Goal: Task Accomplishment & Management: Complete application form

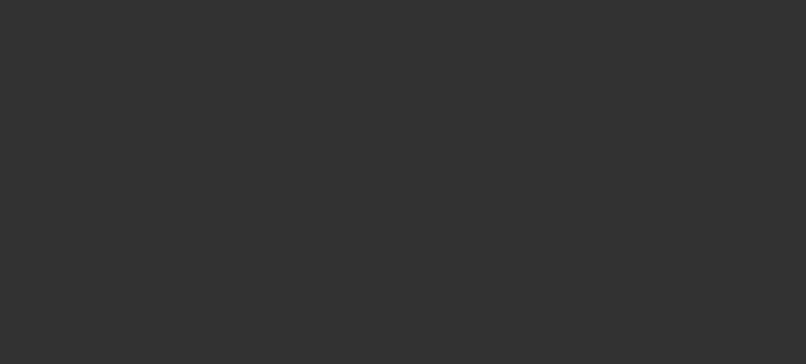
select select "3"
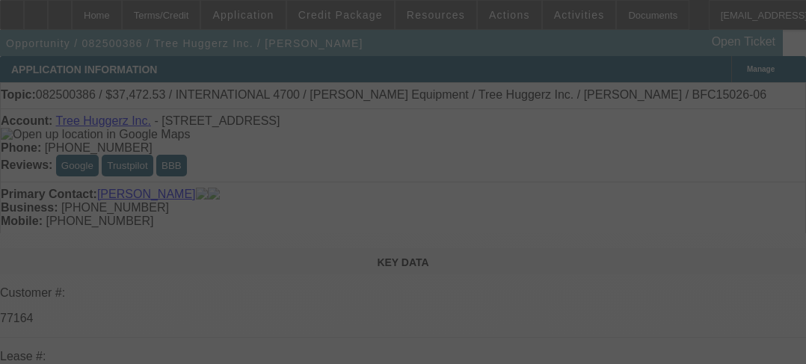
select select "0"
select select "6"
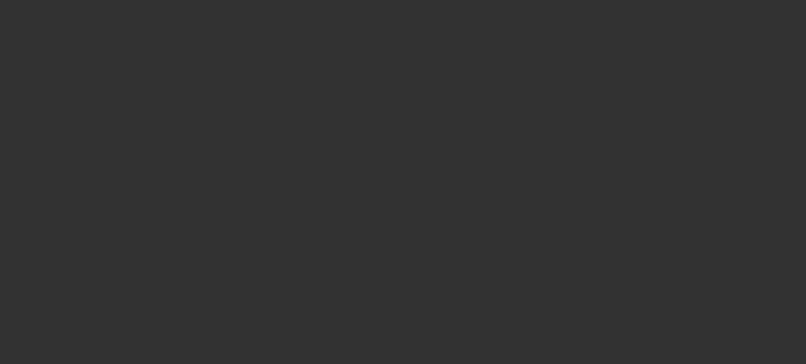
select select "3"
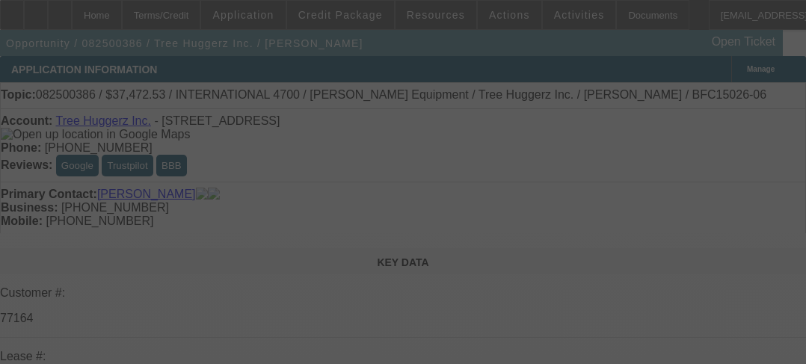
select select "0"
select select "6"
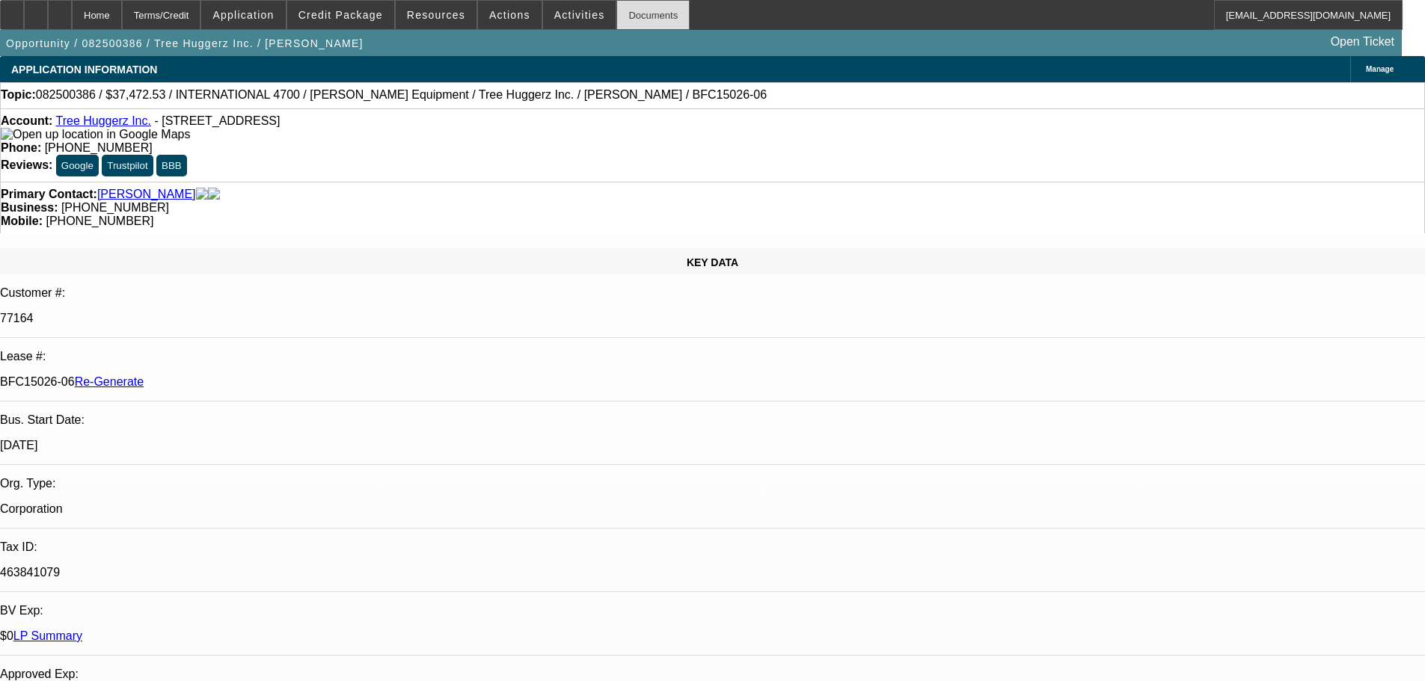
click at [616, 24] on div "Documents" at bounding box center [652, 15] width 73 height 30
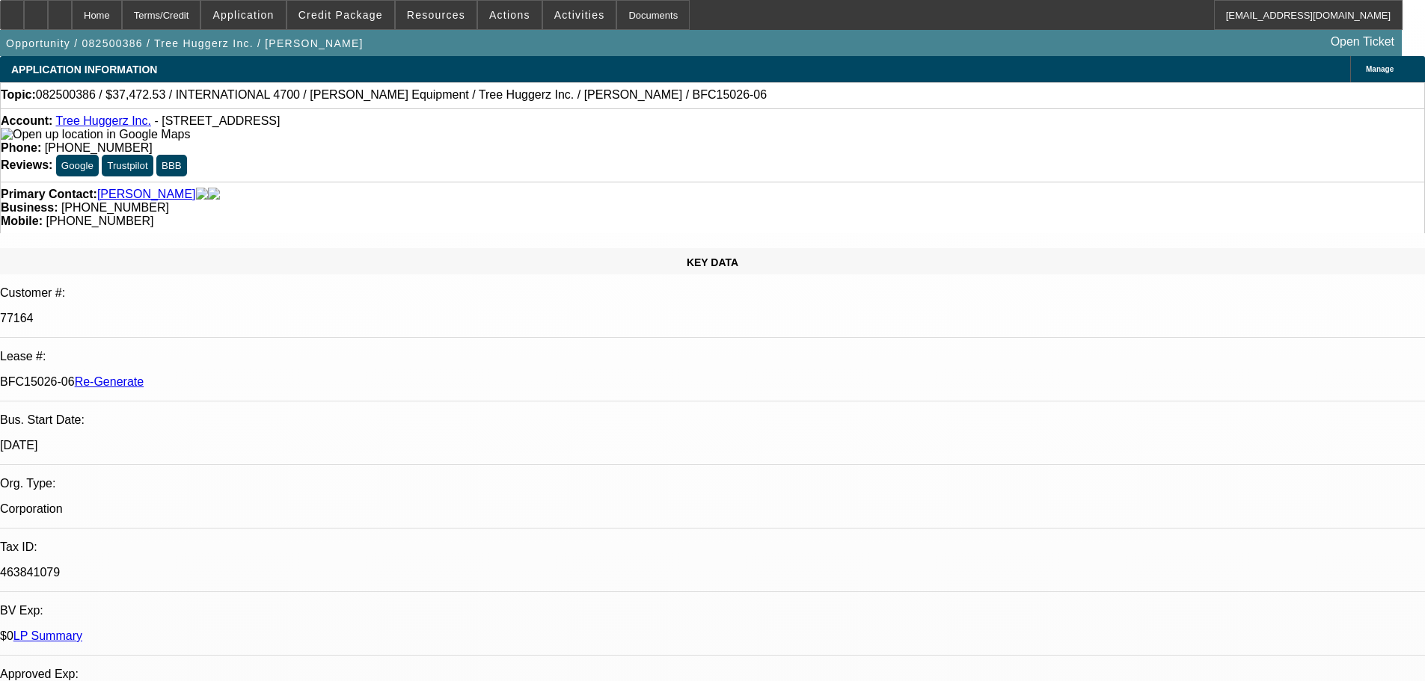
scroll to position [1727, 0]
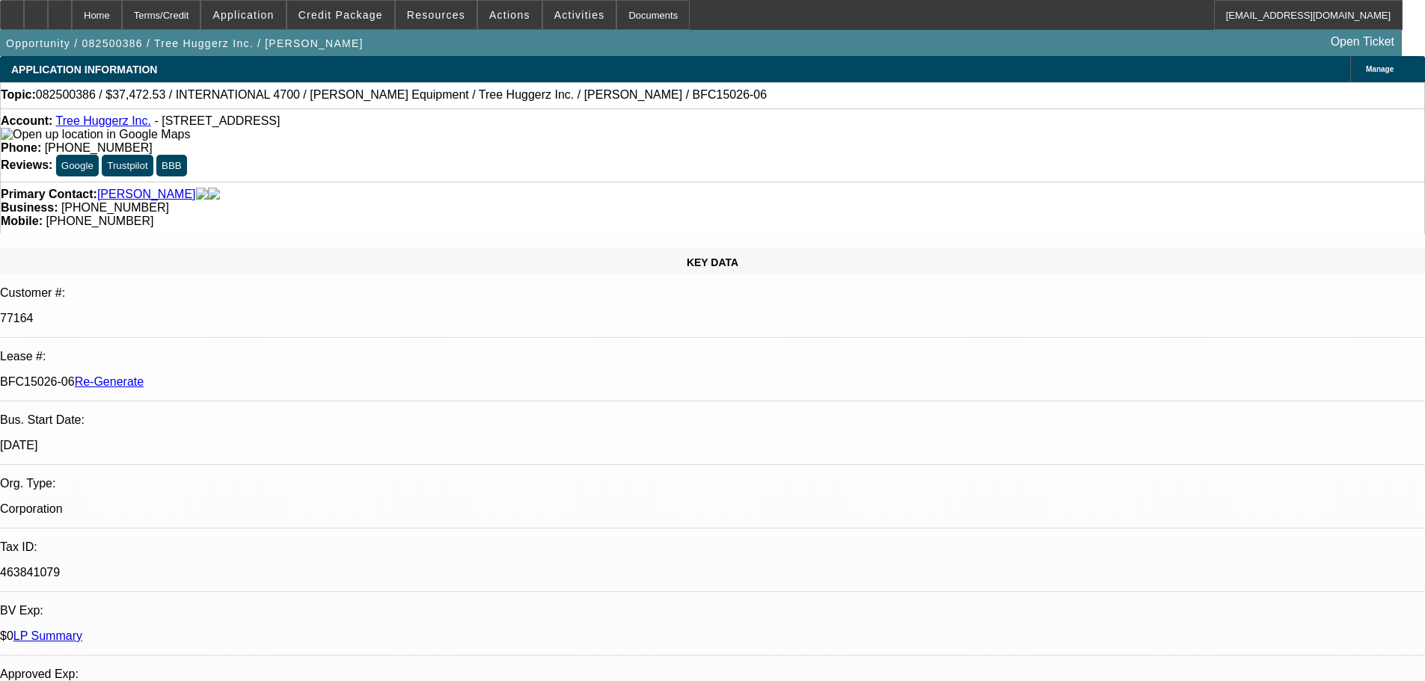
scroll to position [1428, 0]
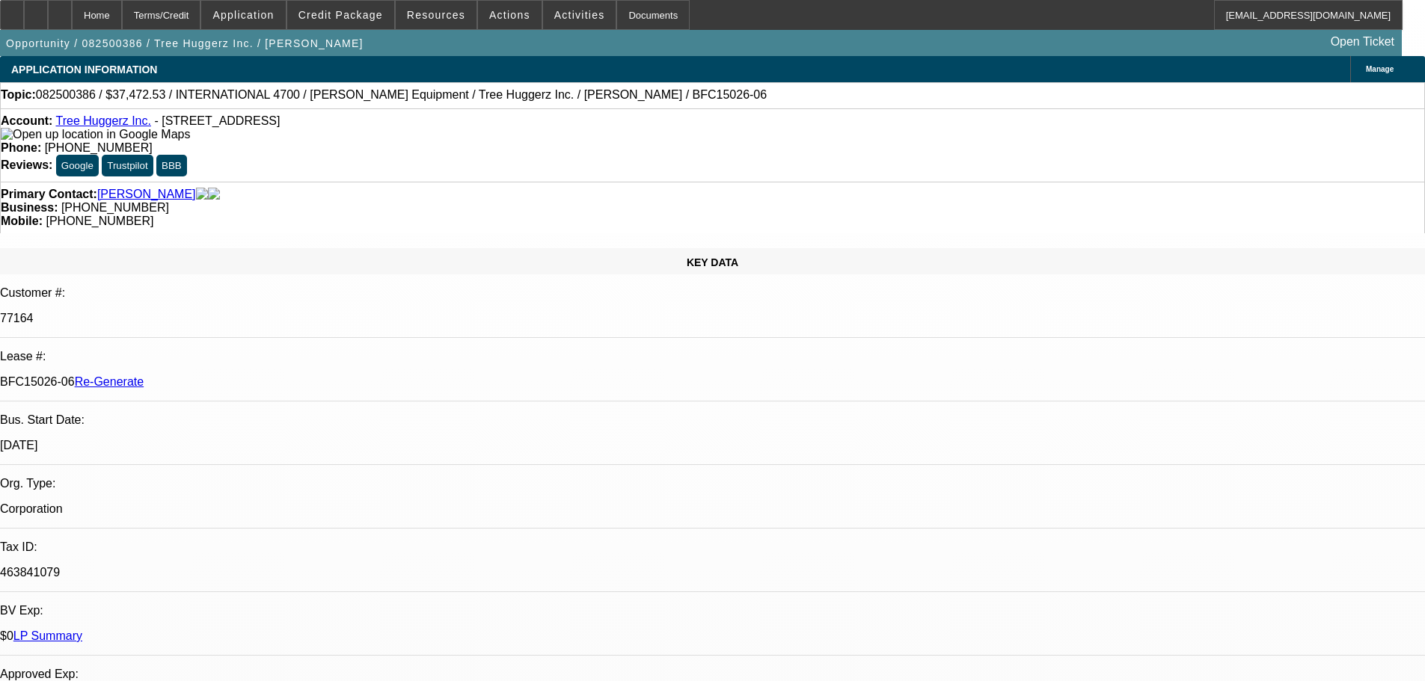
scroll to position [530, 0]
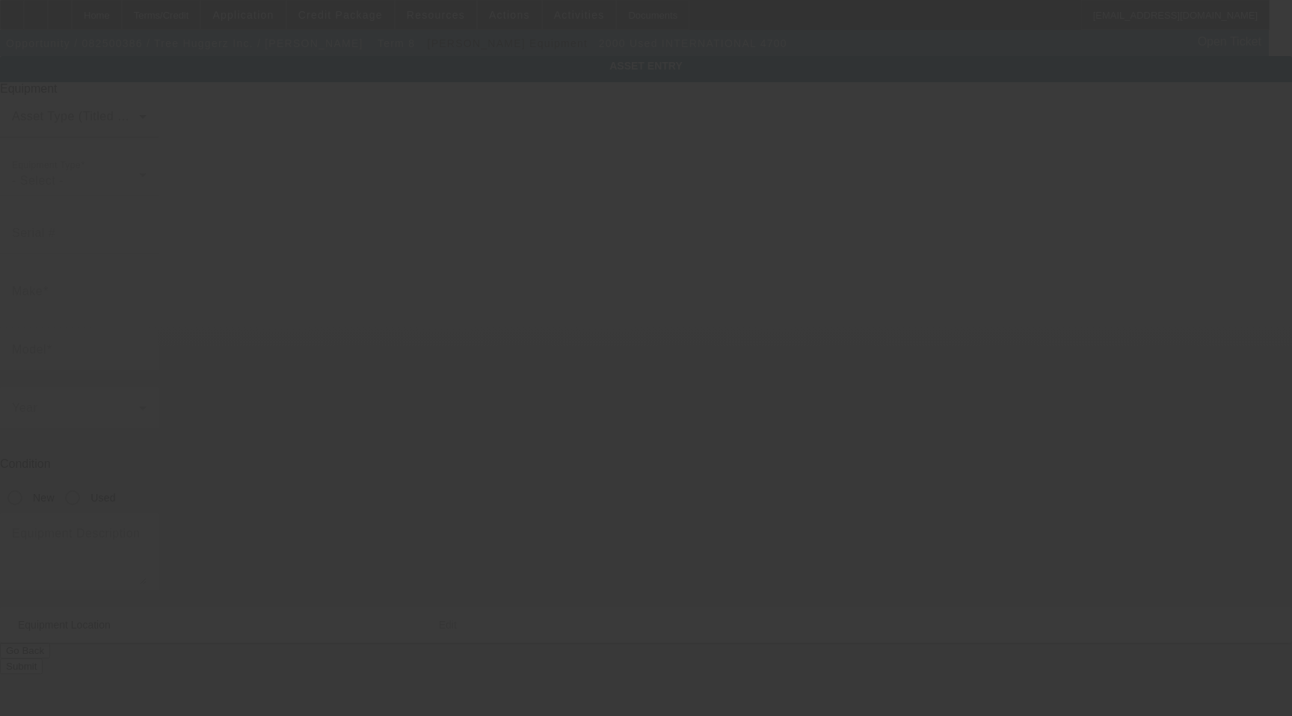
type input "[US_VEHICLE_IDENTIFICATION_NUMBER]"
type input "International"
type input "4700"
radio input "true"
type textarea "With:"
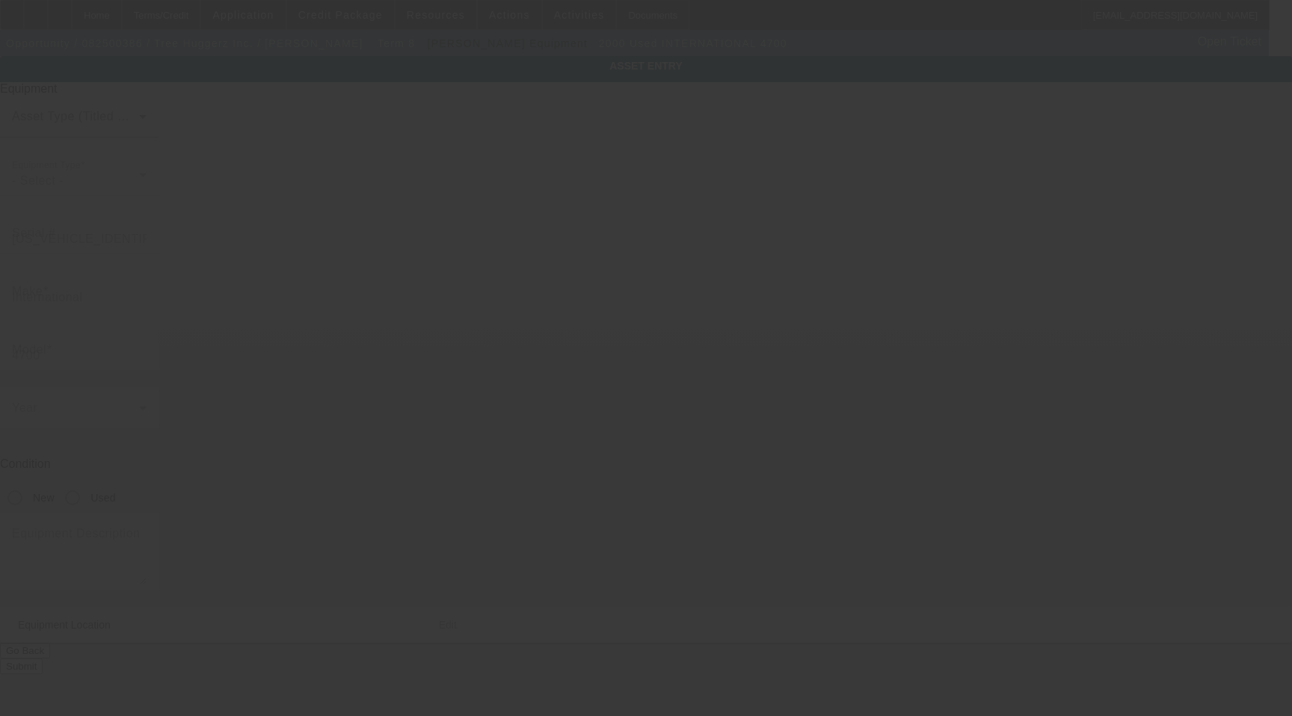
type input "[STREET_ADDRESS]"
type input "[GEOGRAPHIC_DATA]"
type input "19709"
type input "[GEOGRAPHIC_DATA]"
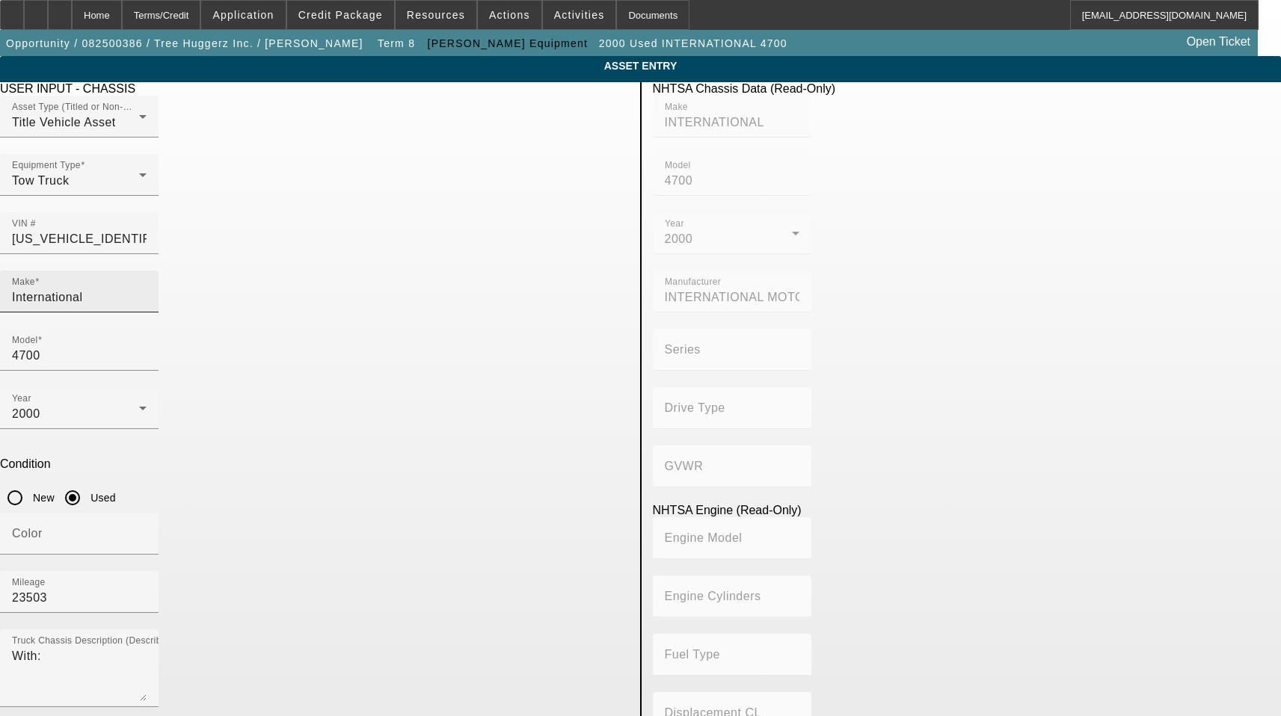
click at [147, 289] on input "International" at bounding box center [79, 298] width 135 height 18
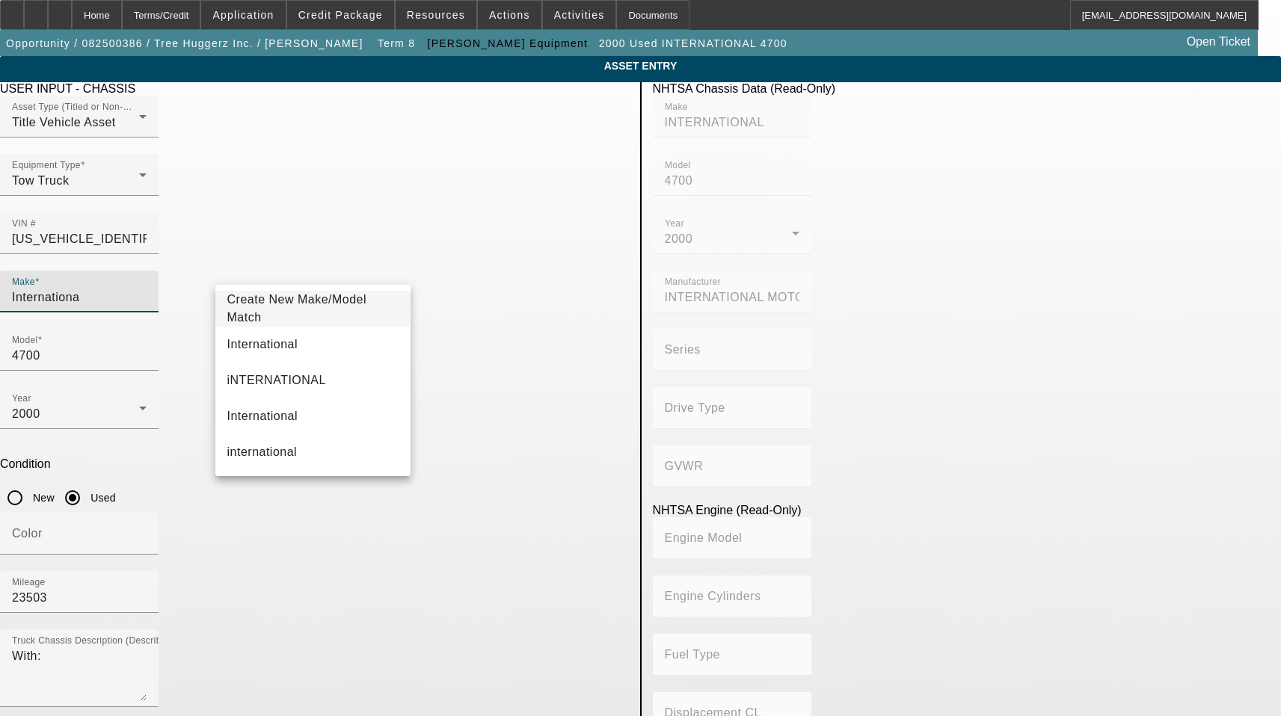
click at [147, 289] on input "Internationa" at bounding box center [79, 298] width 135 height 18
type input "Internationa"
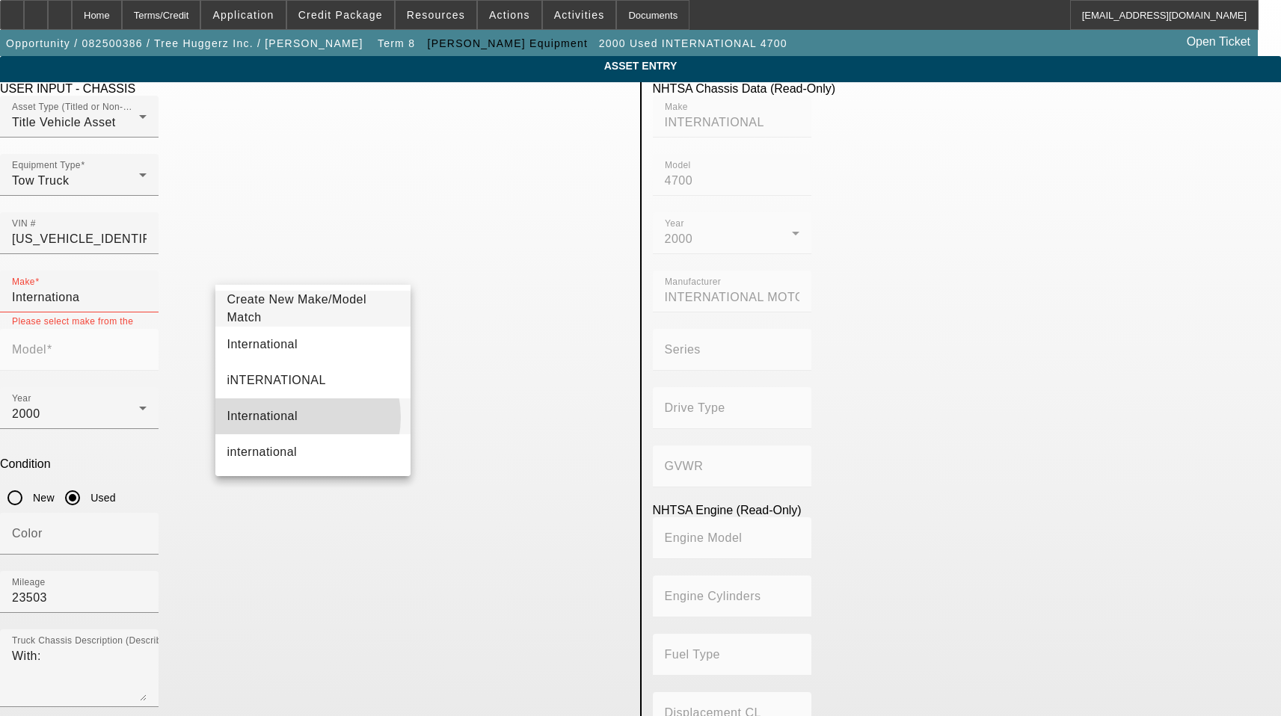
click at [297, 417] on mat-option "International" at bounding box center [313, 417] width 196 height 36
type input "International"
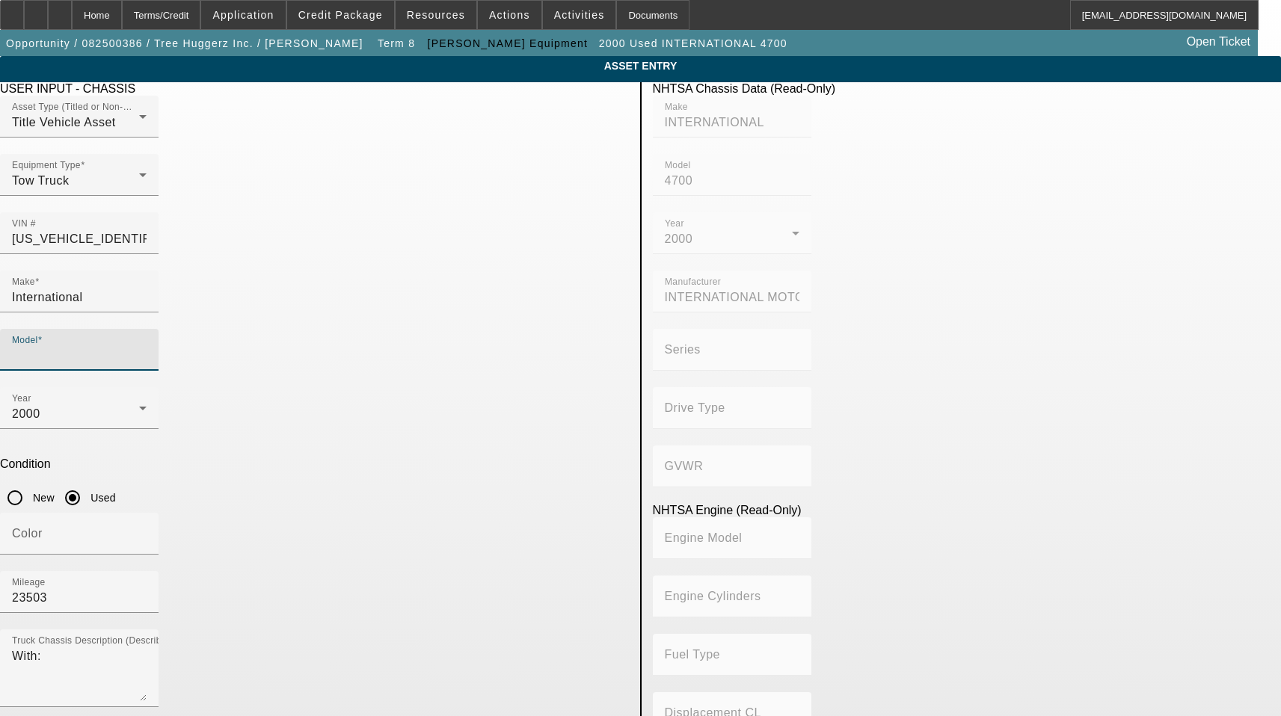
click at [147, 347] on input "Model" at bounding box center [79, 356] width 135 height 18
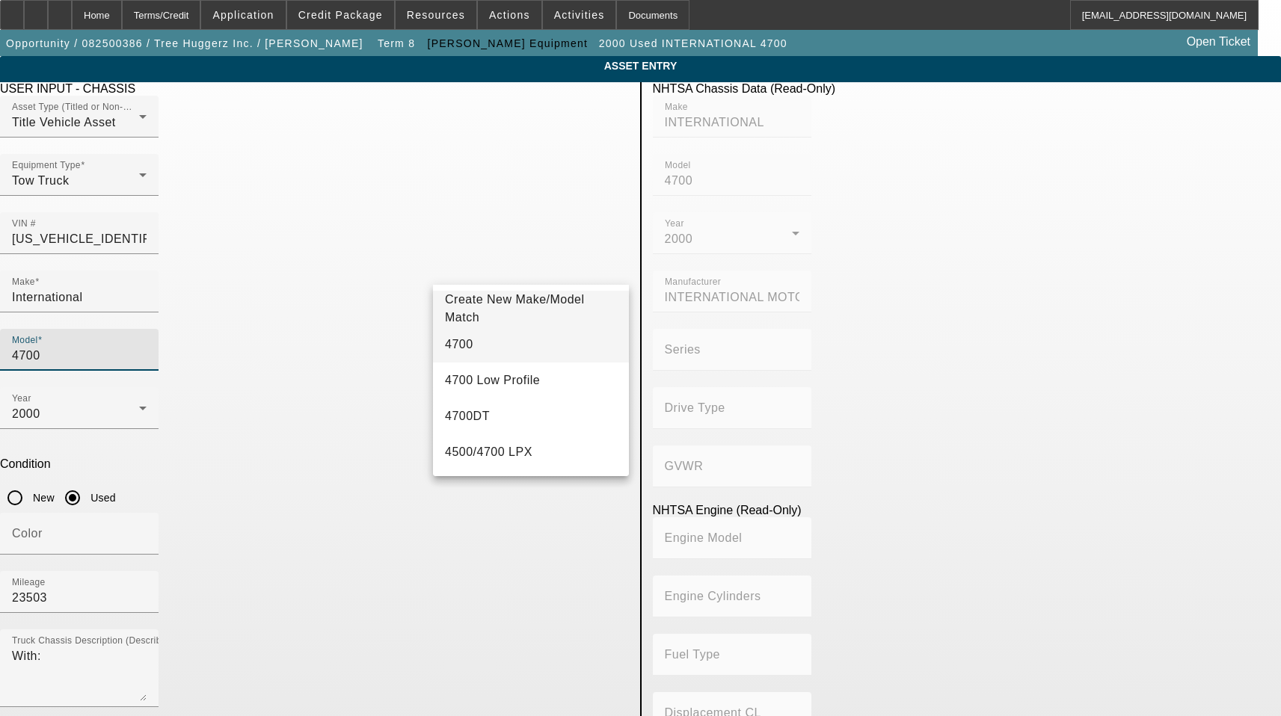
type input "4700"
click at [464, 348] on span "4700" at bounding box center [459, 344] width 28 height 13
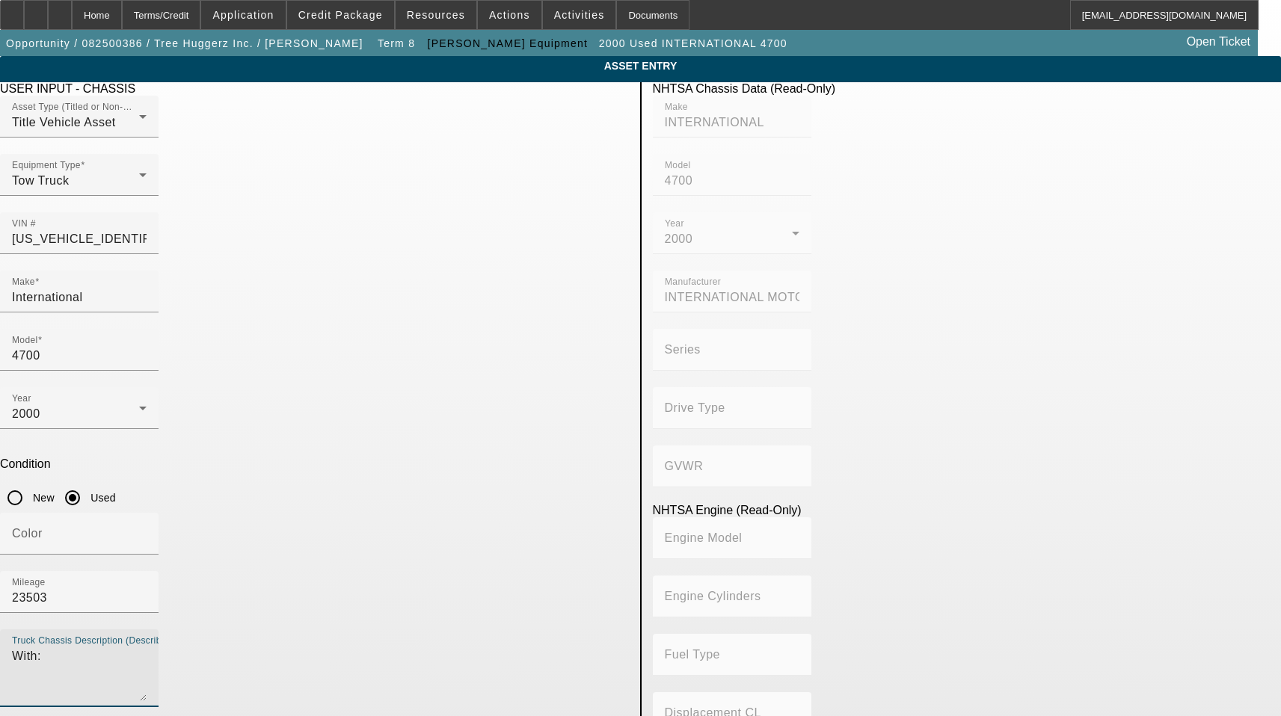
click at [147, 648] on textarea "With:" at bounding box center [79, 675] width 135 height 54
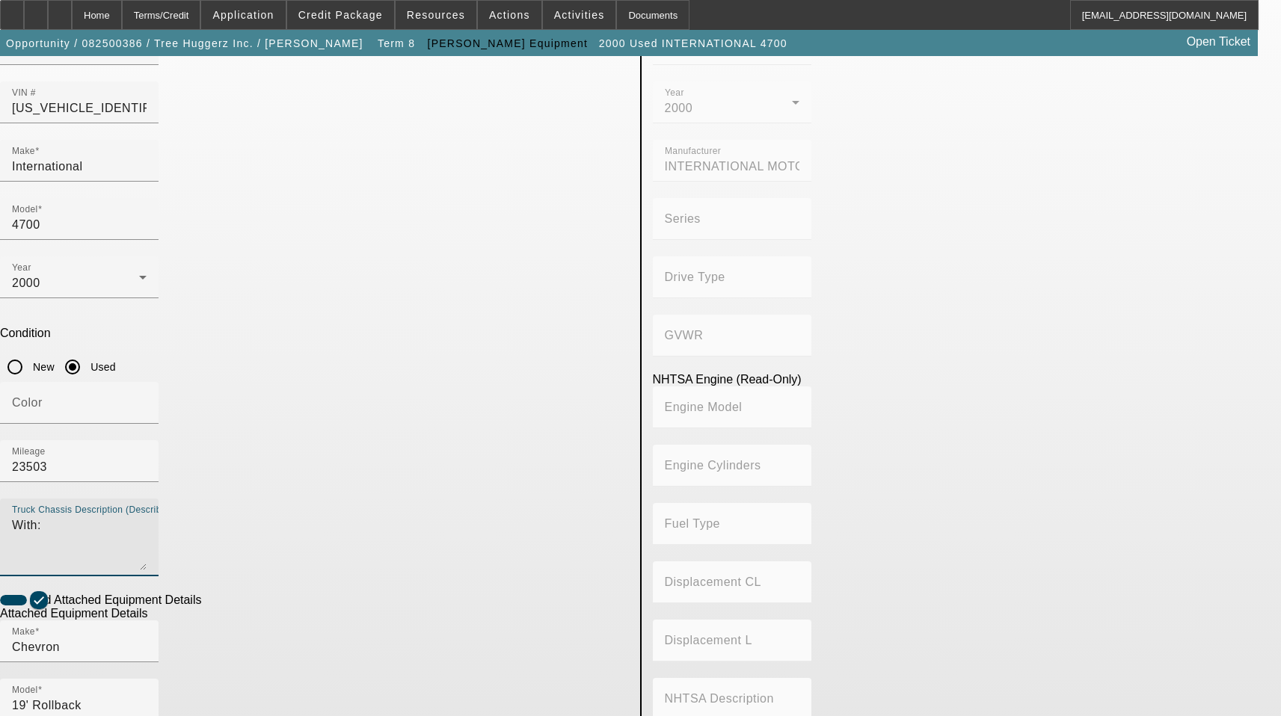
scroll to position [247, 0]
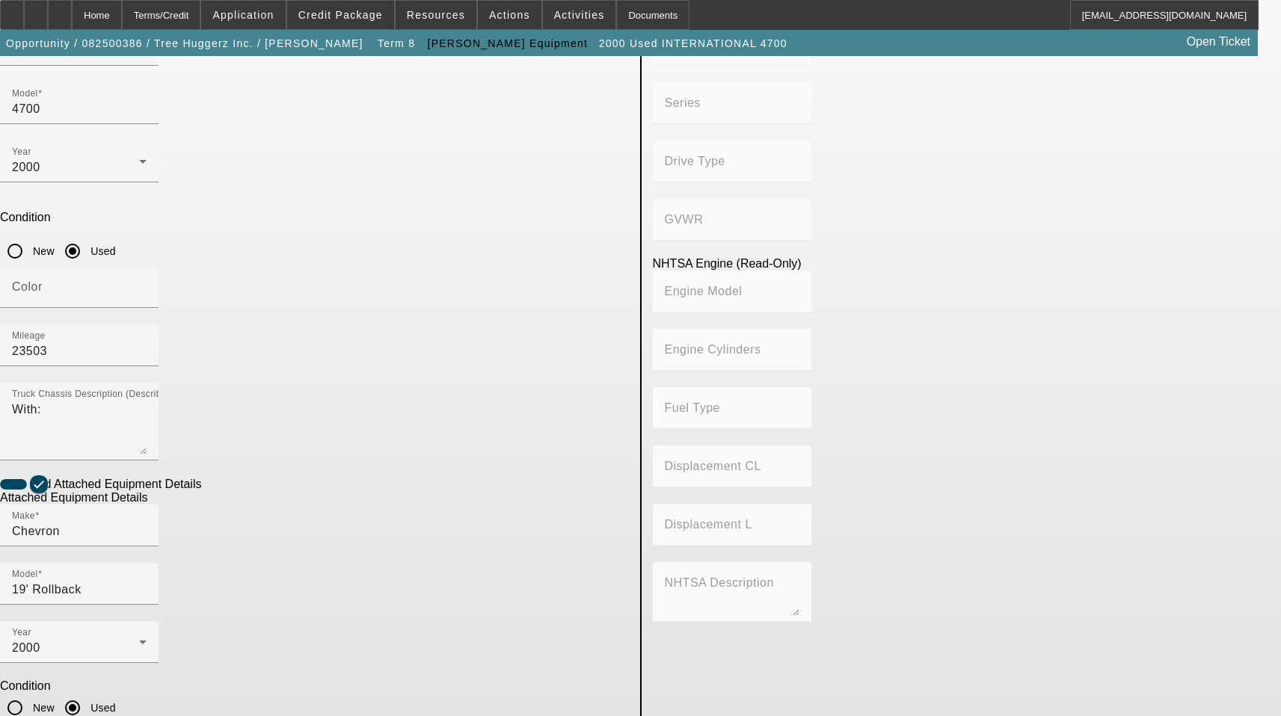
type textarea "Includes all options, attachments, and accessories"
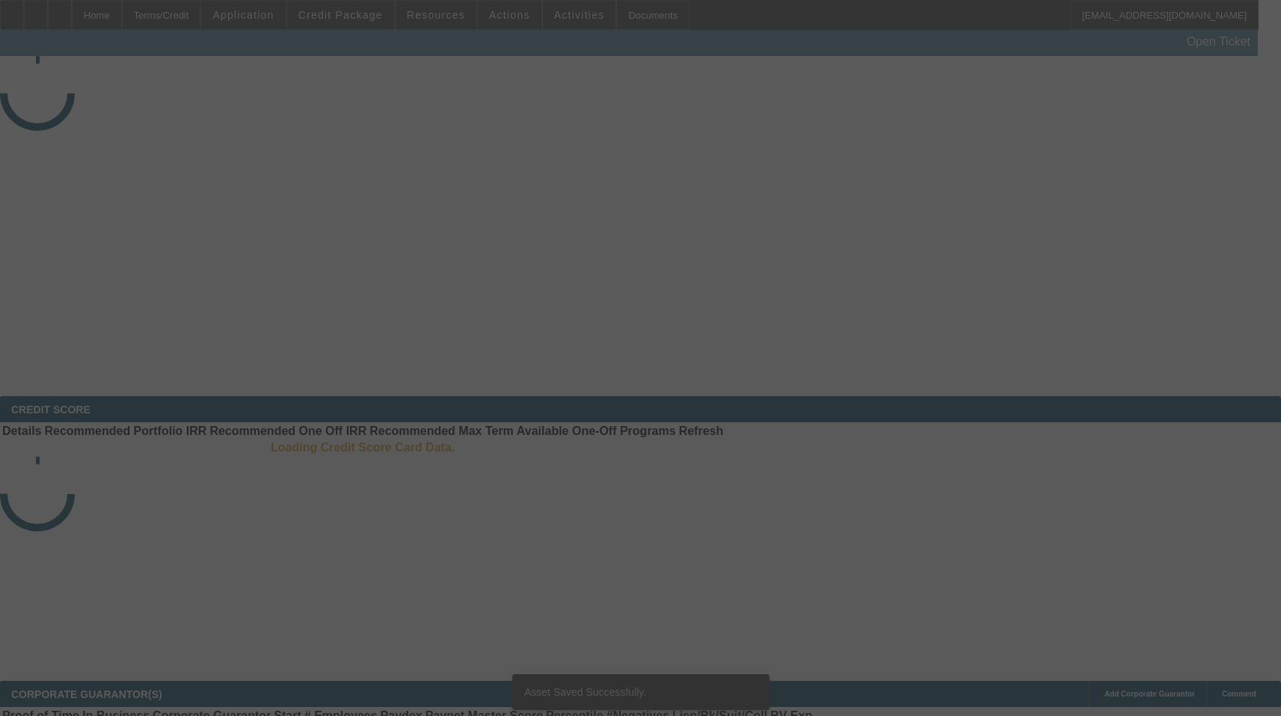
select select "3"
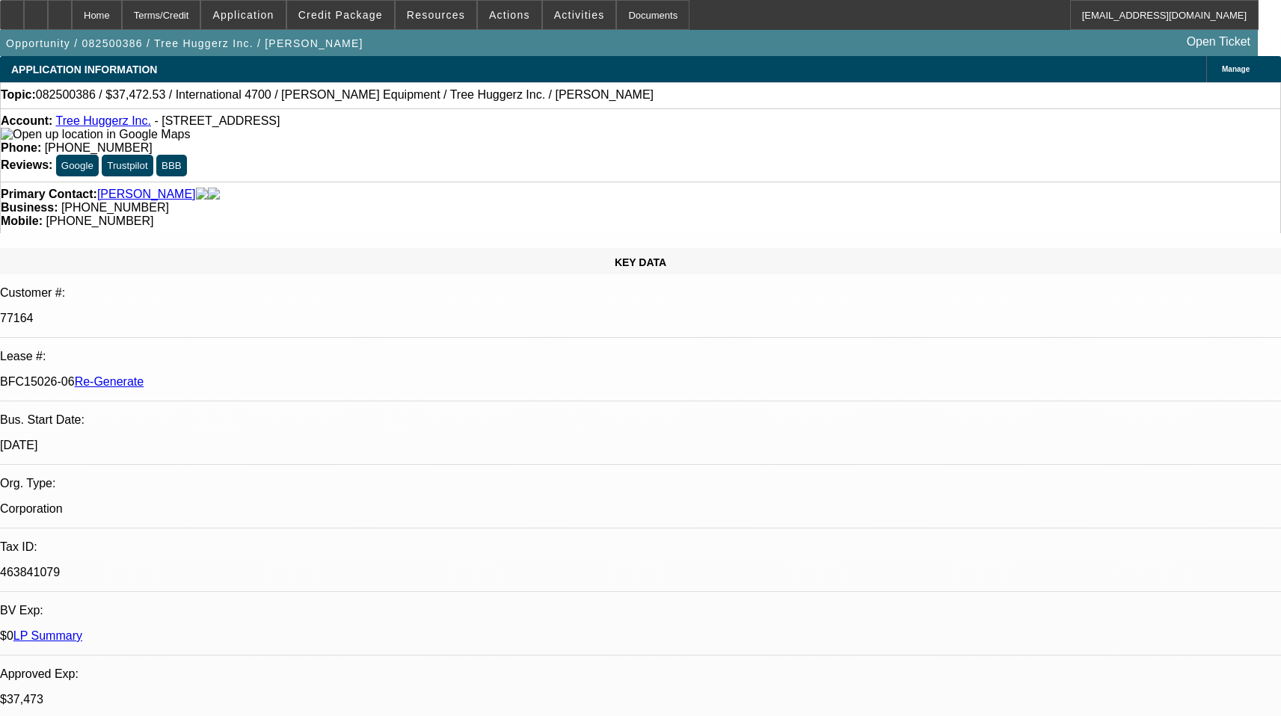
select select "0"
select select "6"
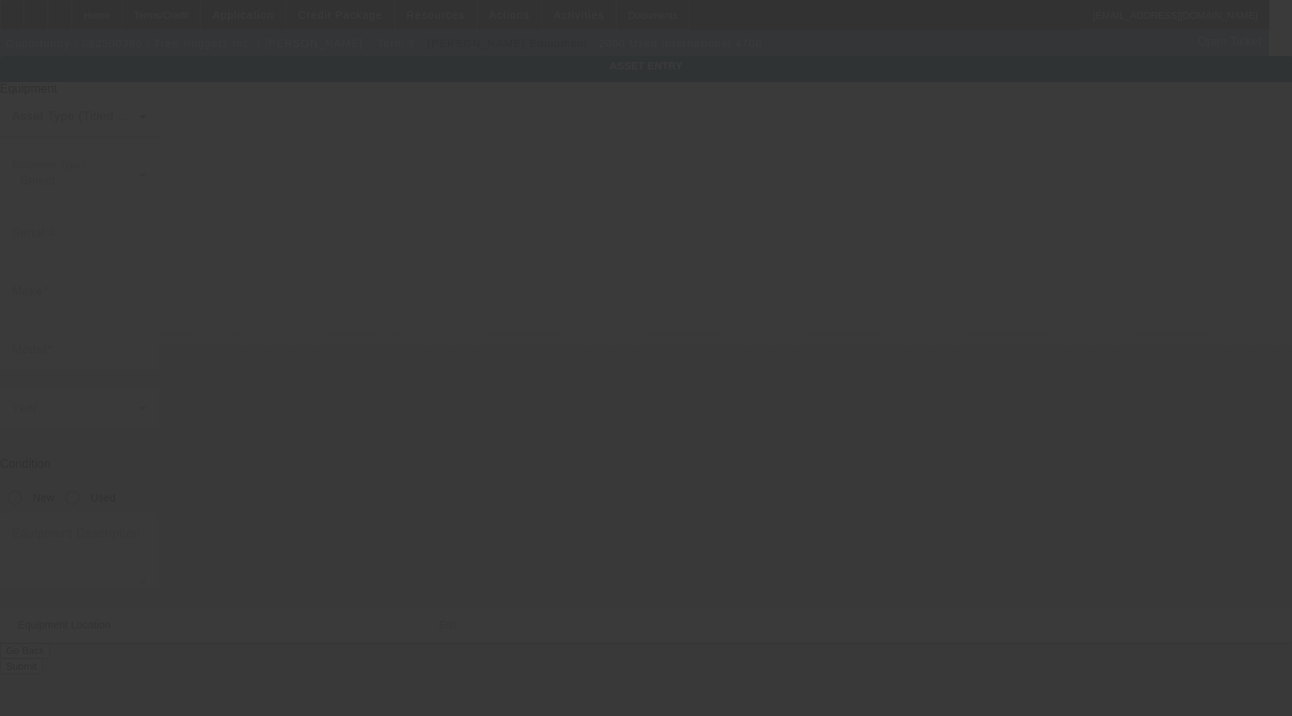
type input "1HTSN0006YH249123"
type input "International"
type input "4700"
radio input "true"
type textarea "With:"
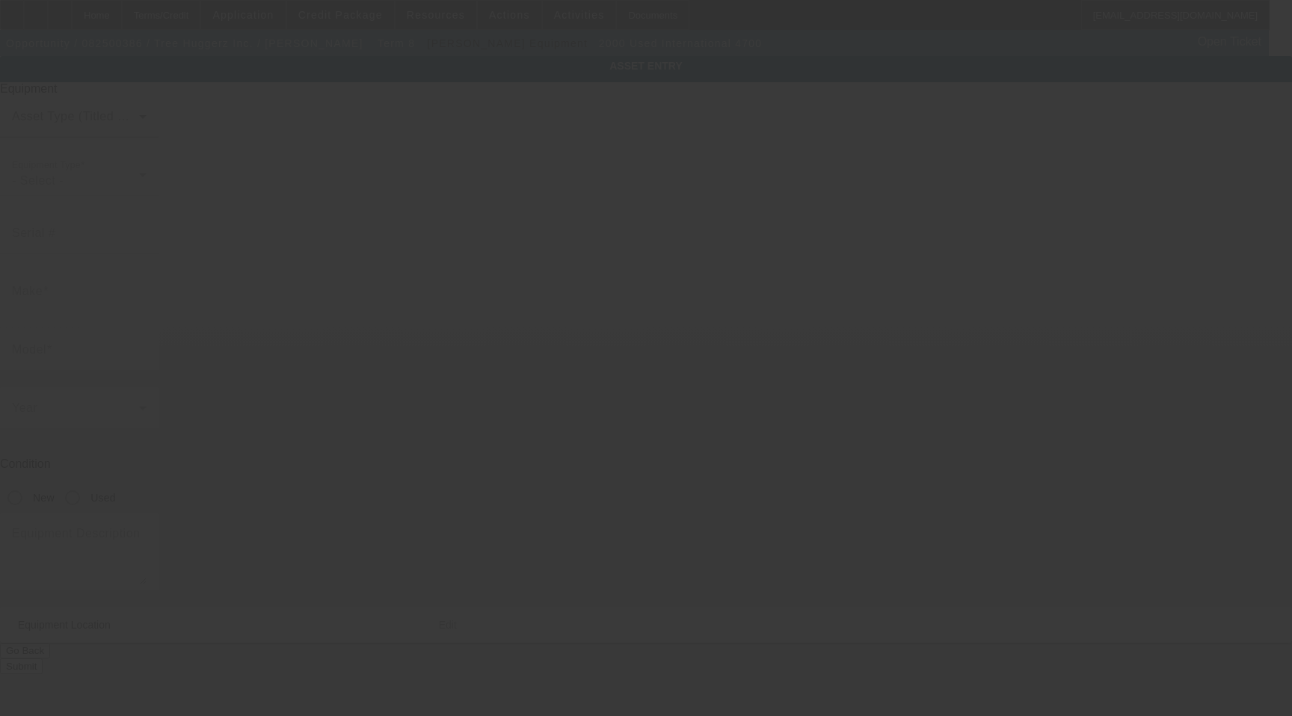
type input "[STREET_ADDRESS]"
type input "[GEOGRAPHIC_DATA]"
type input "19709"
type input "[GEOGRAPHIC_DATA]"
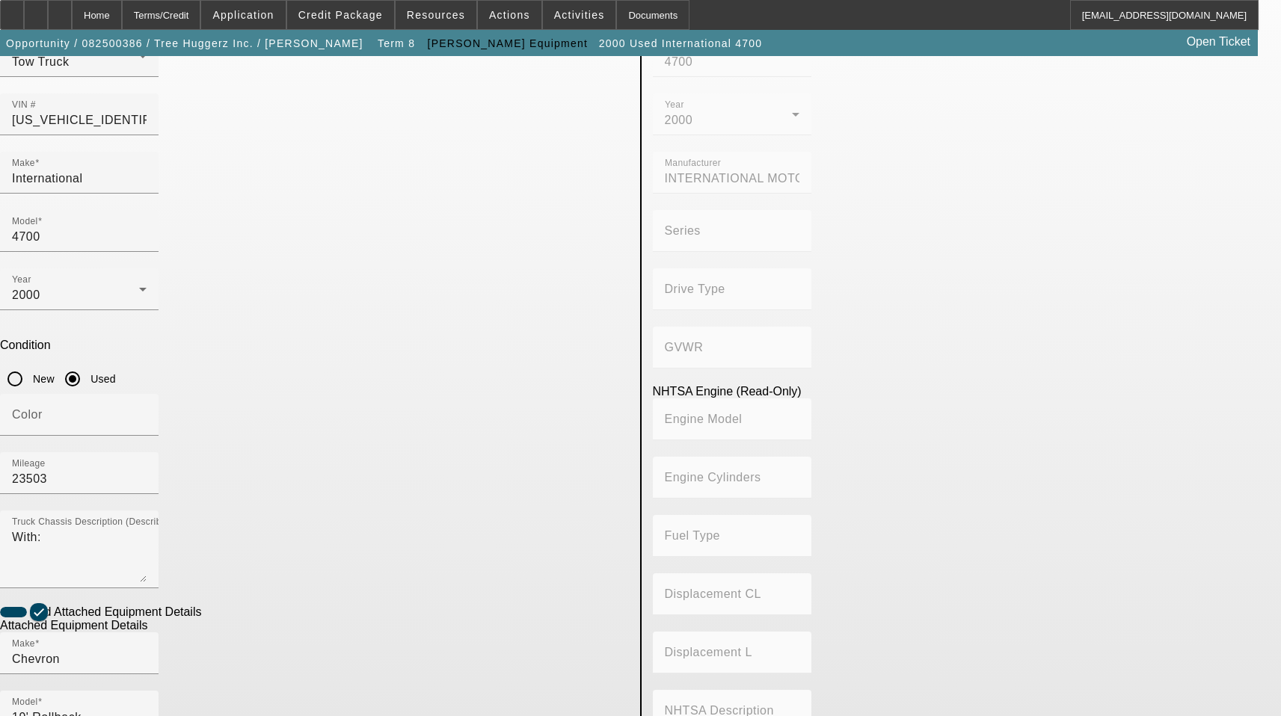
scroll to position [247, 0]
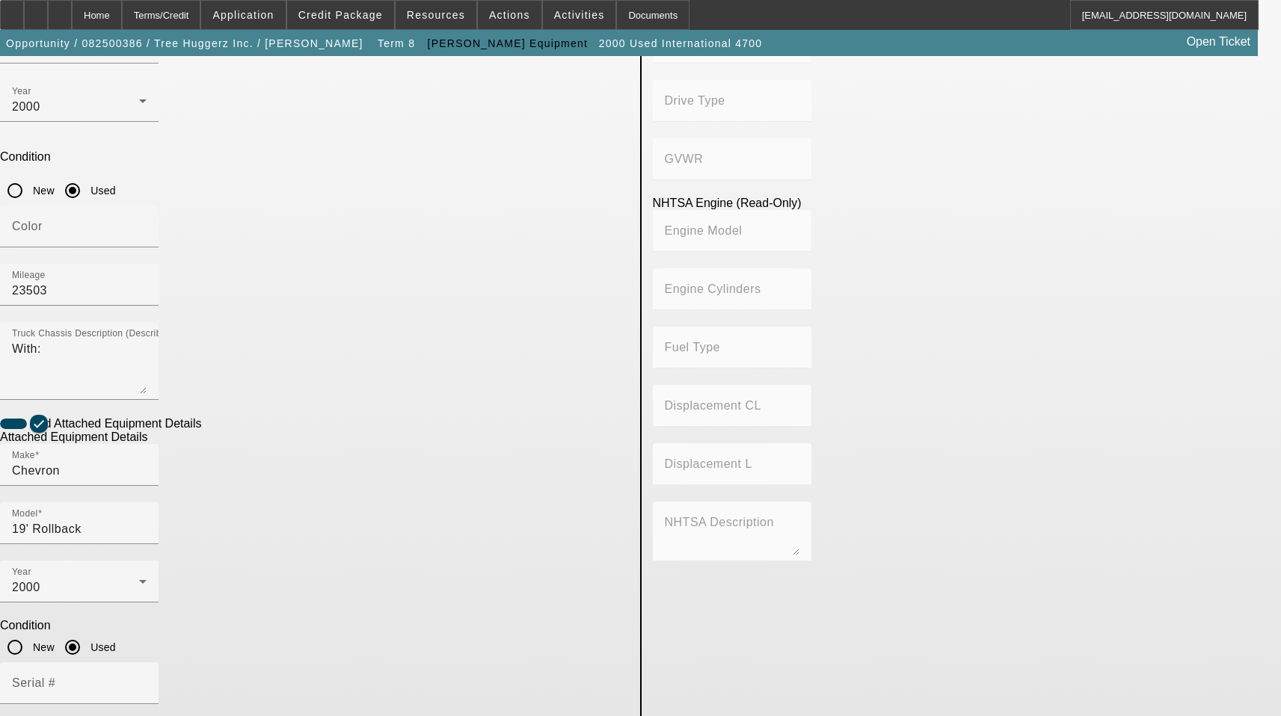
scroll to position [396, 0]
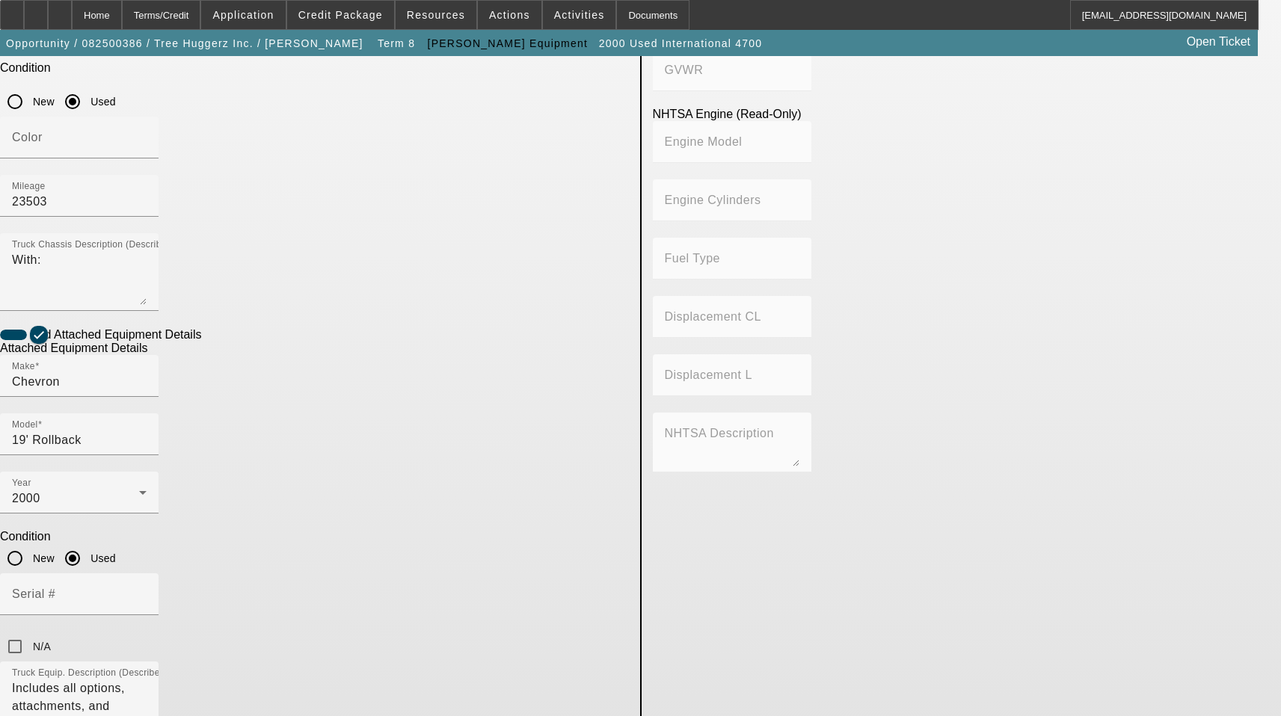
drag, startPoint x: 373, startPoint y: 544, endPoint x: 88, endPoint y: 544, distance: 284.9
click at [94, 544] on app-asset-collateral-manage "ASSET ENTRY Delete asset USER INPUT - CHASSIS Asset Type (Titled or Non-Titled)…" at bounding box center [640, 341] width 1281 height 1363
paste input "8840 Gap Newport Pike"
type input "8840 Gap Newport Pike"
drag, startPoint x: 344, startPoint y: 671, endPoint x: 173, endPoint y: 657, distance: 171.1
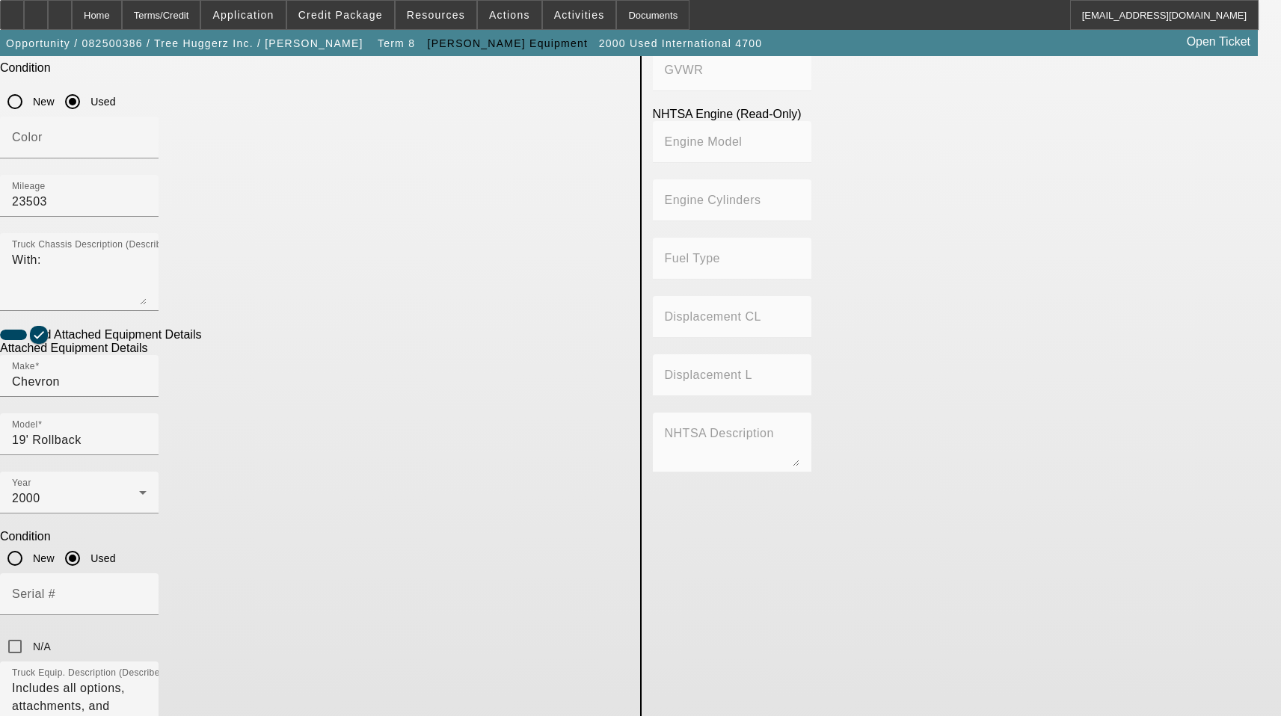
click at [173, 657] on app-asset-collateral-manage "ASSET ENTRY Delete asset USER INPUT - CHASSIS Asset Type (Titled or Non-Titled)…" at bounding box center [640, 341] width 1281 height 1363
type input "Avondale"
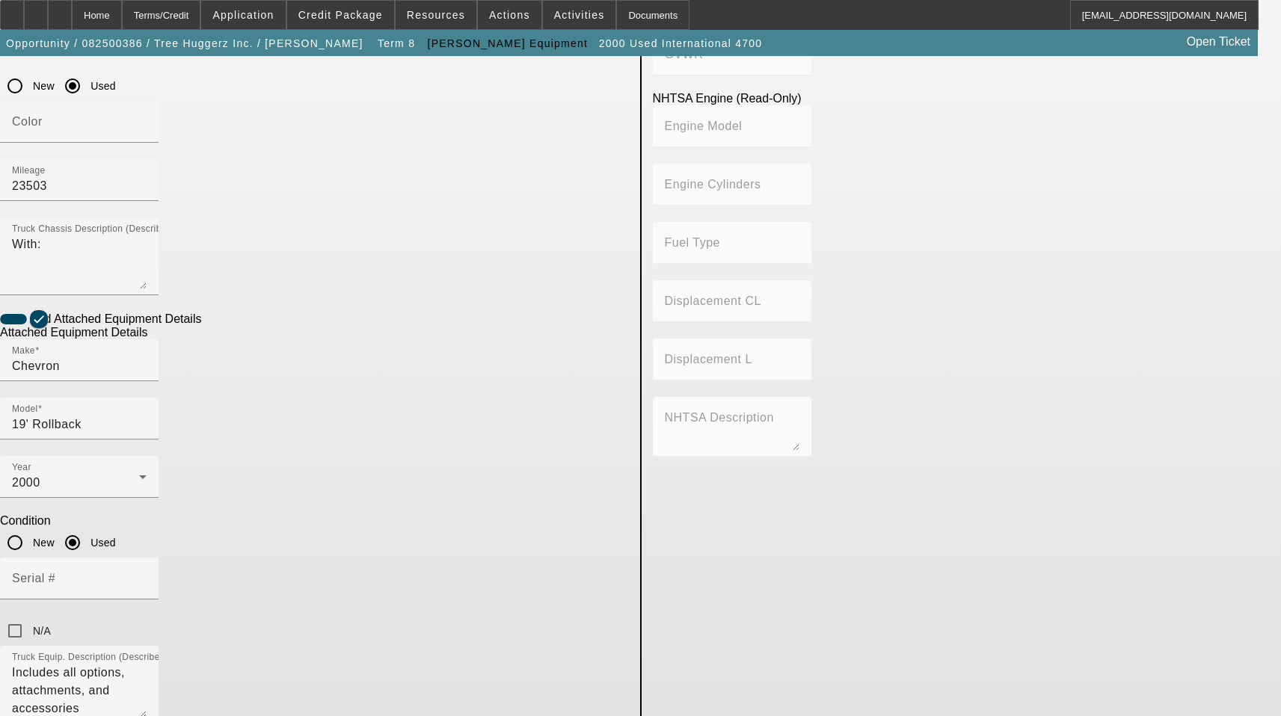
scroll to position [758, 0]
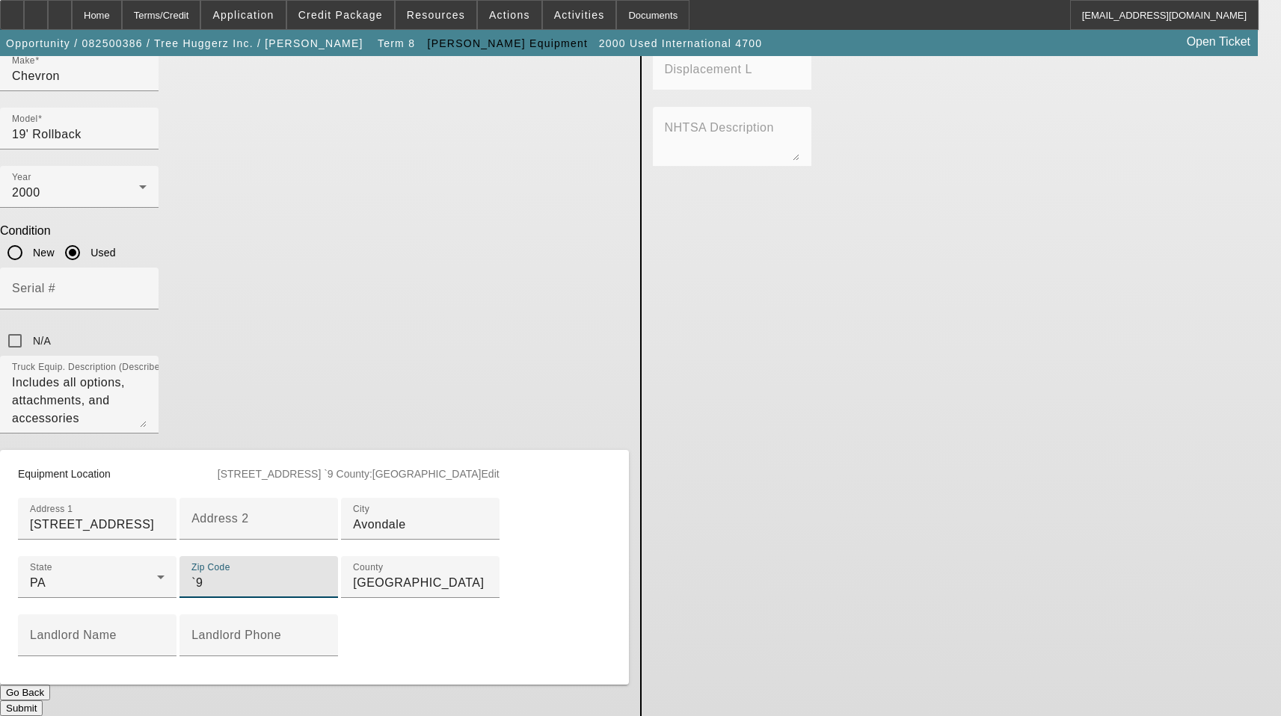
type input "`"
type input "19311"
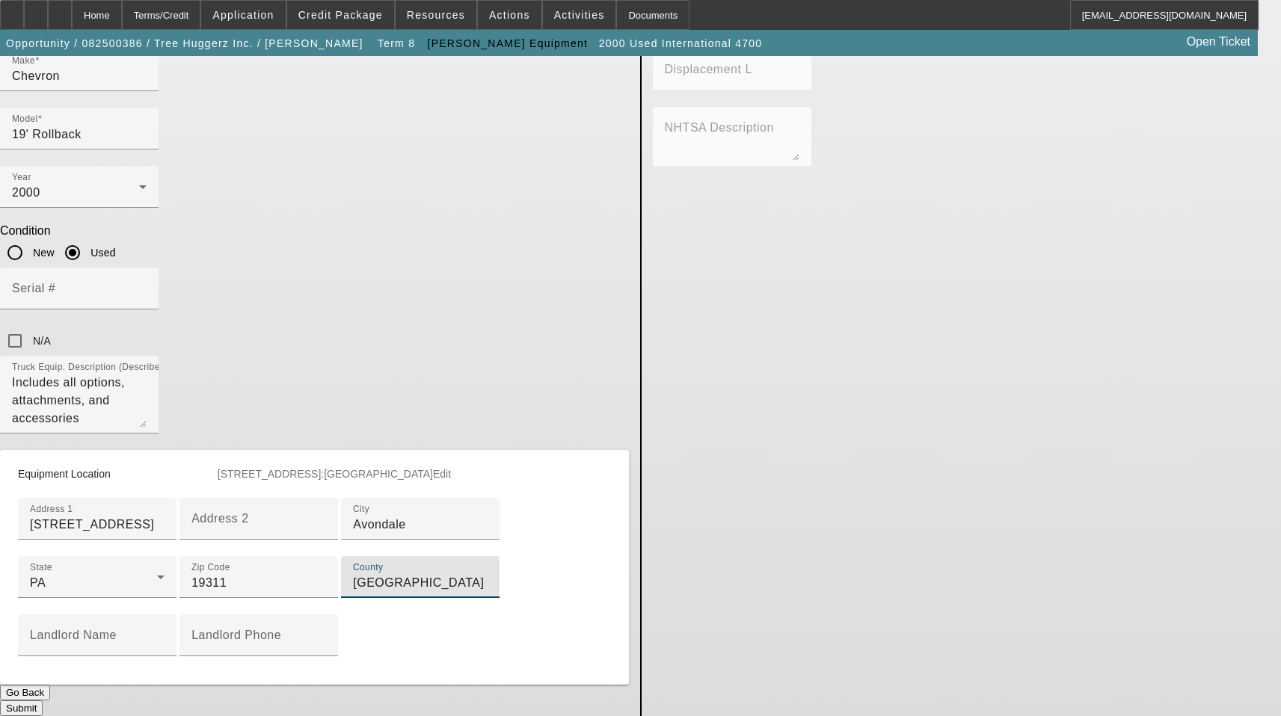
drag, startPoint x: 299, startPoint y: 479, endPoint x: -4, endPoint y: 478, distance: 302.9
click at [43, 701] on button "Submit" at bounding box center [21, 709] width 43 height 16
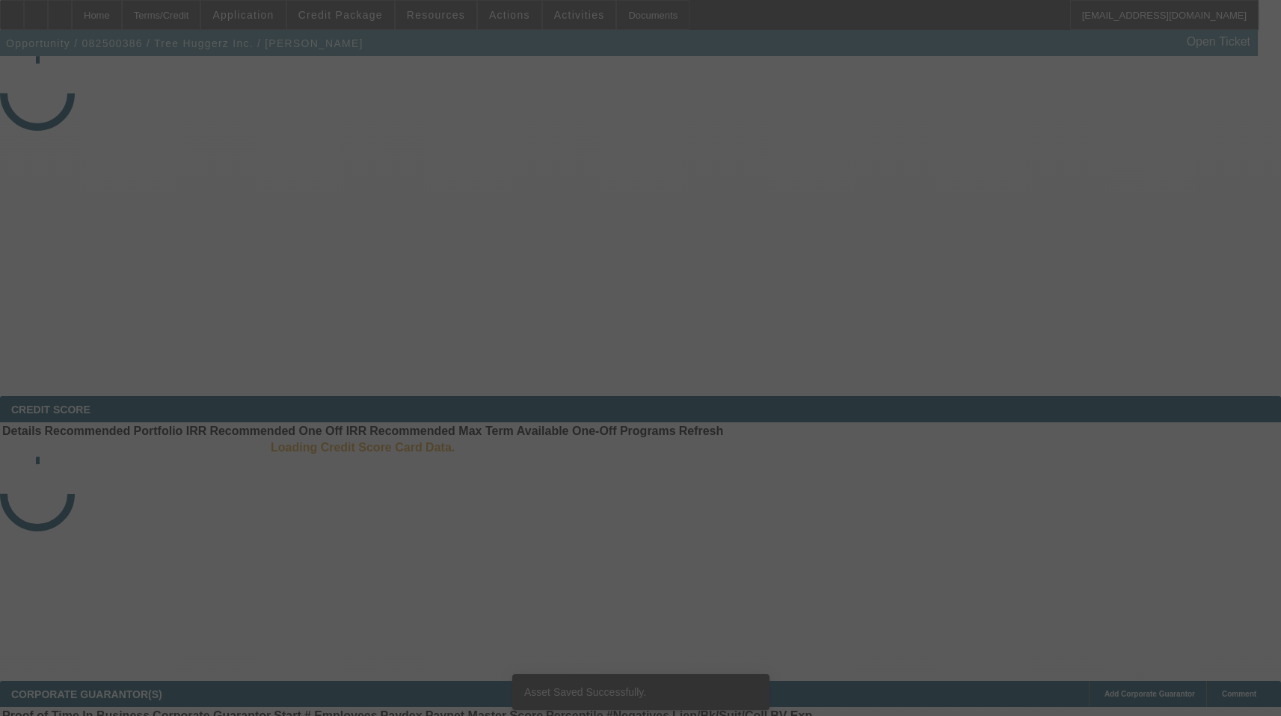
select select "3"
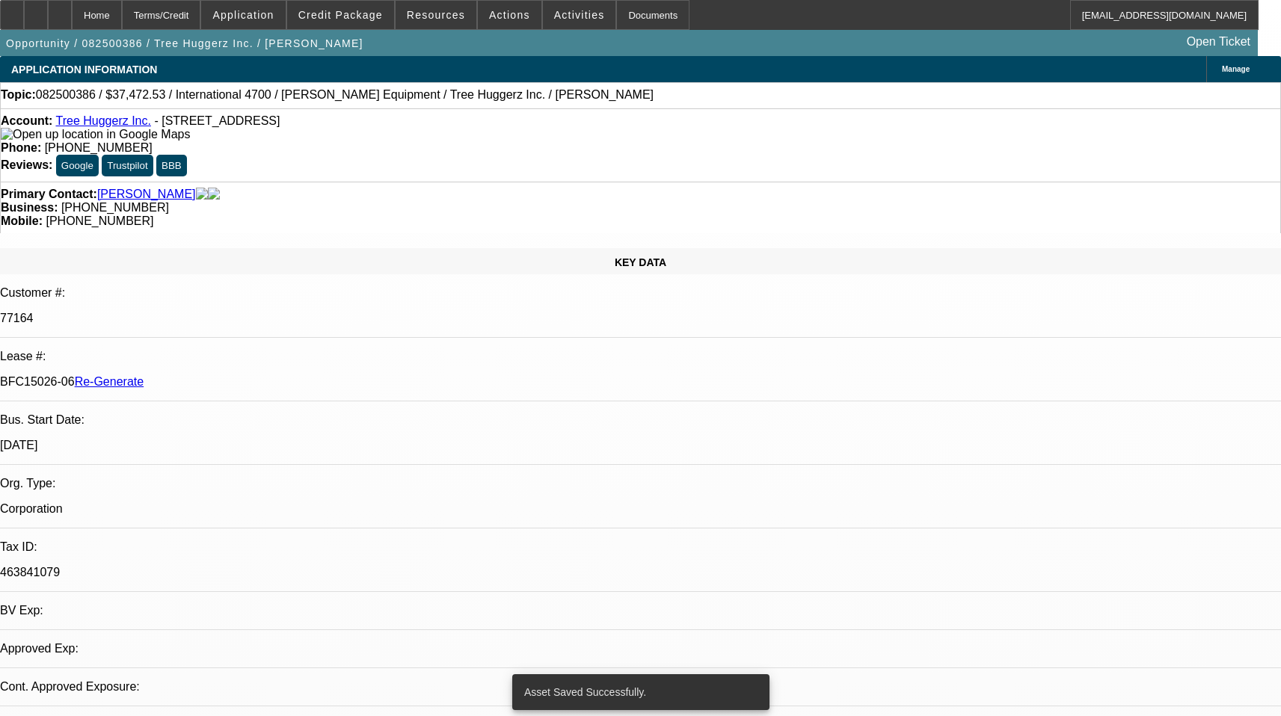
select select "0"
select select "6"
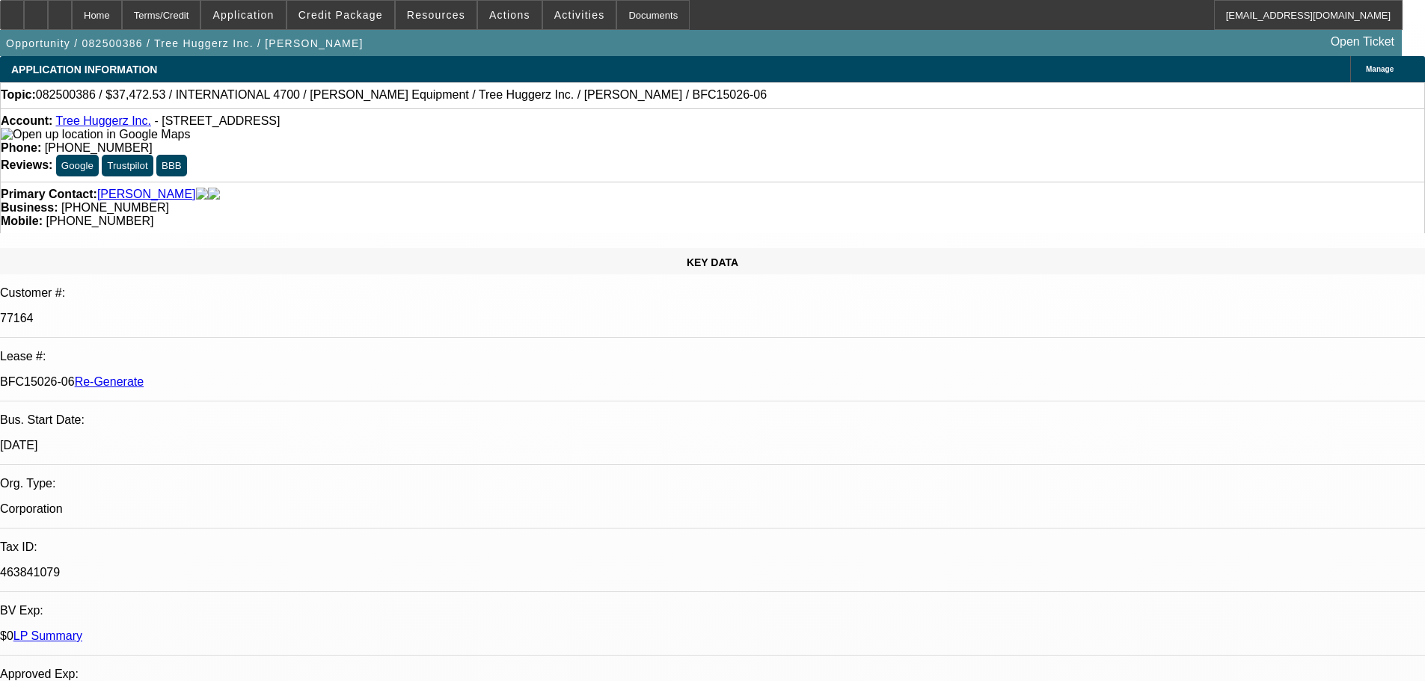
select select "3"
select select "0"
select select "6"
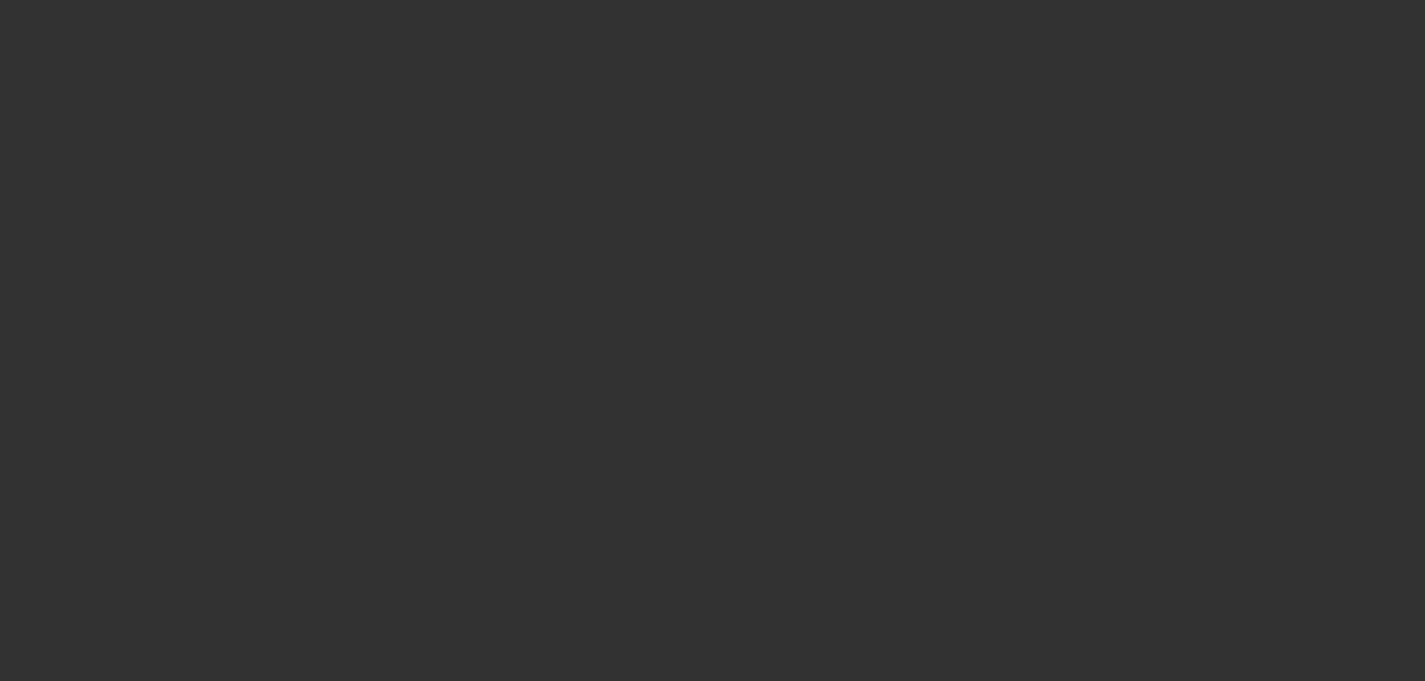
select select "4"
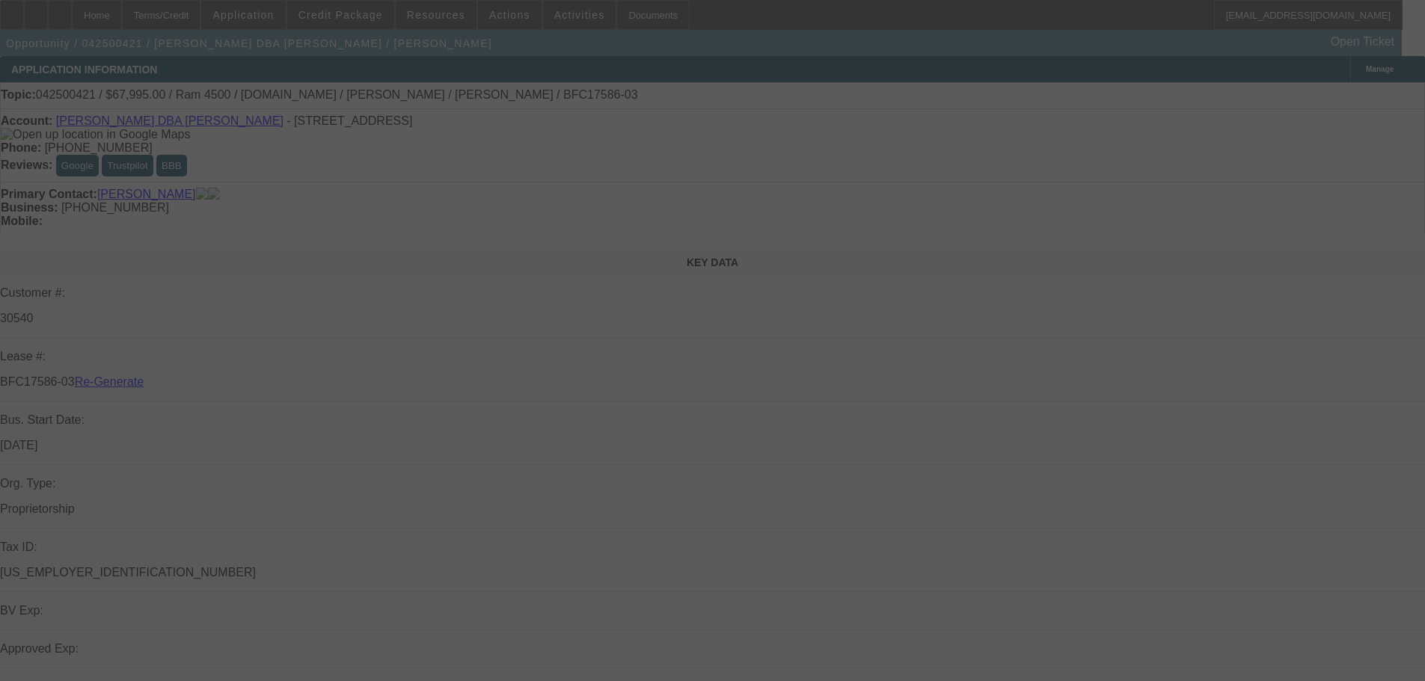
select select "0"
select select "3"
select select "0"
select select "6"
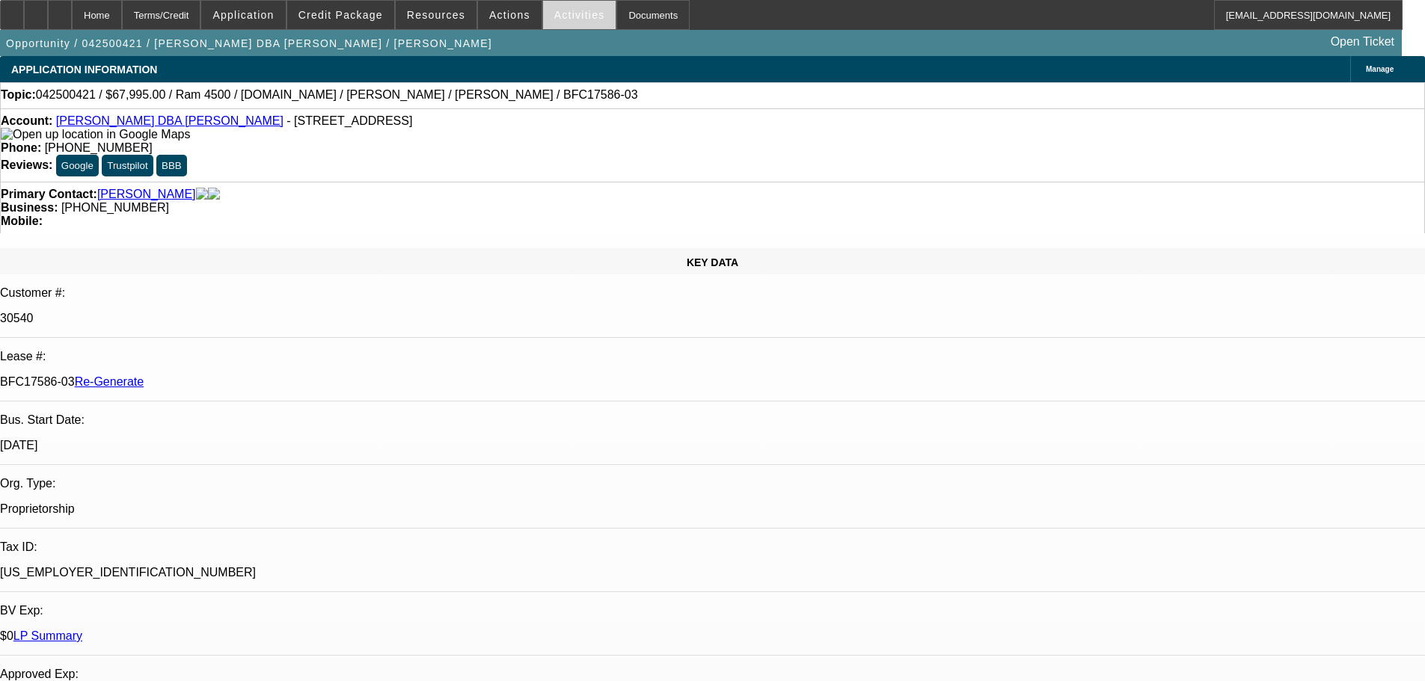
click at [554, 13] on span "Activities" at bounding box center [579, 15] width 51 height 12
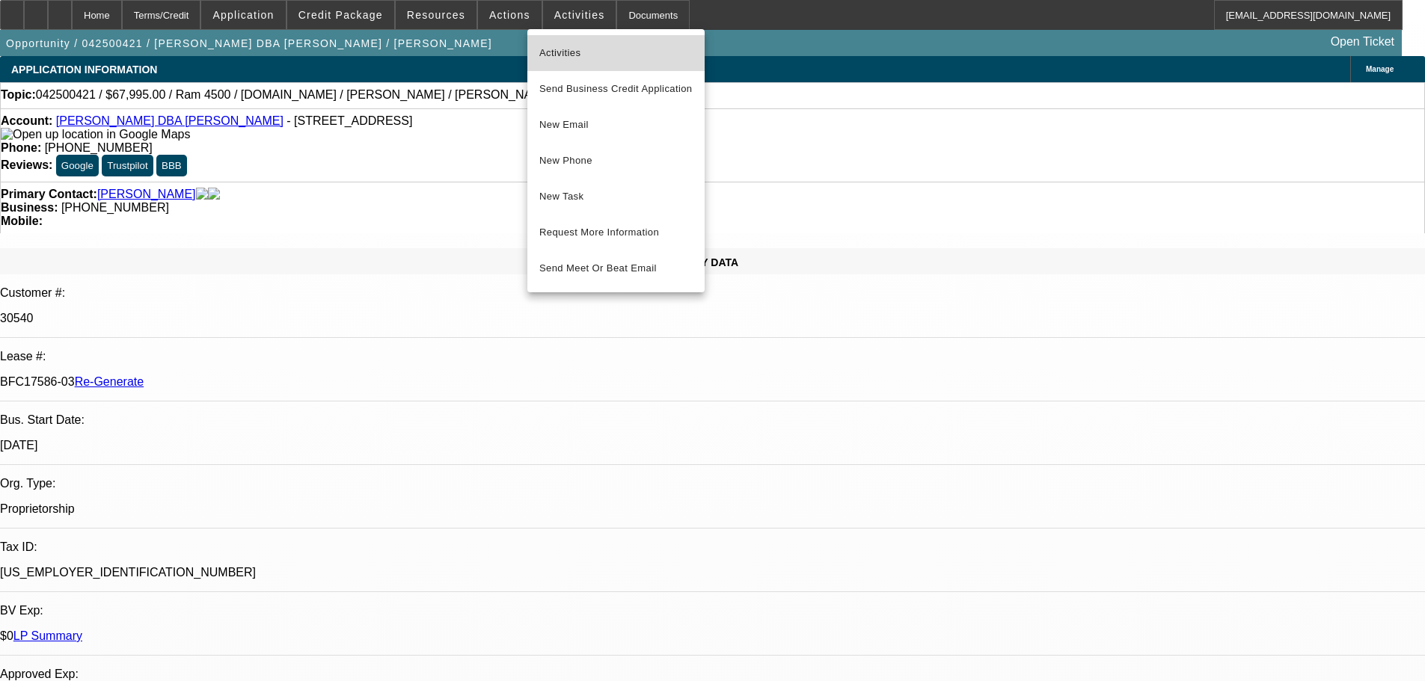
click at [559, 56] on span "Activities" at bounding box center [615, 53] width 153 height 18
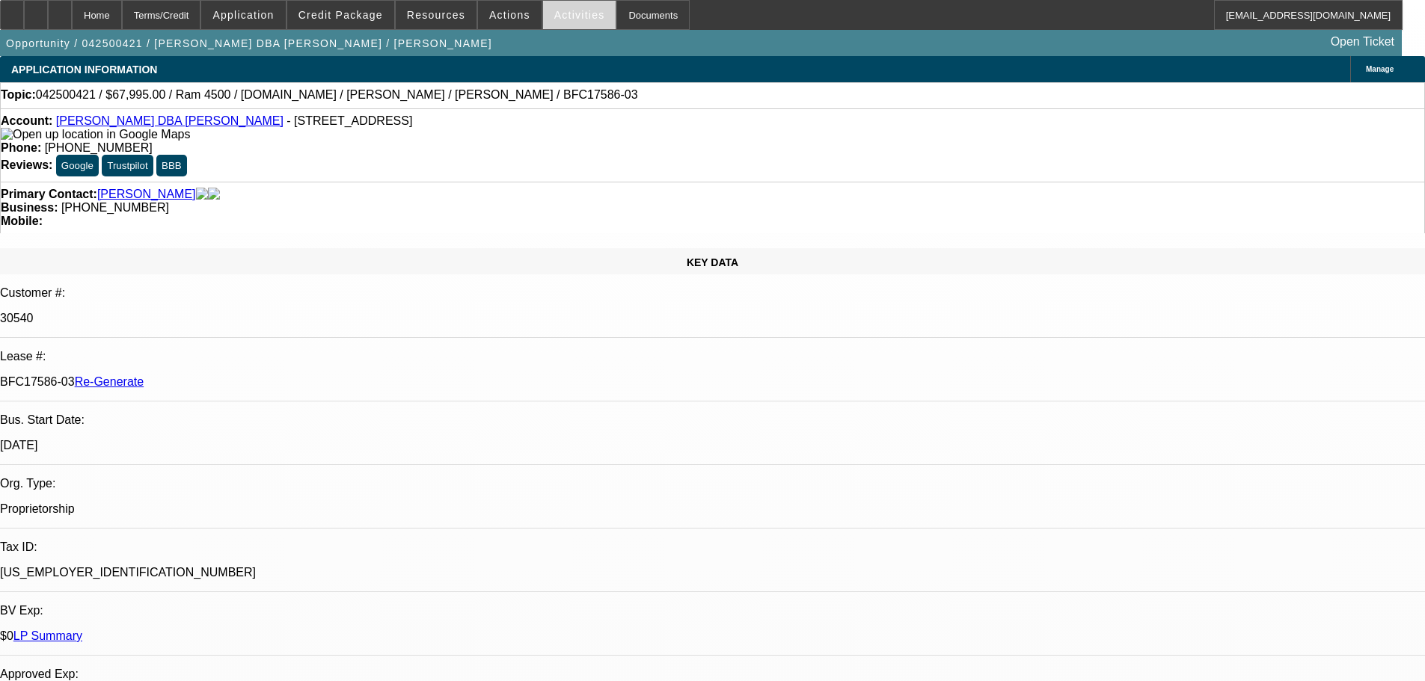
click at [568, 12] on span "Activities" at bounding box center [579, 15] width 51 height 12
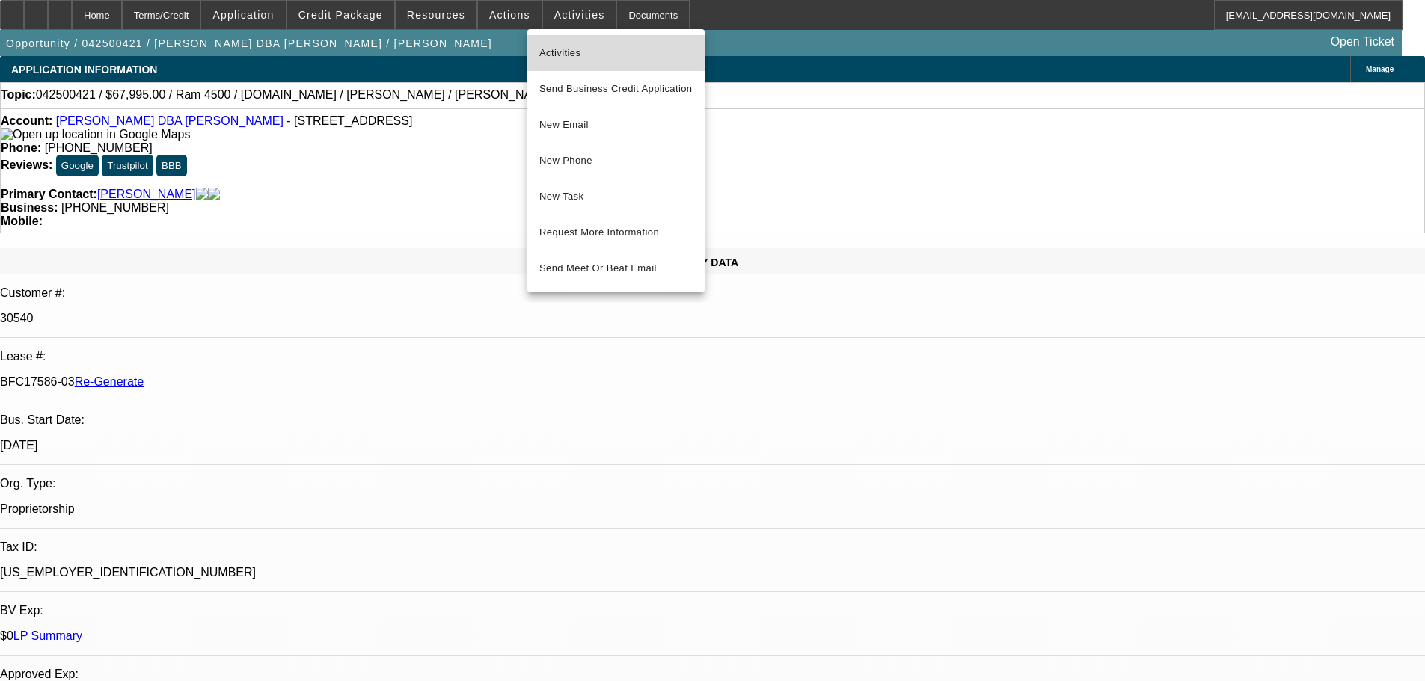
click at [565, 64] on button "Activities" at bounding box center [615, 53] width 177 height 36
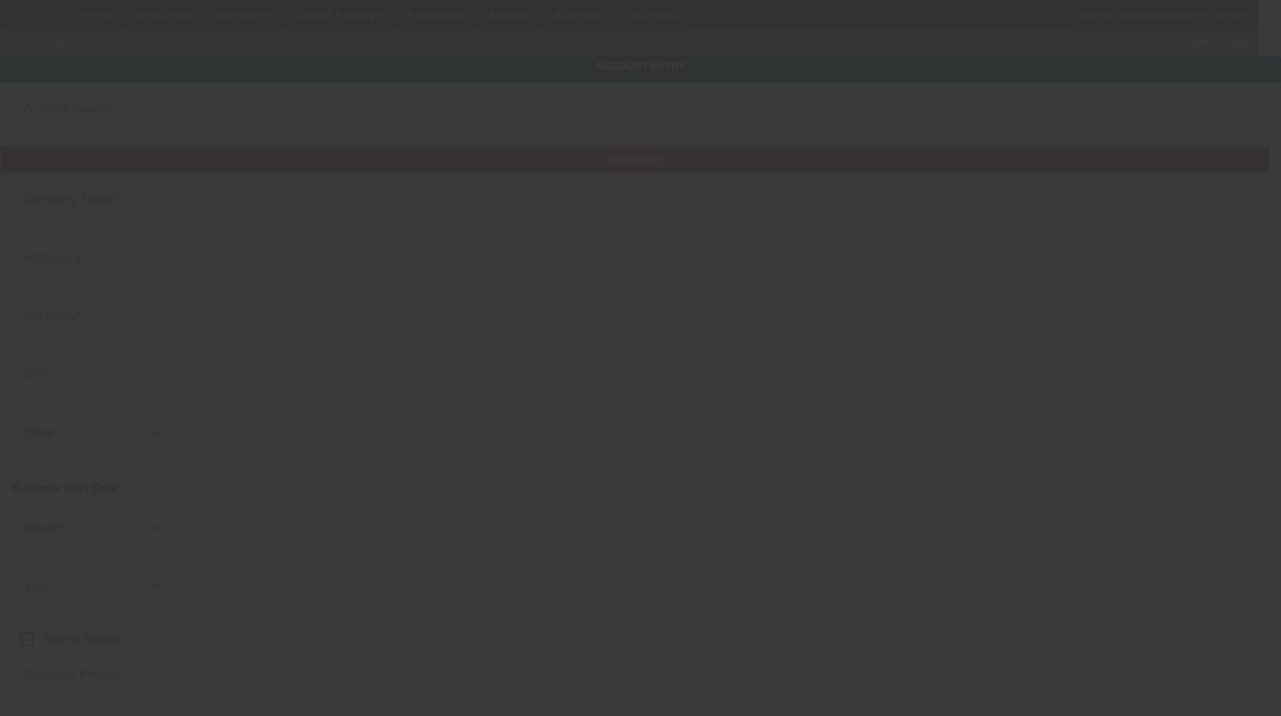
type input "Tree Huggerz Inc."
type input "[STREET_ADDRESS]"
type input "19311"
type input "Avondale"
type input "[PHONE_NUMBER]"
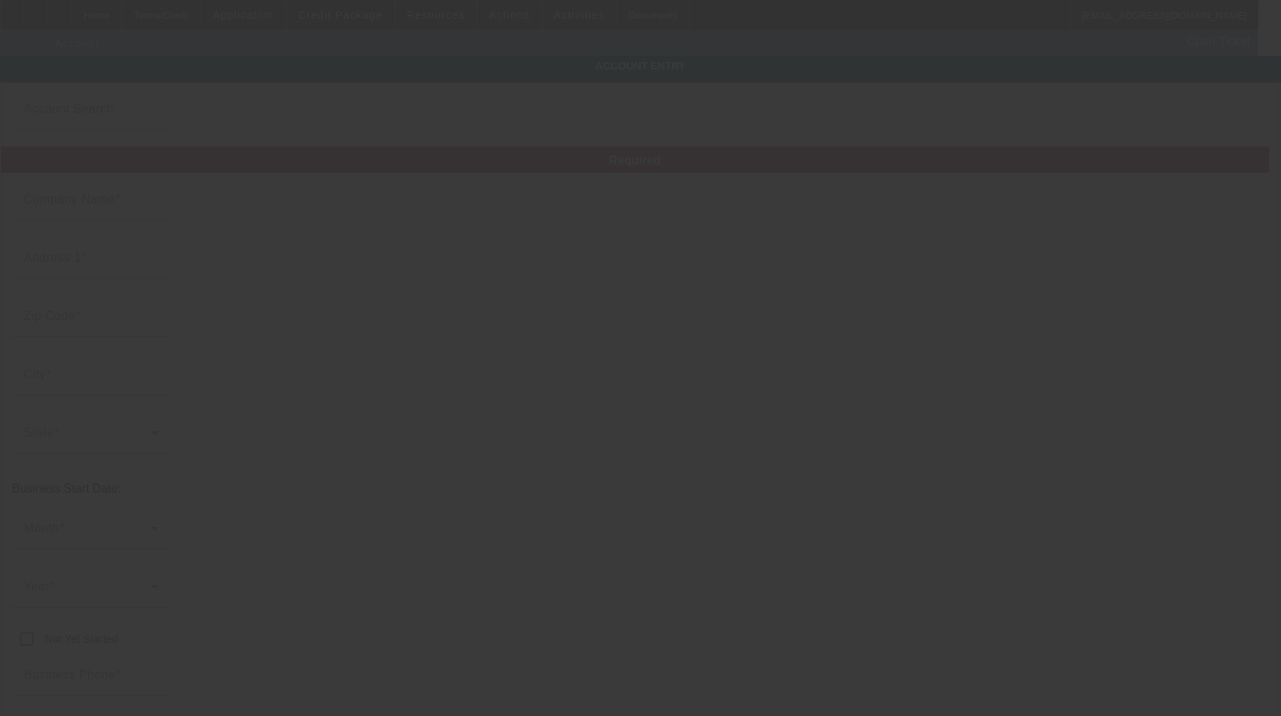
type input "[EMAIL_ADDRESS][DOMAIN_NAME]"
type input "New Castle"
type input "463841079"
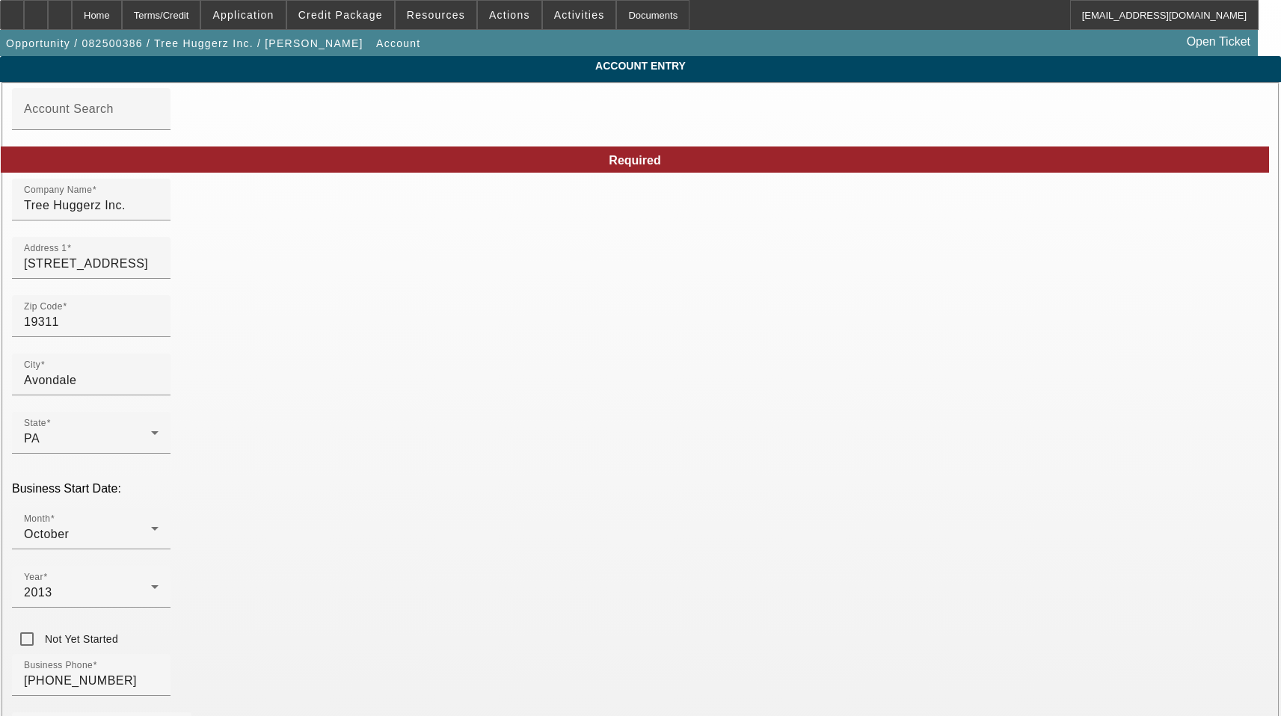
type input "8/14/2025"
click at [159, 337] on div "Zip Code 19311" at bounding box center [91, 316] width 135 height 42
click at [159, 331] on input "19311" at bounding box center [91, 322] width 135 height 18
type input "1931"
type input "19350"
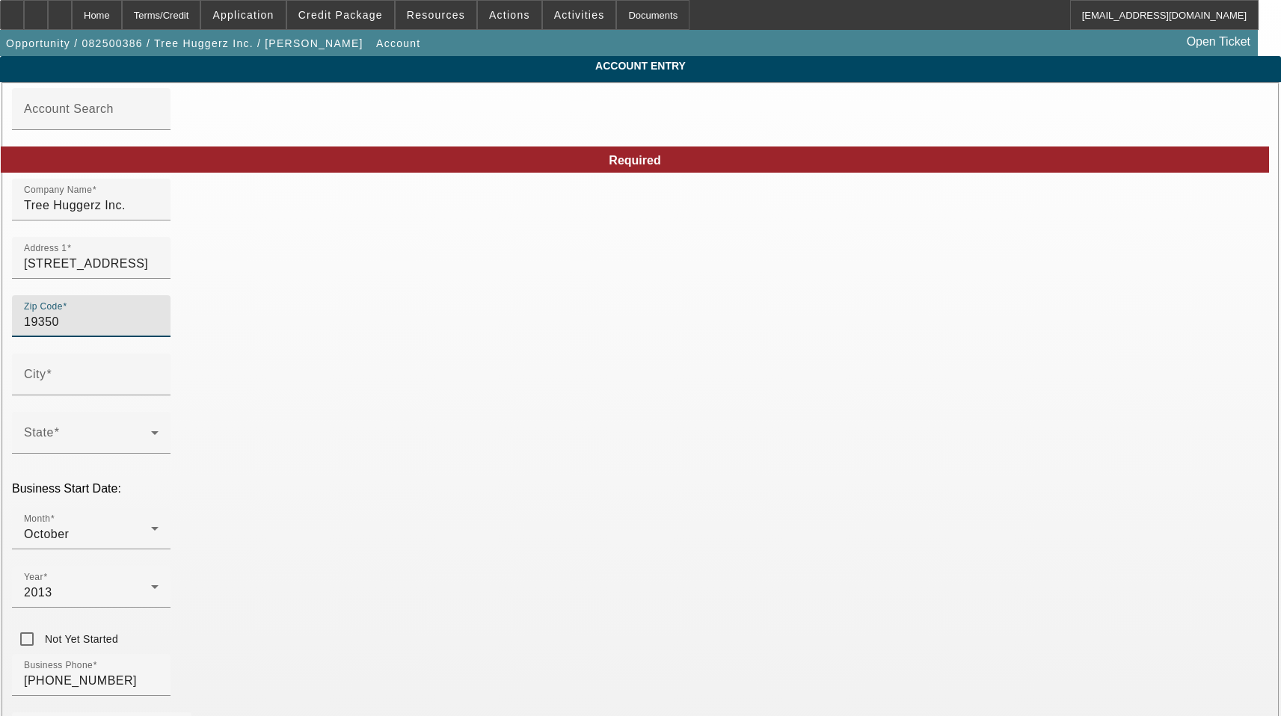
type input "Landenberg"
type input "Chester"
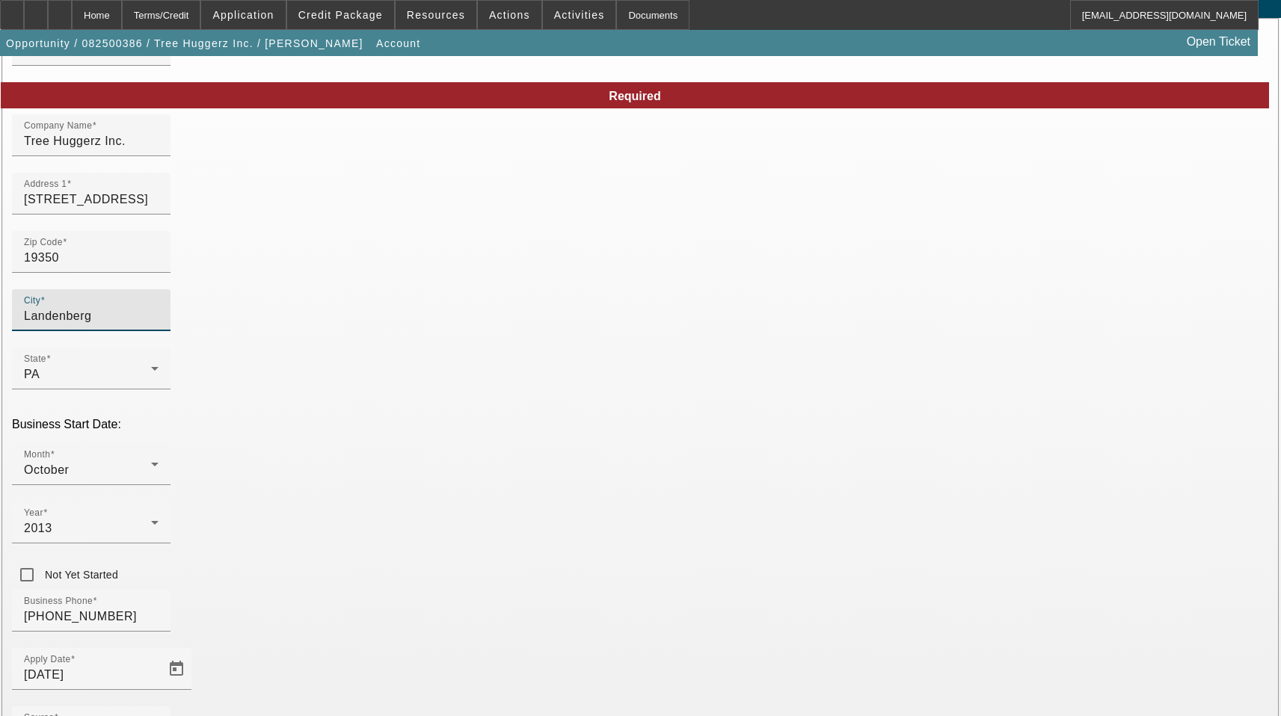
scroll to position [165, 0]
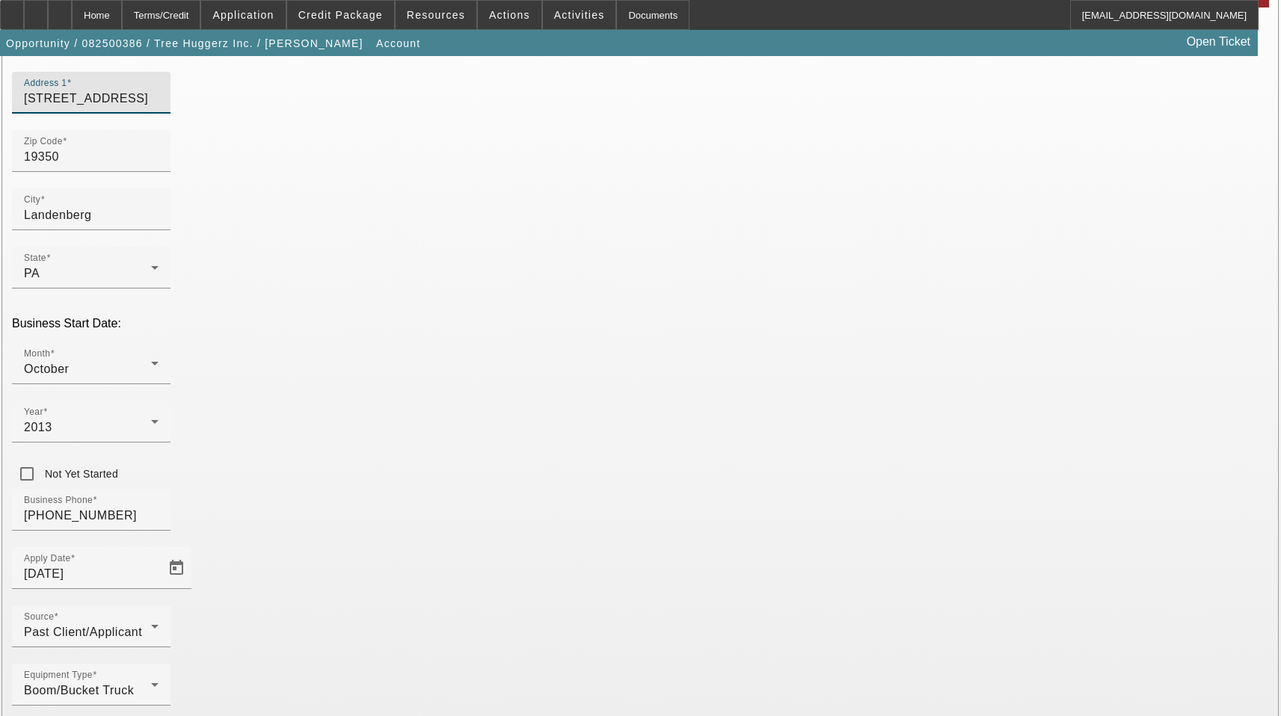
drag, startPoint x: 343, startPoint y: 109, endPoint x: -105, endPoint y: 60, distance: 449.9
click at [0, 60] on html "Home Terms/Credit Application Credit Package Resources Actions Activities Docum…" at bounding box center [640, 193] width 1281 height 716
click at [159, 166] on input "19350" at bounding box center [91, 157] width 135 height 18
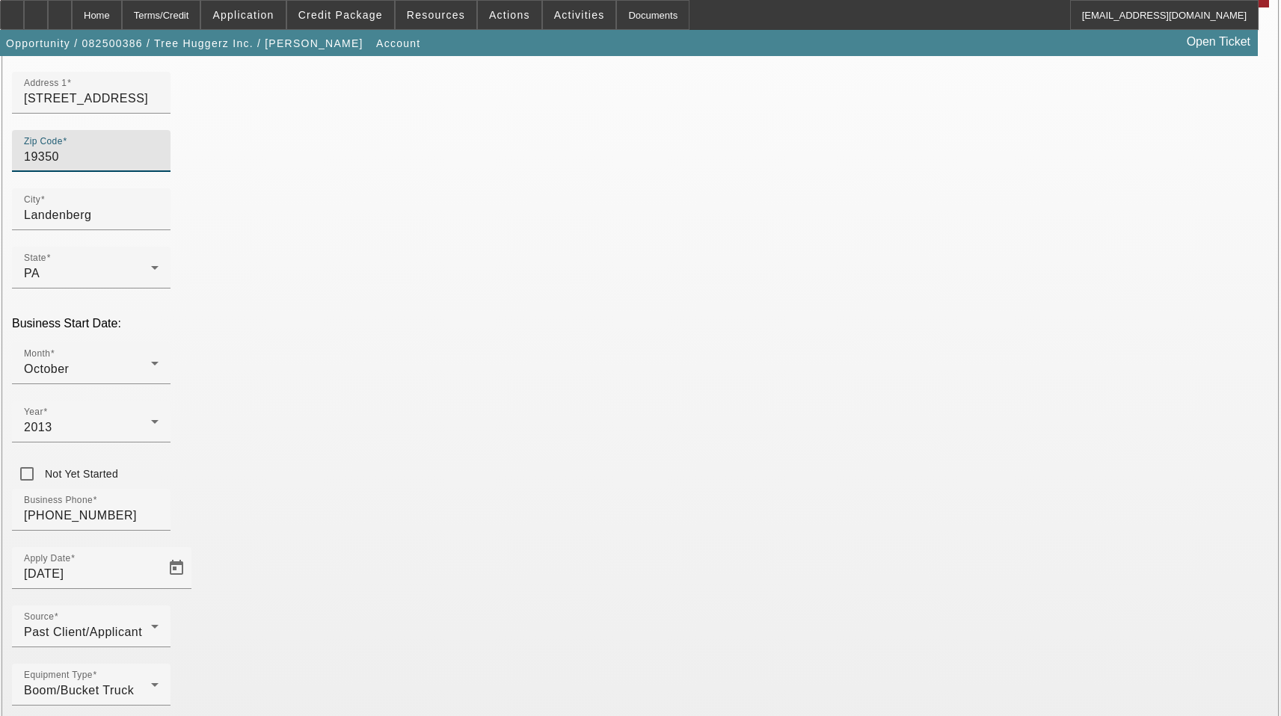
type input "1935"
type input "19350"
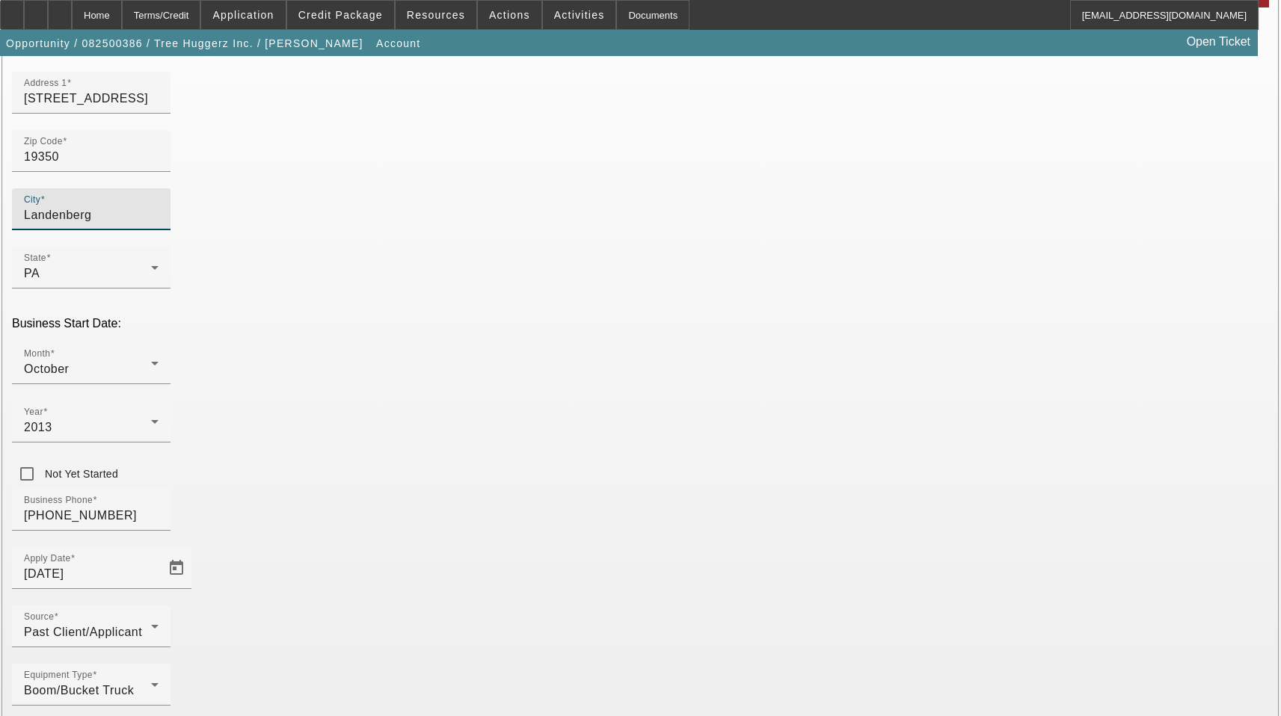
drag, startPoint x: 246, startPoint y: 230, endPoint x: 14, endPoint y: 199, distance: 233.9
type input "Avondale"
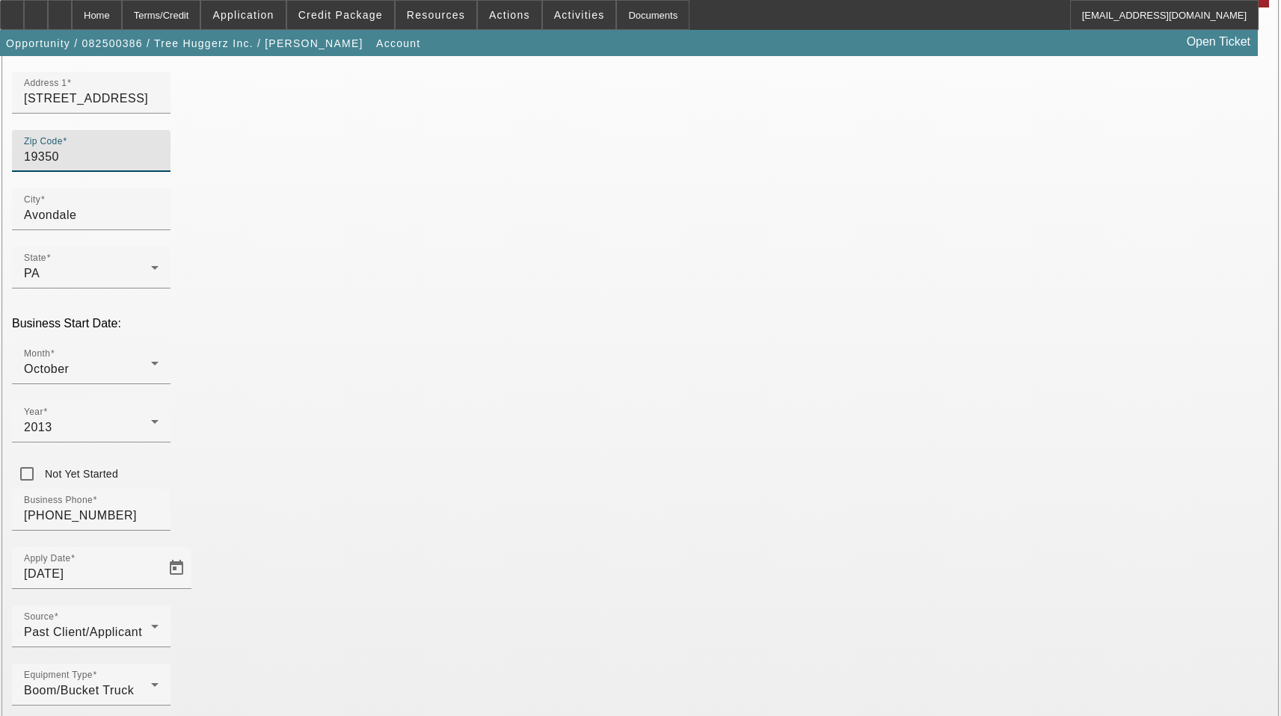
click at [159, 166] on input "19350" at bounding box center [91, 157] width 135 height 18
type input "1935"
type input "19311"
type input "Avondale"
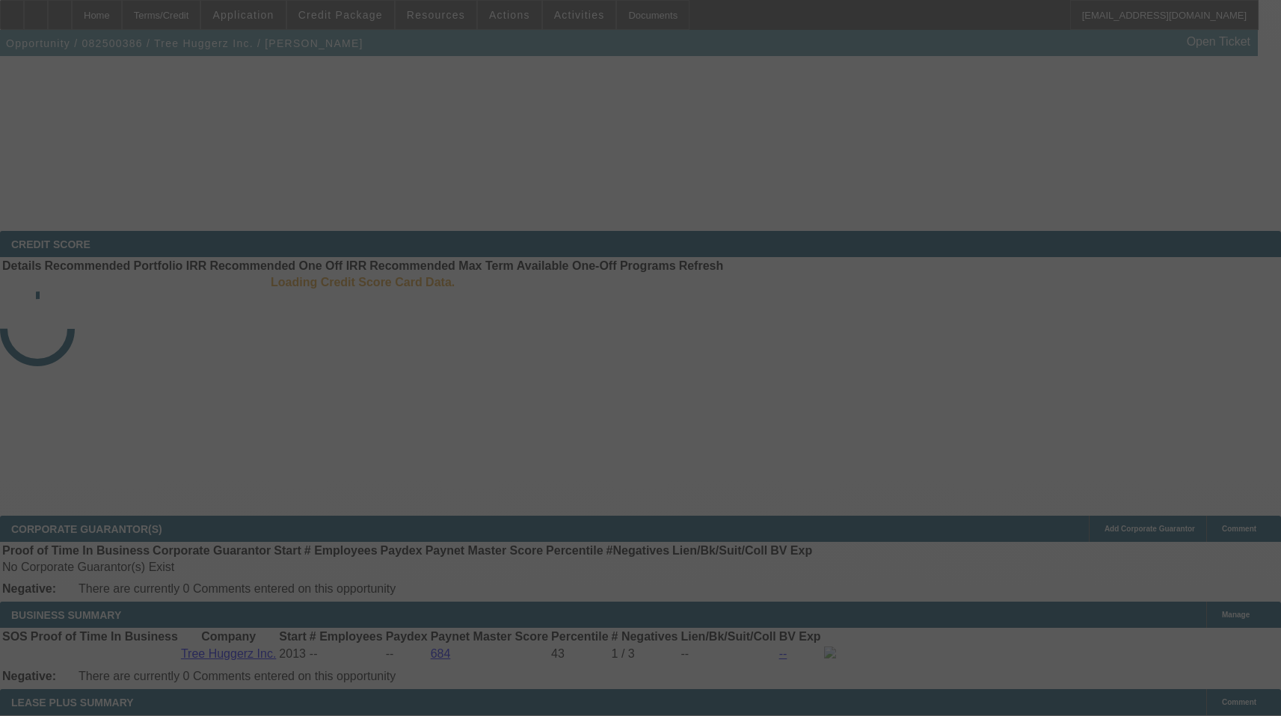
select select "3"
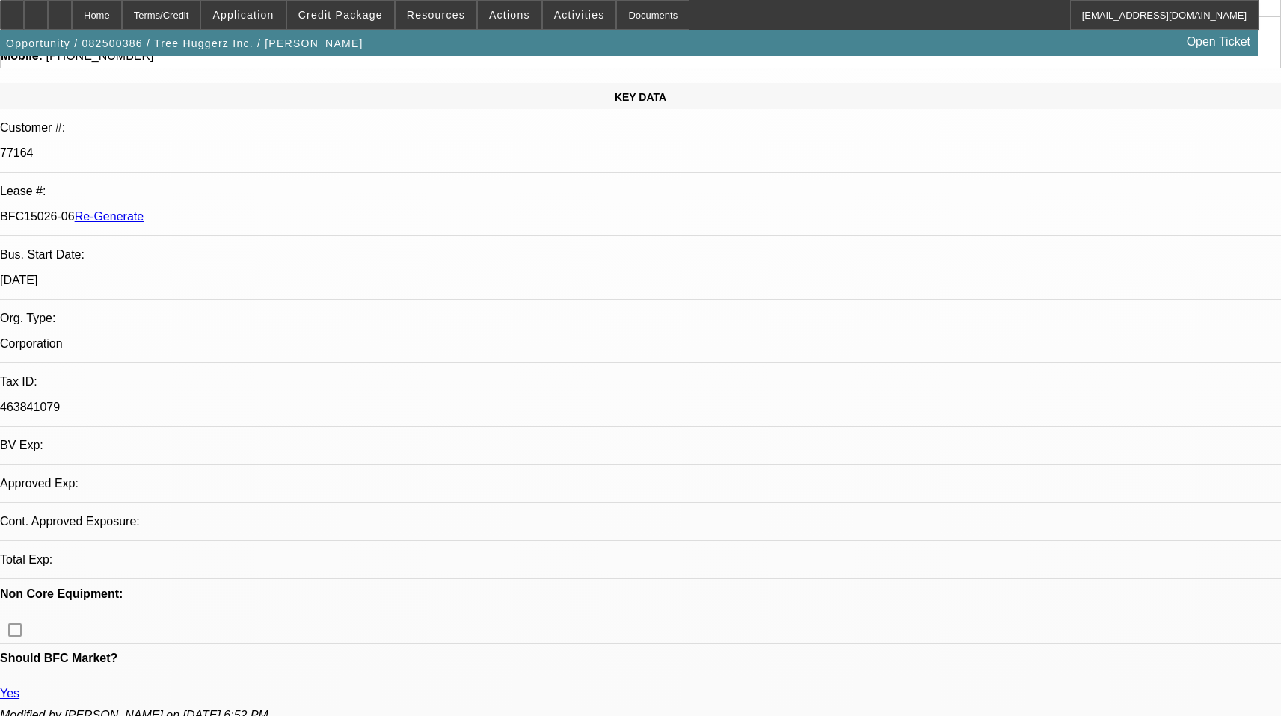
select select "0"
select select "6"
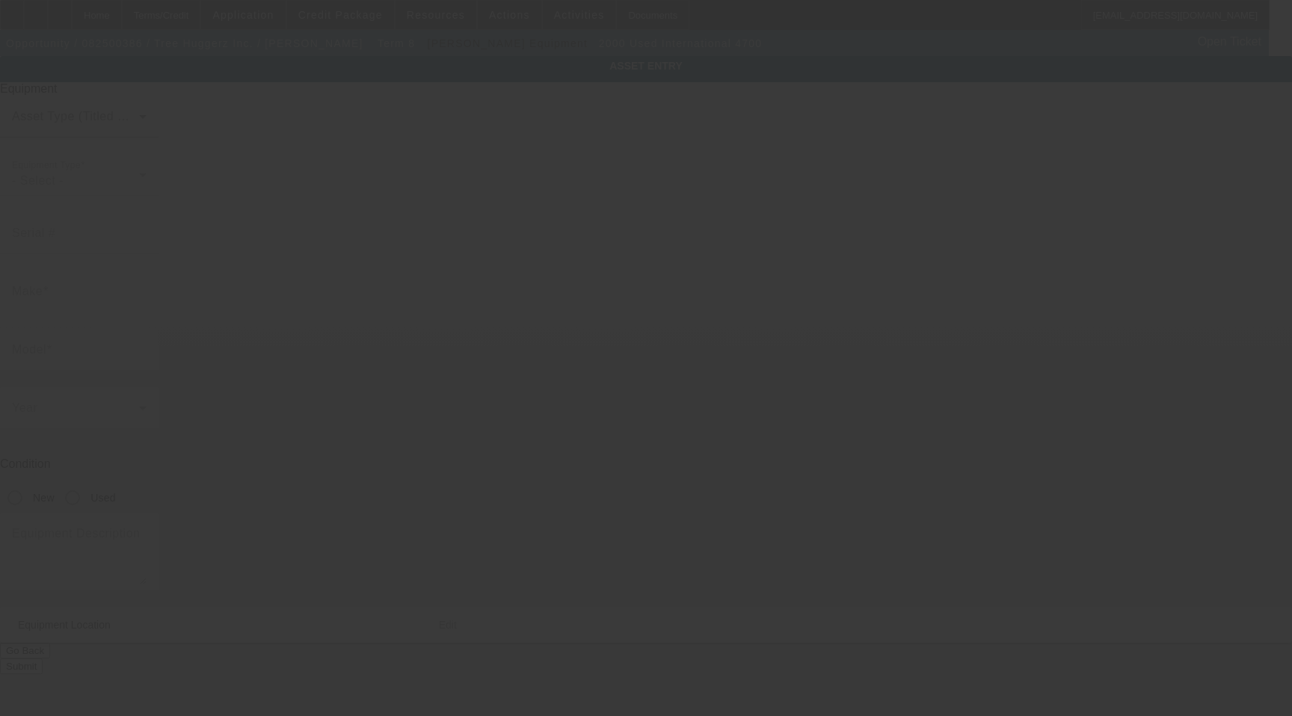
type input "[US_VEHICLE_IDENTIFICATION_NUMBER]"
type input "International"
type input "4700"
radio input "true"
type textarea "With:"
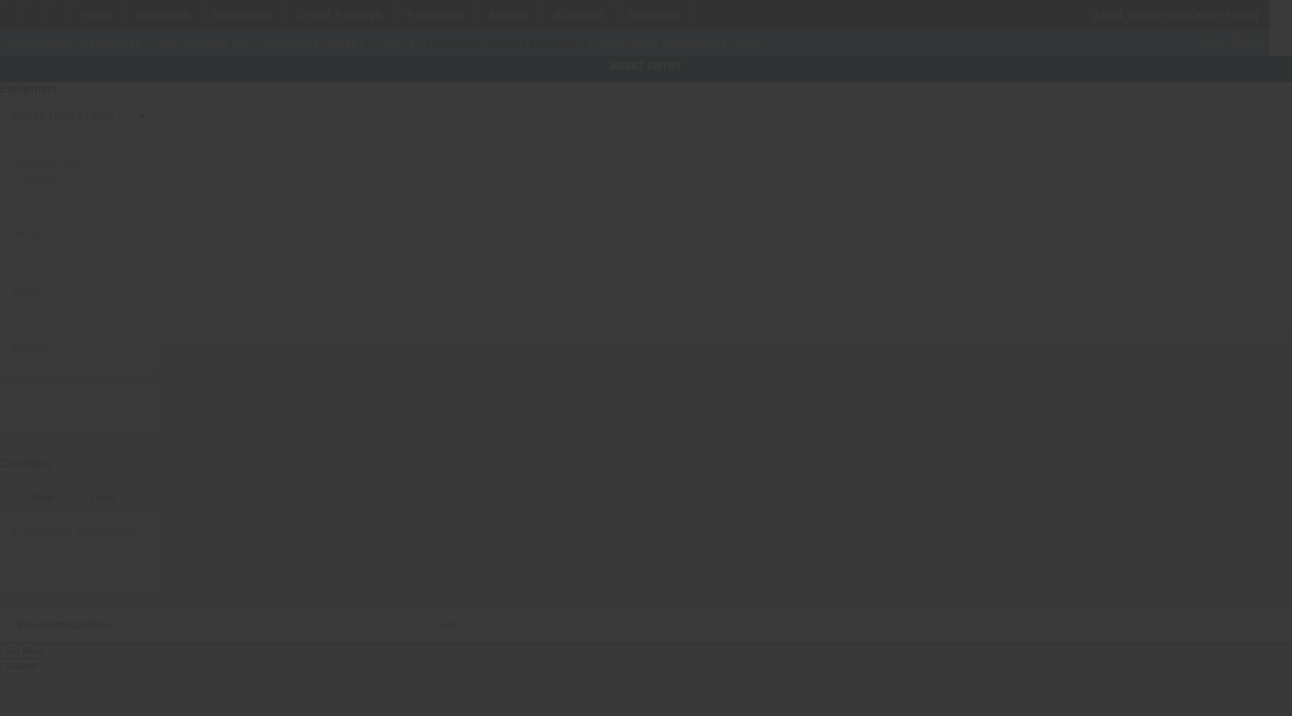
type input "[STREET_ADDRESS]"
type input "Avondale"
type input "19311"
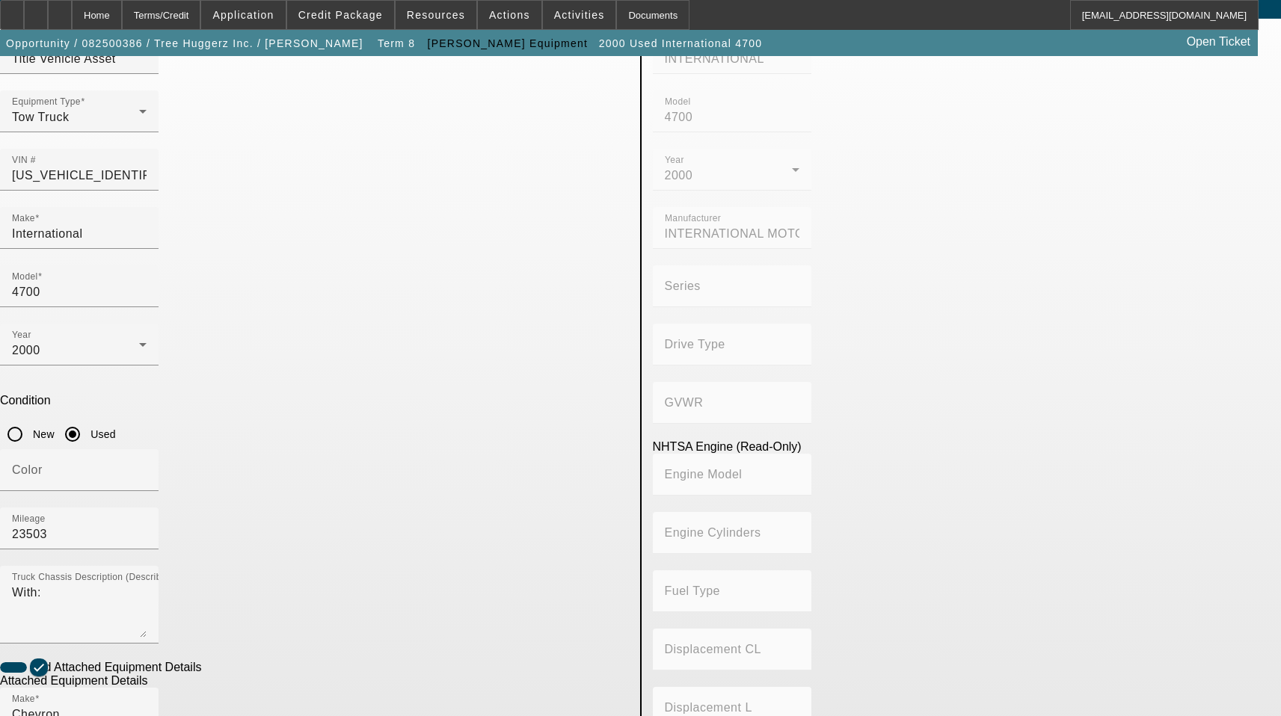
scroll to position [150, 0]
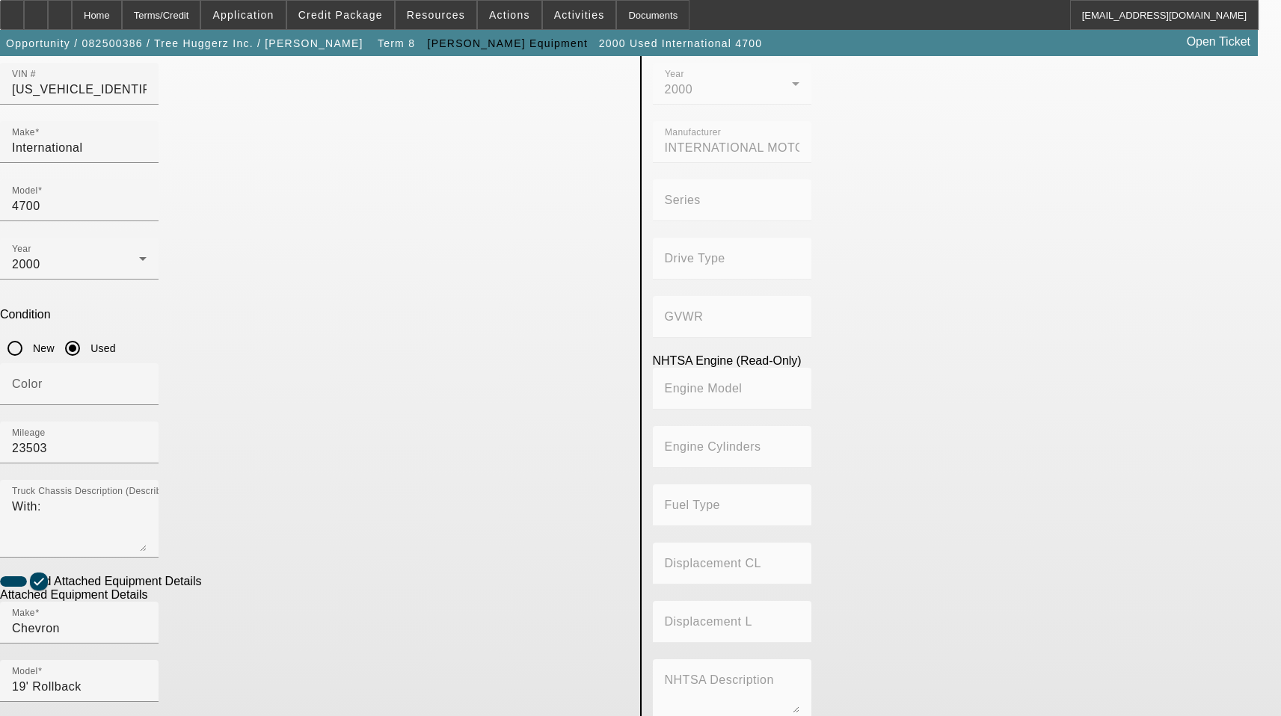
paste input "10162525"
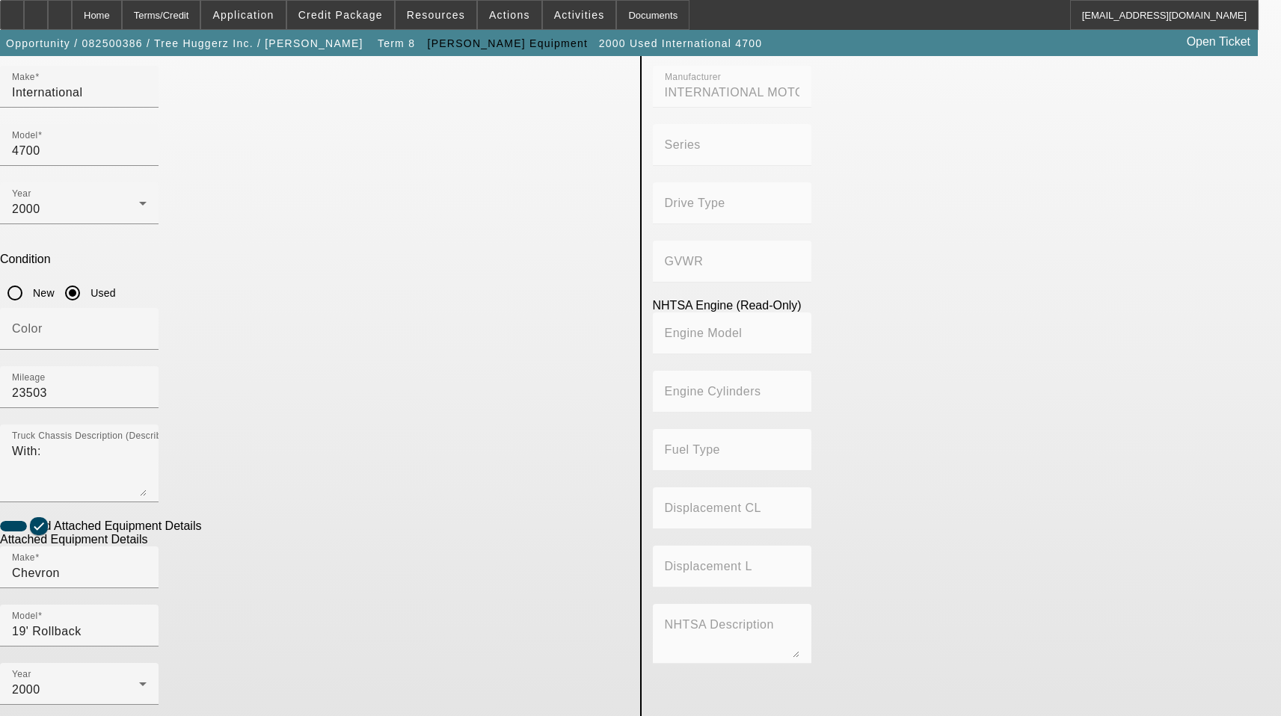
scroll to position [247, 0]
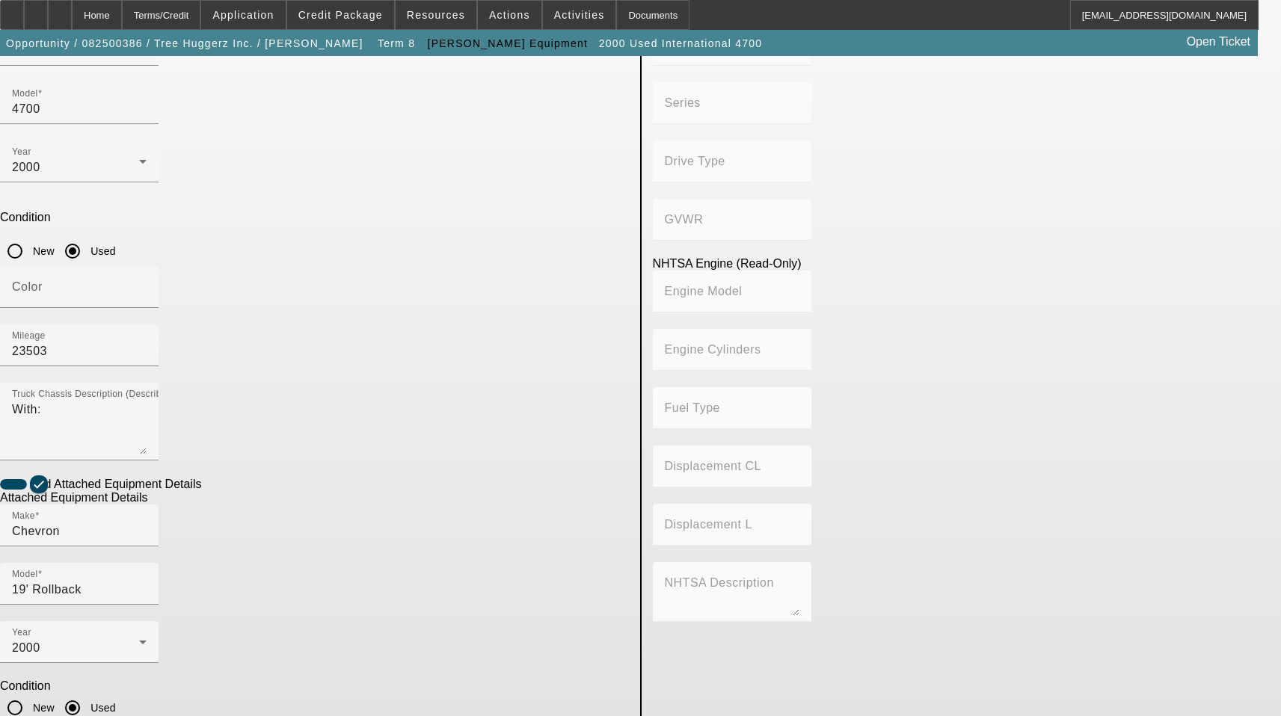
type input "10162525"
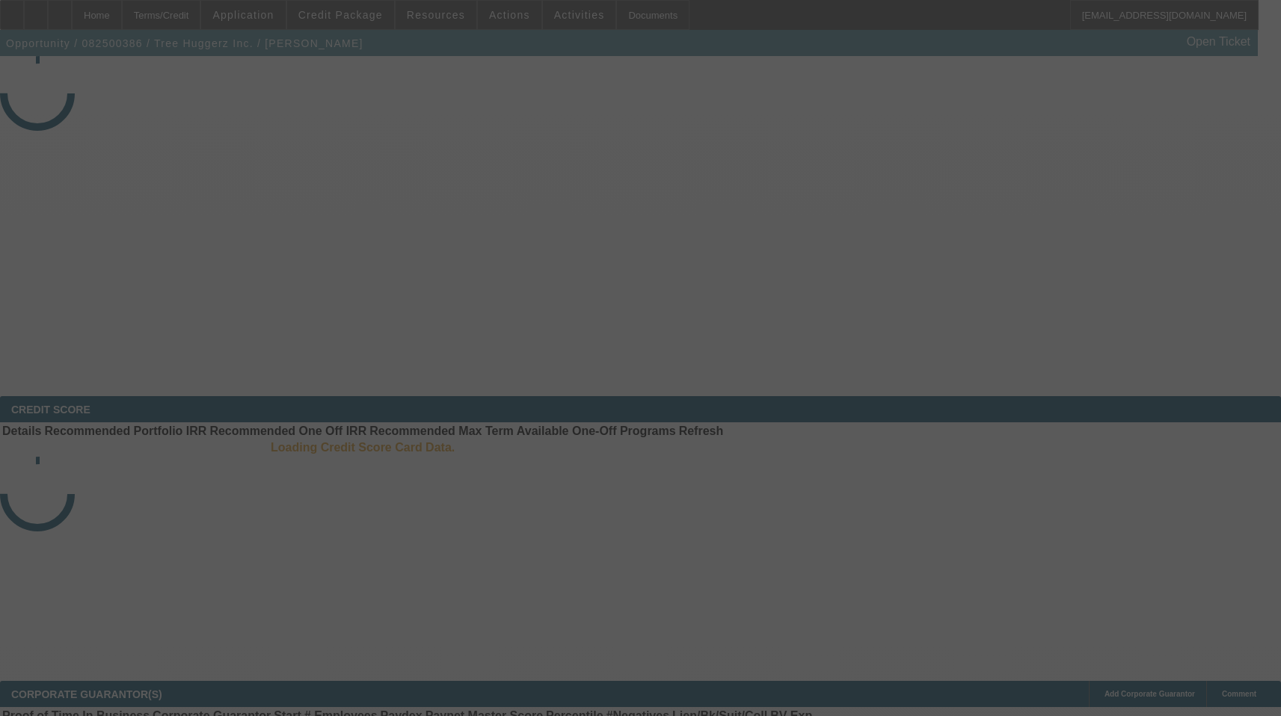
select select "3"
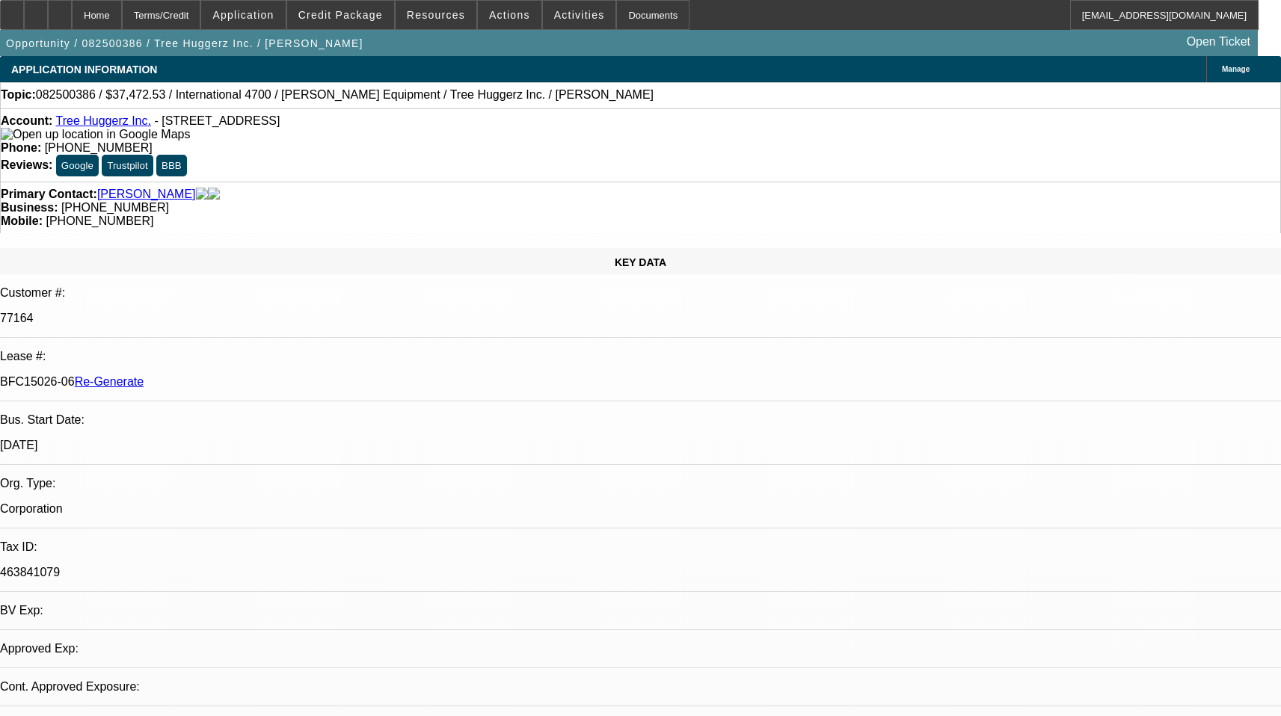
select select "0"
select select "6"
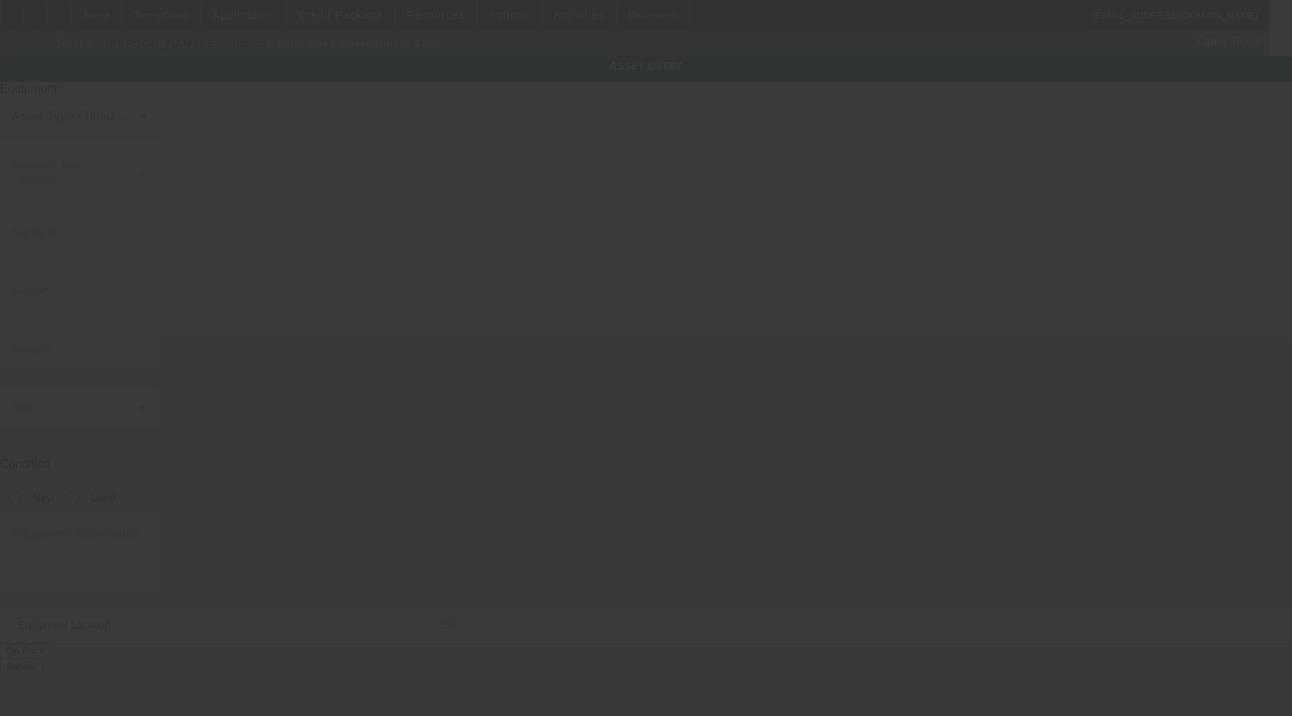
type input "[US_VEHICLE_IDENTIFICATION_NUMBER]"
type input "International"
type input "4700"
radio input "true"
type textarea "With:"
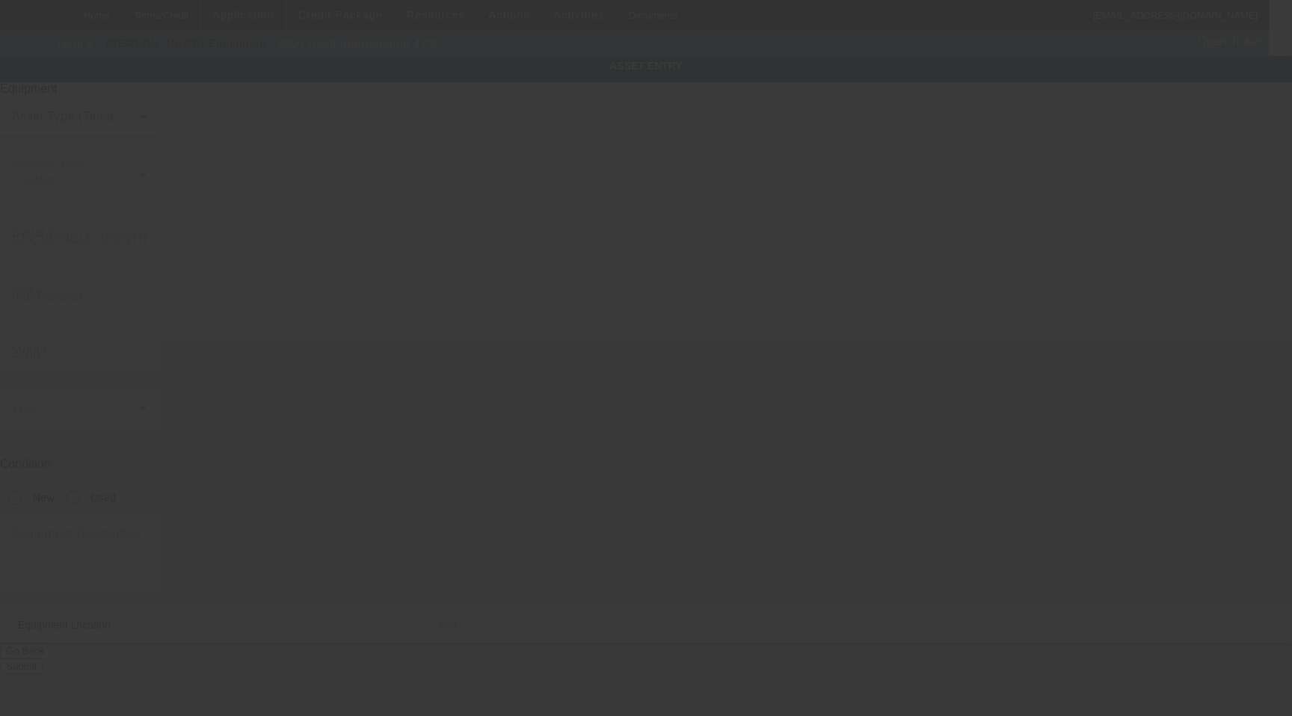
type input "[STREET_ADDRESS]"
type input "Avondale"
type input "19311"
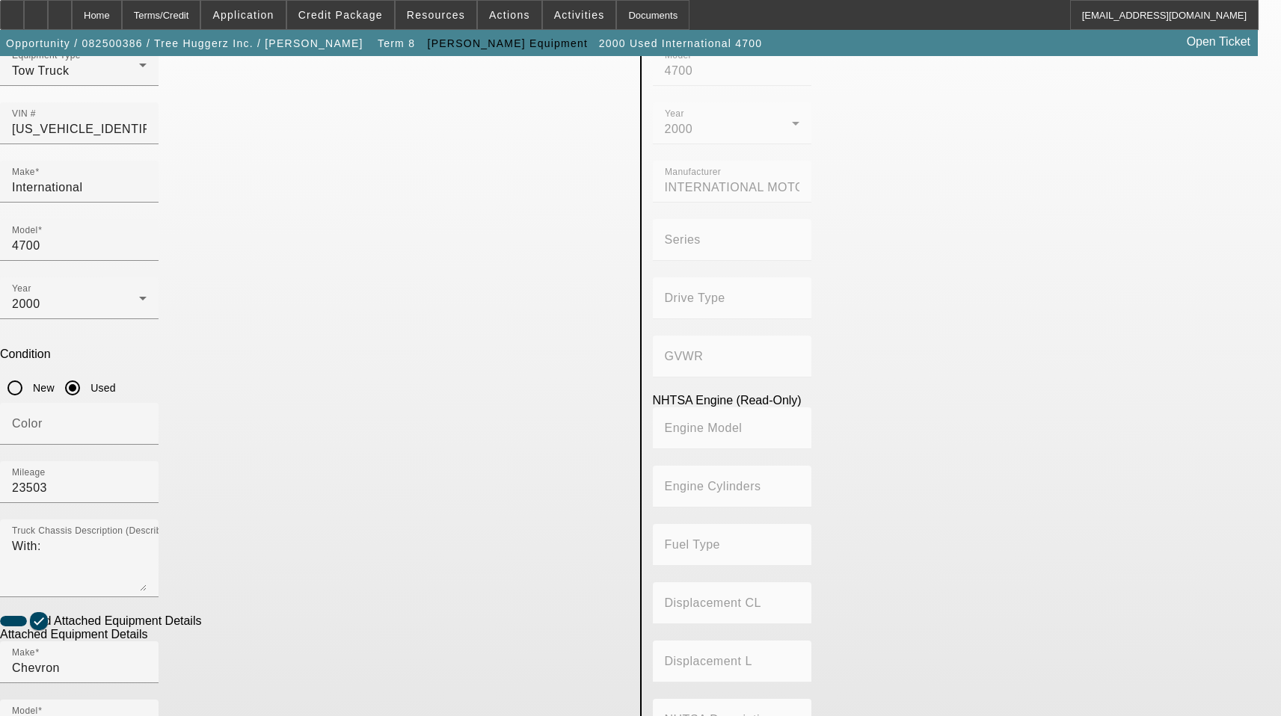
scroll to position [247, 0]
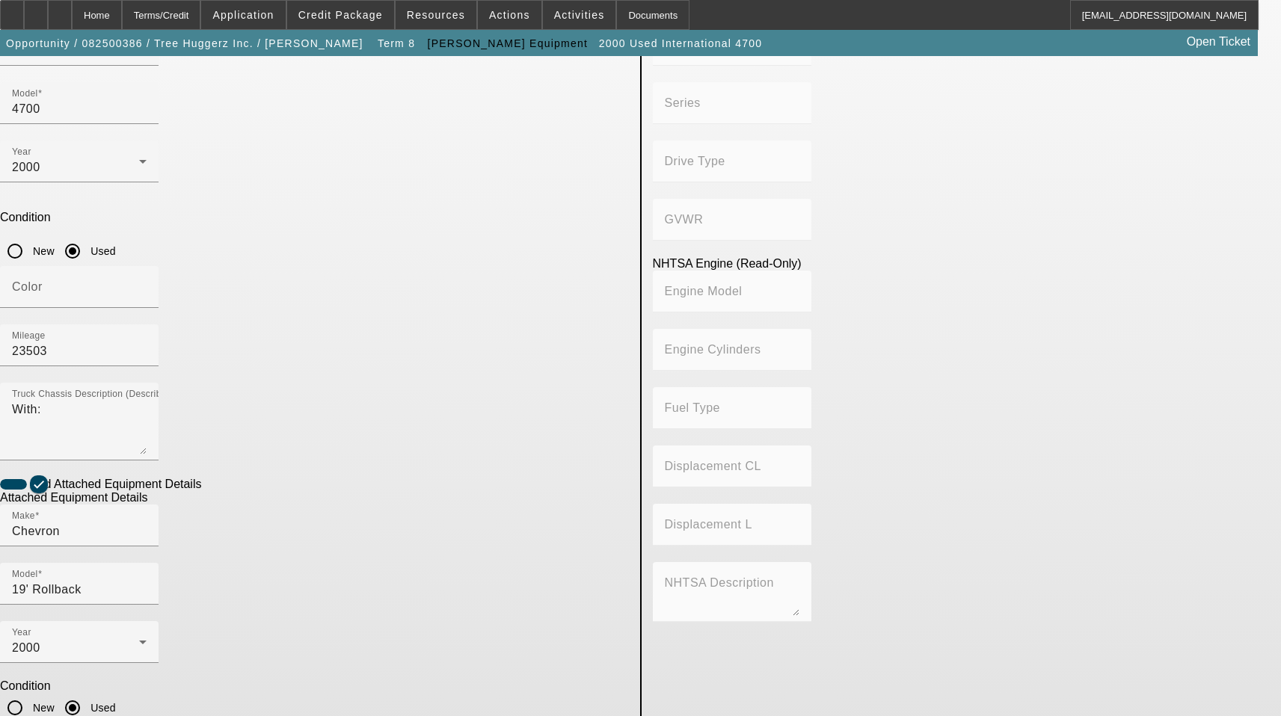
drag, startPoint x: 541, startPoint y: 630, endPoint x: 518, endPoint y: 537, distance: 96.1
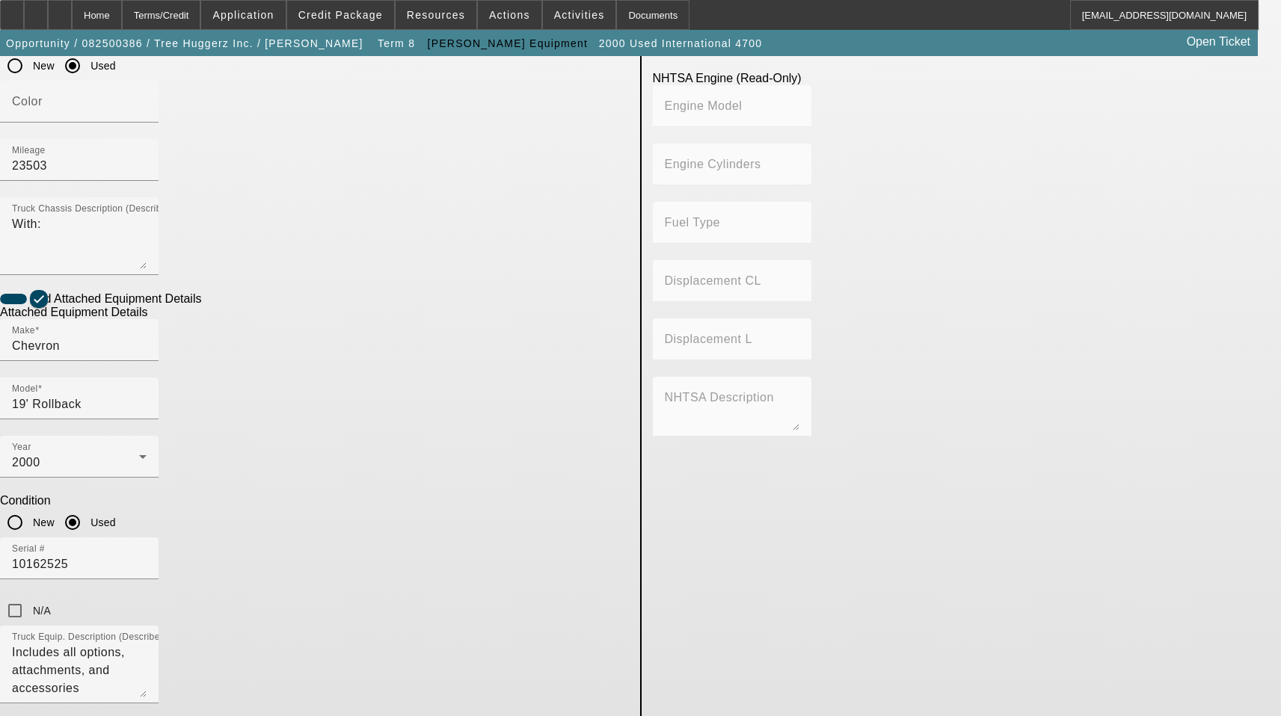
scroll to position [621, 0]
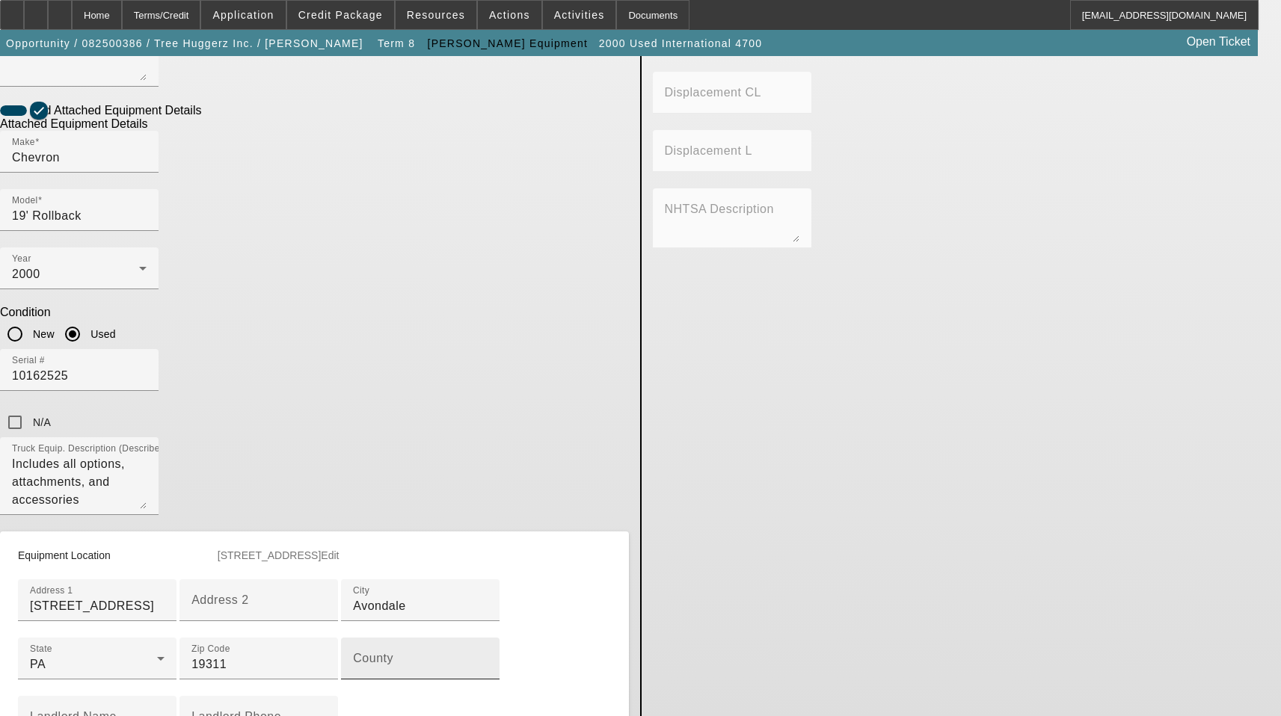
click at [353, 652] on mat-label "County" at bounding box center [373, 658] width 40 height 13
click at [353, 656] on input "County" at bounding box center [420, 665] width 135 height 18
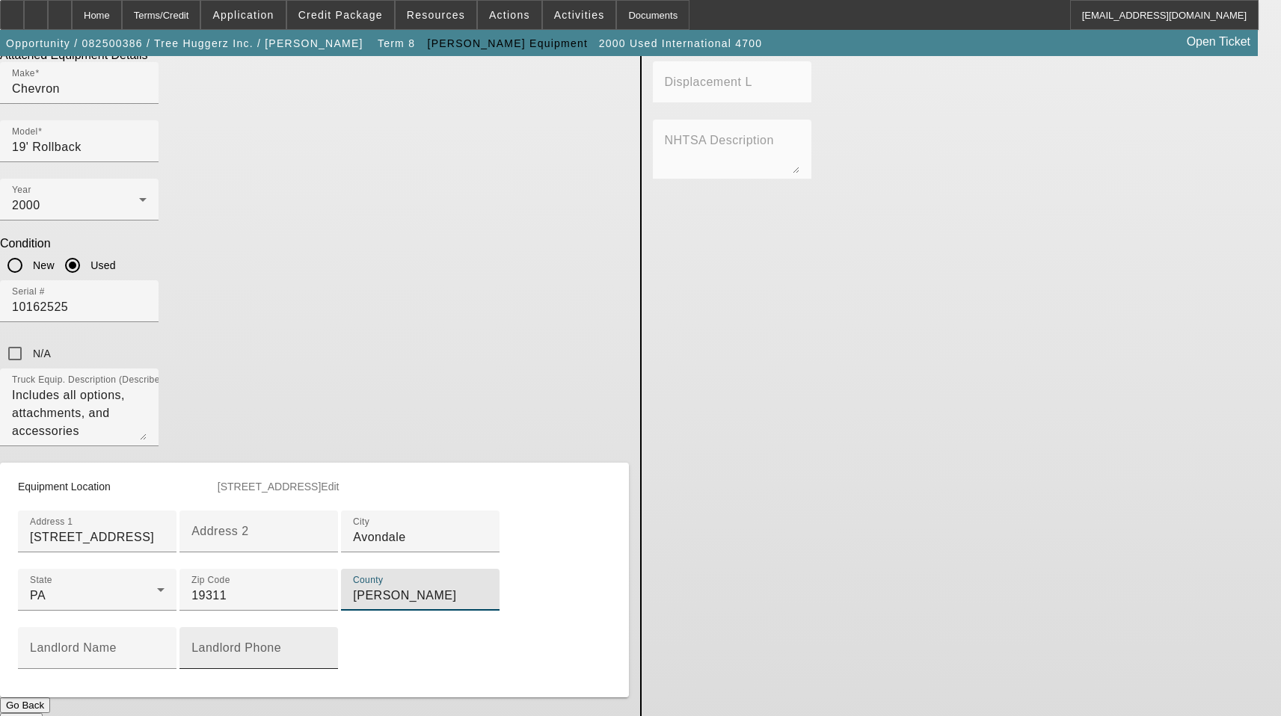
scroll to position [758, 0]
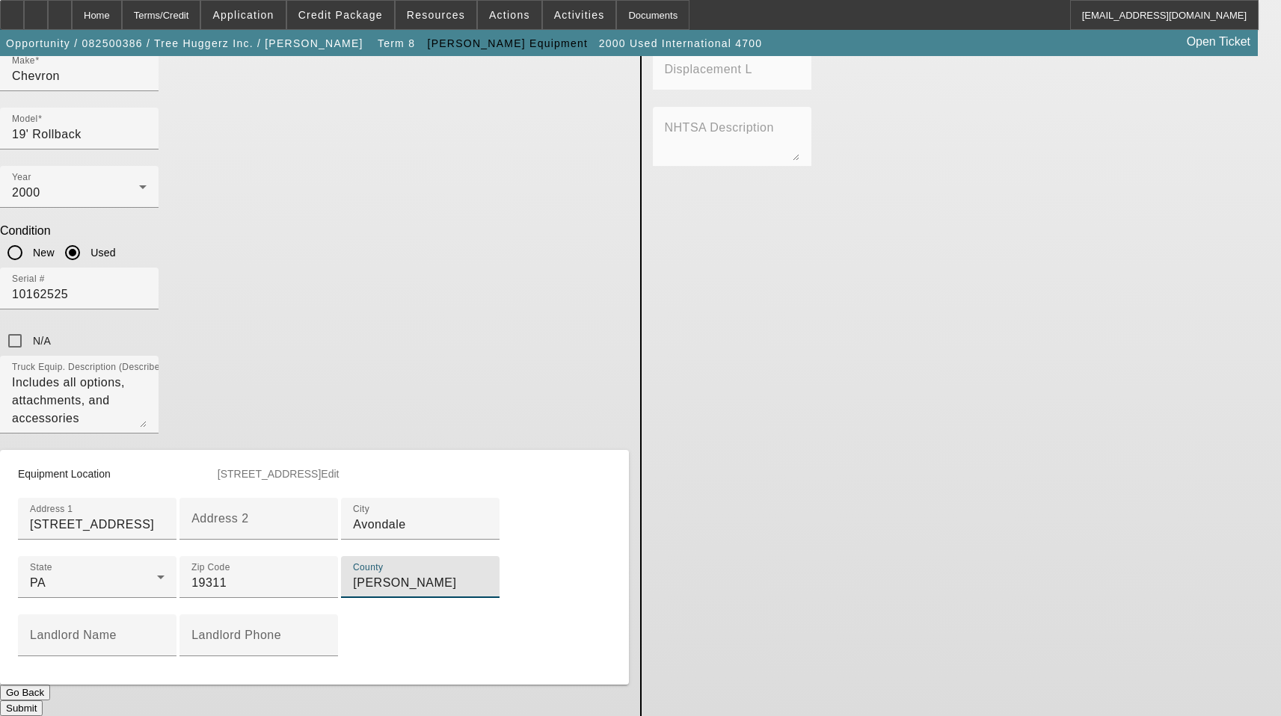
type input "[PERSON_NAME]"
click at [43, 701] on button "Submit" at bounding box center [21, 709] width 43 height 16
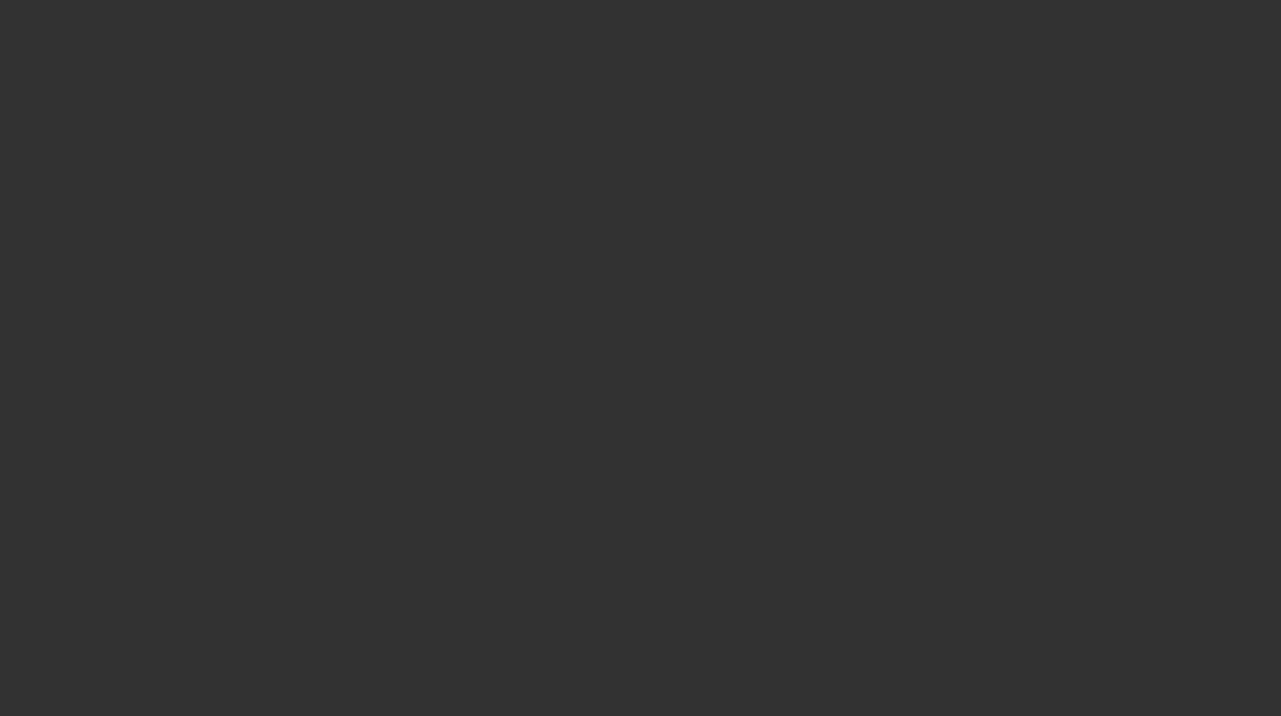
select select "3"
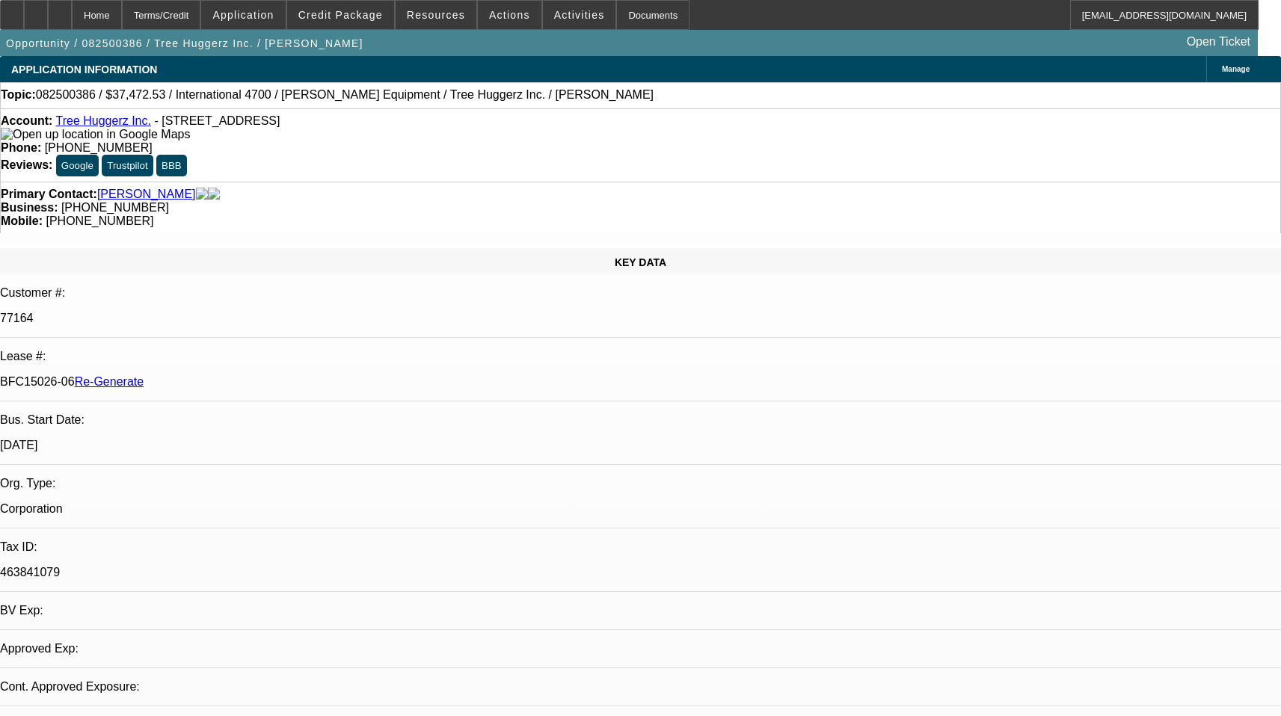
select select "0"
select select "6"
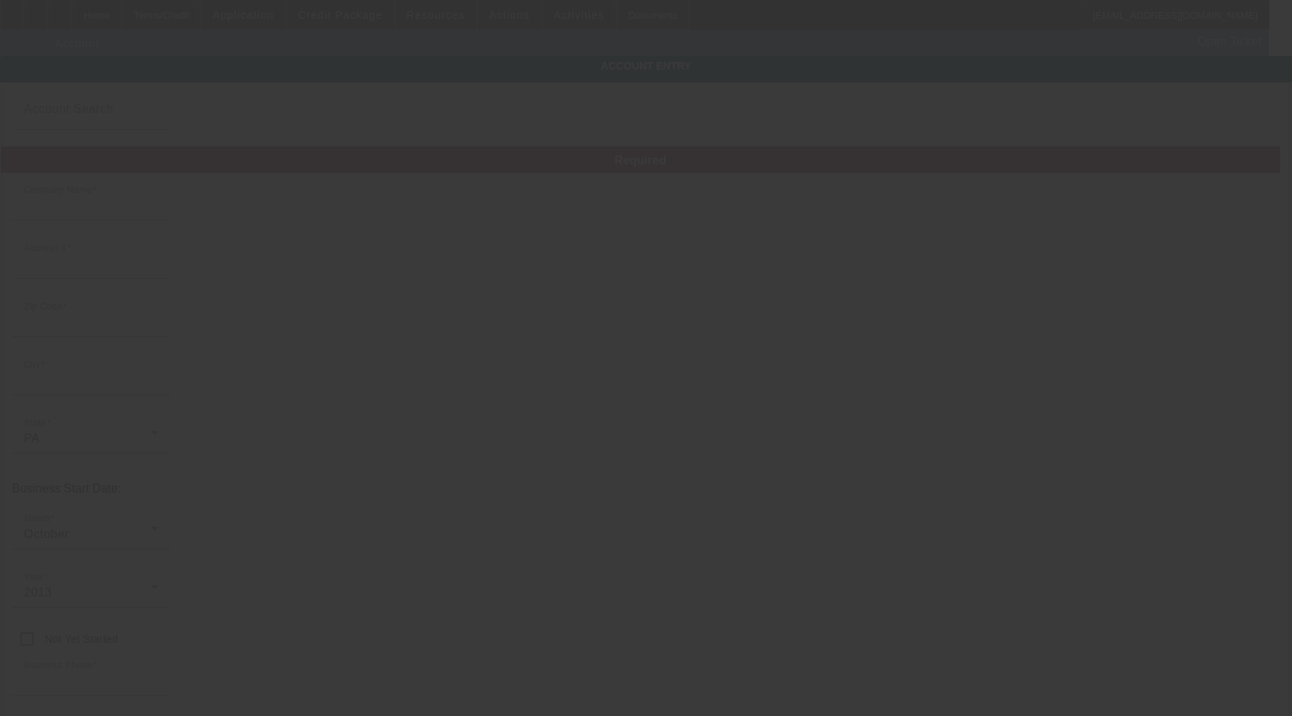
type input "Tree Huggerz Inc."
type input "8840 Gap Newport Pike"
type input "19311"
type input "Avondale"
type input "[PHONE_NUMBER]"
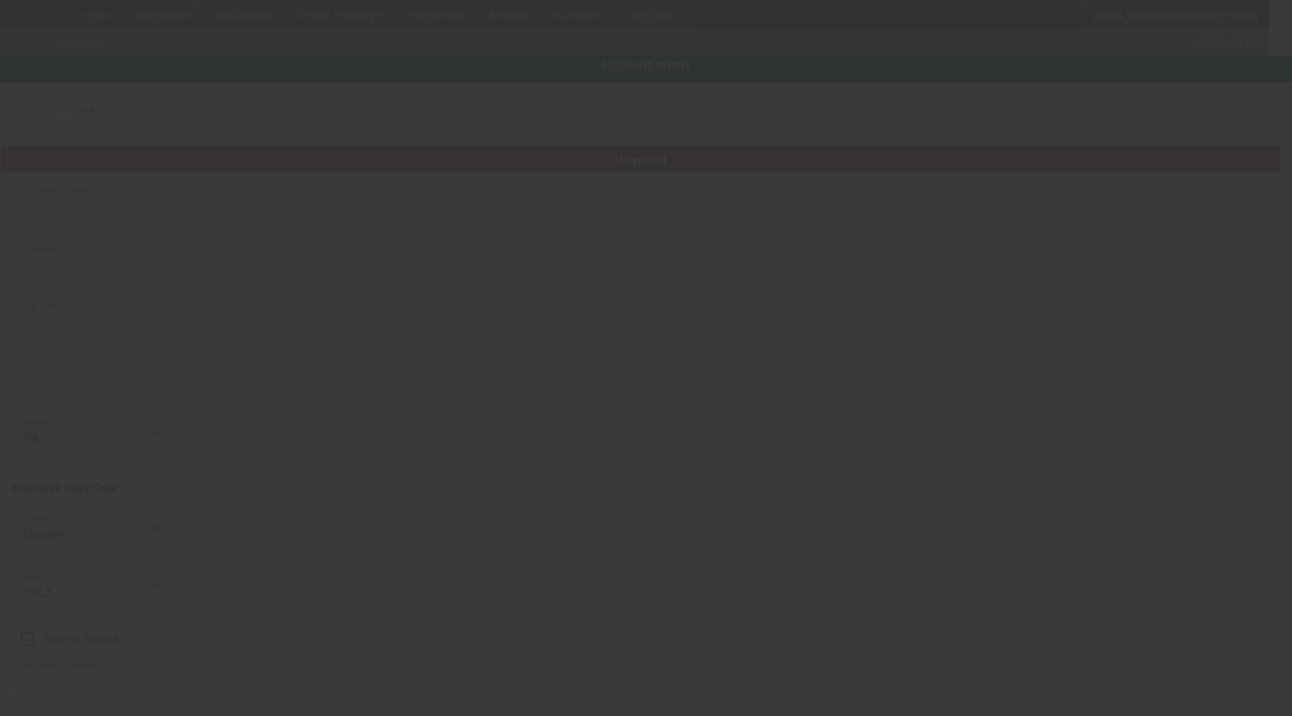
type input "info@treehuggerz.net"
type input "New Castle"
type input "463841079"
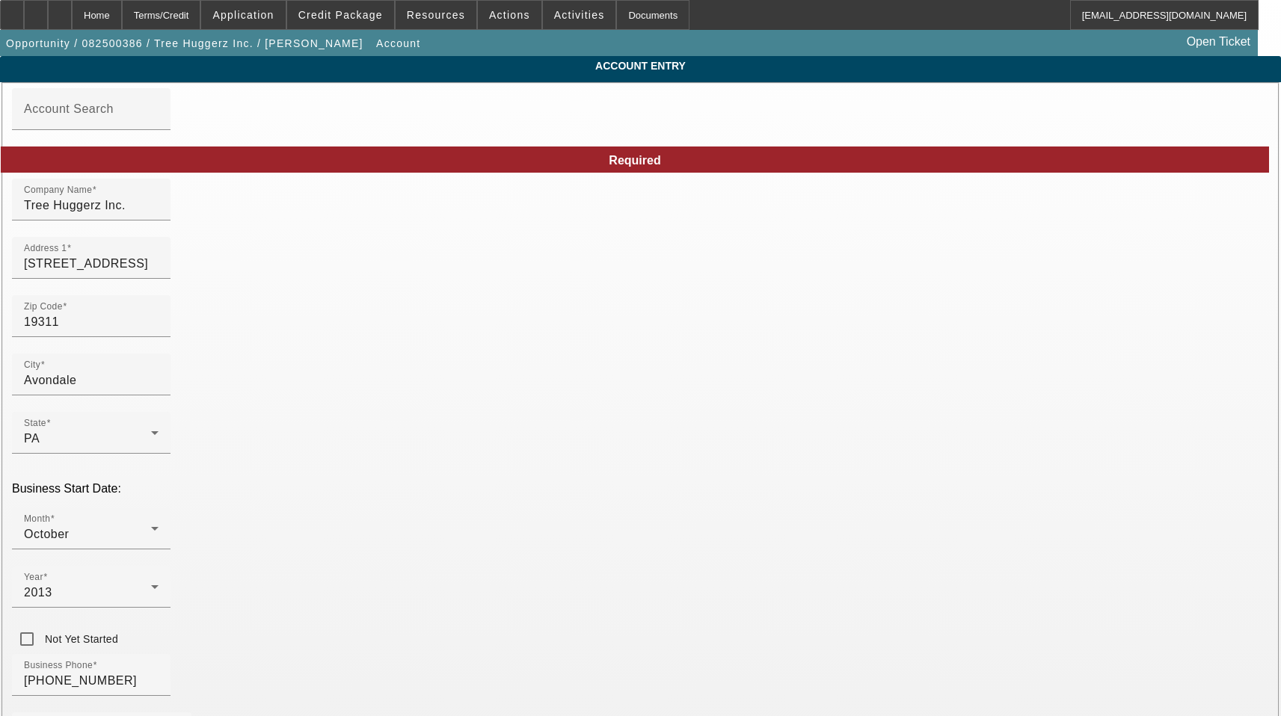
type input "8/14/2025"
drag, startPoint x: 704, startPoint y: 399, endPoint x: 478, endPoint y: 386, distance: 226.9
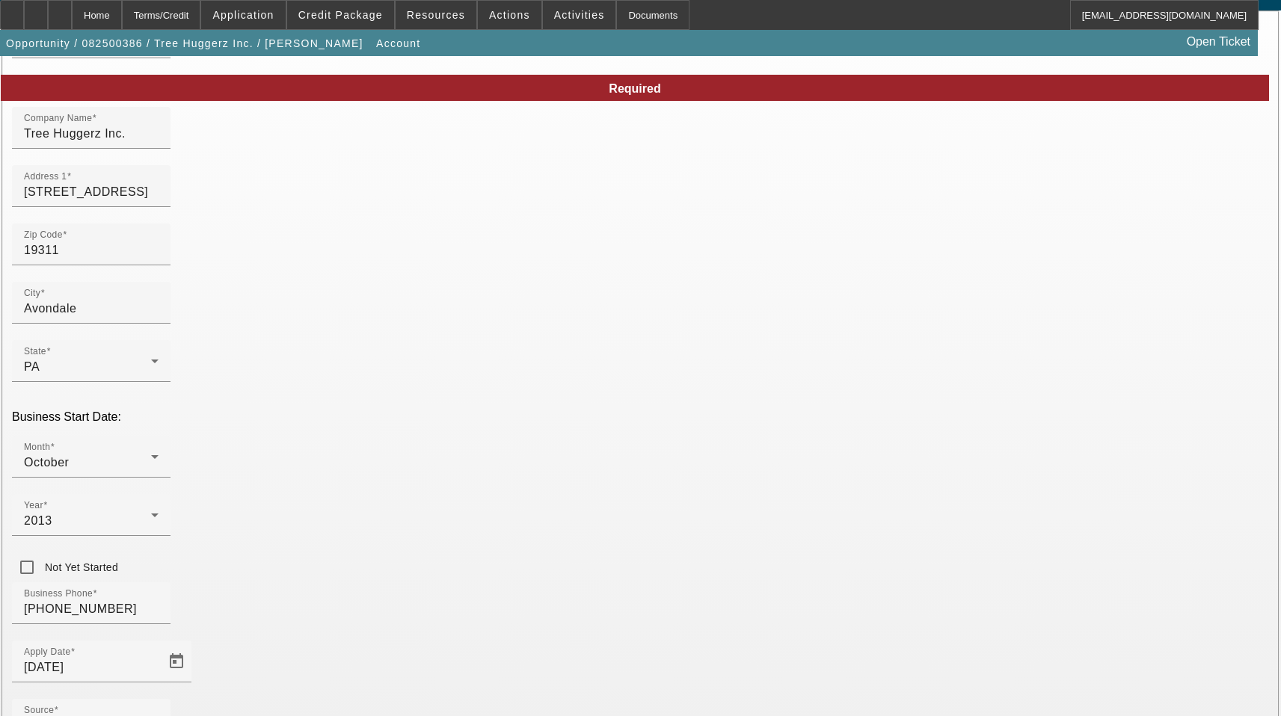
scroll to position [165, 0]
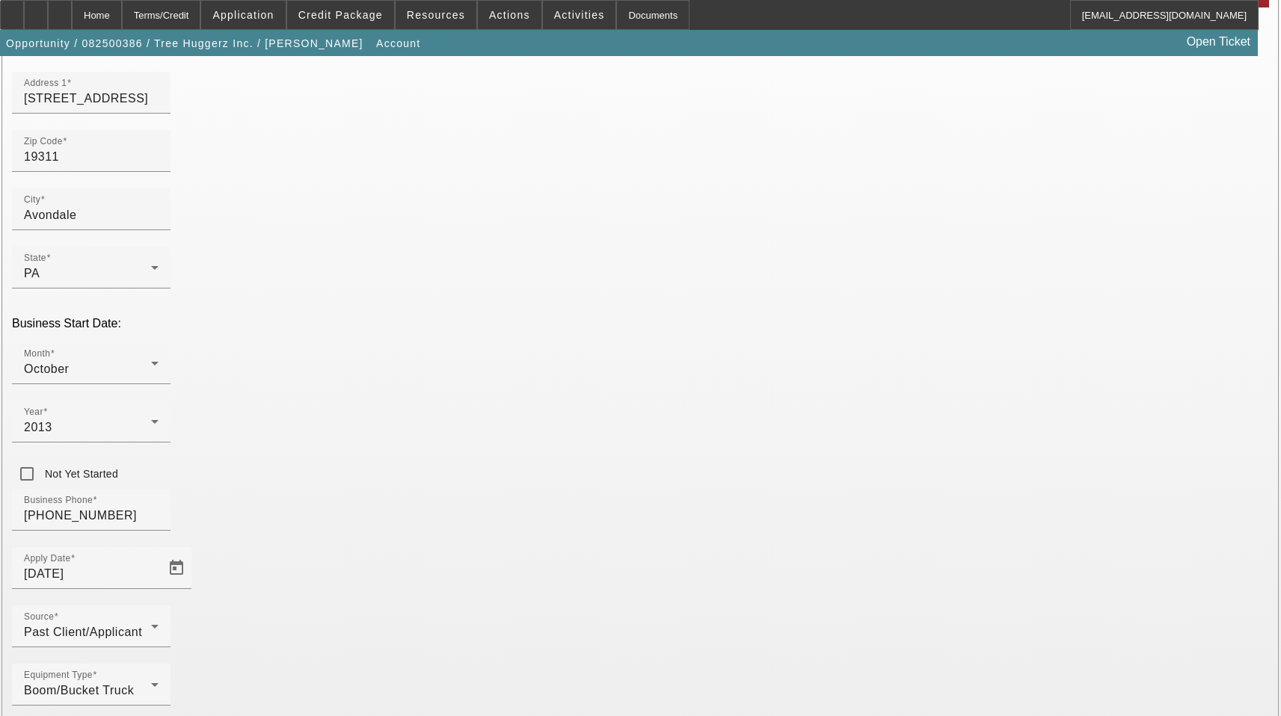
type input "Chester"
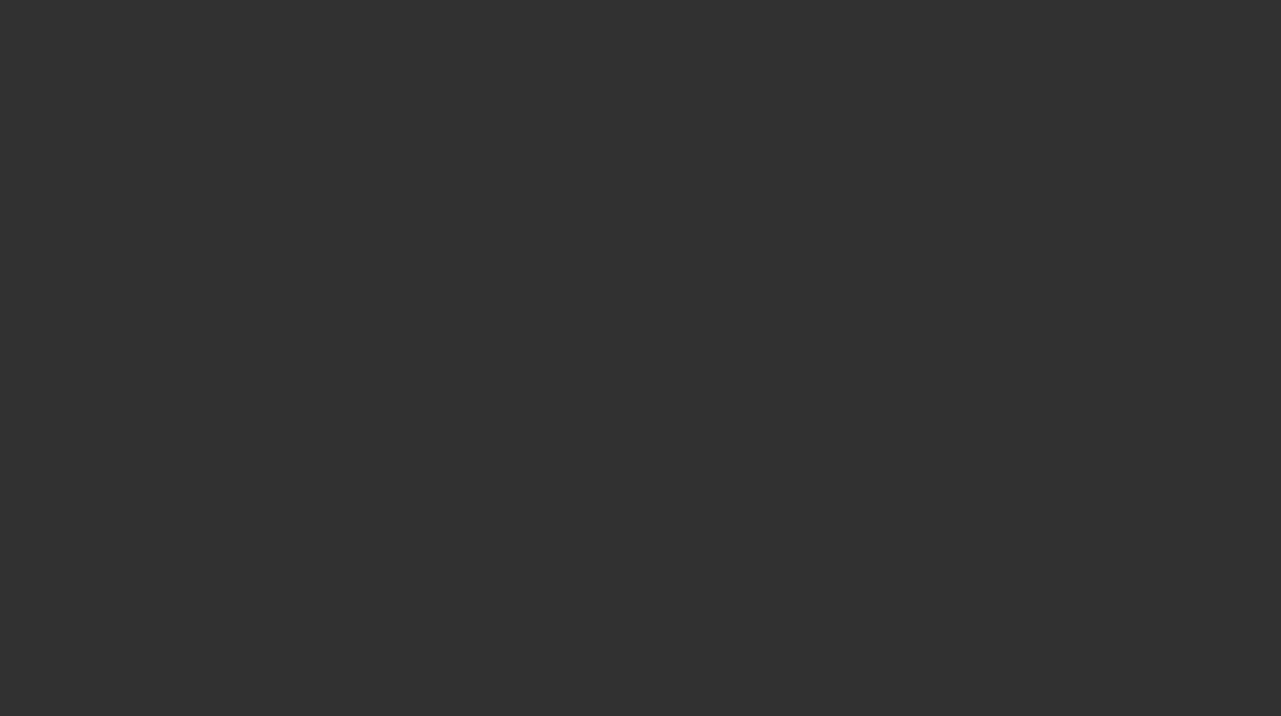
select select "3"
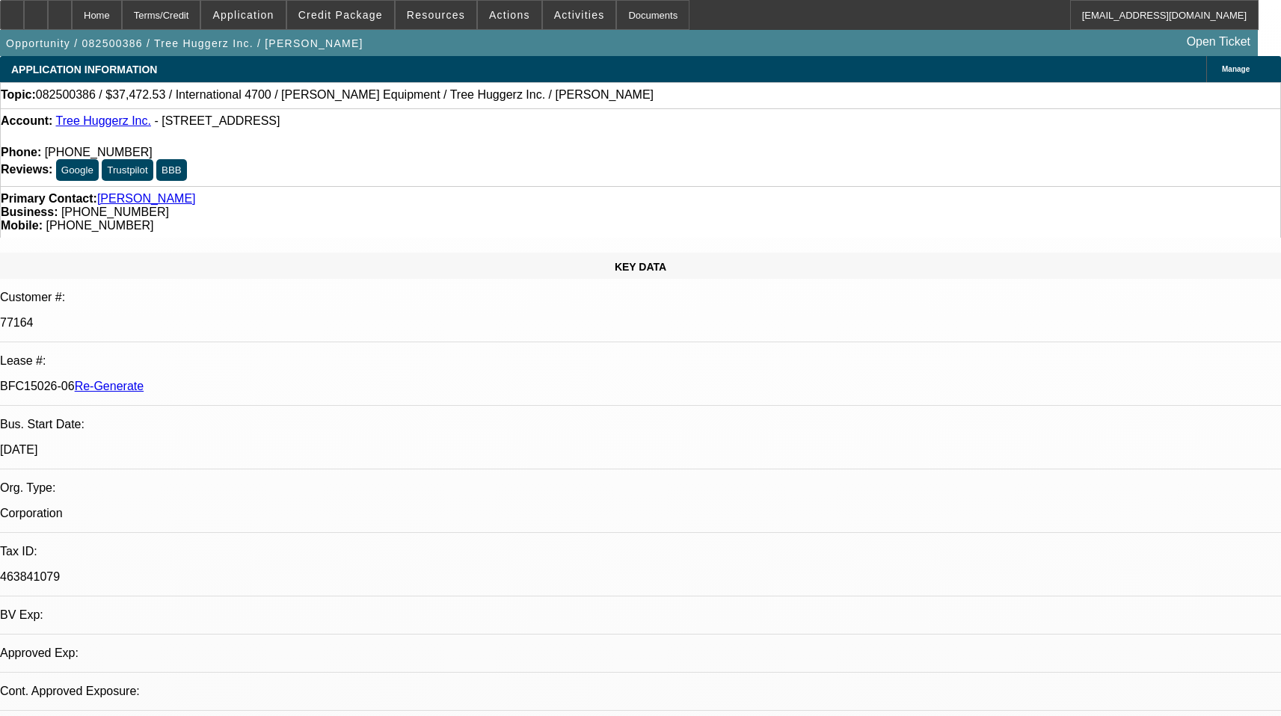
select select "0"
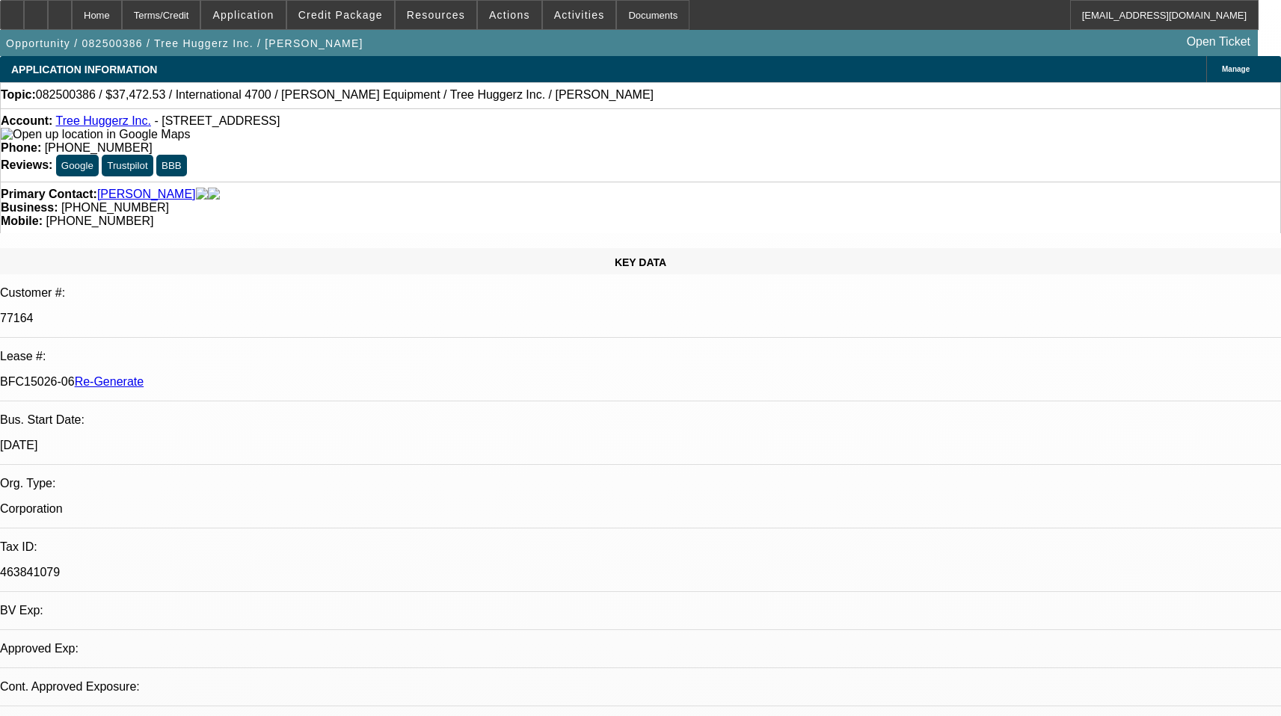
select select "0"
select select "1"
select select "6"
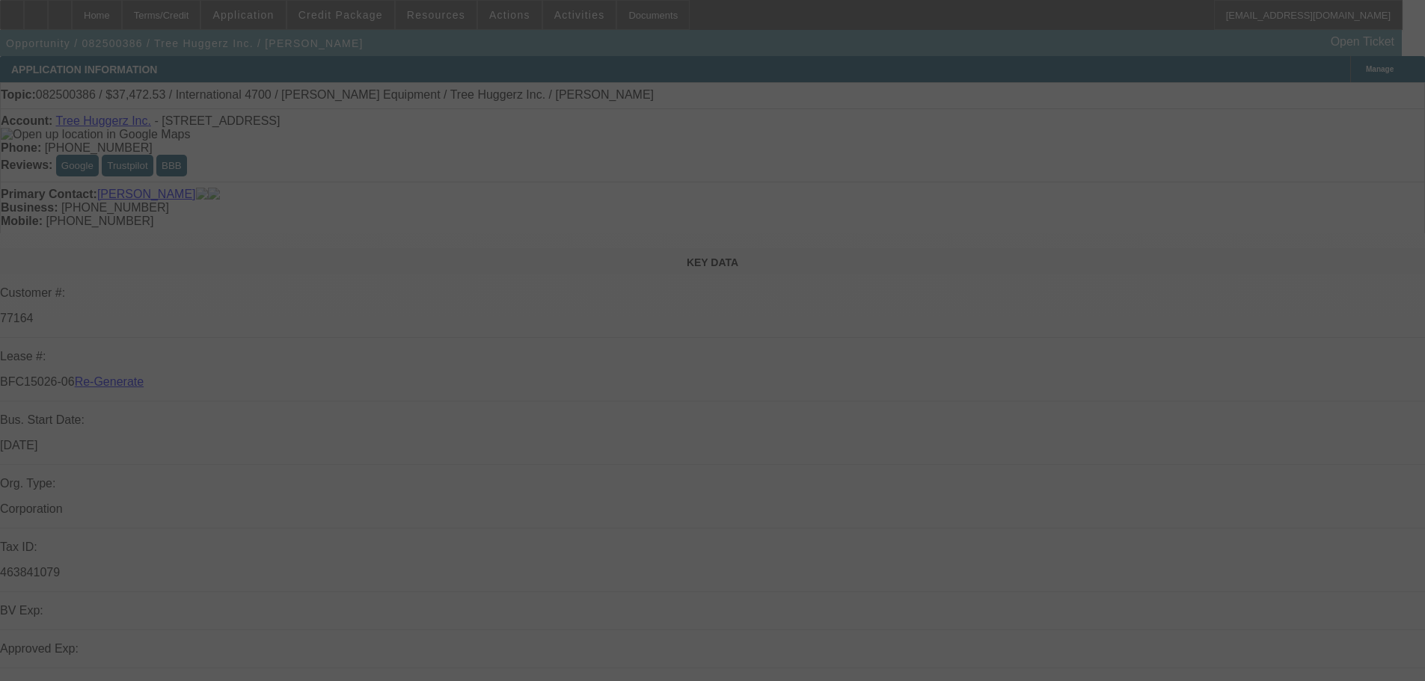
select select "3"
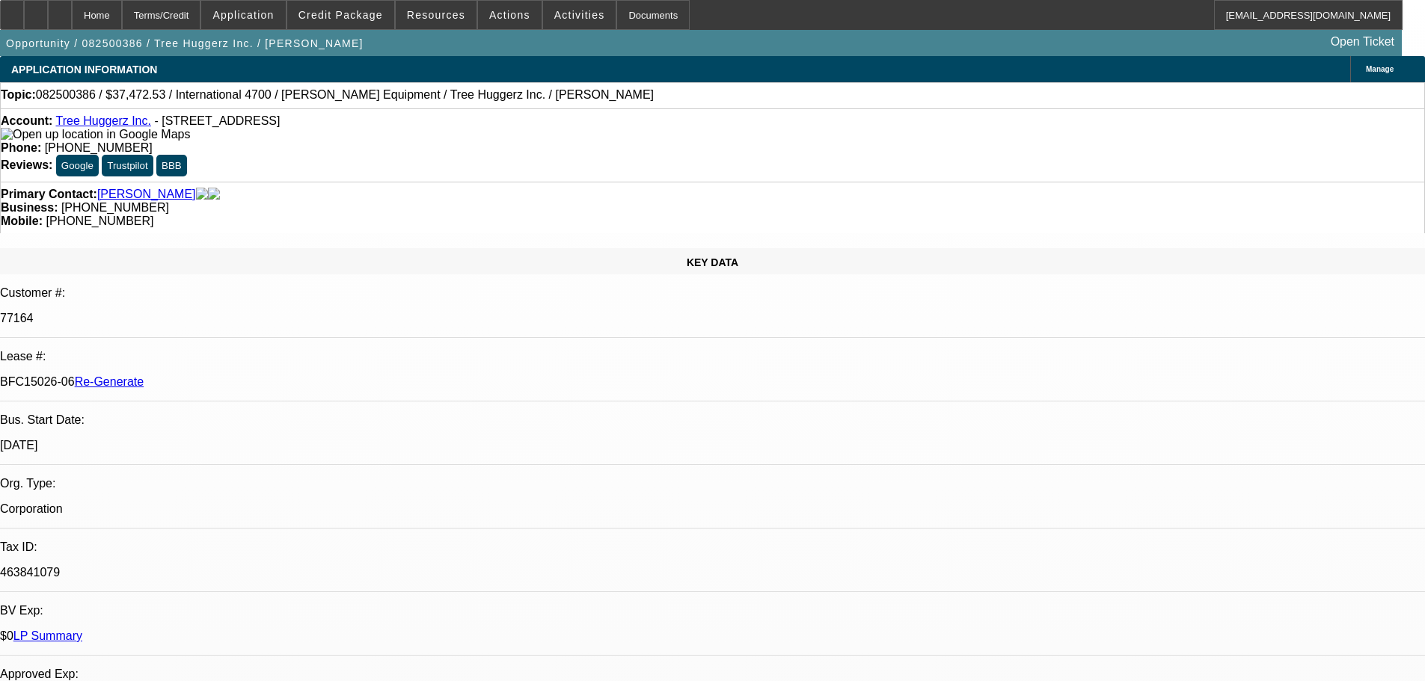
select select "0"
select select "6"
click at [554, 17] on span "Activities" at bounding box center [579, 15] width 51 height 12
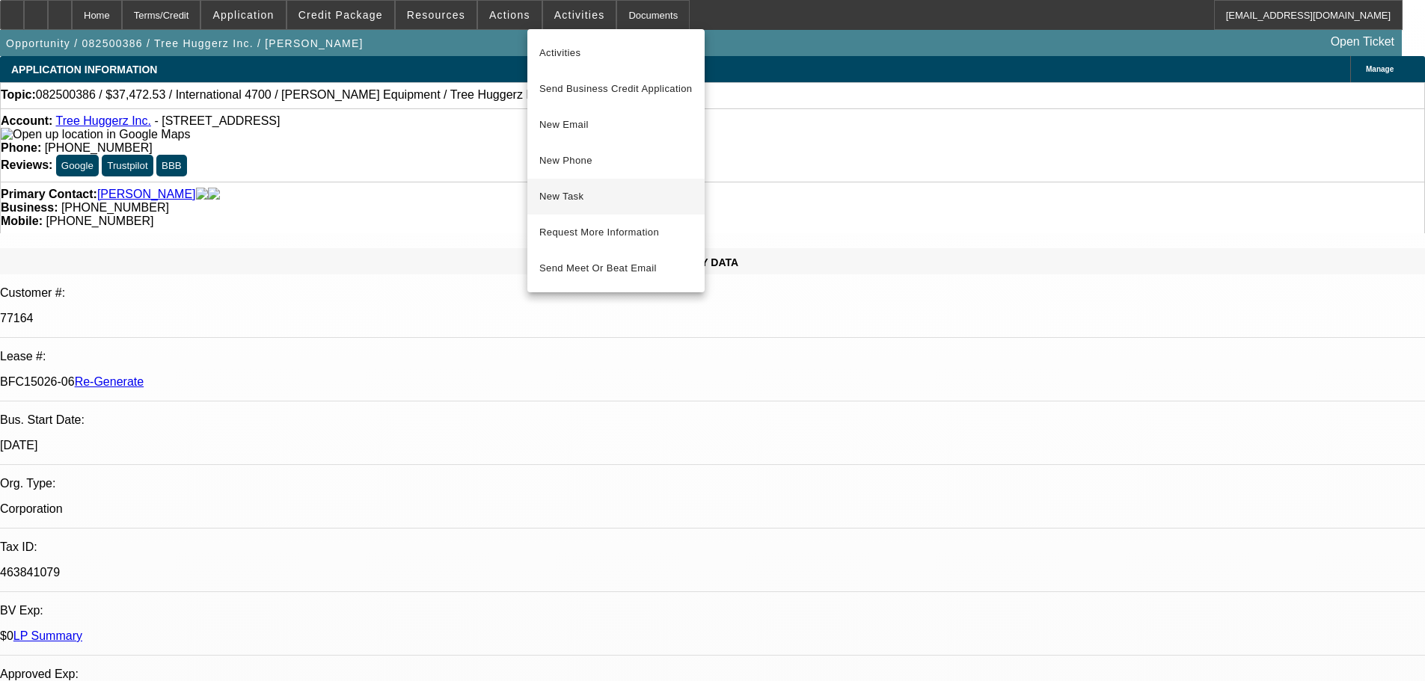
click at [582, 186] on button "New Task" at bounding box center [615, 197] width 177 height 36
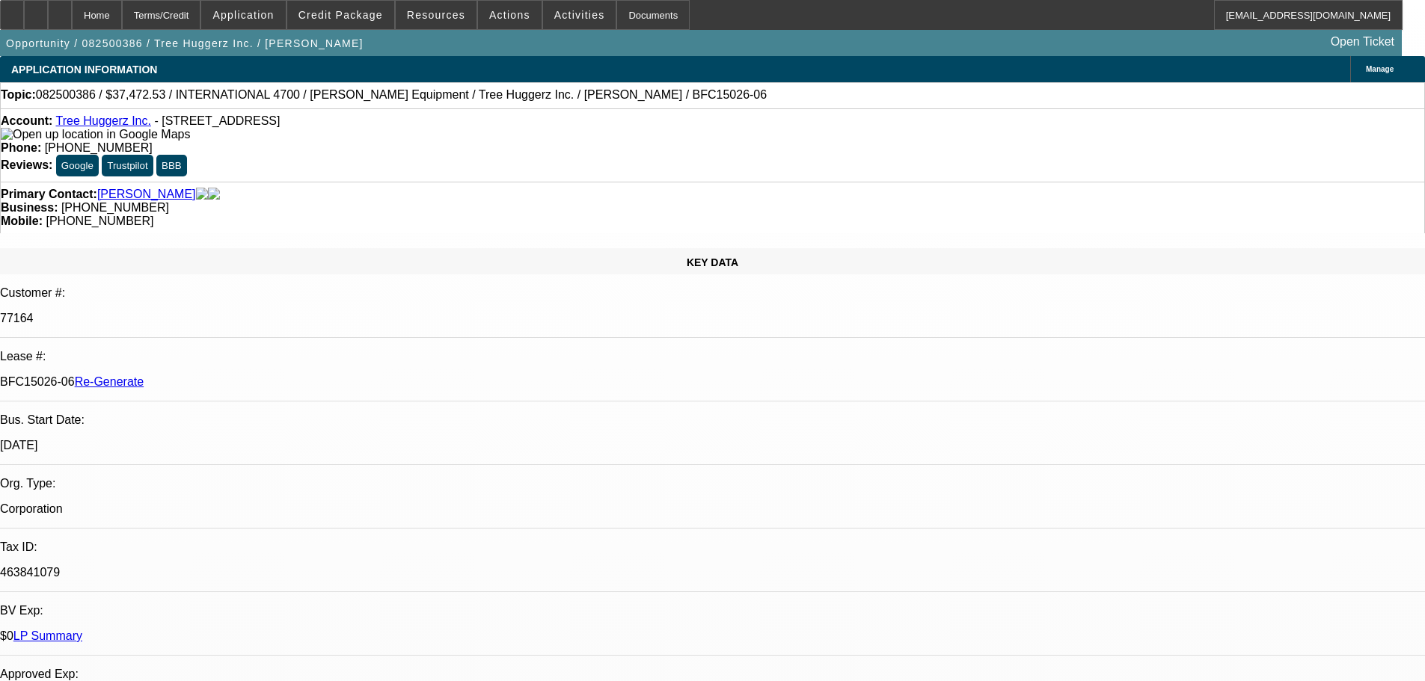
select select "3"
select select "0"
select select "6"
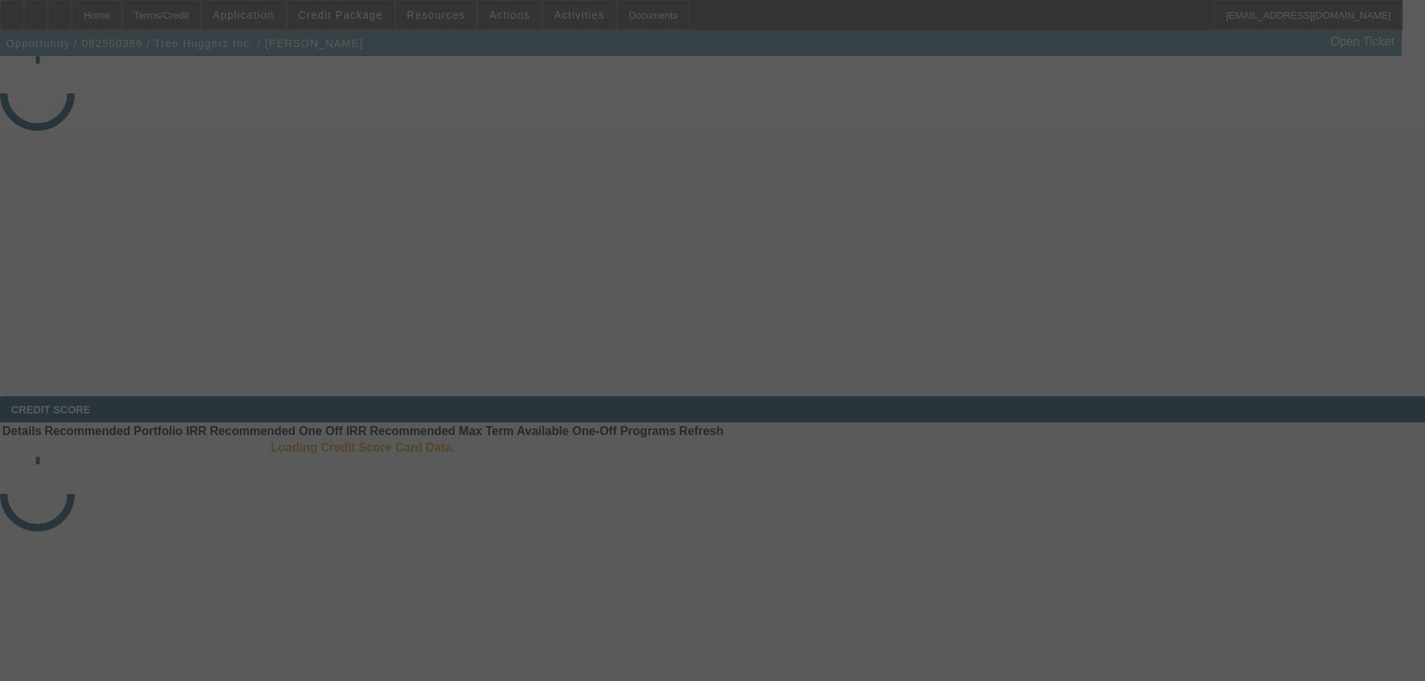
select select "3"
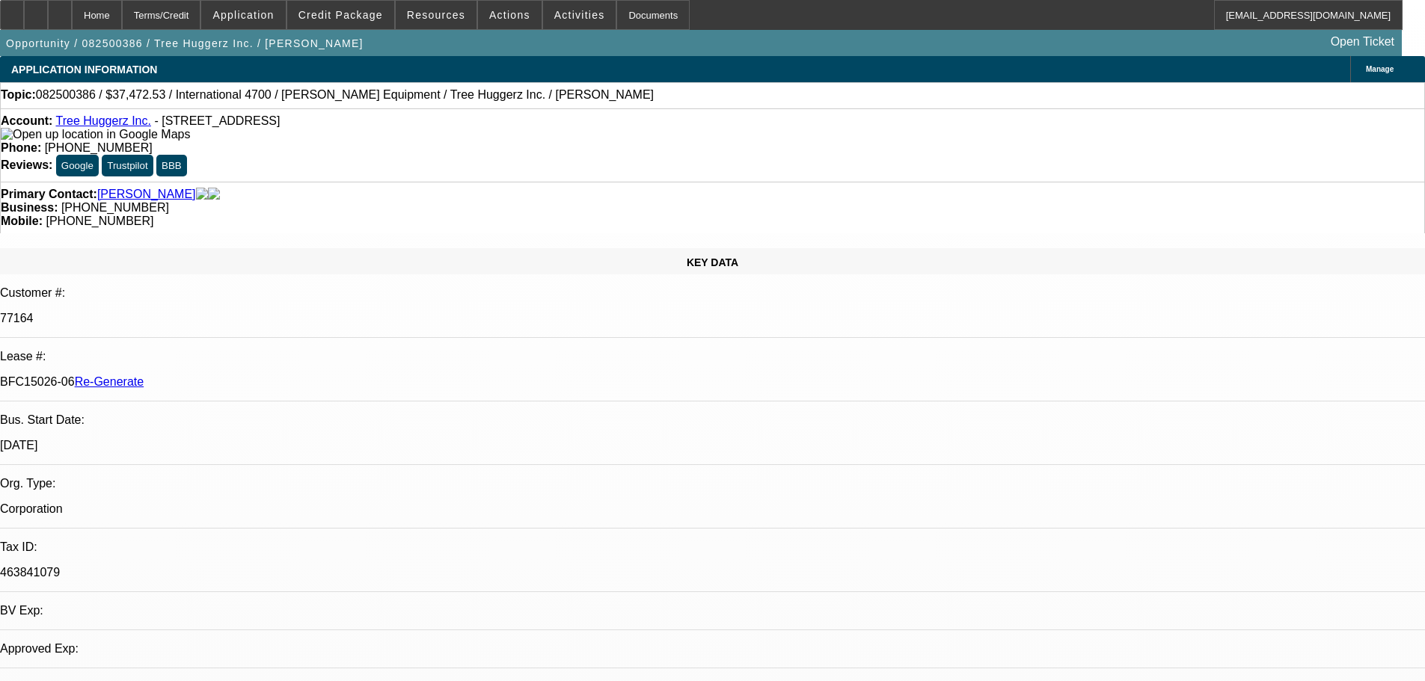
select select "0"
select select "6"
select select "3"
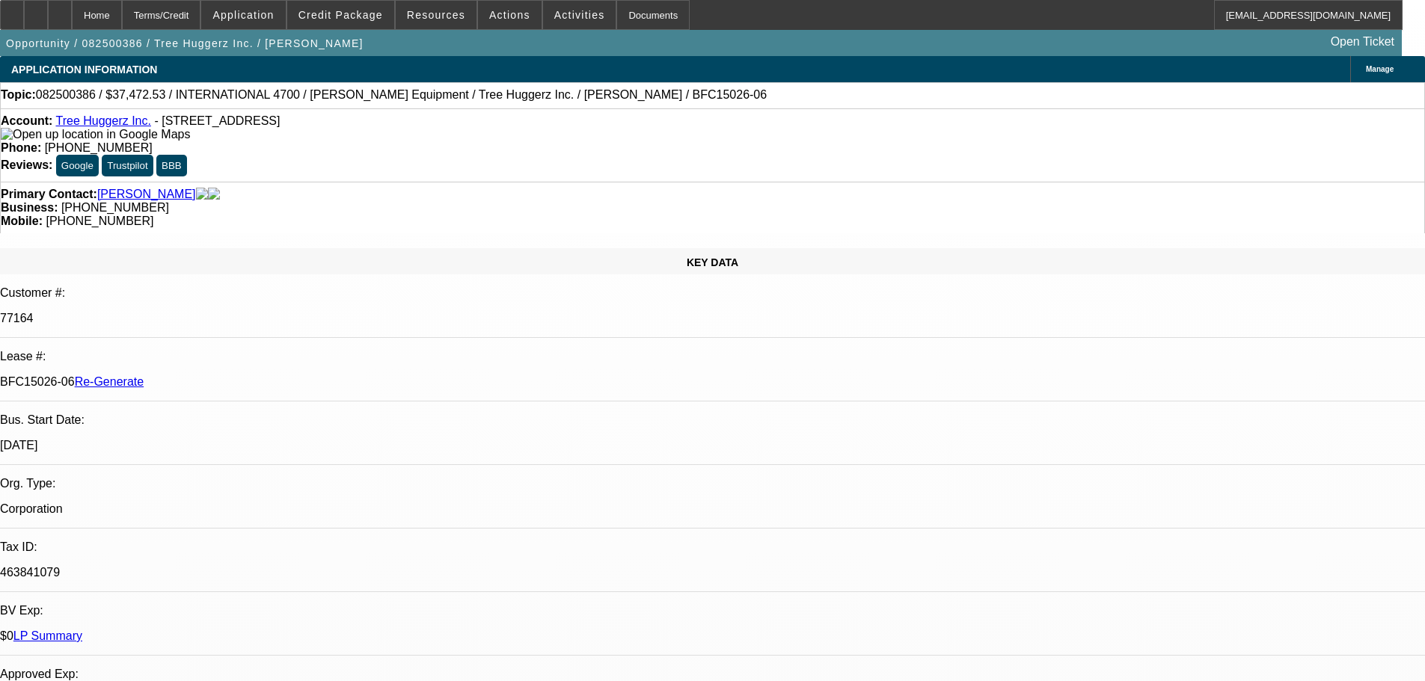
select select "0"
select select "6"
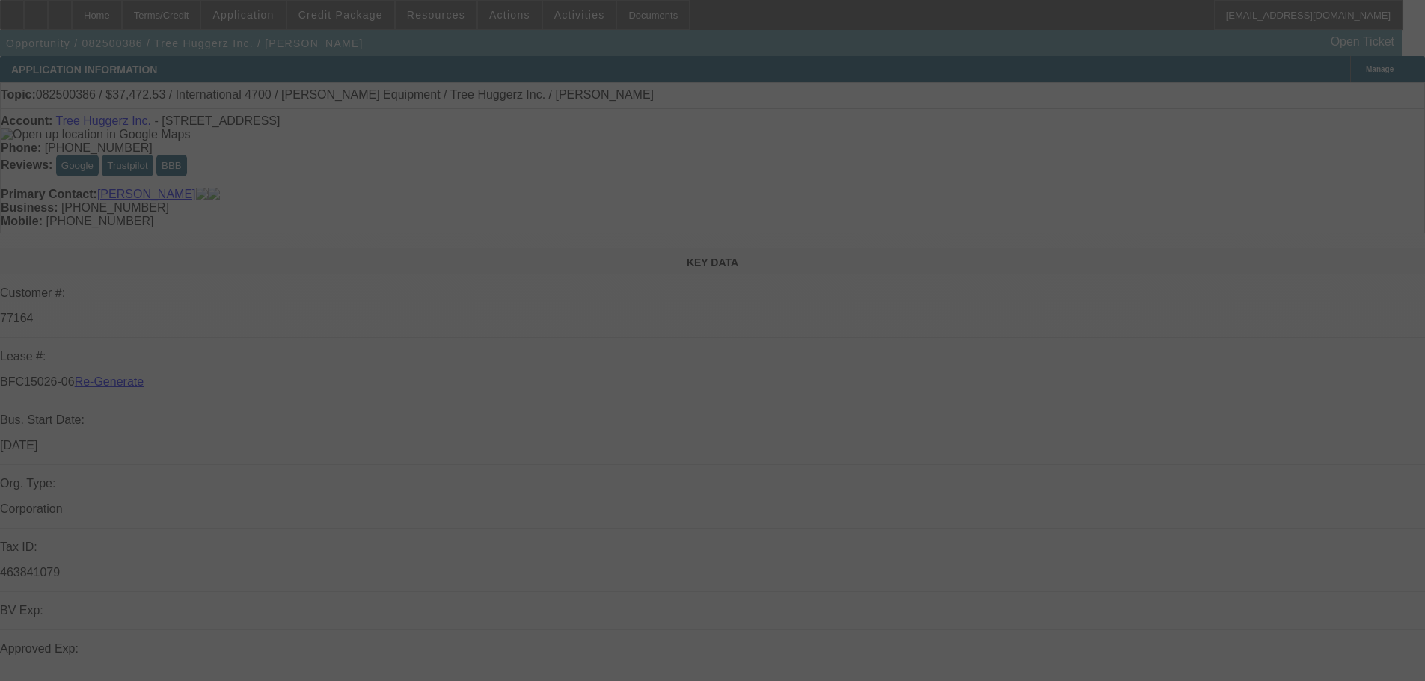
select select "3"
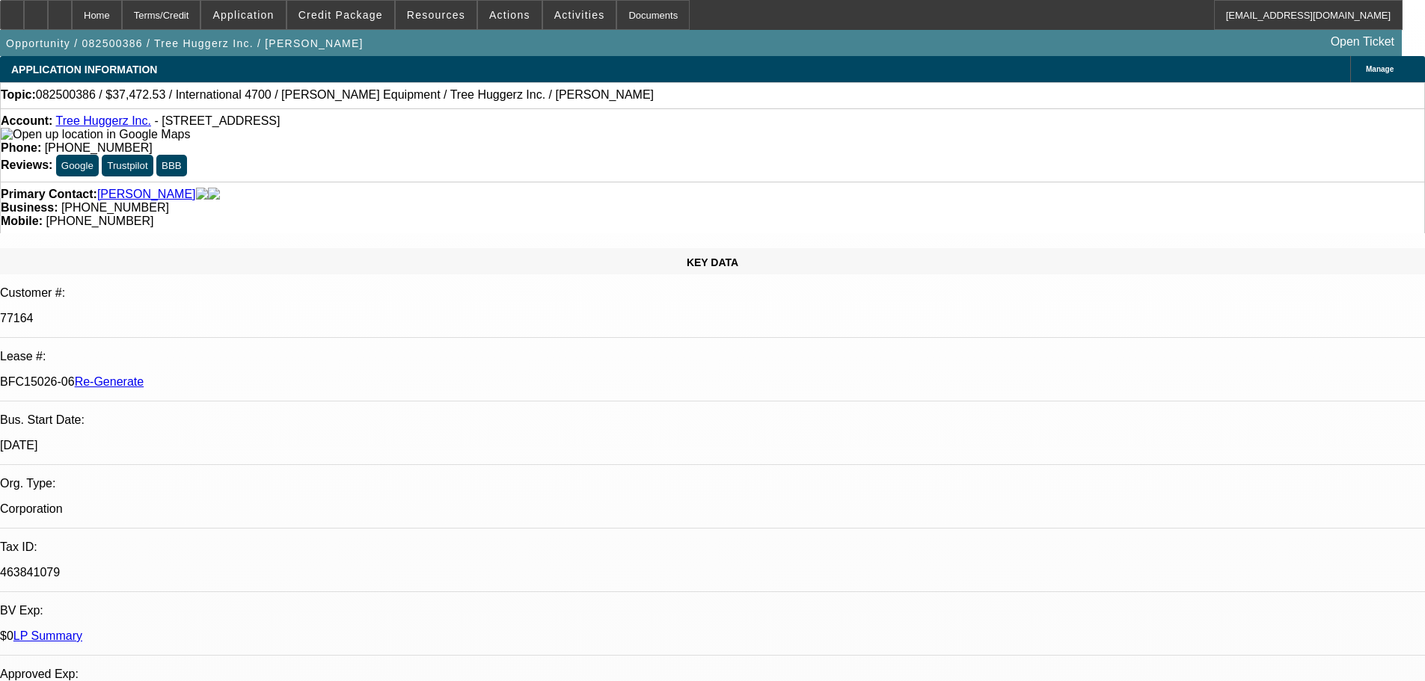
select select "0"
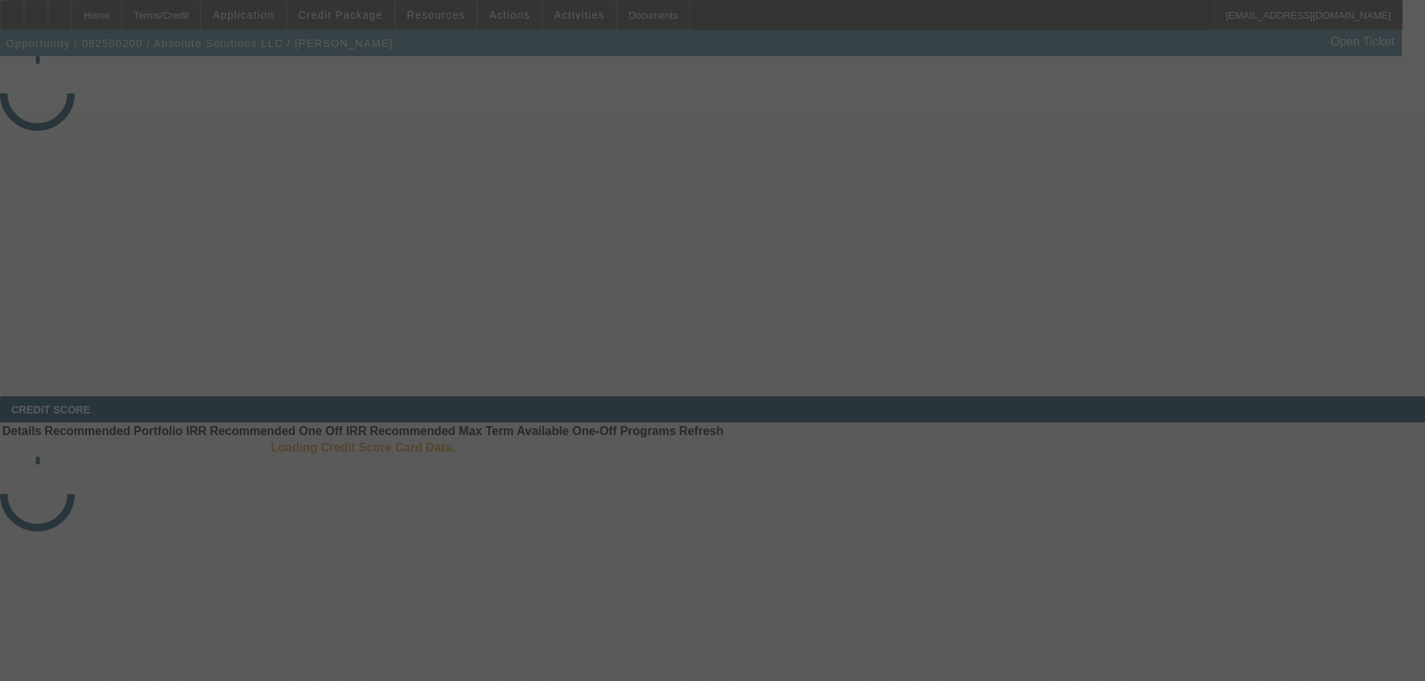
select select "3"
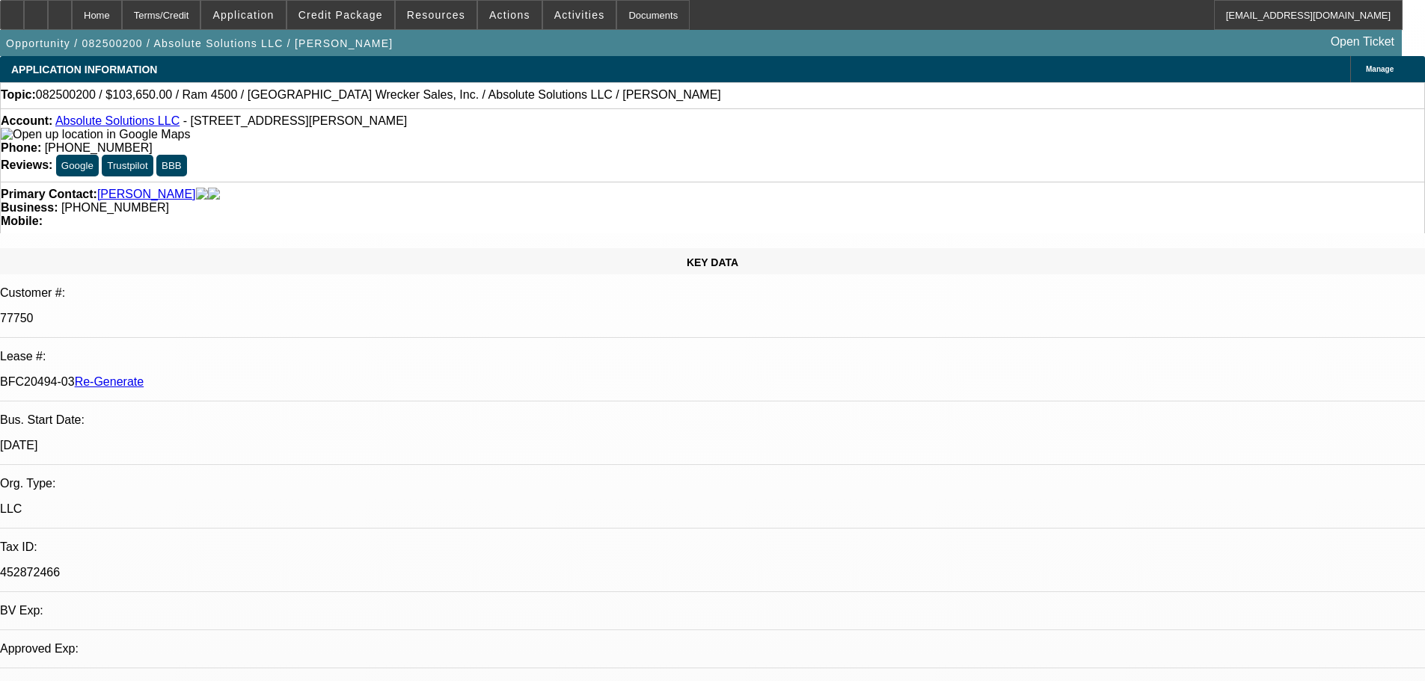
select select "0"
select select "5"
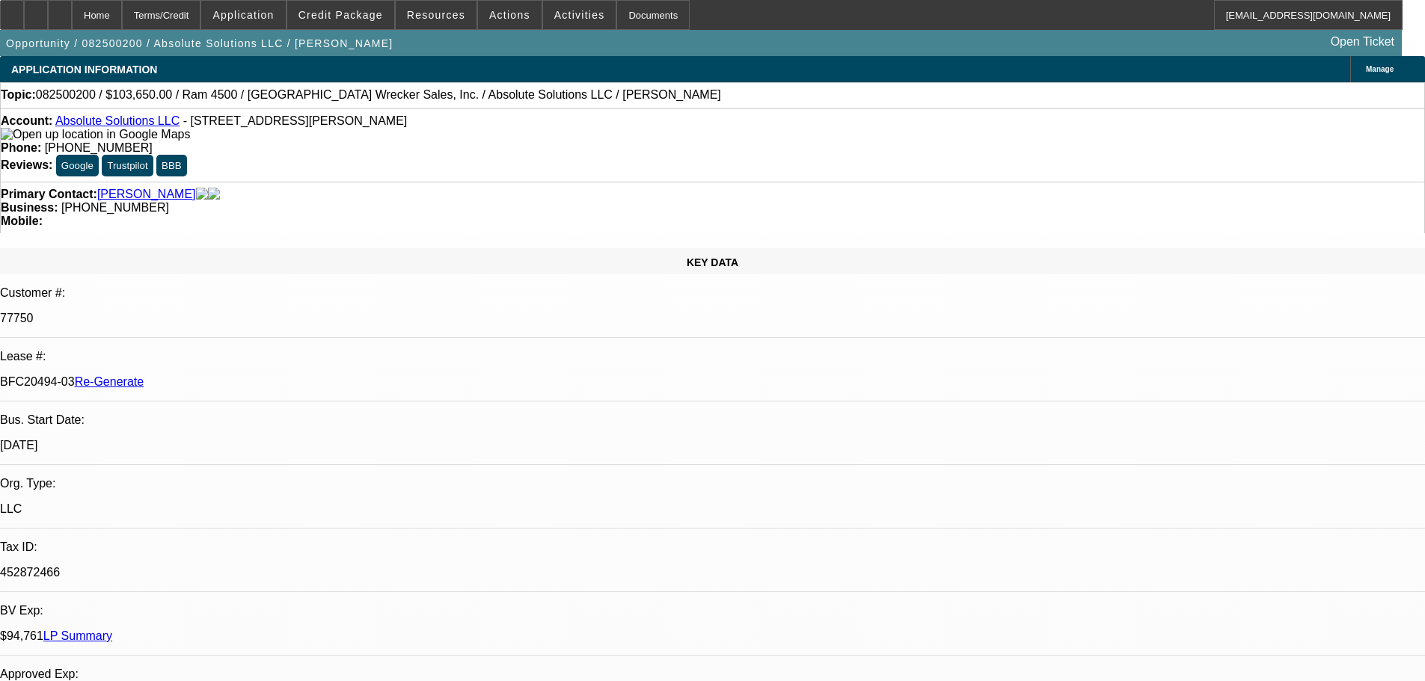
click at [616, 10] on div "Documents" at bounding box center [652, 15] width 73 height 30
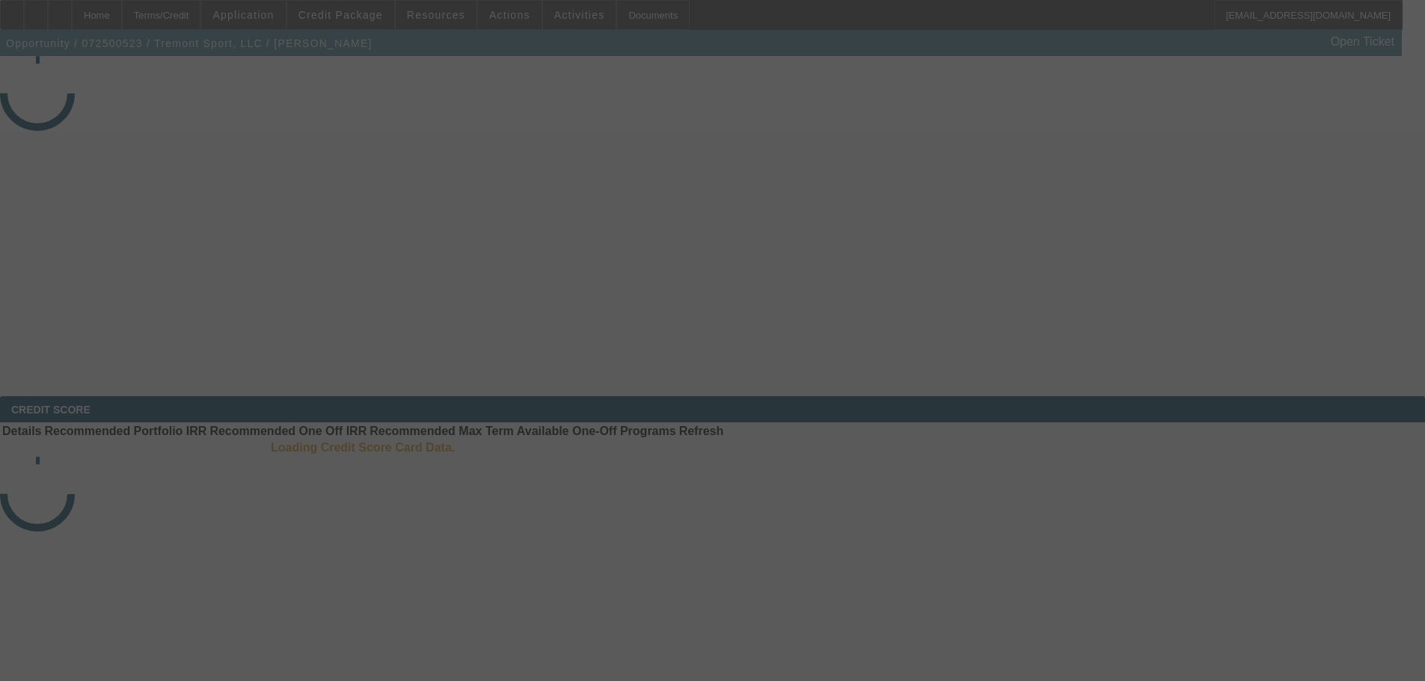
select select "3"
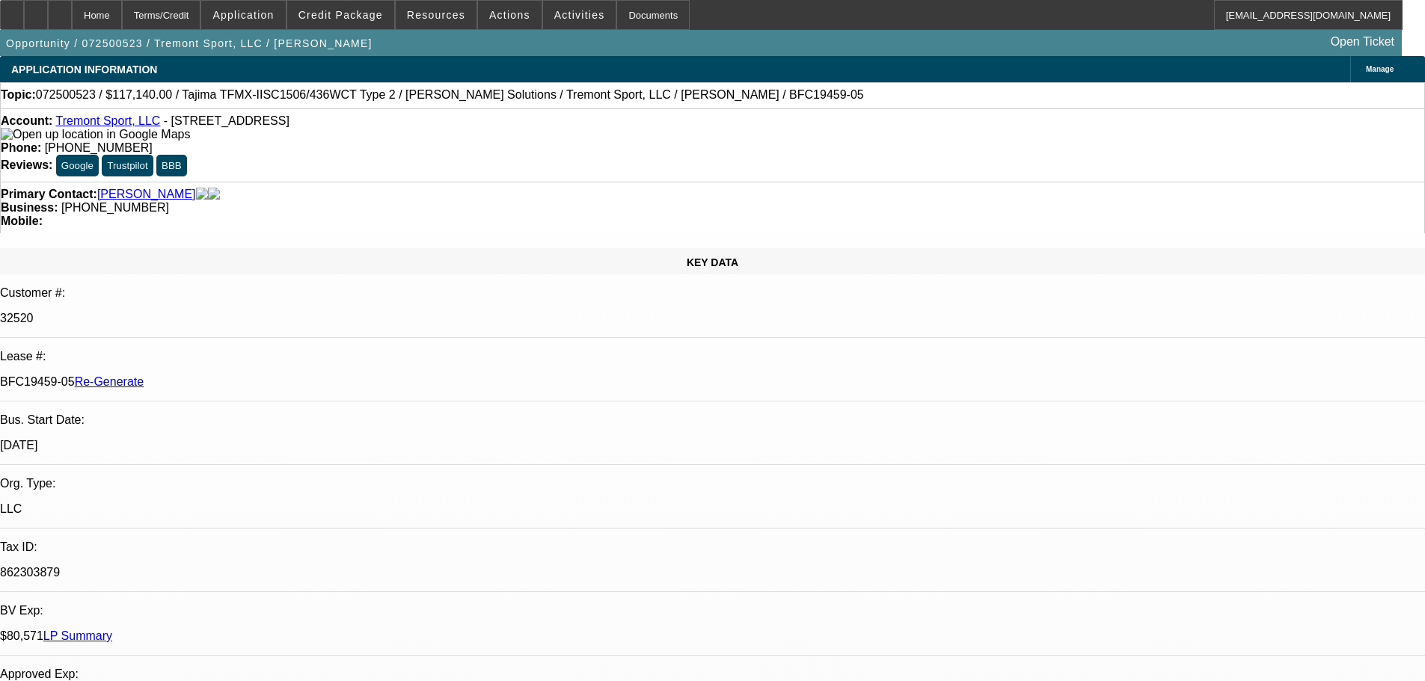
select select "0"
select select "2"
select select "0"
select select "6"
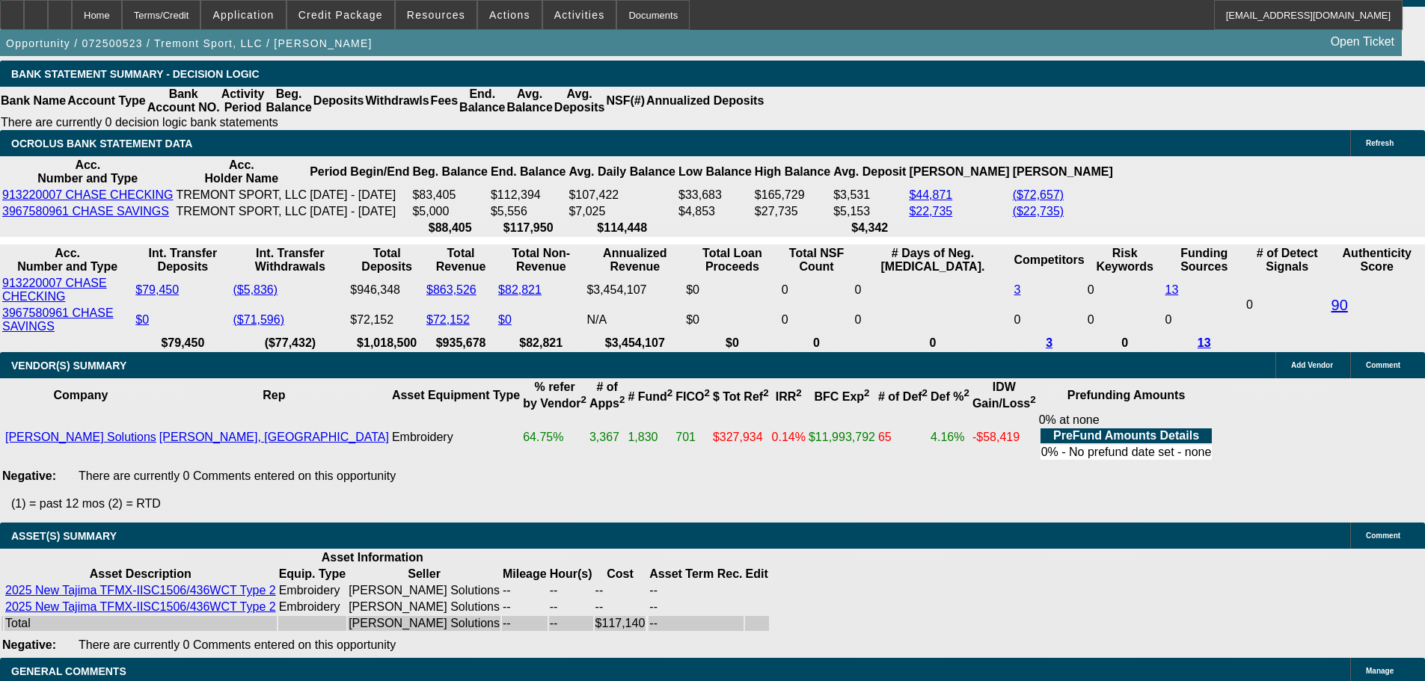
scroll to position [3365, 0]
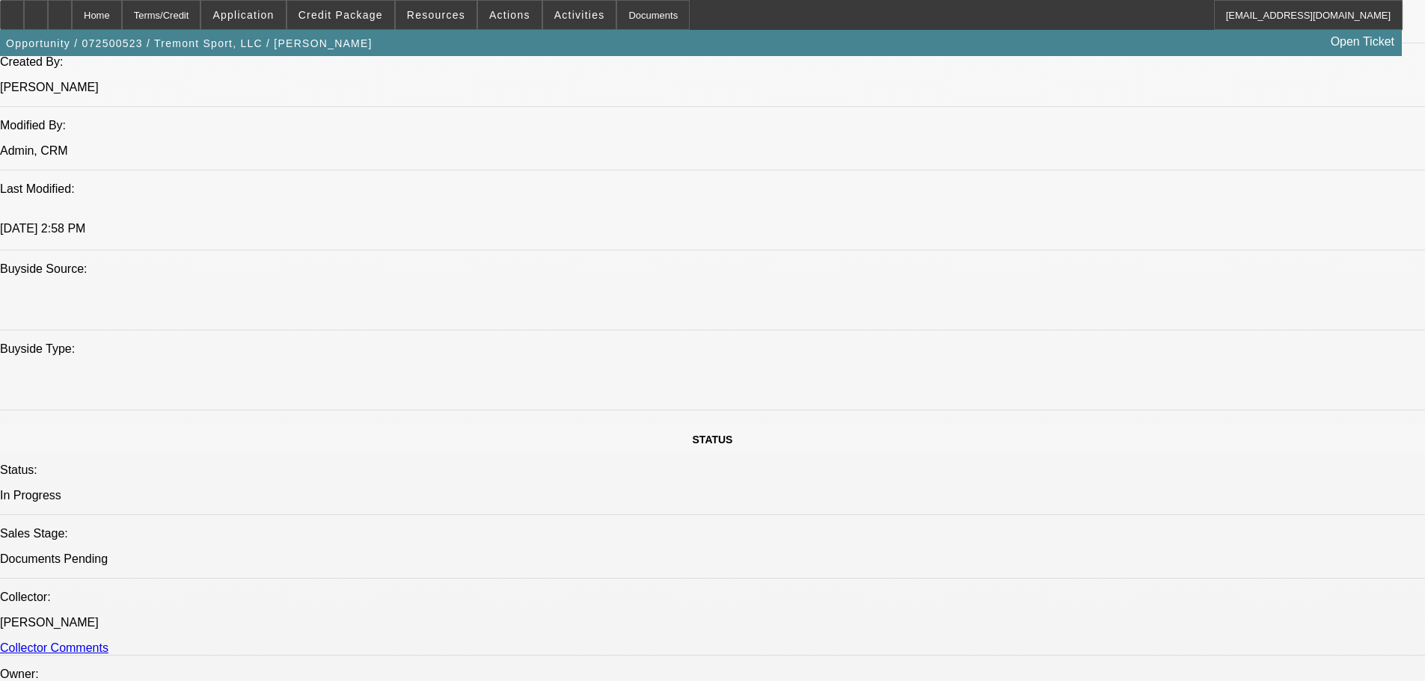
scroll to position [1122, 0]
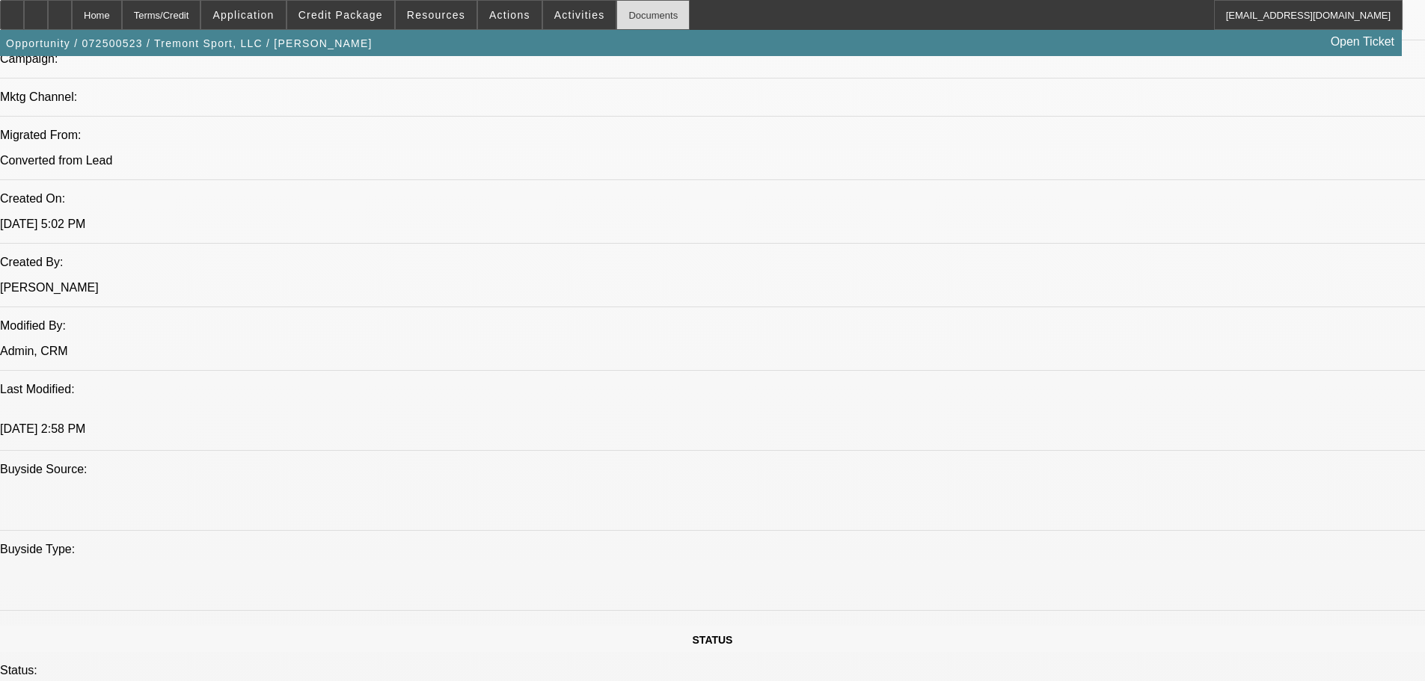
click at [642, 21] on div "Documents" at bounding box center [652, 15] width 73 height 30
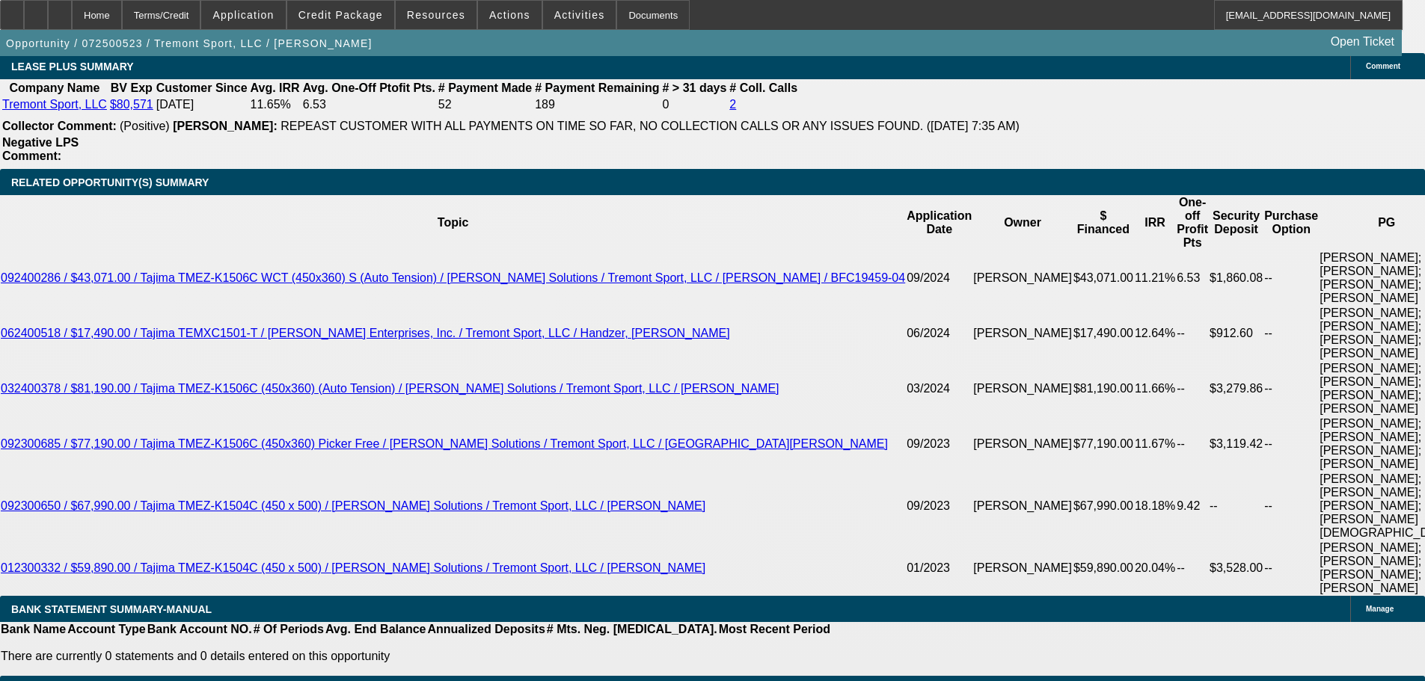
scroll to position [2692, 0]
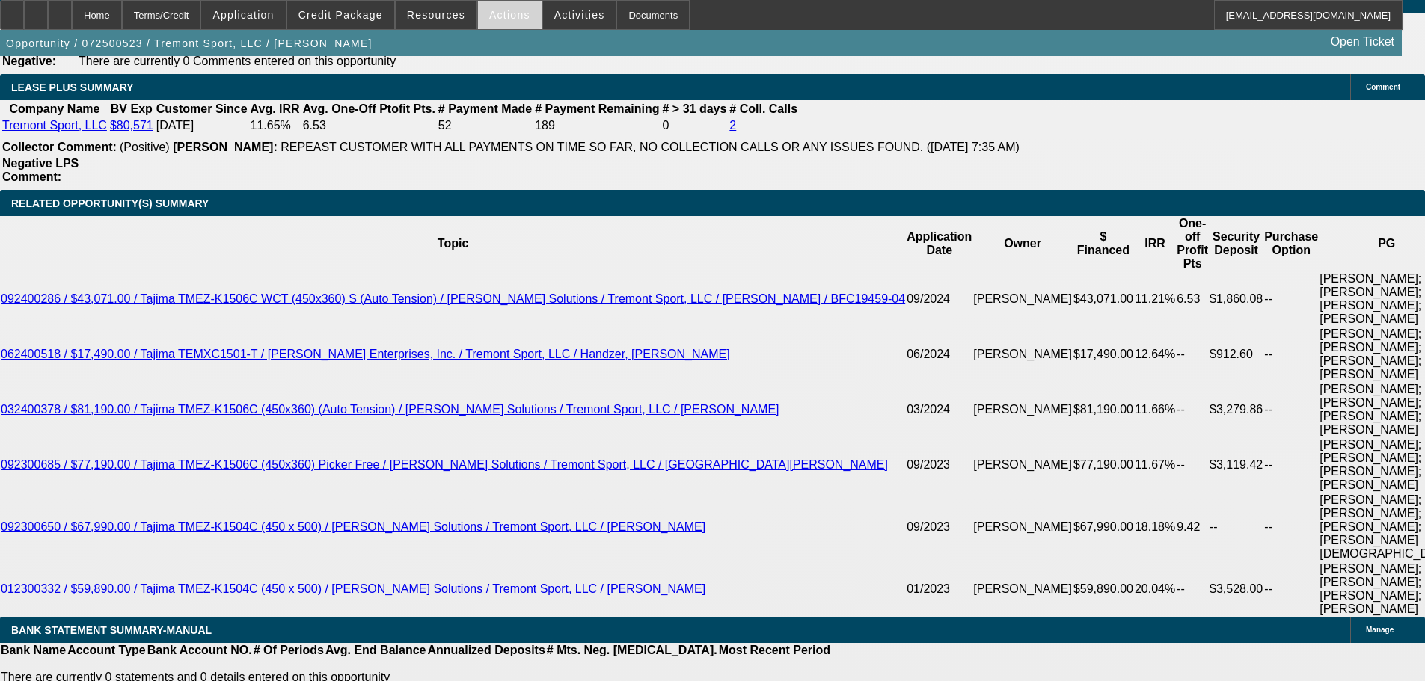
click at [500, 17] on span "Actions" at bounding box center [509, 15] width 41 height 12
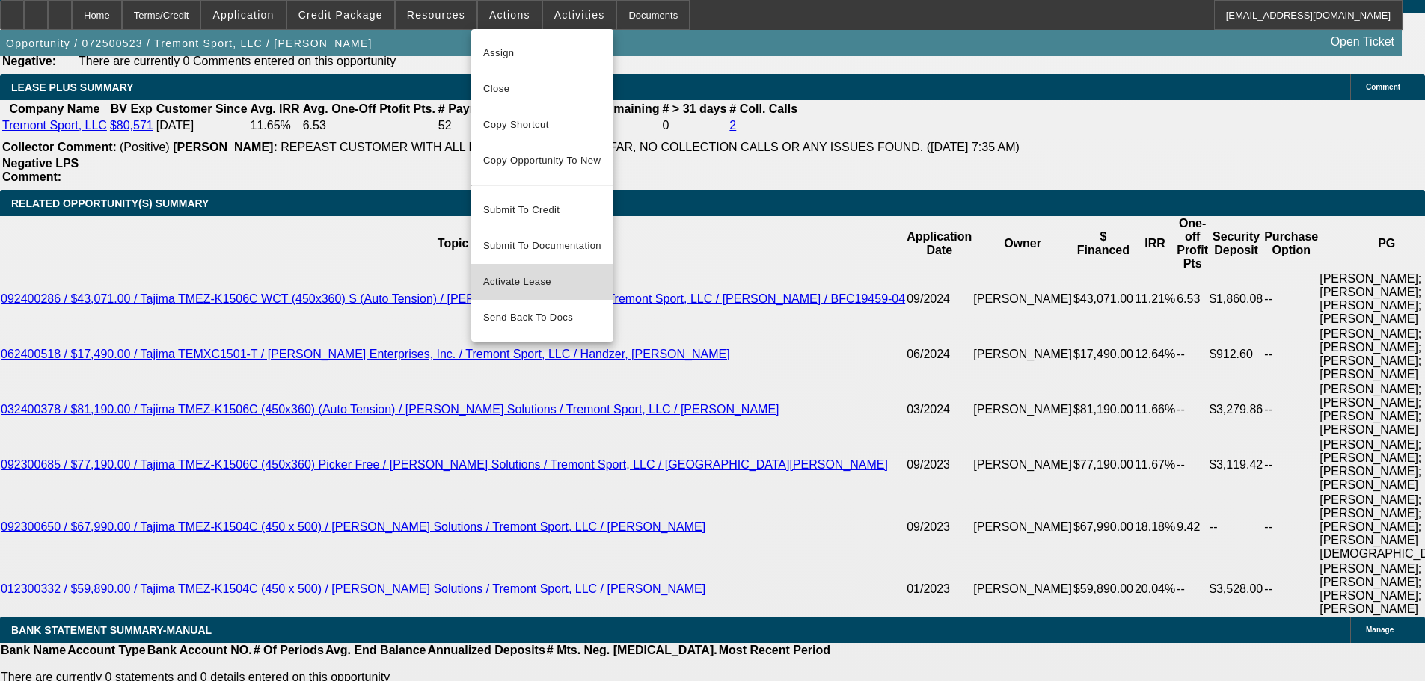
click at [528, 264] on button "Activate Lease" at bounding box center [542, 282] width 142 height 36
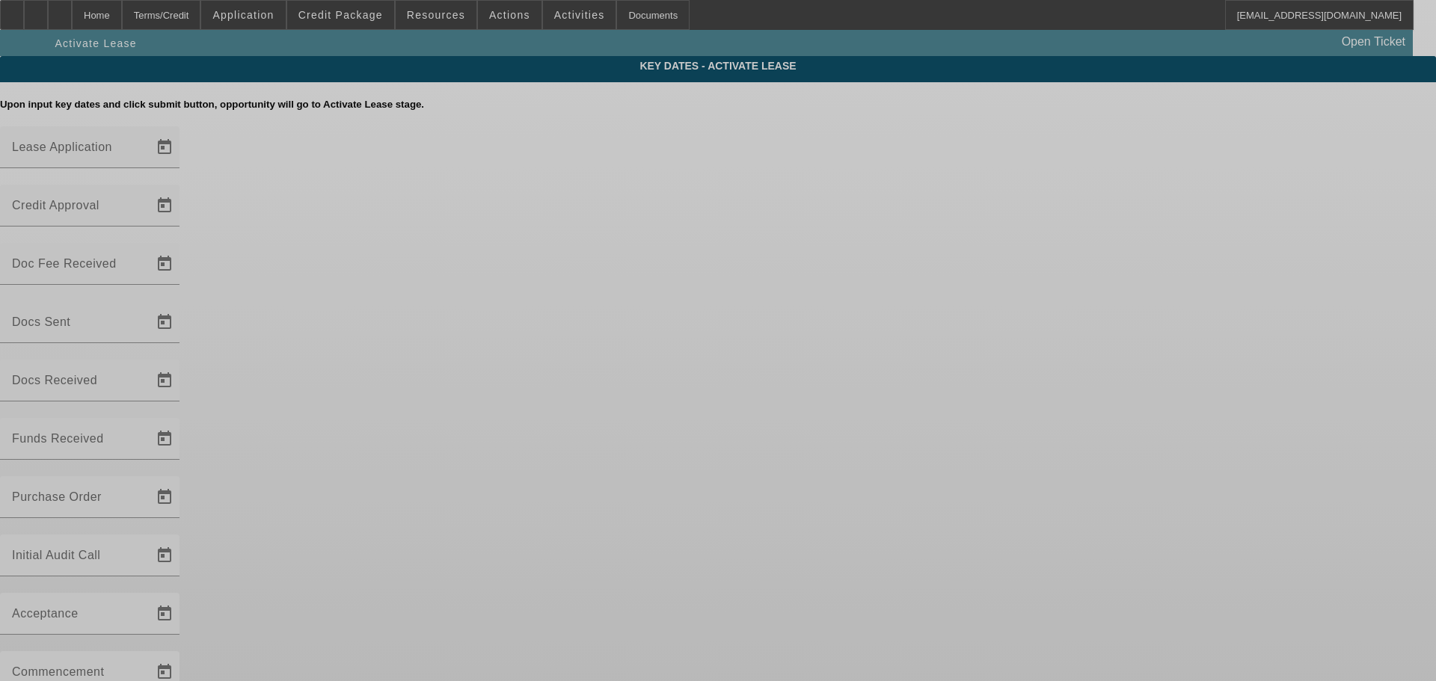
type input "7/22/2025"
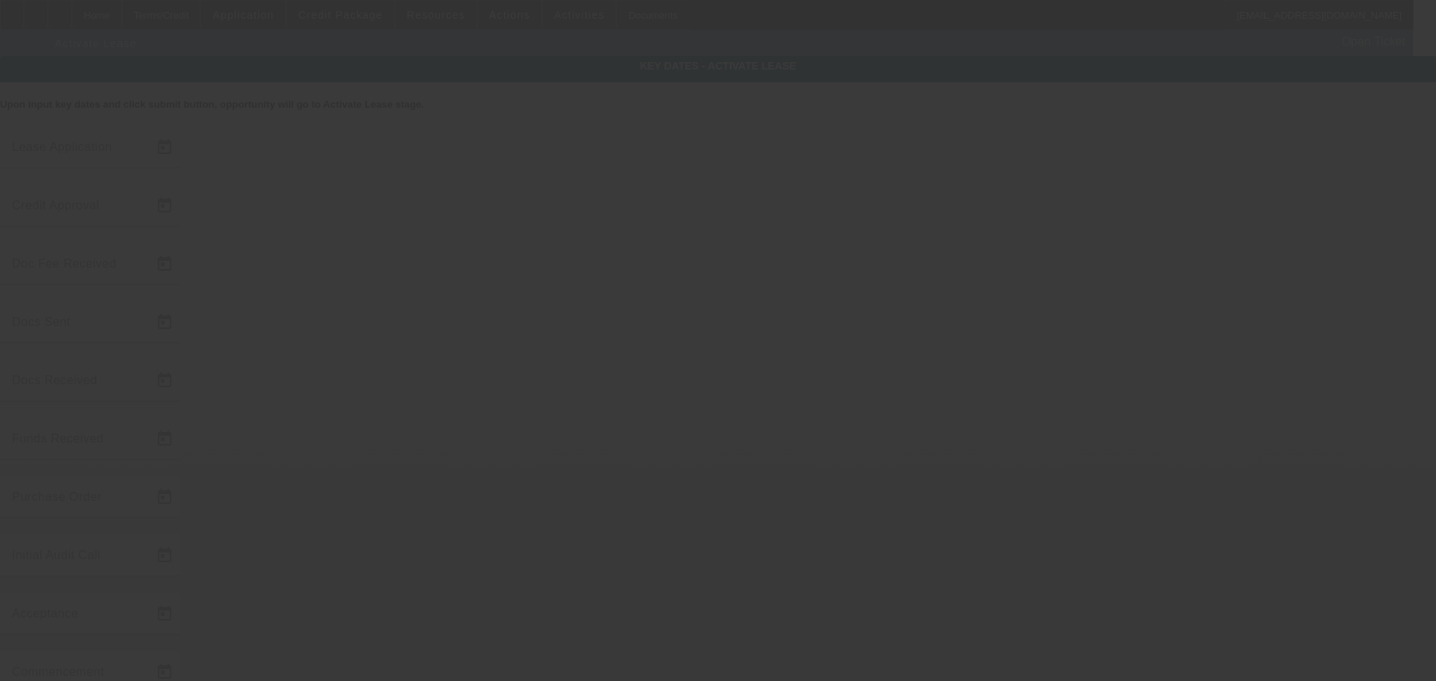
type input "7/29/2025"
type input "8/1/2025"
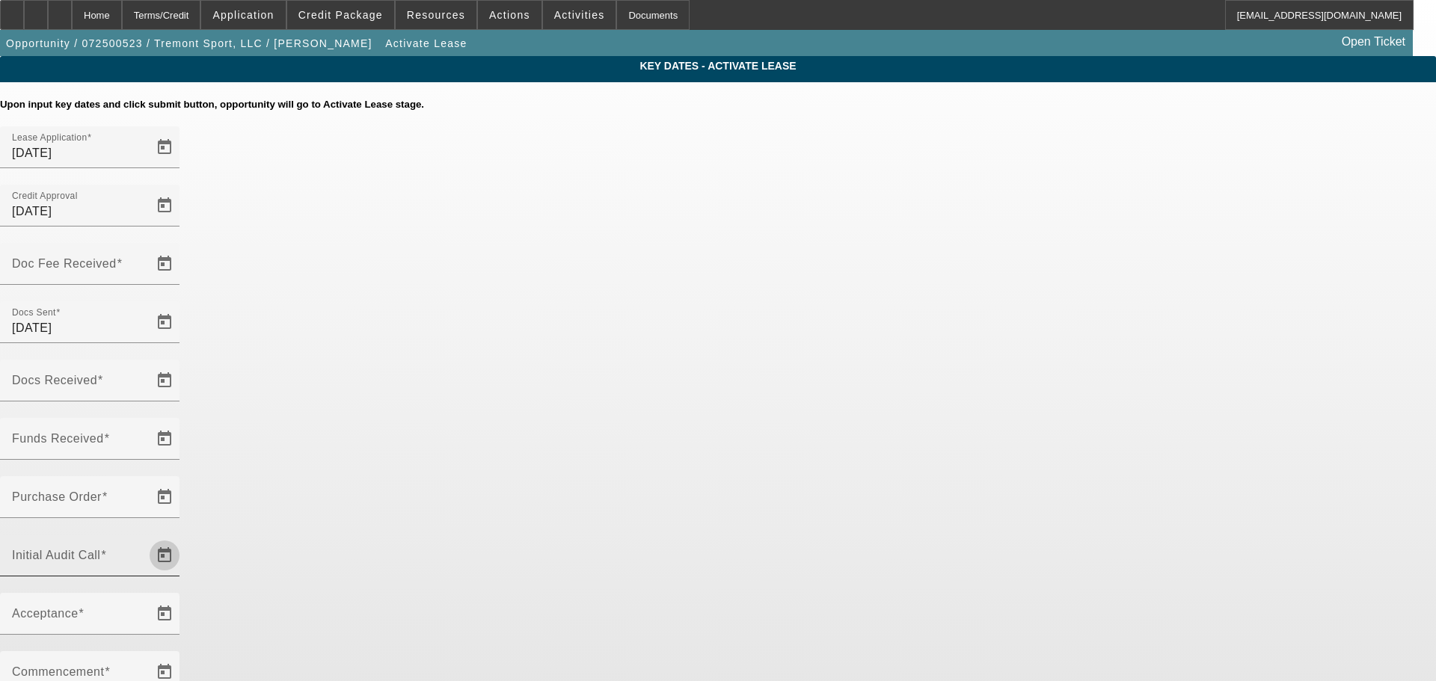
click at [182, 538] on span "Open calendar" at bounding box center [165, 556] width 36 height 36
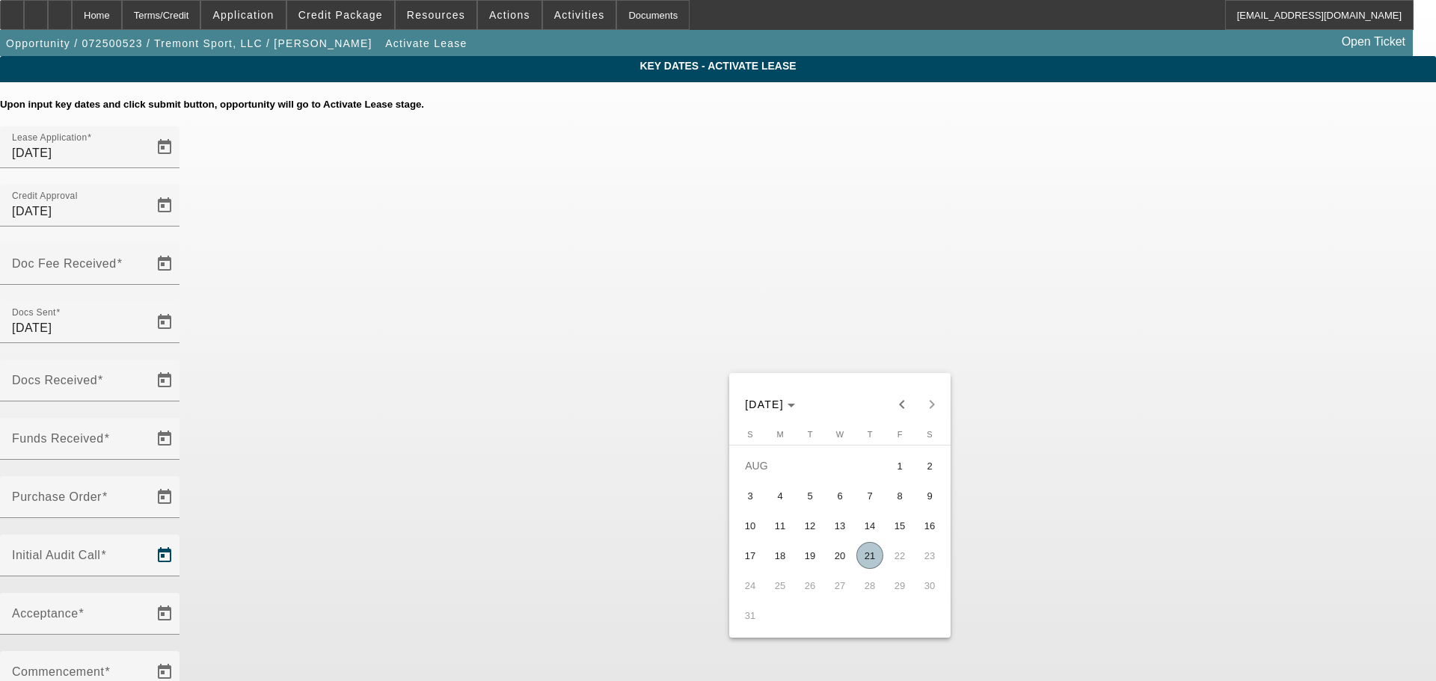
drag, startPoint x: 873, startPoint y: 562, endPoint x: 731, endPoint y: 469, distance: 169.7
click at [871, 559] on span "21" at bounding box center [869, 555] width 27 height 27
type input "8/21/2025"
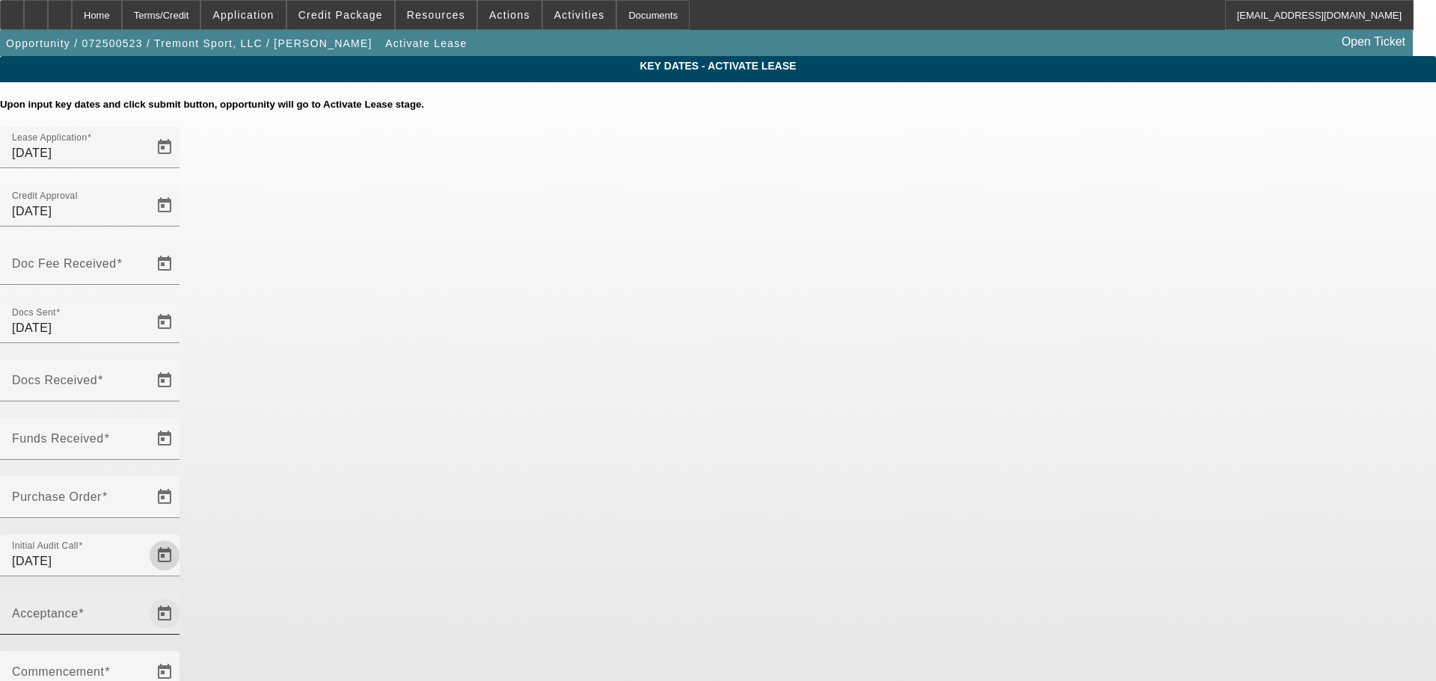
click at [182, 596] on span "Open calendar" at bounding box center [165, 614] width 36 height 36
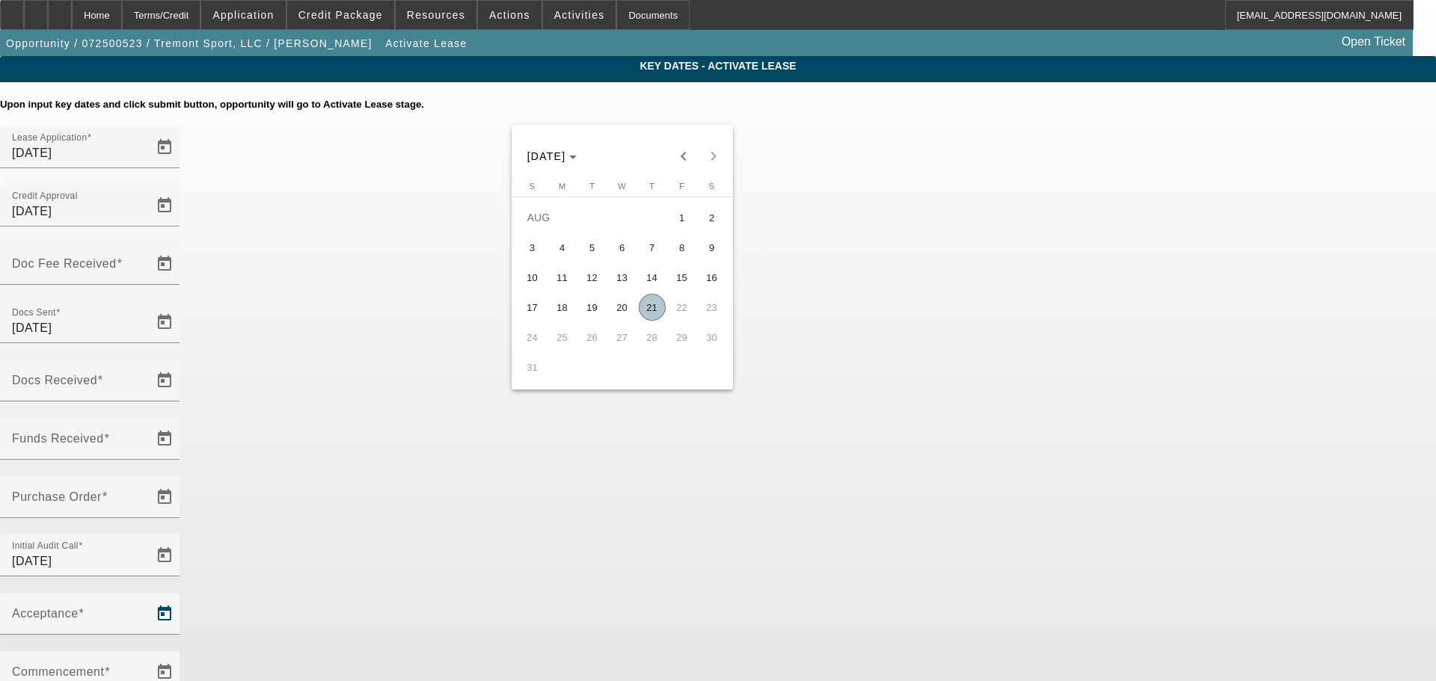
click at [648, 305] on span "21" at bounding box center [652, 307] width 27 height 27
type input "8/21/2025"
type input "9/1/2025"
type input "10/1/2025"
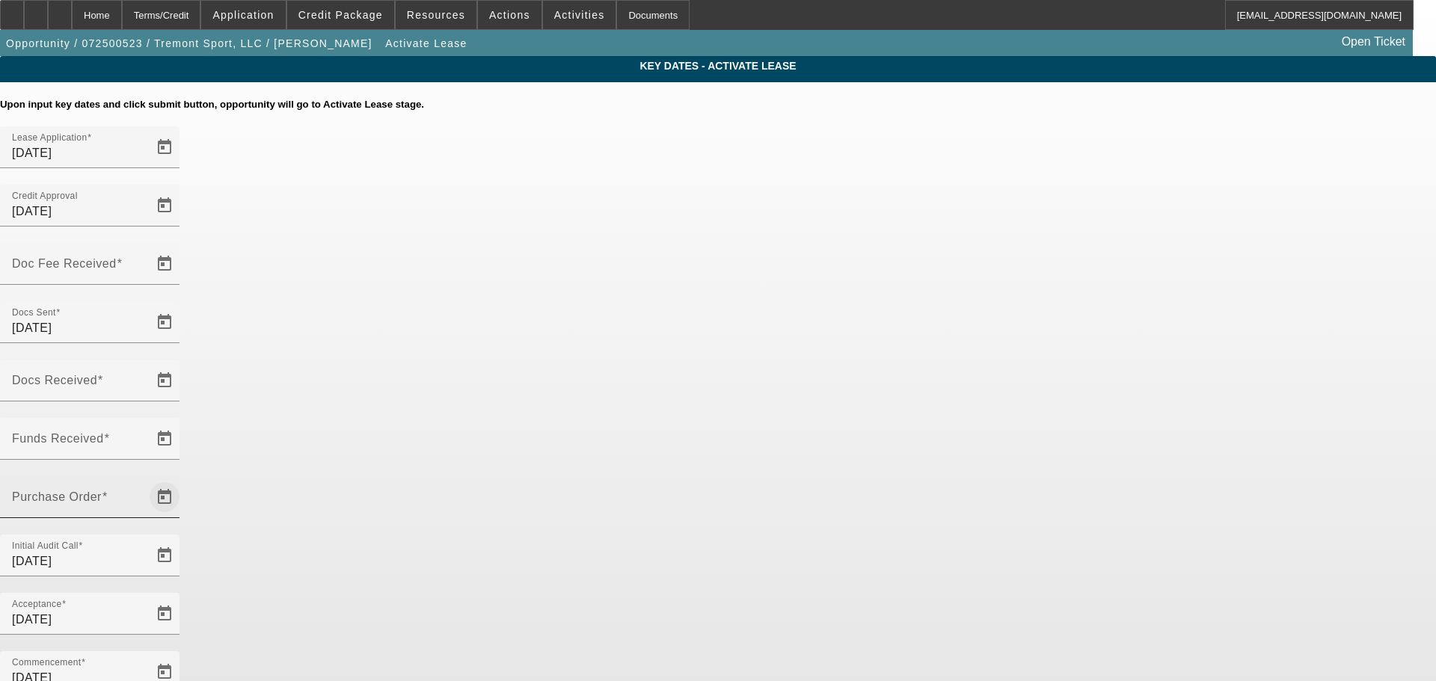
click at [182, 479] on span "Open calendar" at bounding box center [165, 497] width 36 height 36
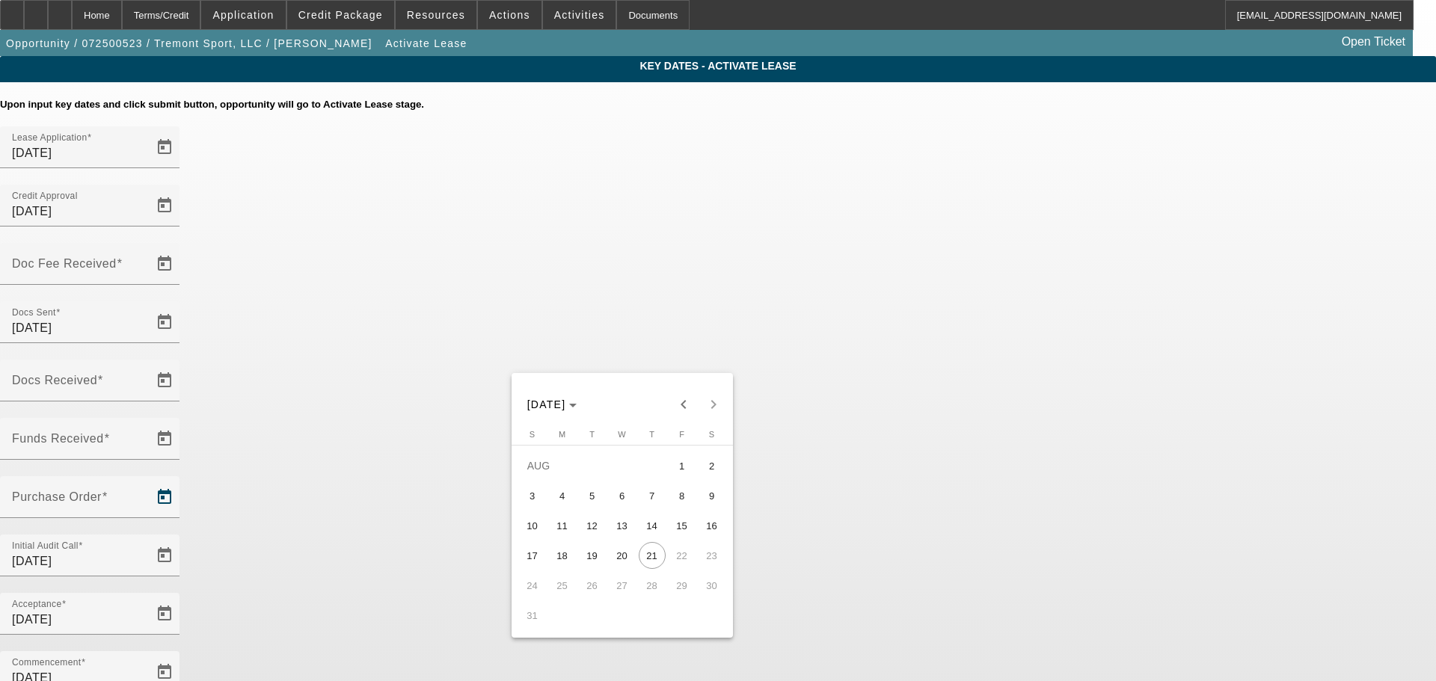
click at [692, 305] on div at bounding box center [718, 340] width 1436 height 681
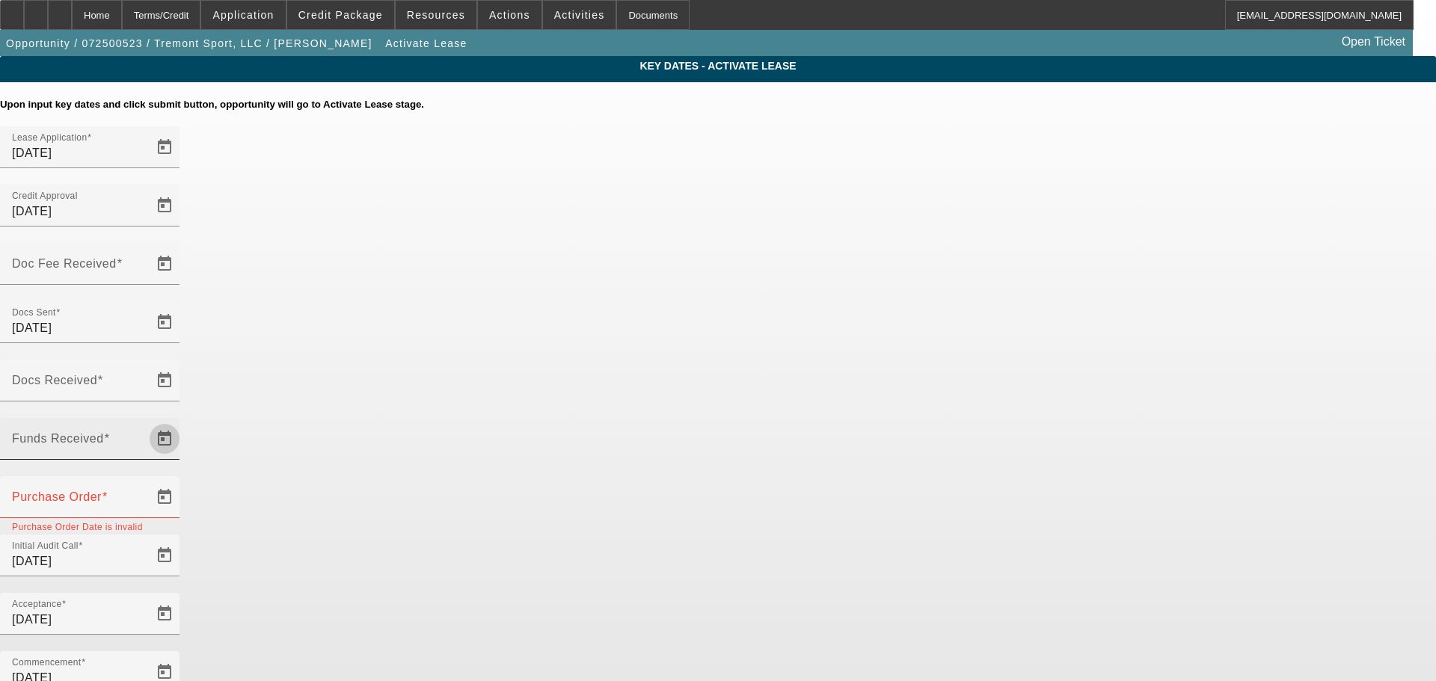
click at [182, 421] on span "Open calendar" at bounding box center [165, 439] width 36 height 36
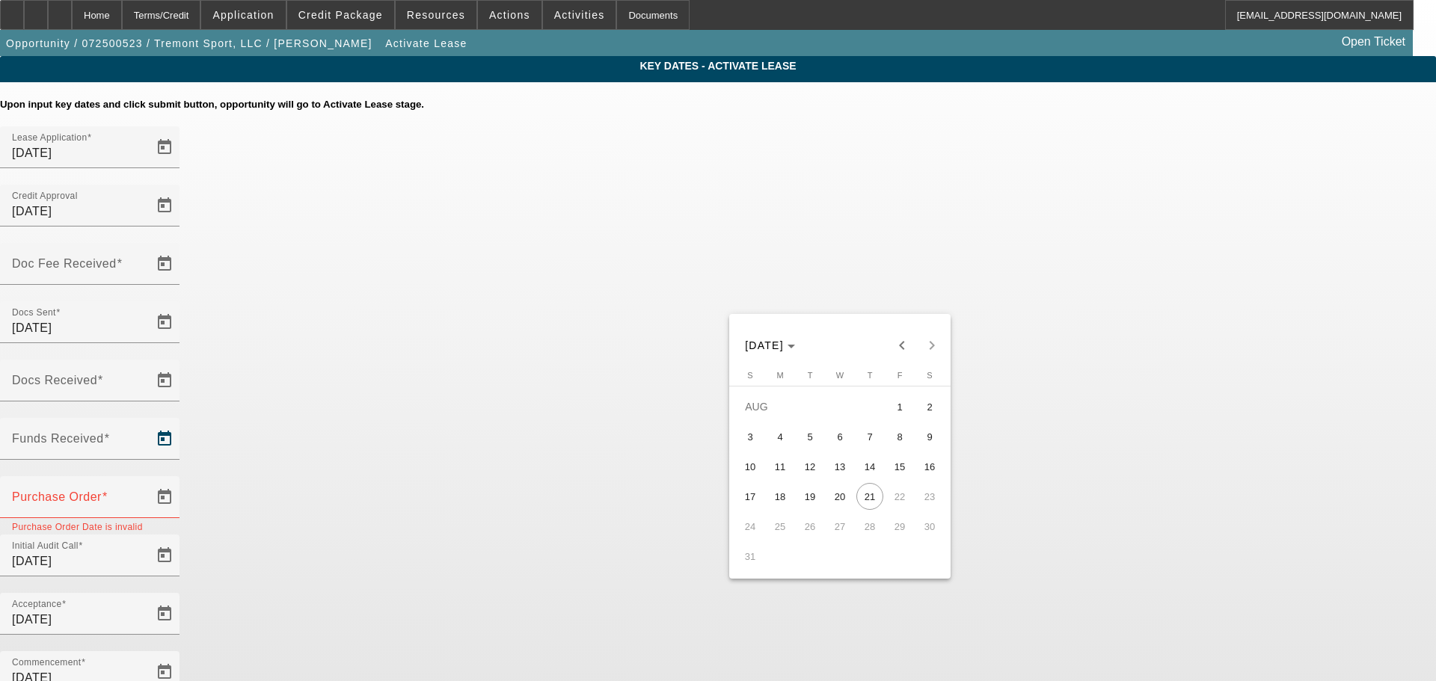
click at [862, 435] on span "7" at bounding box center [869, 436] width 27 height 27
type input "8/7/2025"
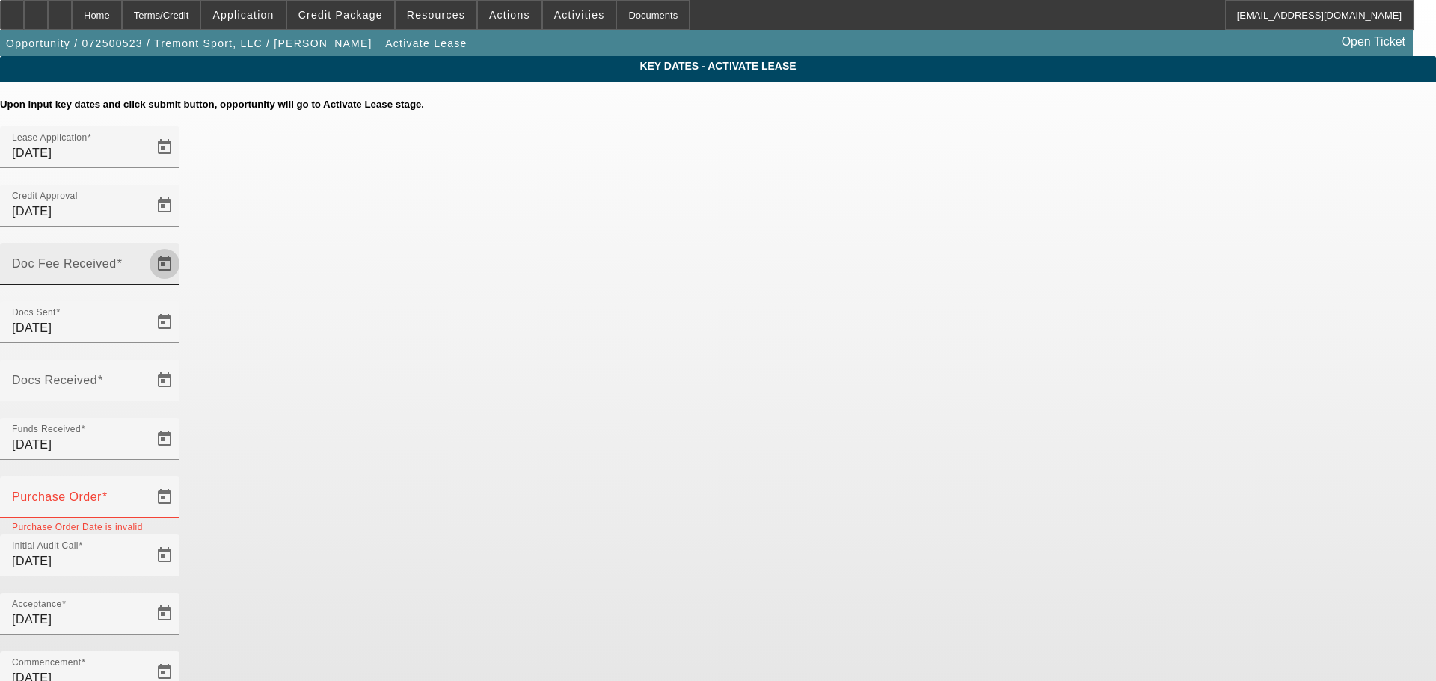
click at [182, 246] on span "Open calendar" at bounding box center [165, 264] width 36 height 36
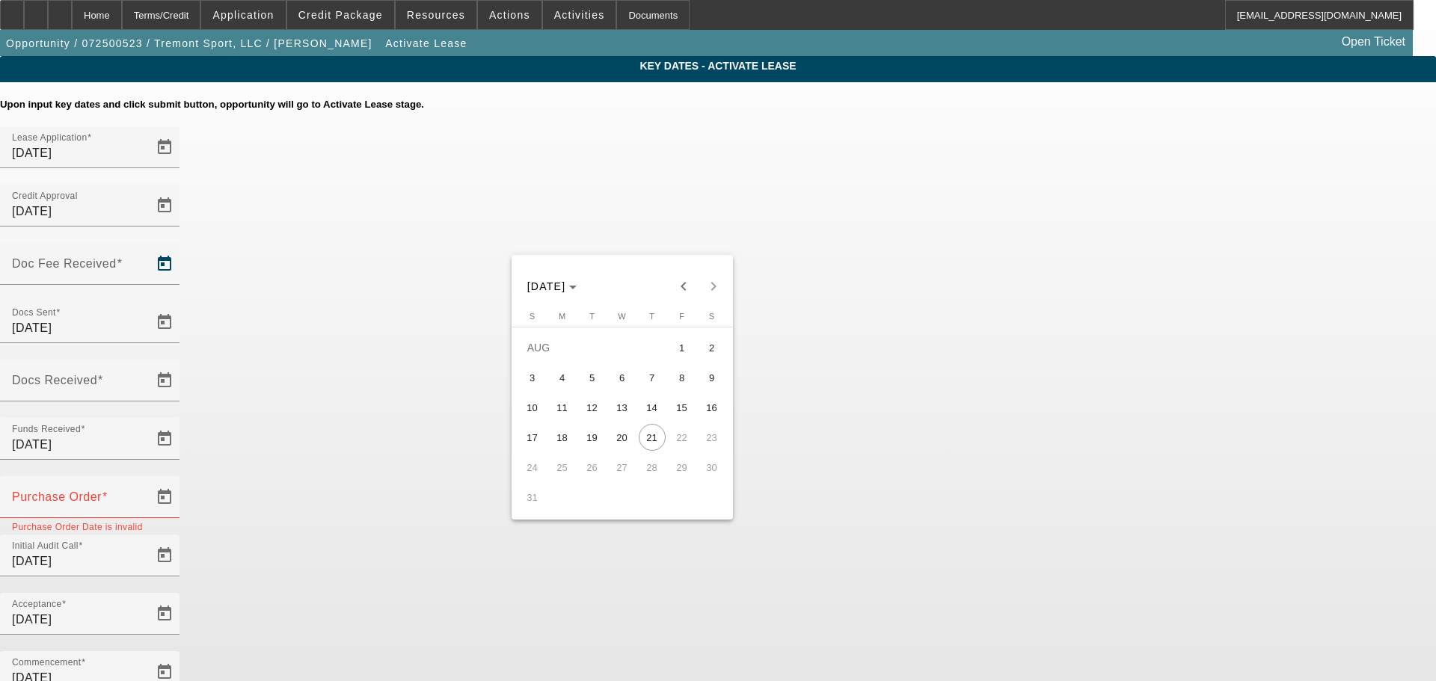
click at [626, 387] on span "6" at bounding box center [622, 377] width 27 height 27
type input "8/6/2025"
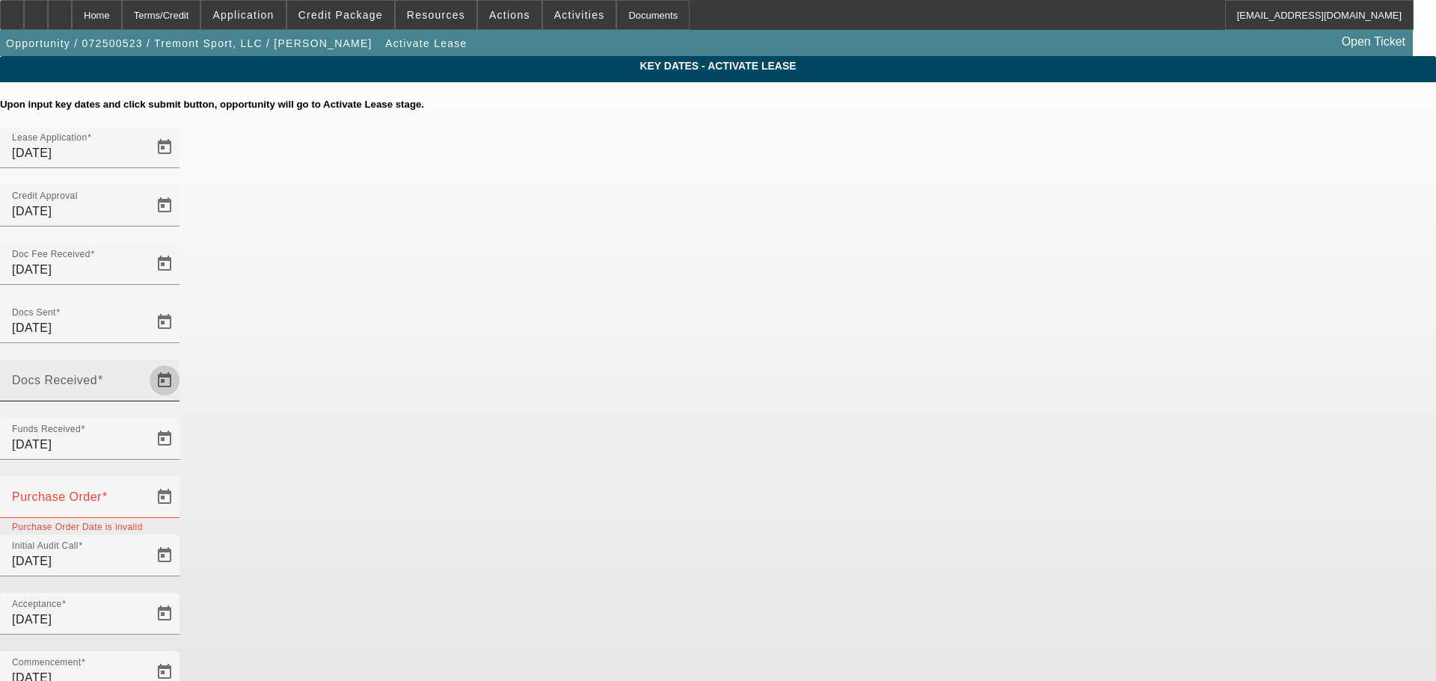
click at [182, 363] on span "Open calendar" at bounding box center [165, 381] width 36 height 36
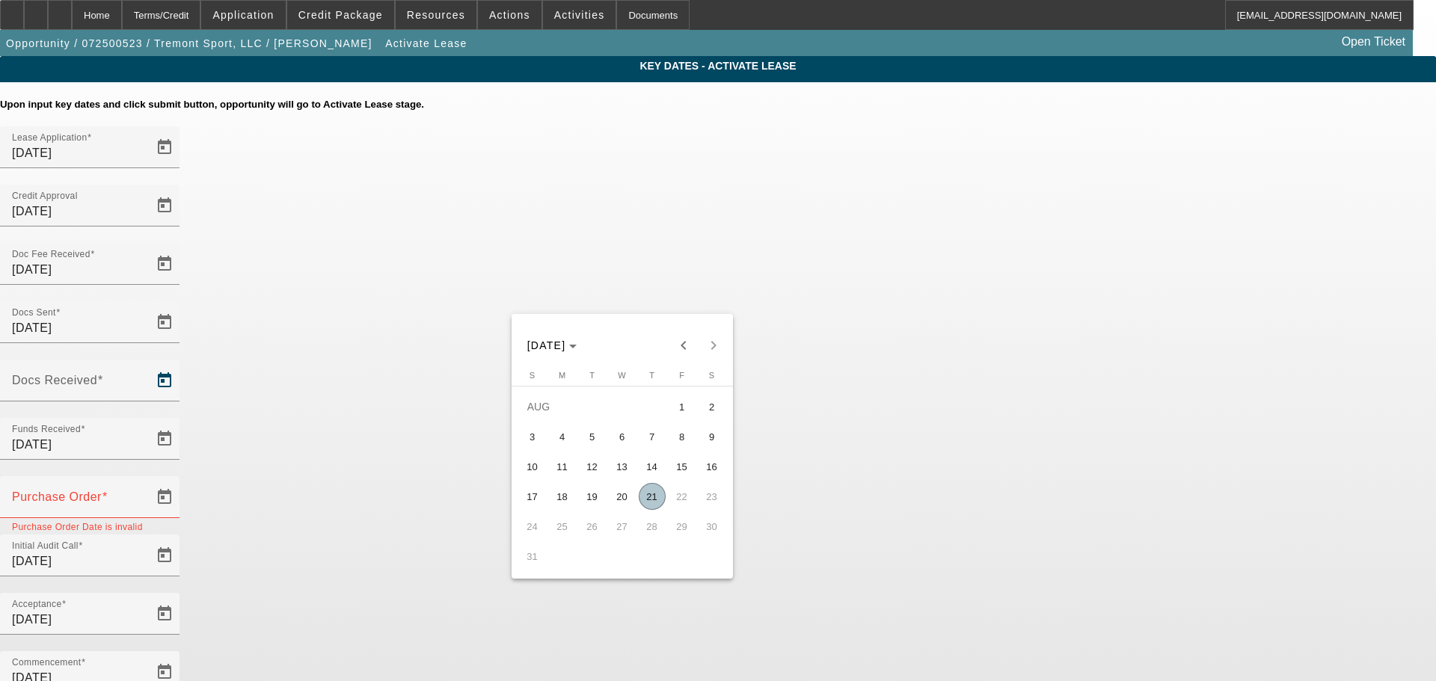
click at [621, 435] on span "6" at bounding box center [622, 436] width 27 height 27
type input "8/6/2025"
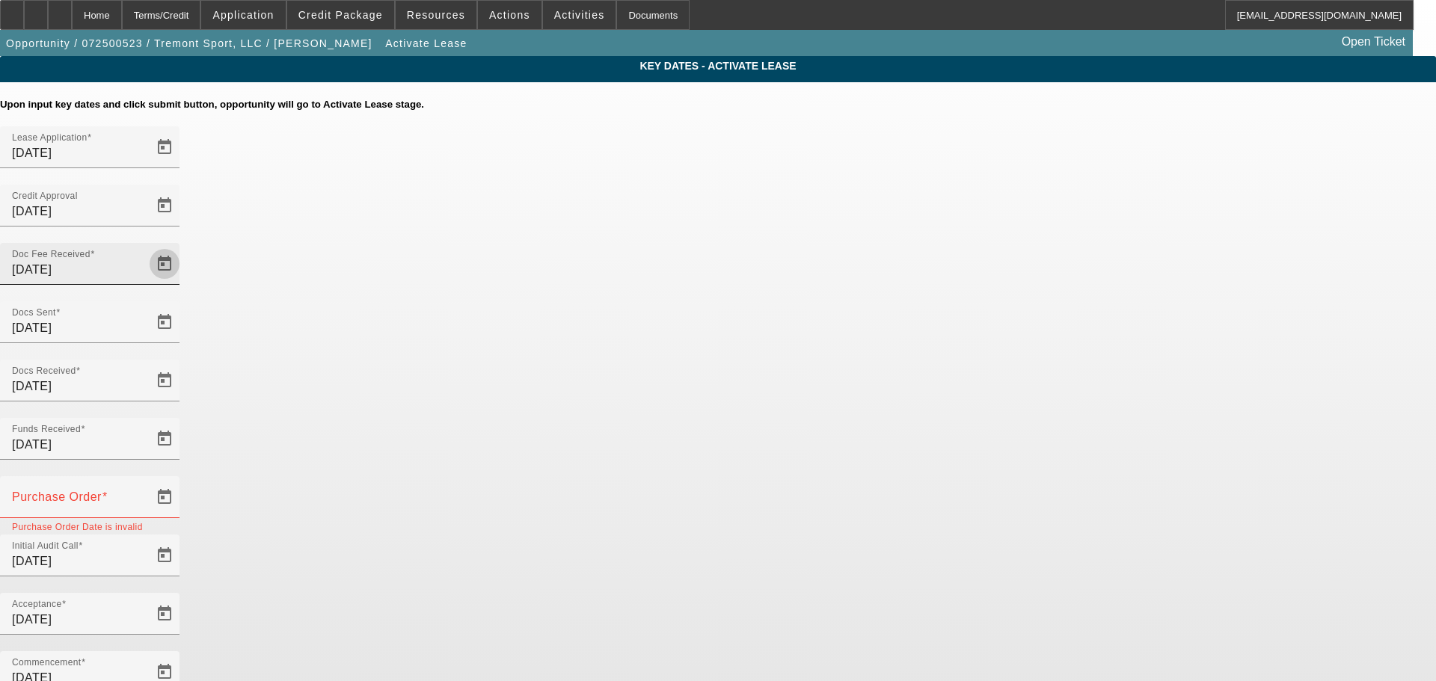
click at [182, 246] on span "Open calendar" at bounding box center [165, 264] width 36 height 36
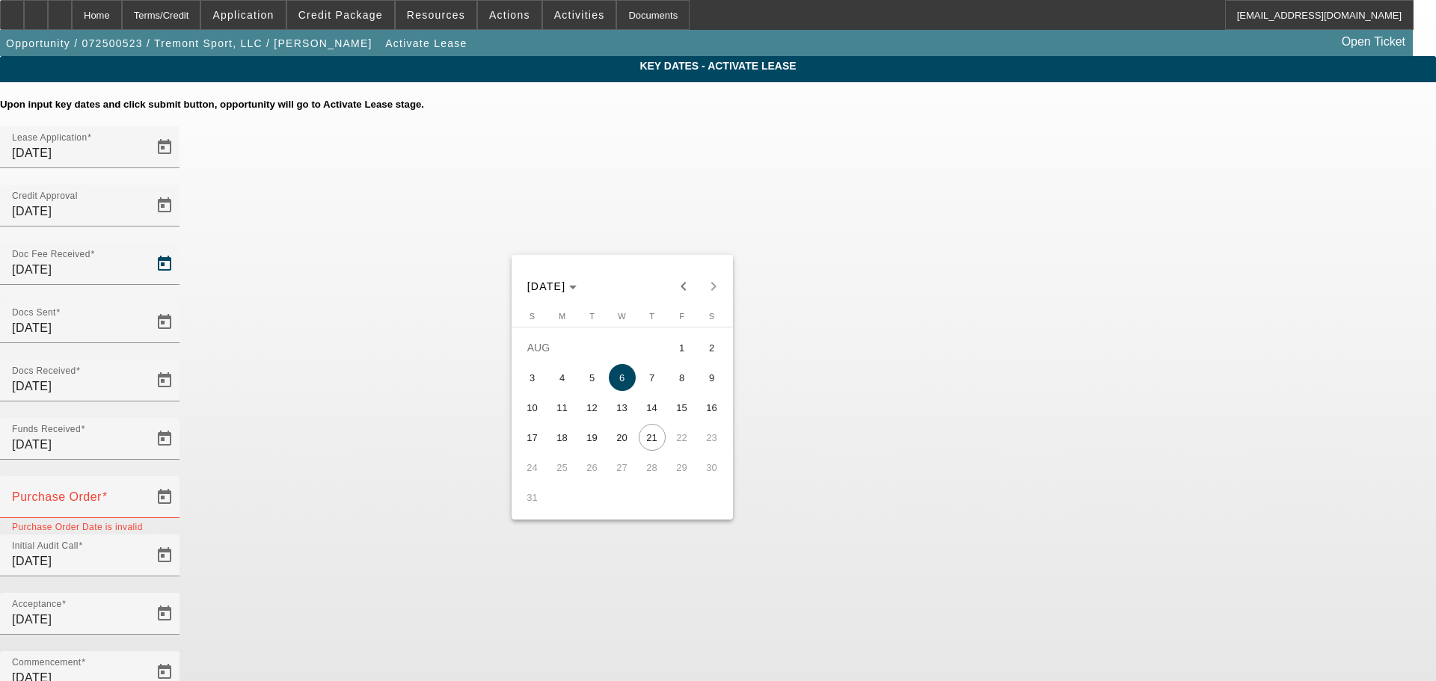
click at [689, 349] on span "1" at bounding box center [682, 347] width 27 height 27
type input "8/1/2025"
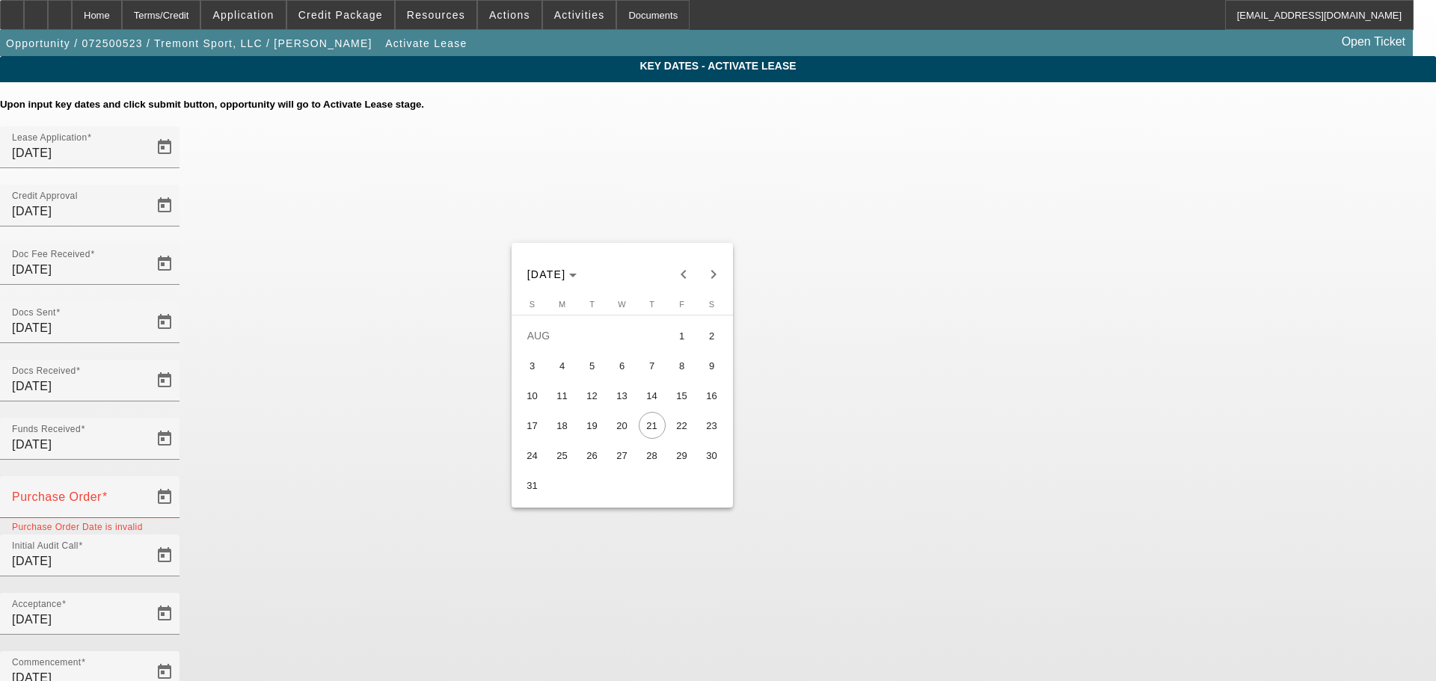
click at [648, 456] on span "28" at bounding box center [652, 455] width 27 height 27
type input "8/28/2025"
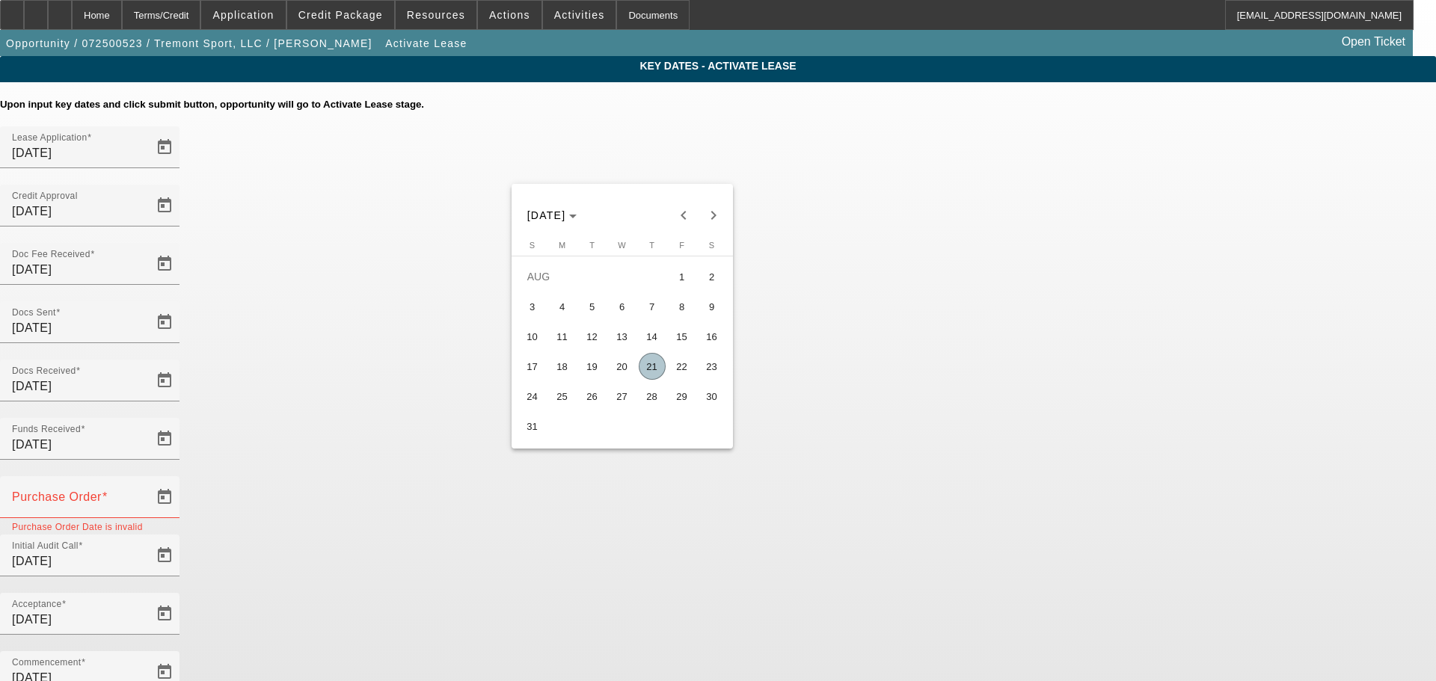
click at [382, 398] on div at bounding box center [718, 340] width 1436 height 681
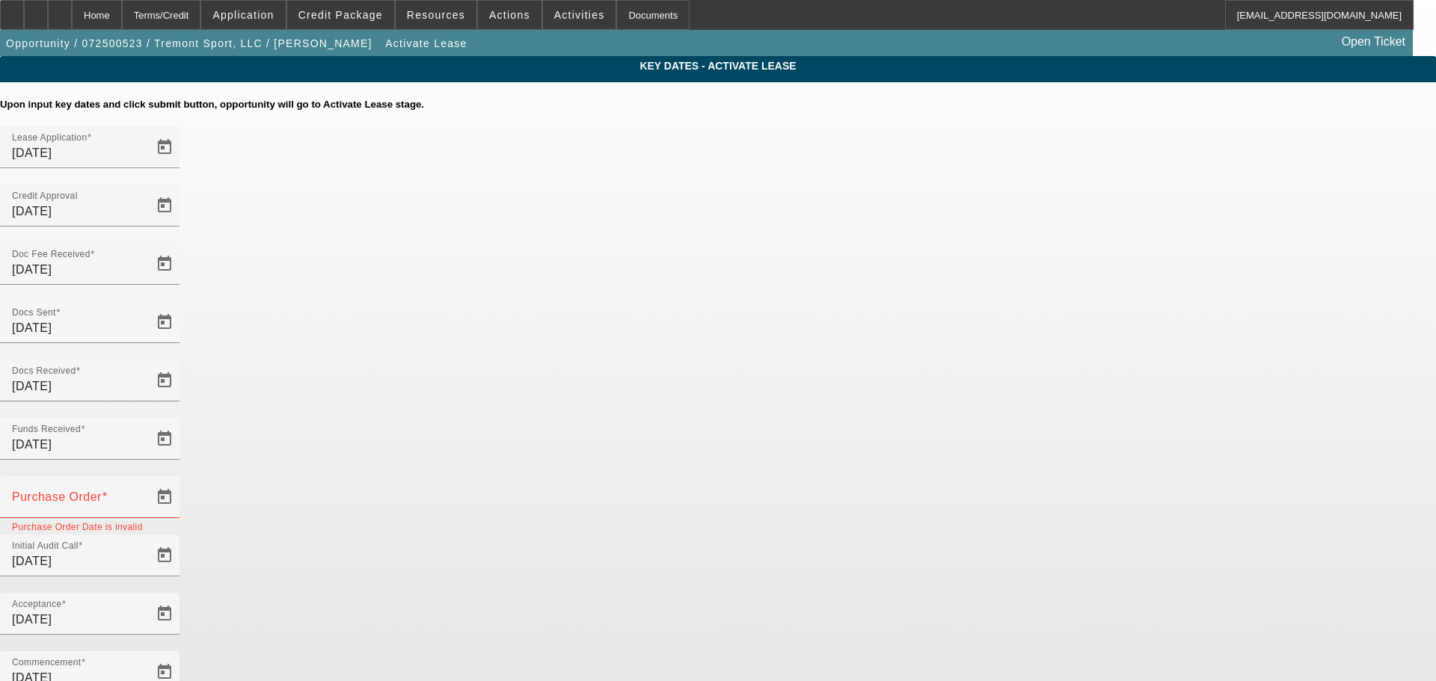
click at [168, 518] on mat-error "Purchase Order Date is invalid" at bounding box center [90, 526] width 156 height 16
click at [182, 479] on span "Open calendar" at bounding box center [165, 497] width 36 height 36
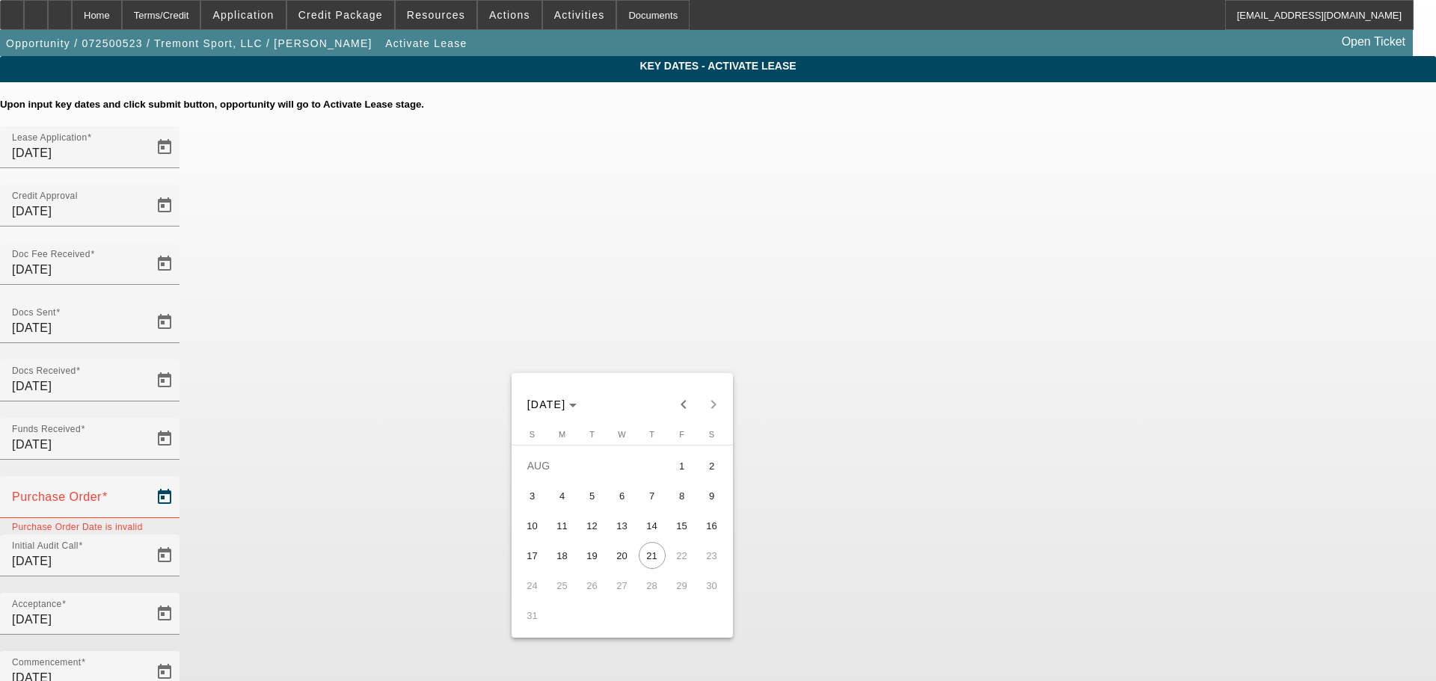
click at [649, 494] on span "7" at bounding box center [652, 495] width 27 height 27
type input "8/7/2025"
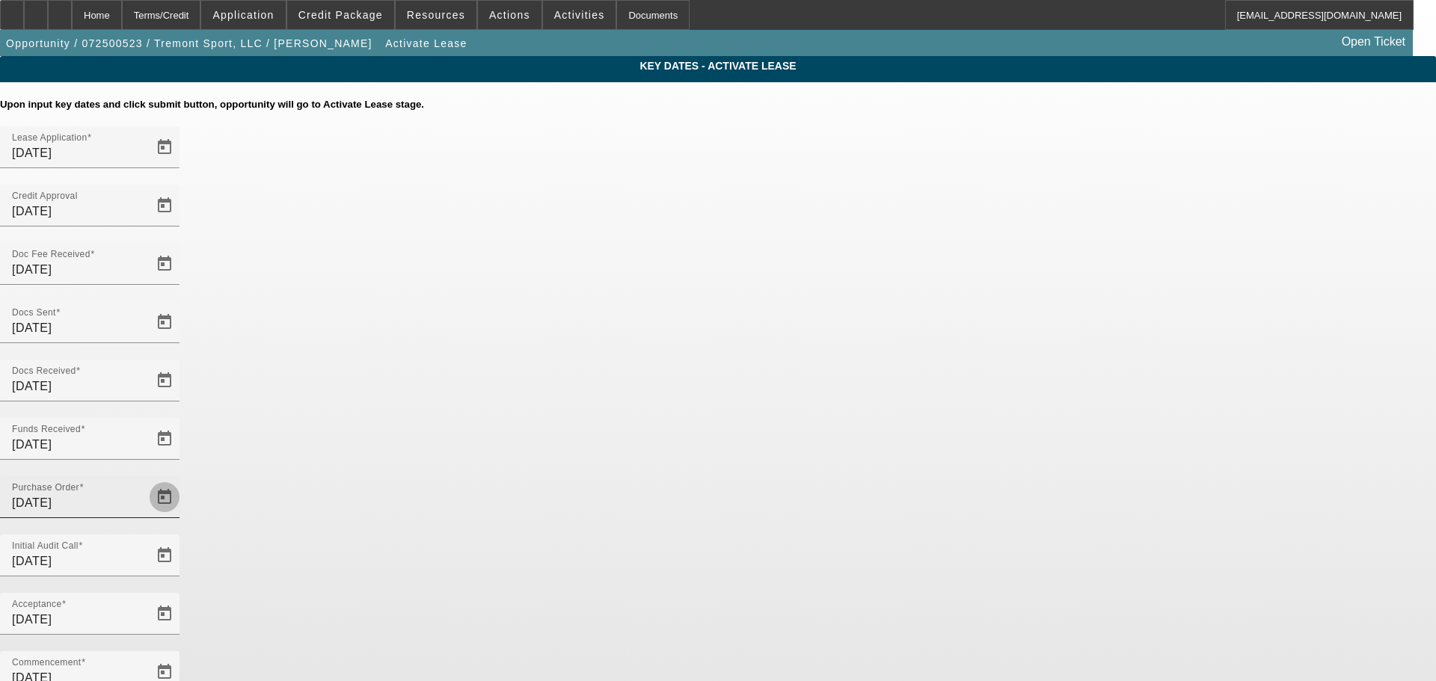
click at [182, 479] on span "Open calendar" at bounding box center [165, 497] width 36 height 36
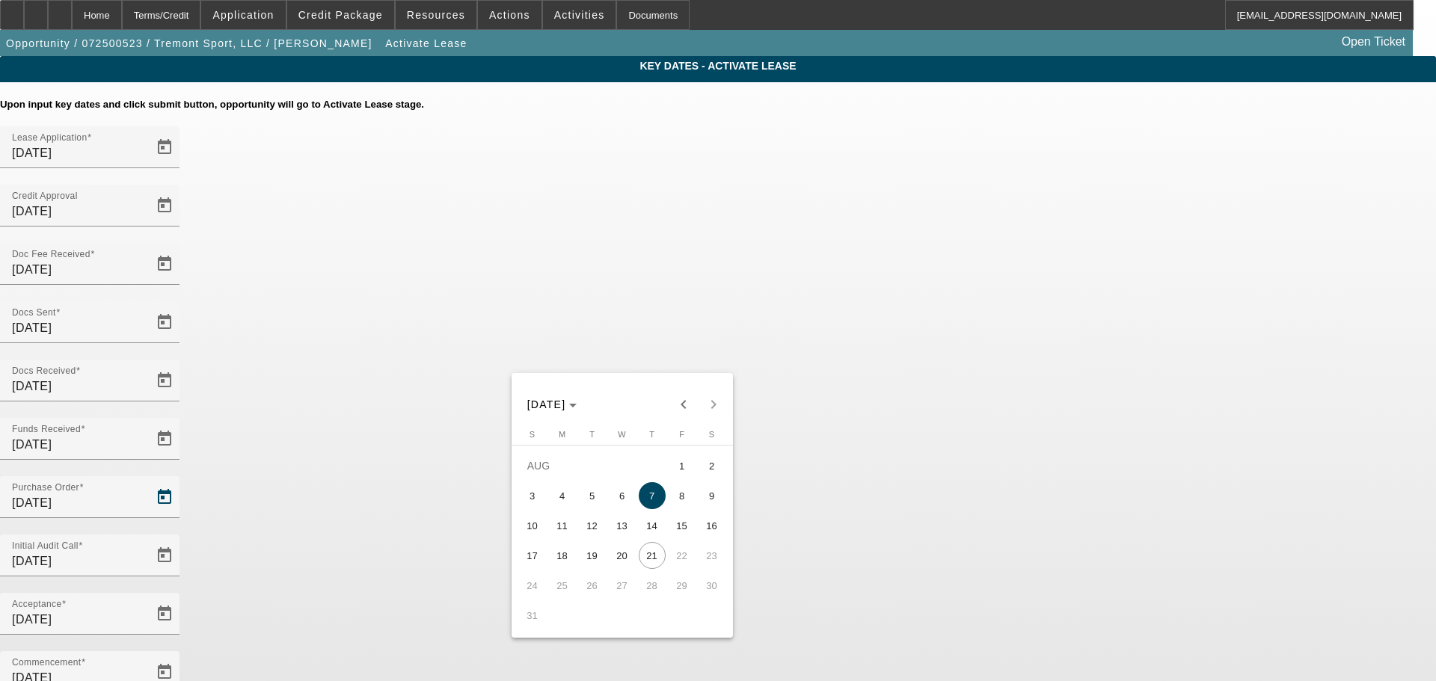
click at [845, 583] on div at bounding box center [718, 340] width 1436 height 681
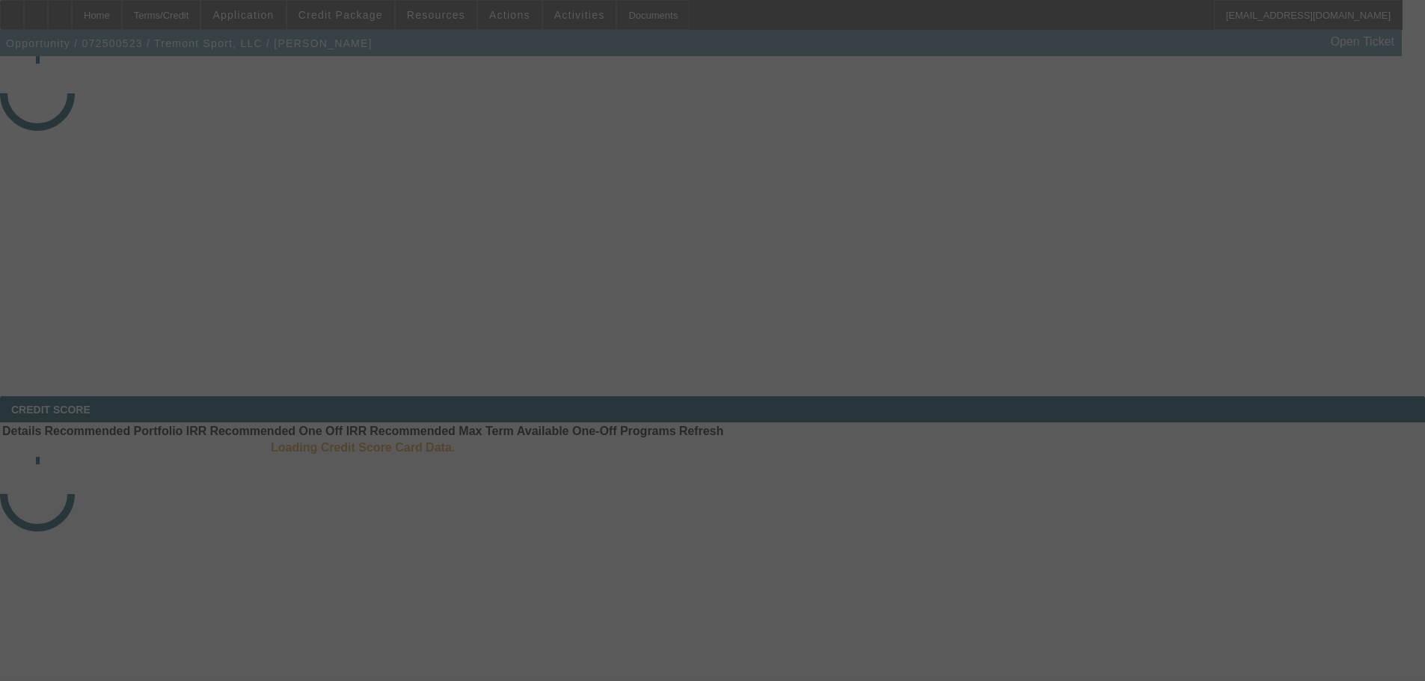
select select "4"
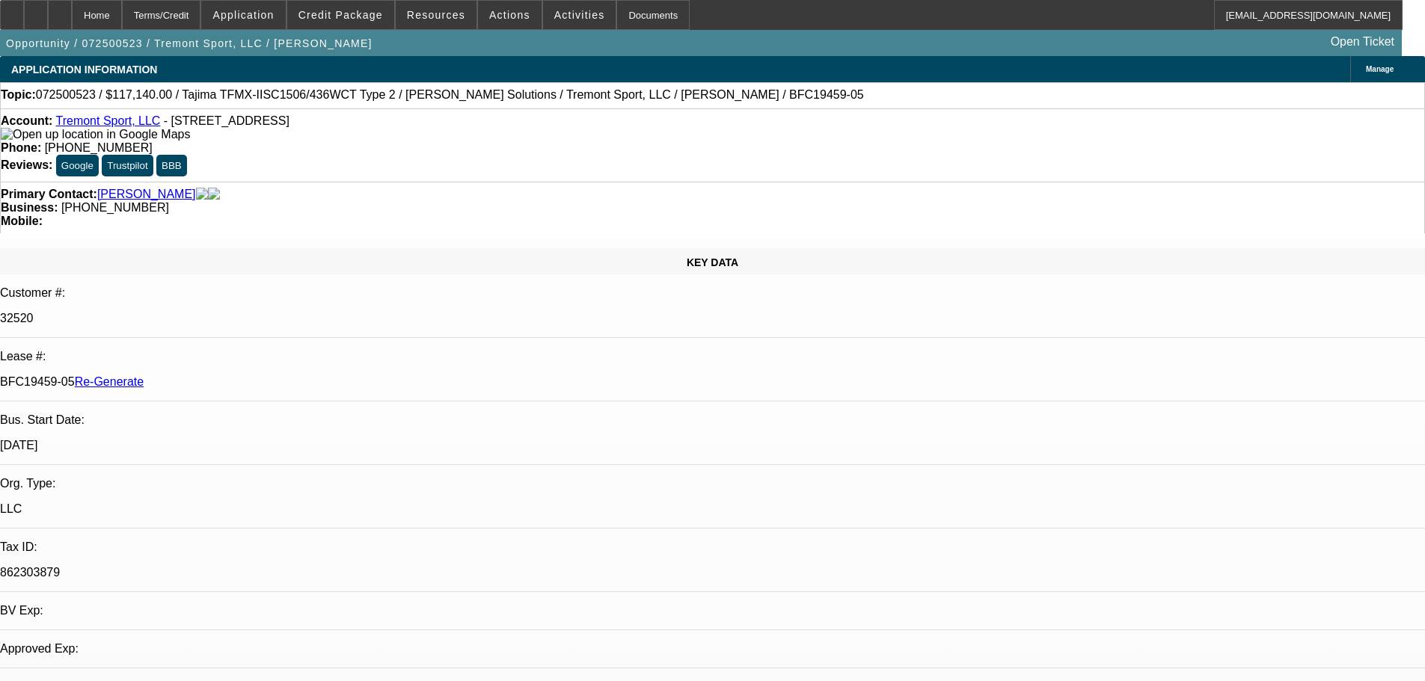
select select "0"
select select "2"
select select "0"
select select "6"
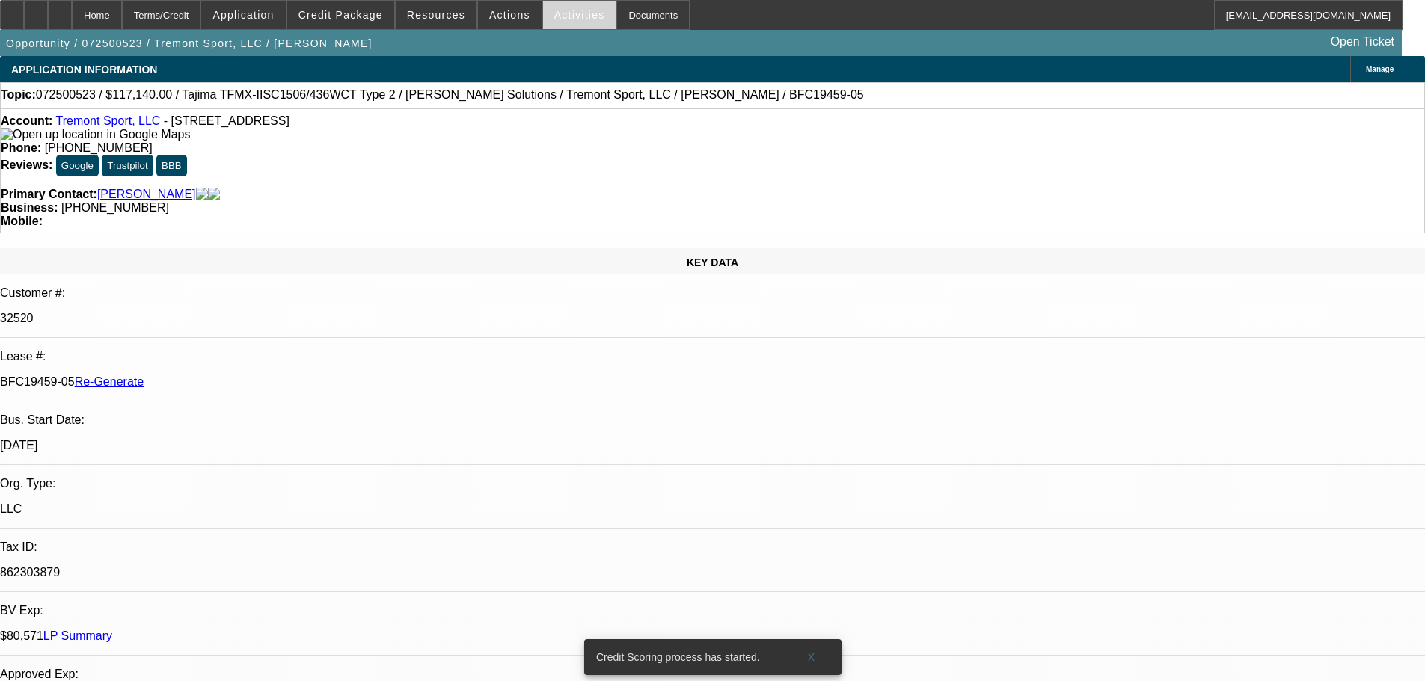
click at [554, 17] on span "Activities" at bounding box center [579, 15] width 51 height 12
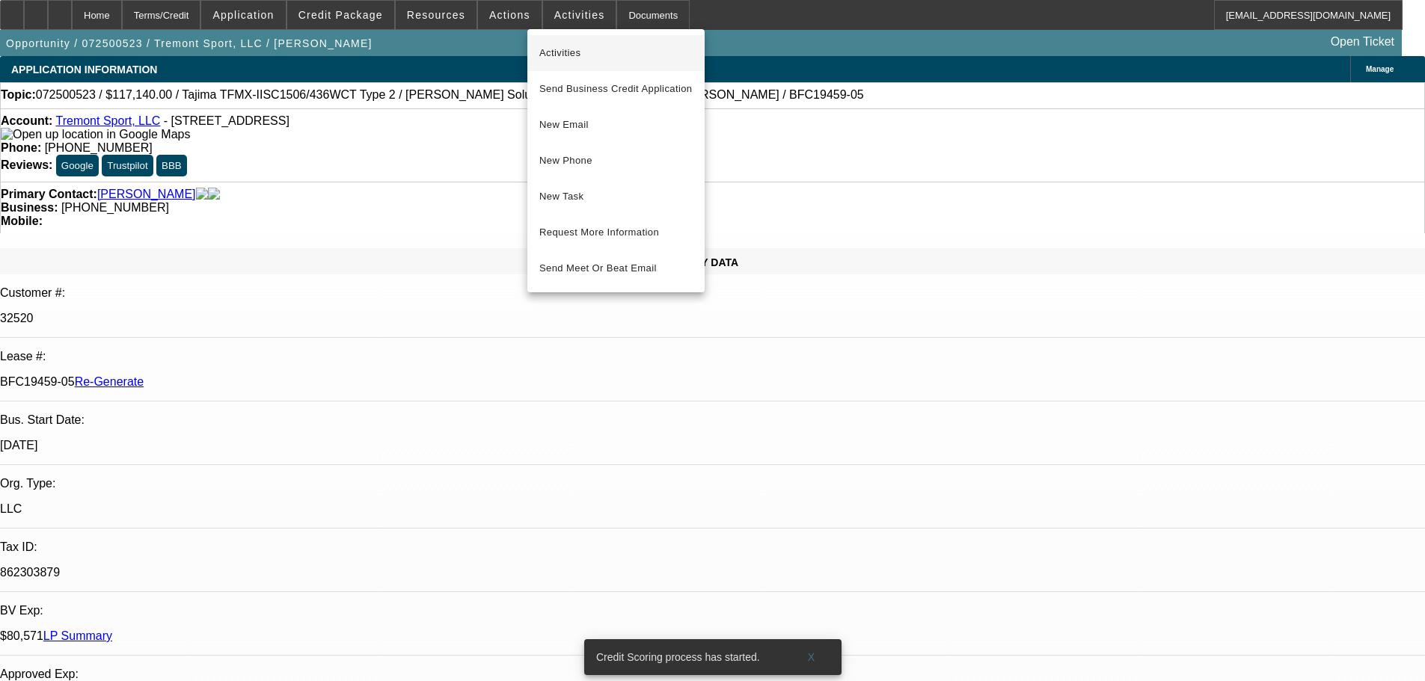
click at [561, 46] on span "Activities" at bounding box center [615, 53] width 153 height 18
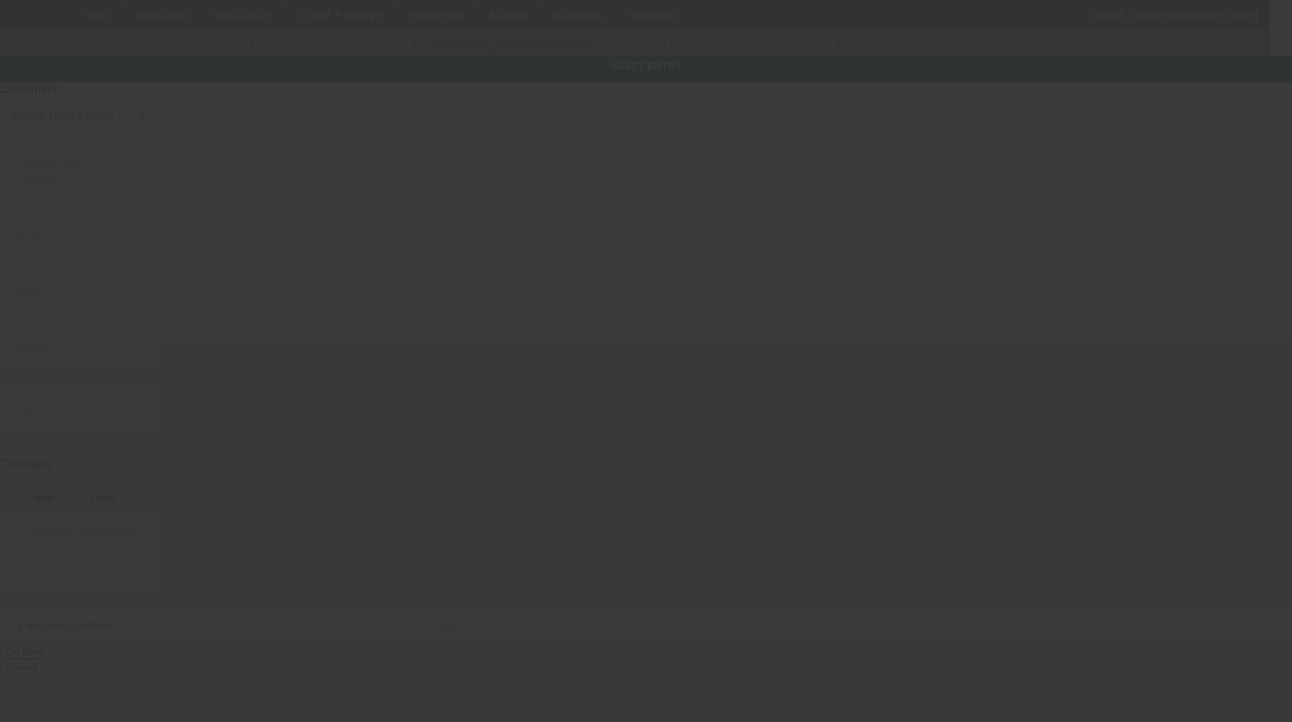
type input "Tajima"
type input "TFMX-IISC1506/436WCT Type 2"
radio input "true"
type textarea "6 Head 15 Needle Embroidery Machine with Cap Frame Driver with Support Shaft, (…"
type input "901 Northpoint Pkwy"
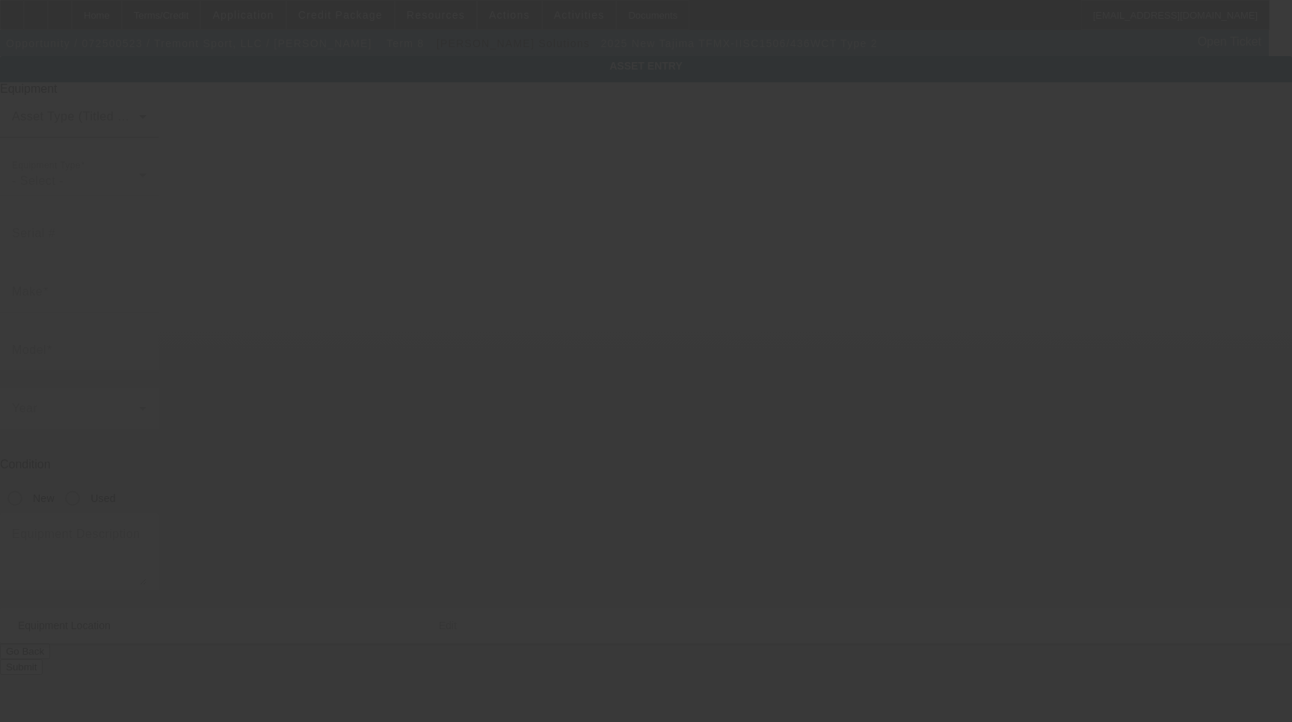
type input "Ste 307"
type input "West Palm Beach"
type input "33407"
type input "Palm Beach"
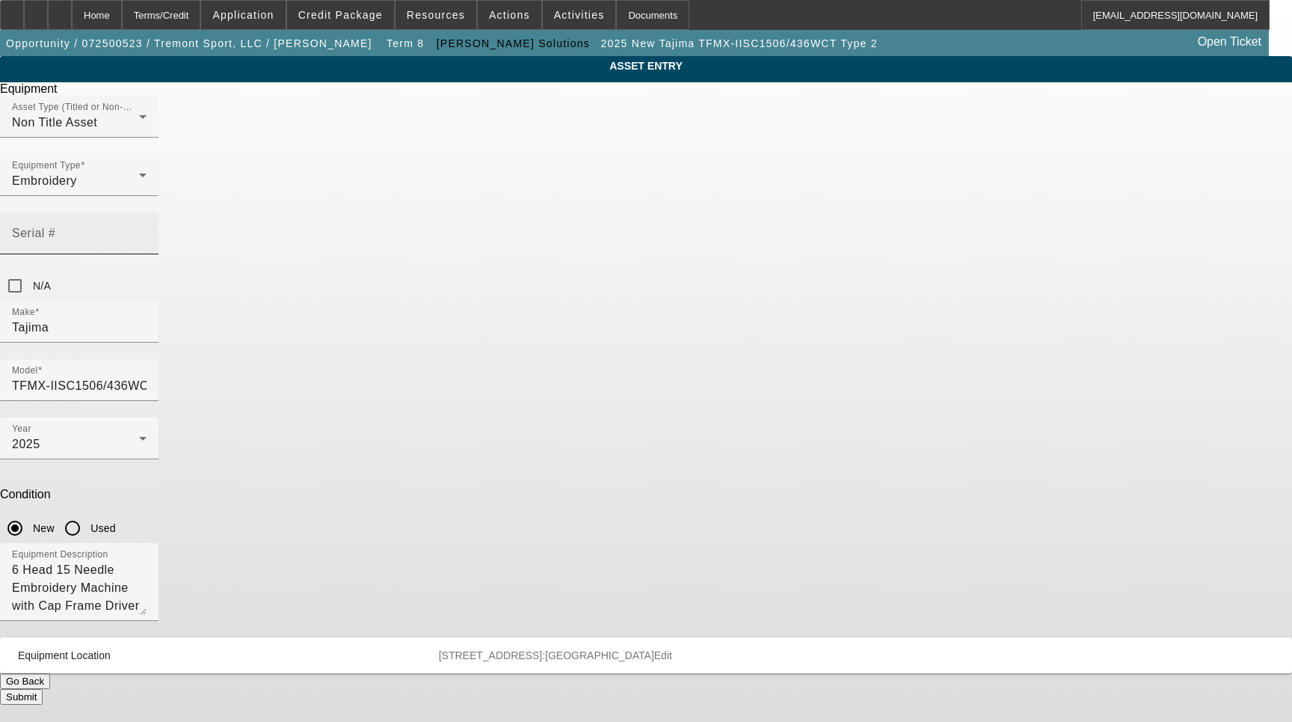
click at [55, 227] on mat-label "Serial #" at bounding box center [33, 233] width 43 height 13
click at [147, 230] on input "Serial #" at bounding box center [79, 239] width 135 height 18
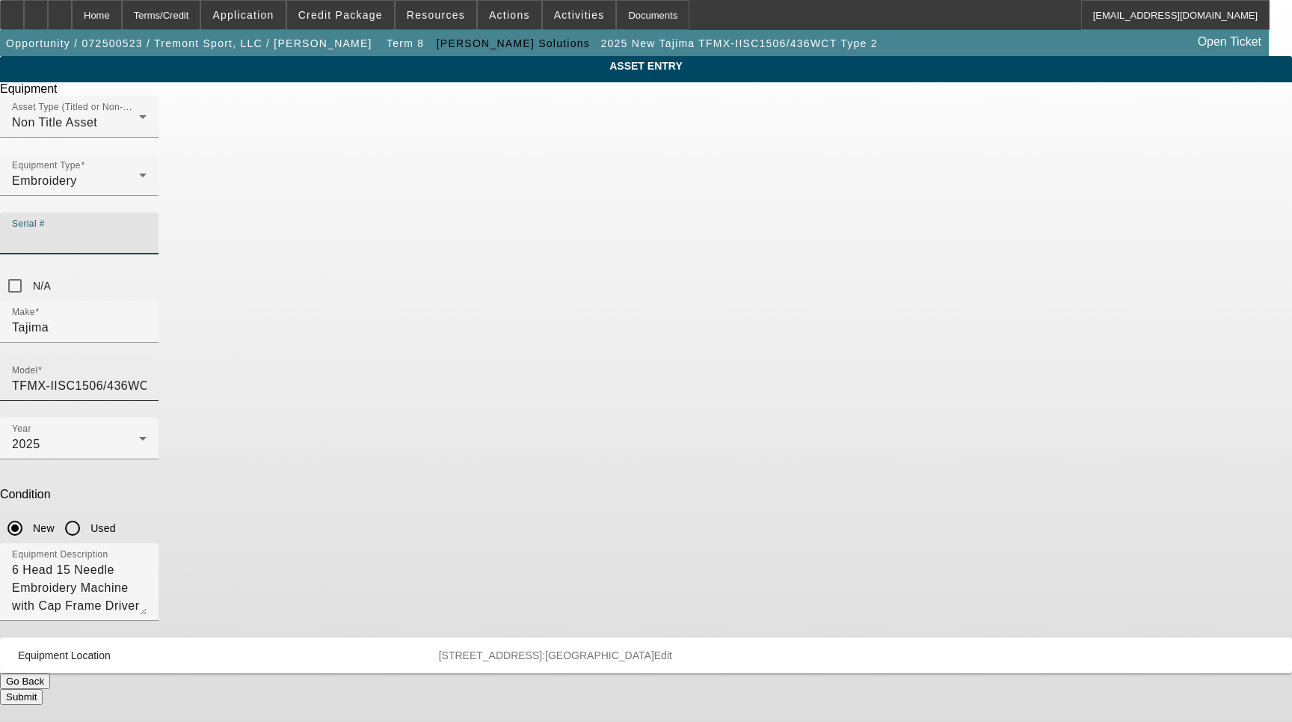
paste input "MJX11896"
type input "MJX11896"
click at [43, 689] on button "Submit" at bounding box center [21, 697] width 43 height 16
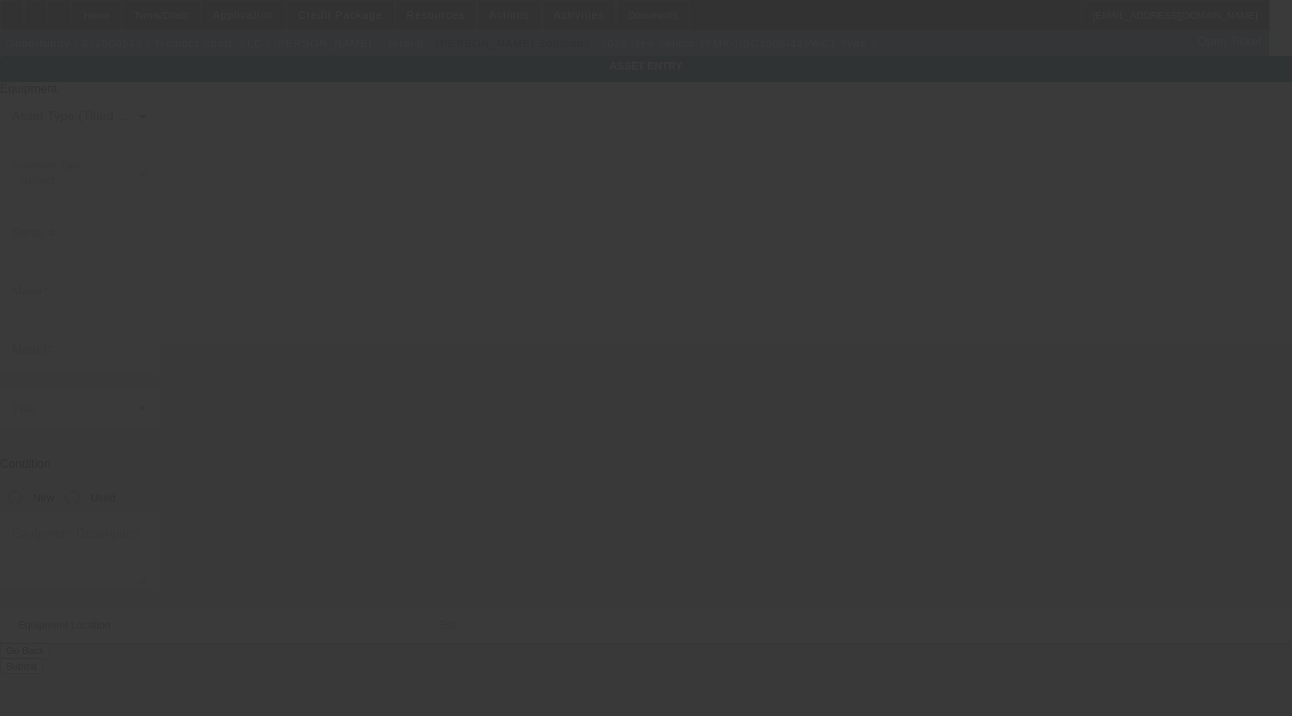
type input "Tajima"
type input "TFMX-IISC1506/436WCT Type 2"
radio input "true"
type textarea "6 Head 15 Needle Embroidery Machine with Cap Frame Driver with Support Shaft, (…"
type input "[STREET_ADDRESS]"
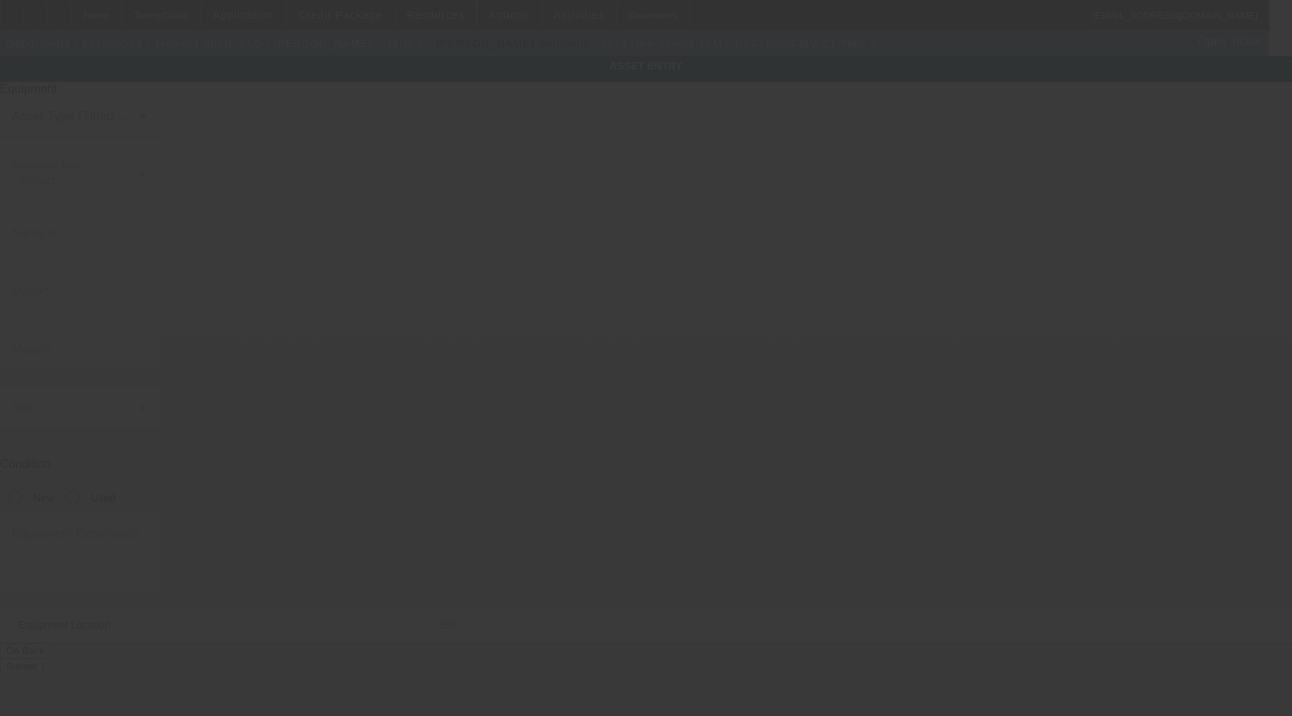
type input "Ste 307"
type input "[GEOGRAPHIC_DATA]"
type input "33407"
type input "[GEOGRAPHIC_DATA]"
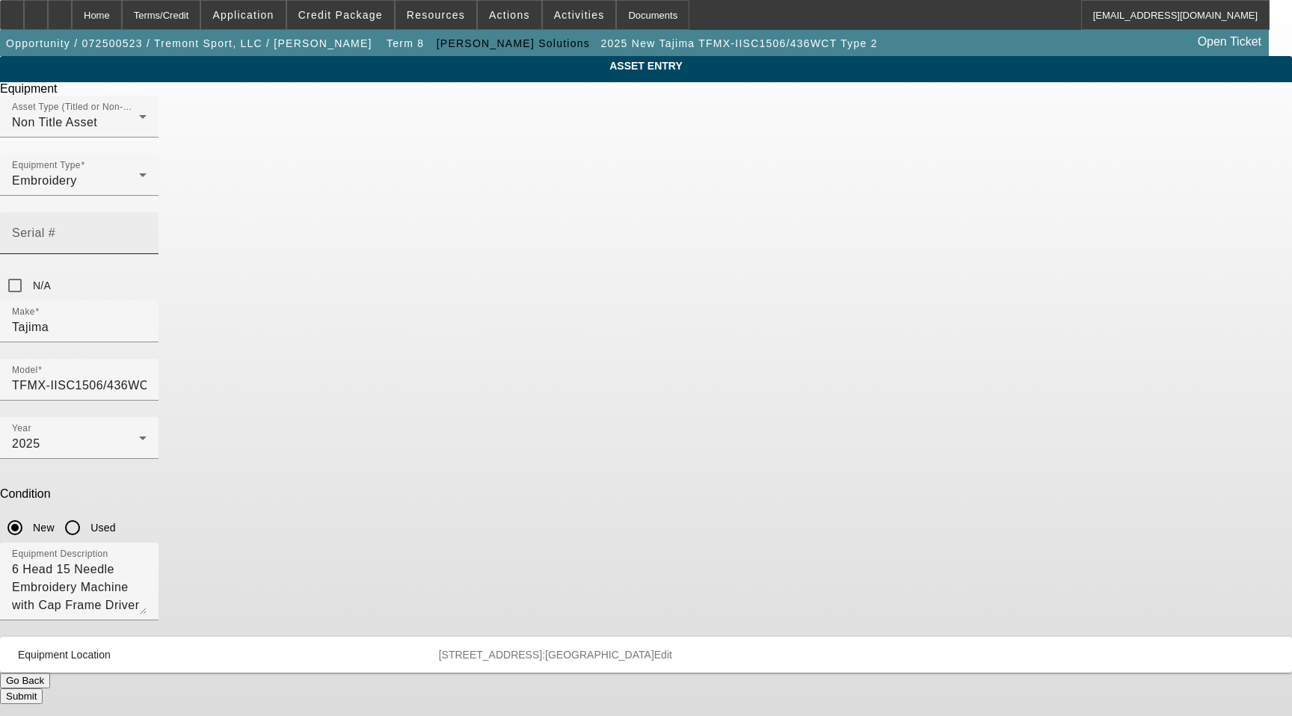
click at [147, 230] on input "Serial #" at bounding box center [79, 239] width 135 height 18
paste input "MJX11897"
type input "MJX11897"
click at [43, 689] on button "Submit" at bounding box center [21, 697] width 43 height 16
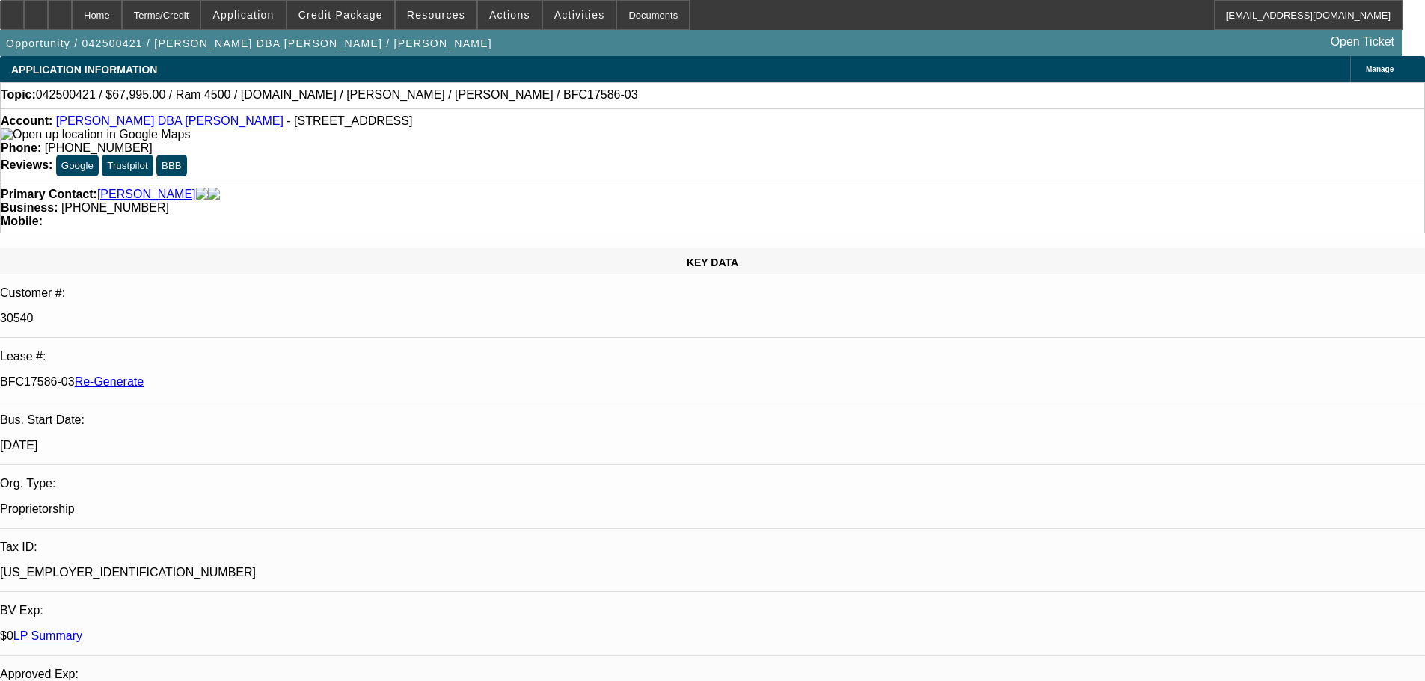
select select "4"
select select "0"
select select "3"
select select "0"
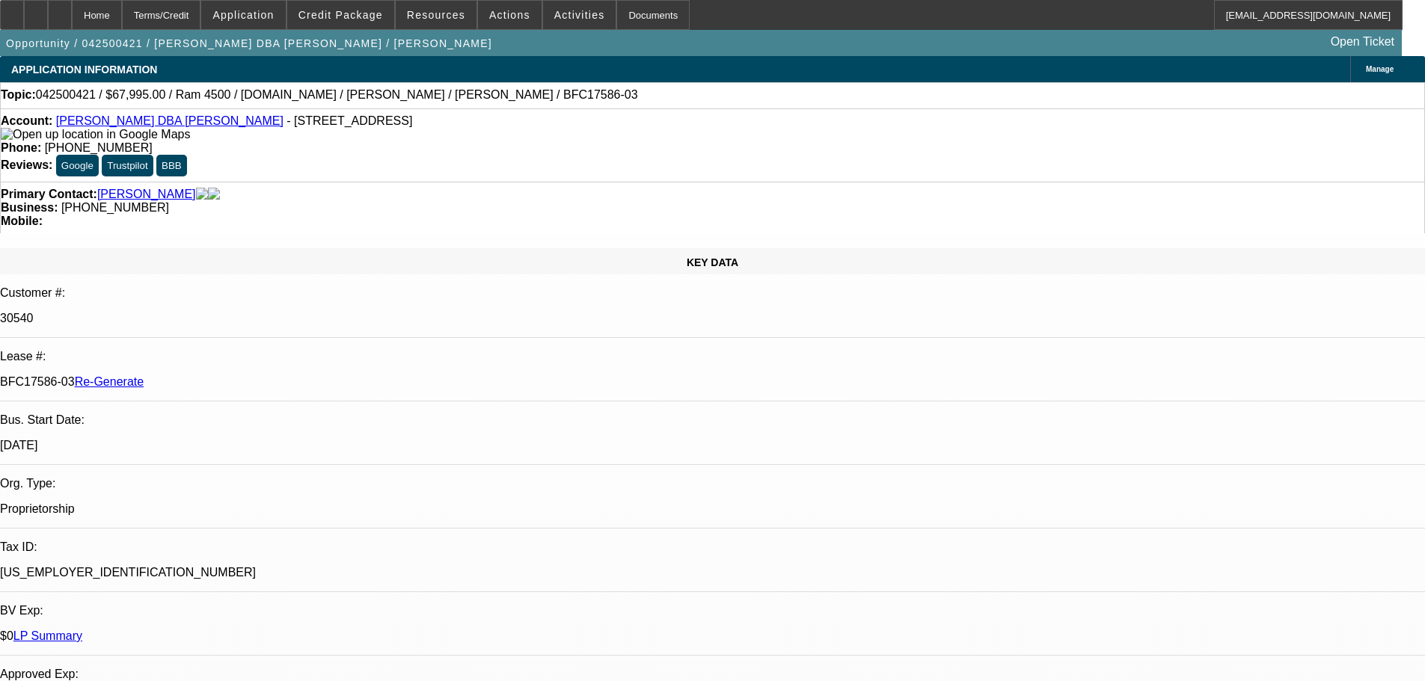
select select "6"
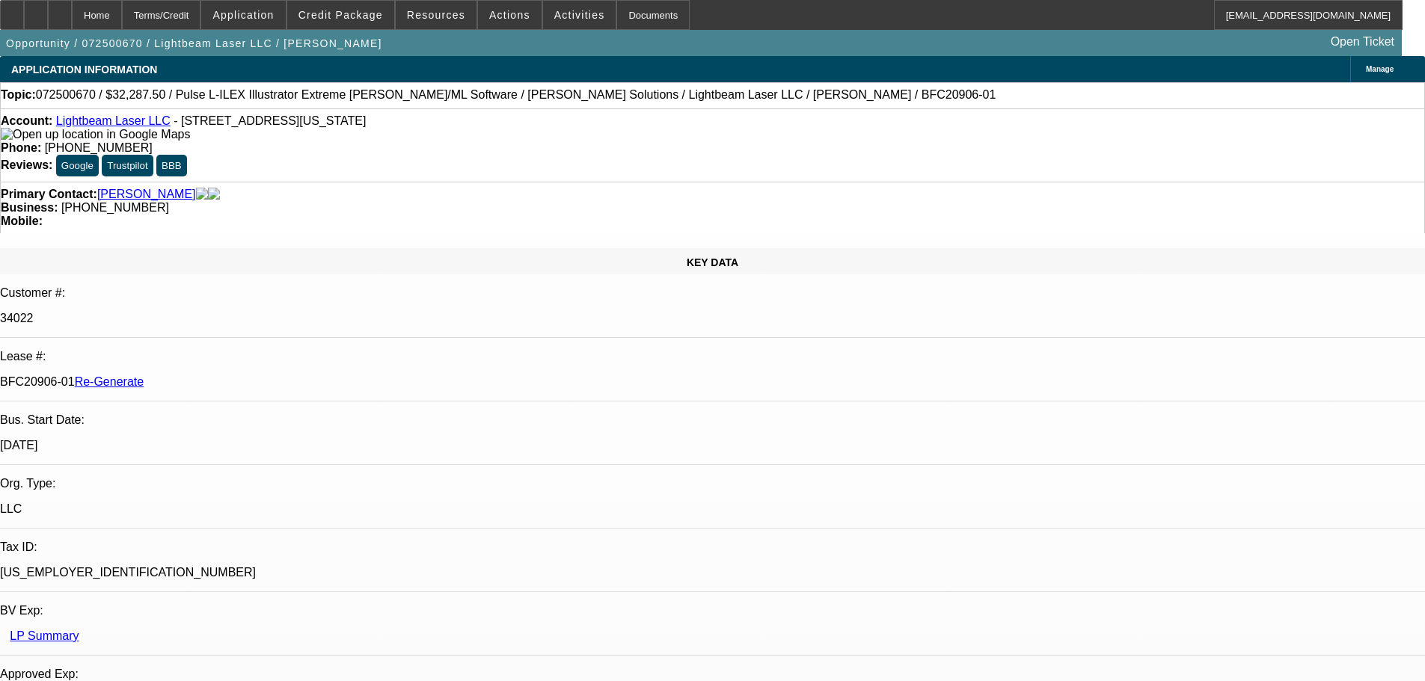
select select "4"
select select "0.1"
select select "2"
select select "0"
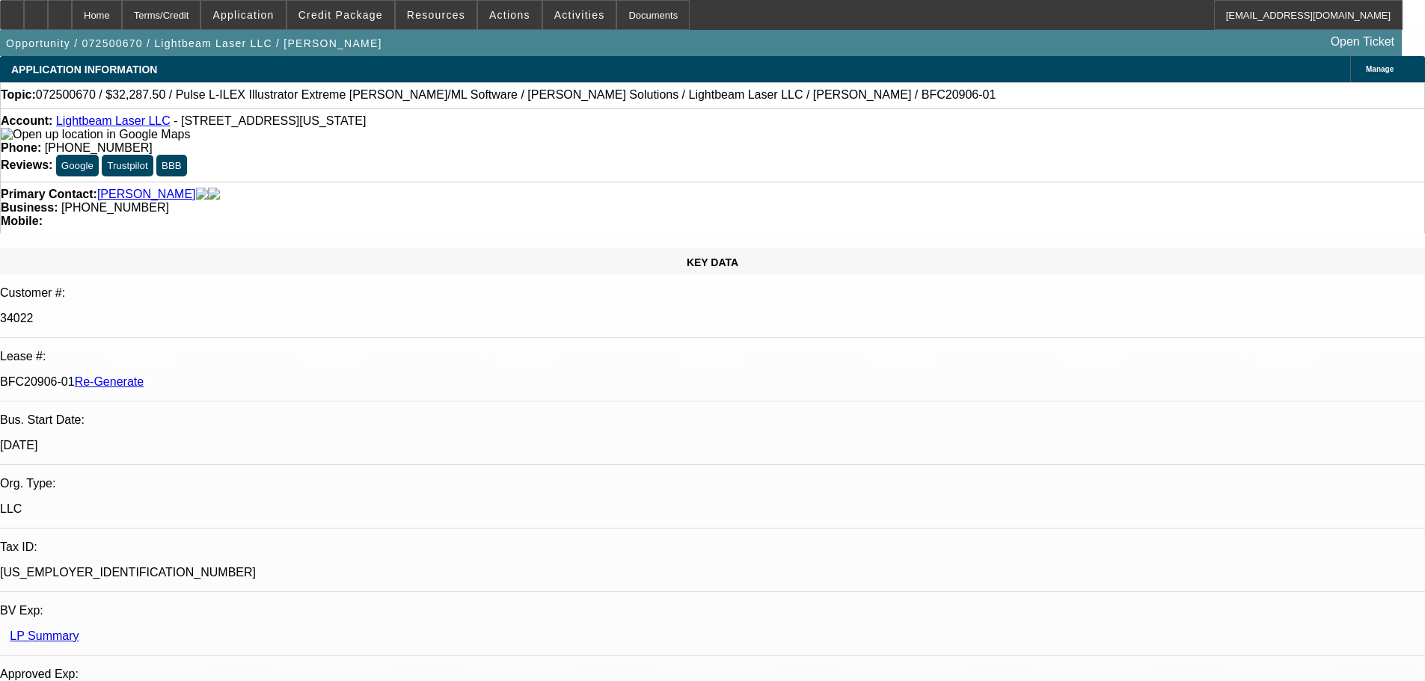
select select "6"
click at [500, 10] on span "Actions" at bounding box center [509, 15] width 41 height 12
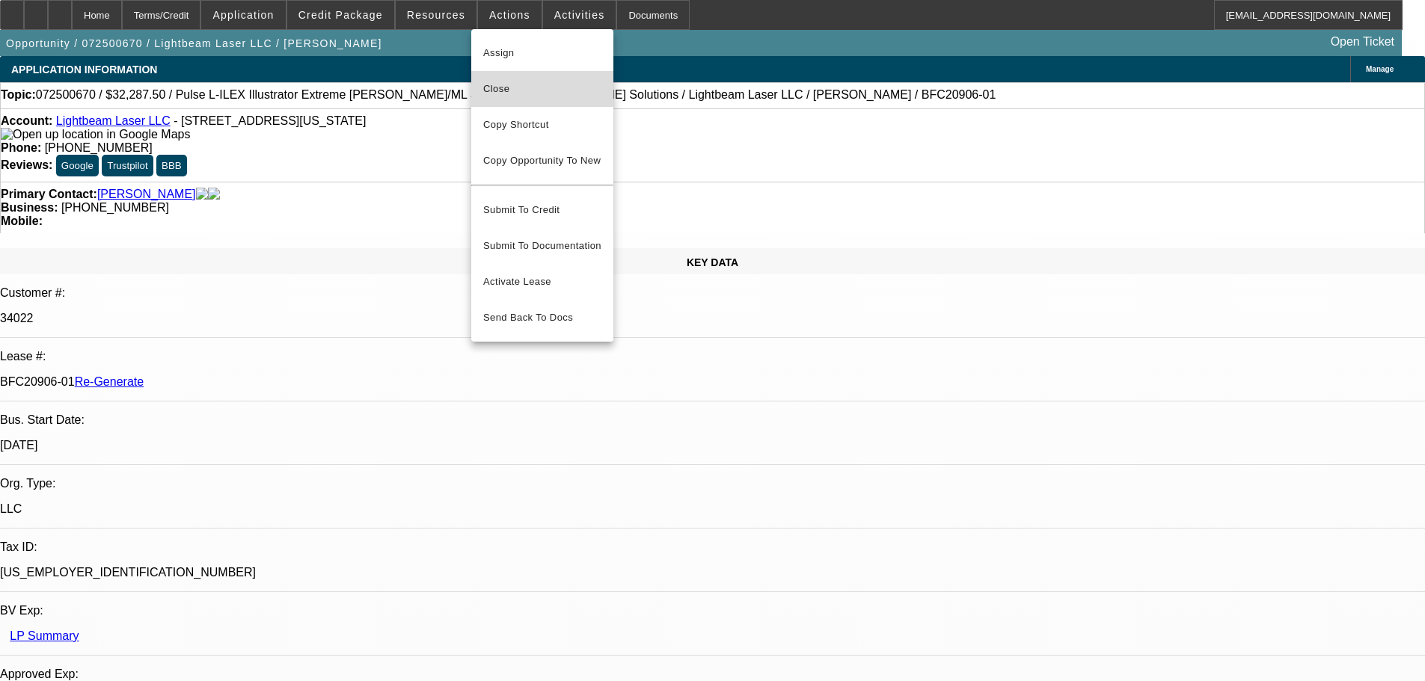
click at [509, 96] on span "Close" at bounding box center [542, 89] width 118 height 18
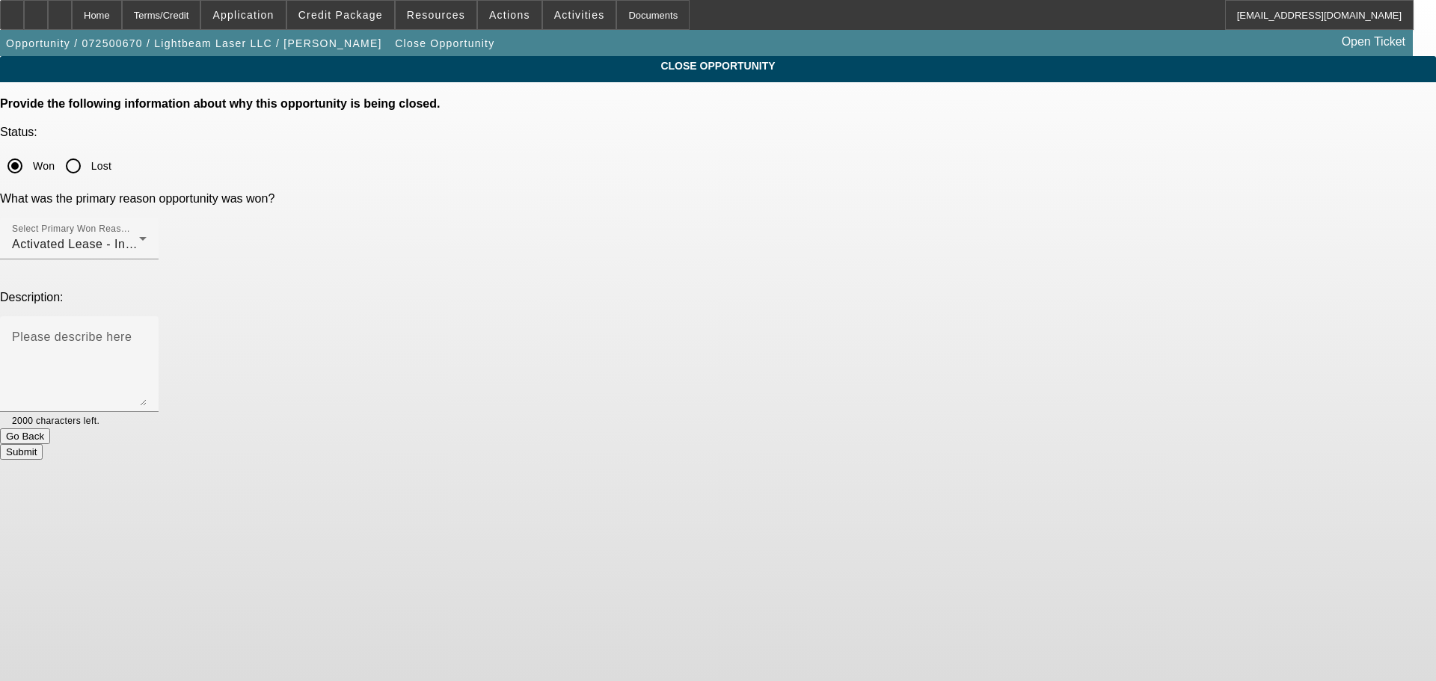
click at [43, 444] on button "Submit" at bounding box center [21, 452] width 43 height 16
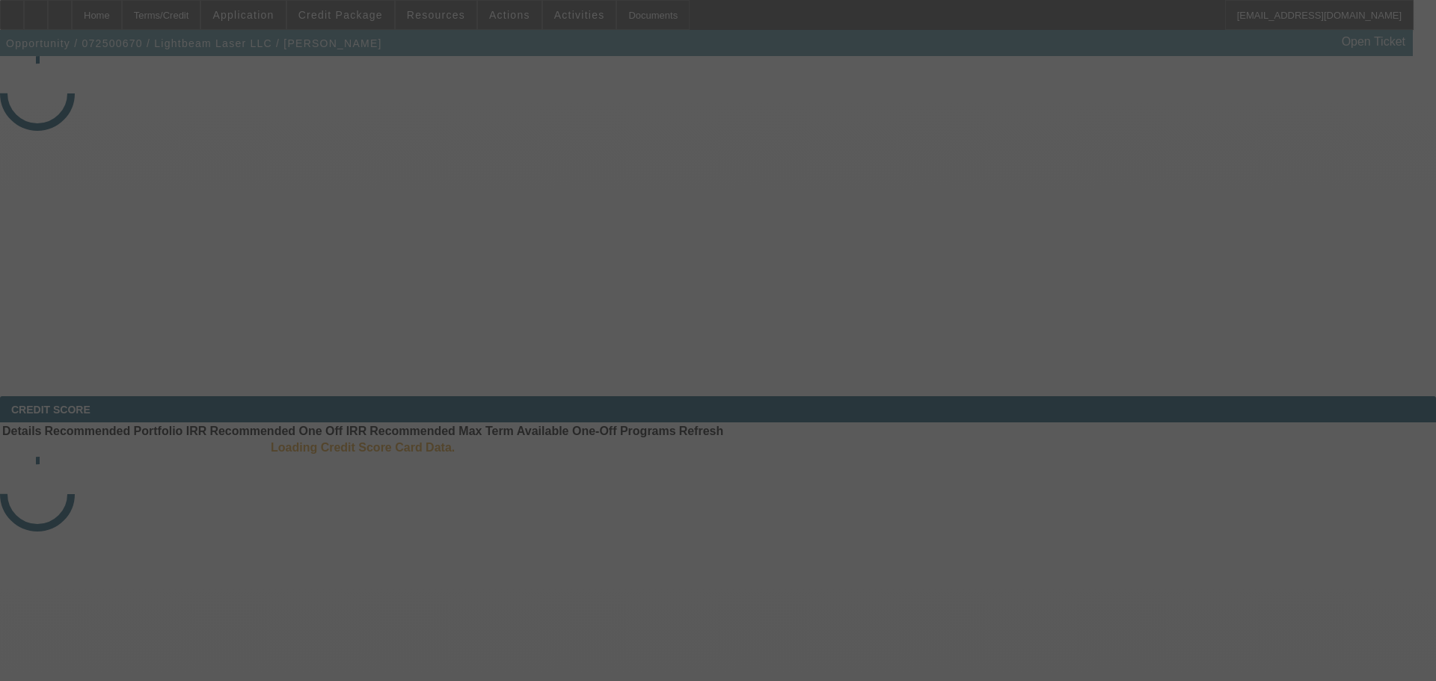
select select "4"
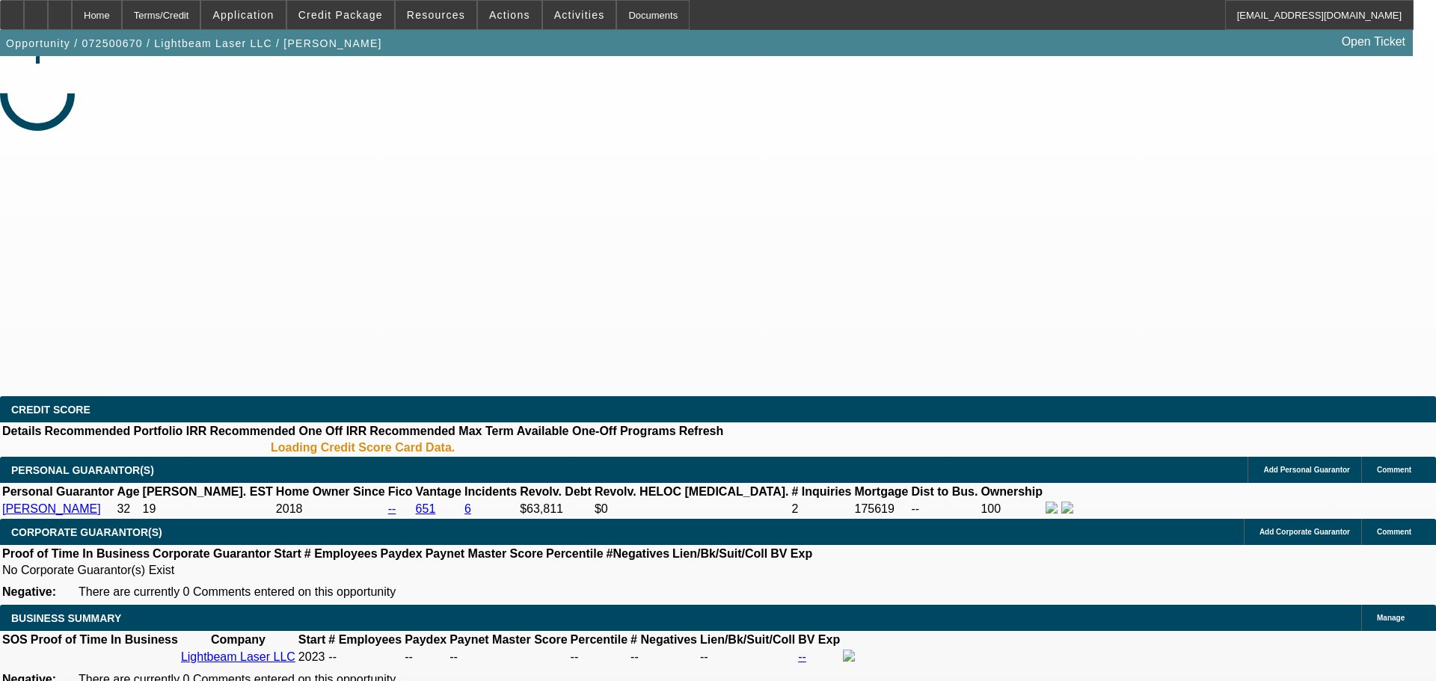
select select "0.1"
select select "2"
select select "0"
select select "6"
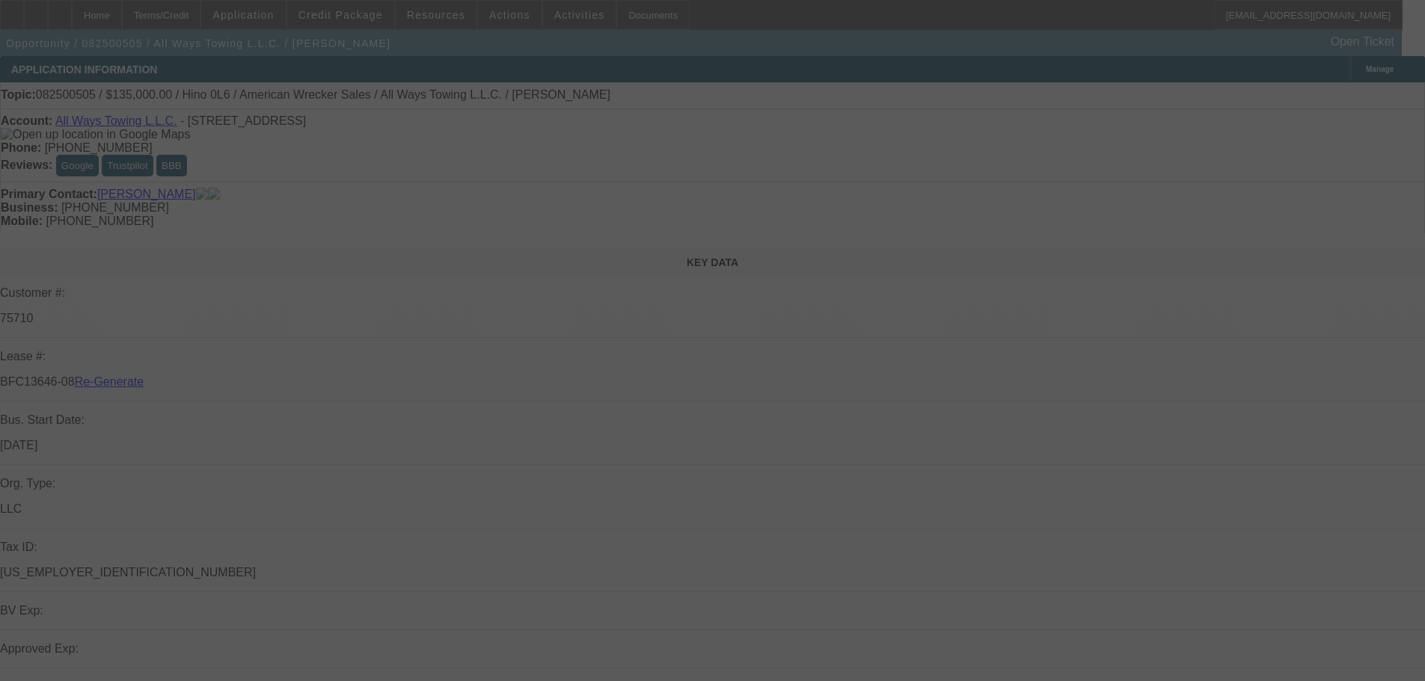
select select "3"
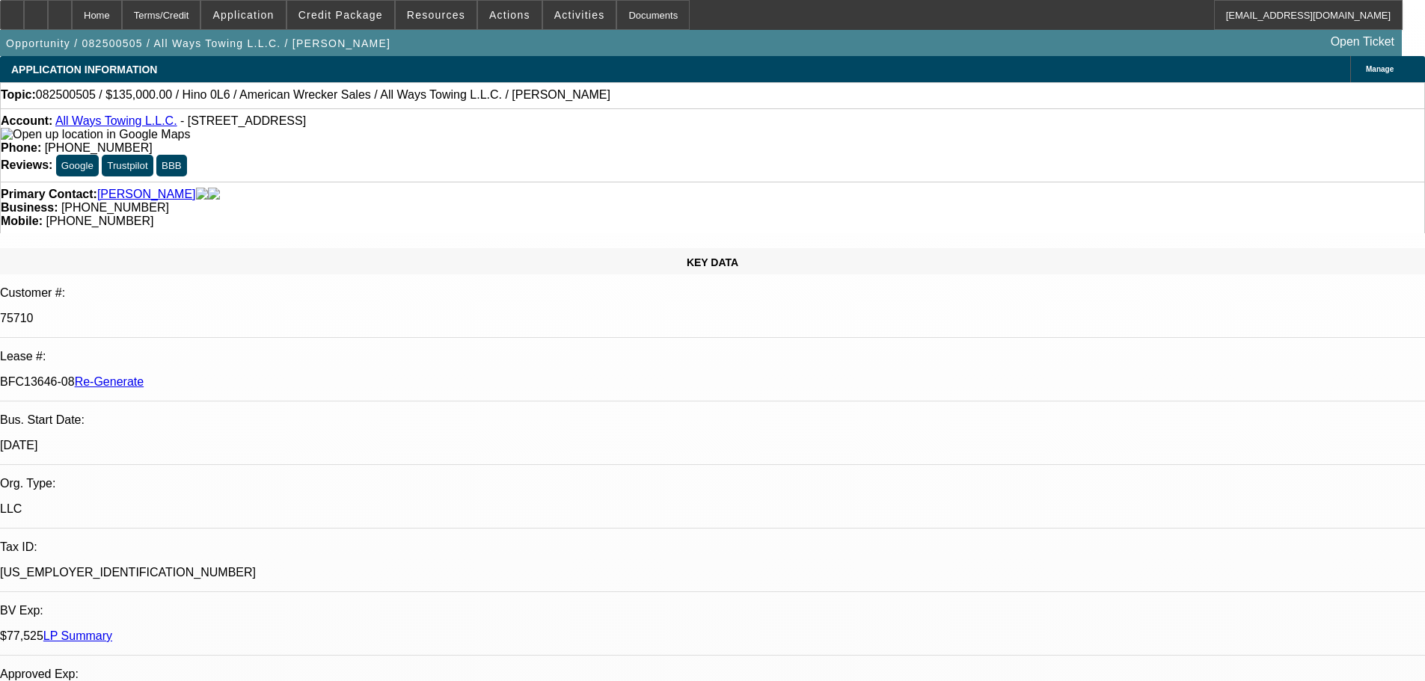
select select "0"
select select "2"
select select "0"
select select "6"
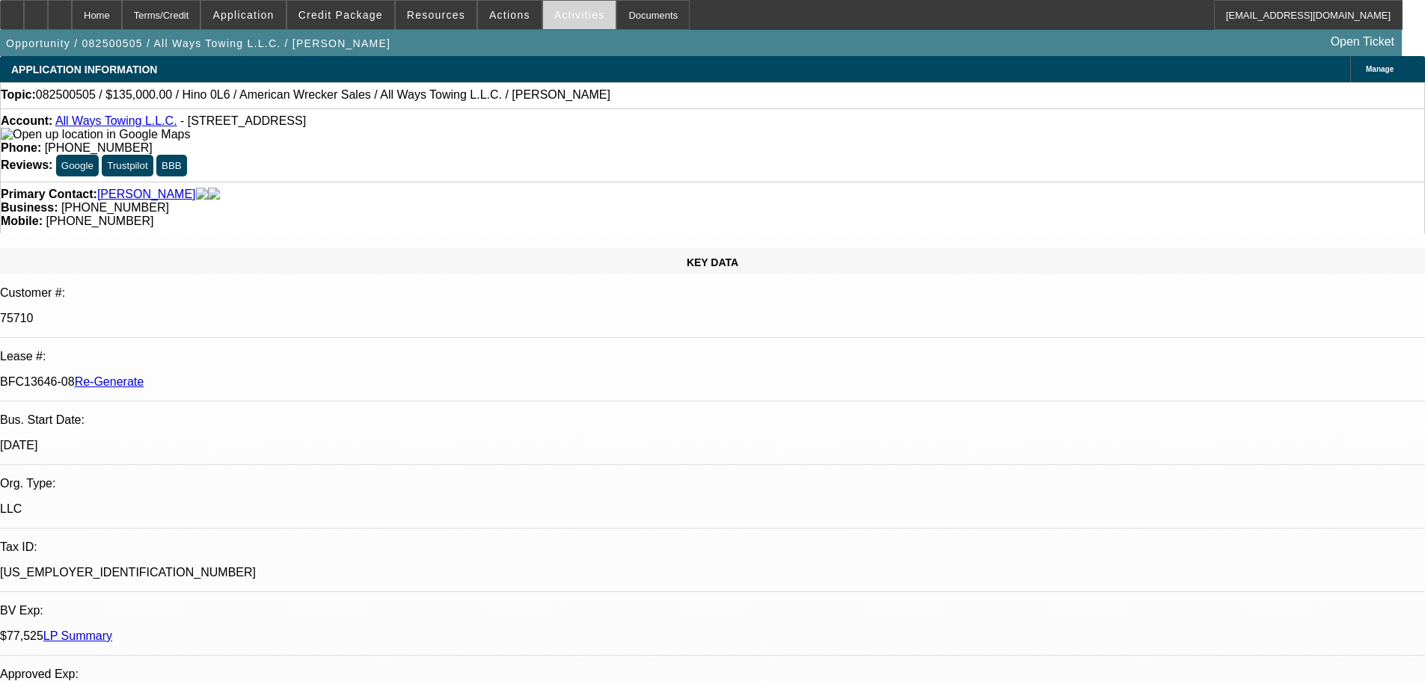
click at [554, 13] on span "Activities" at bounding box center [579, 15] width 51 height 12
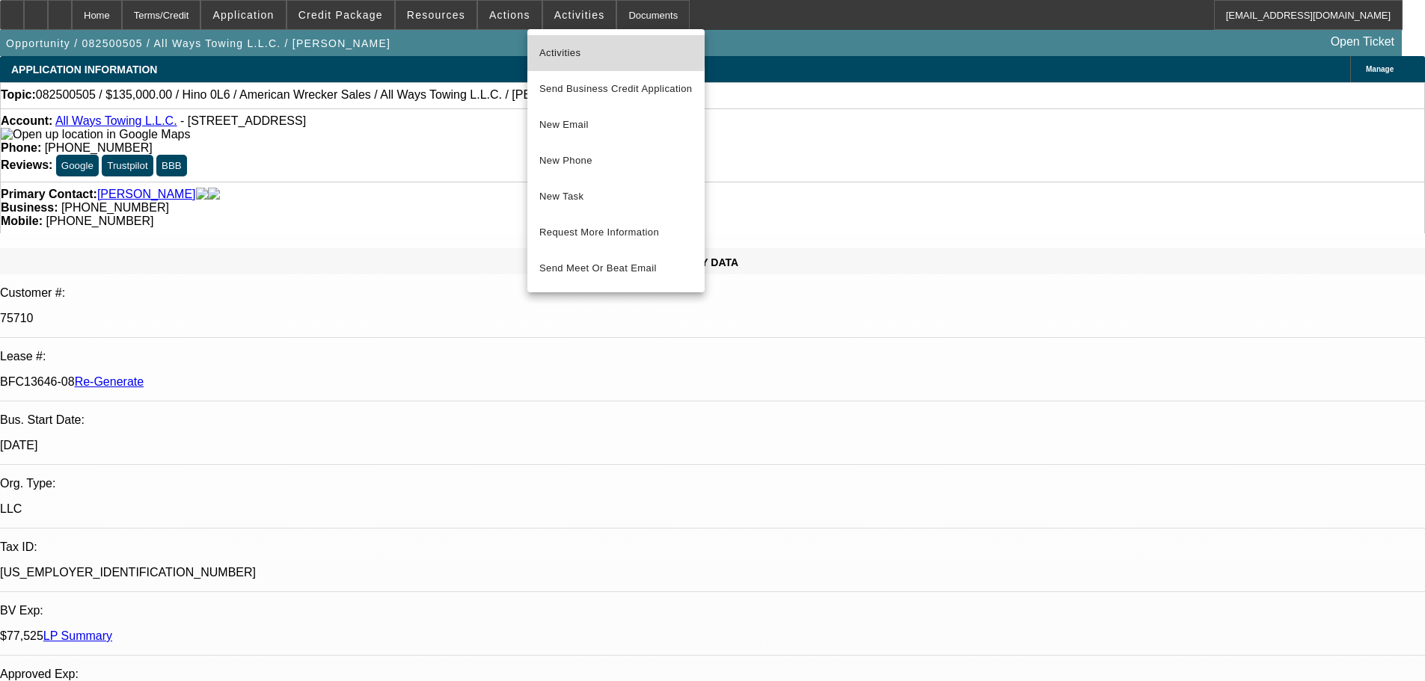
click at [556, 50] on span "Activities" at bounding box center [615, 53] width 153 height 18
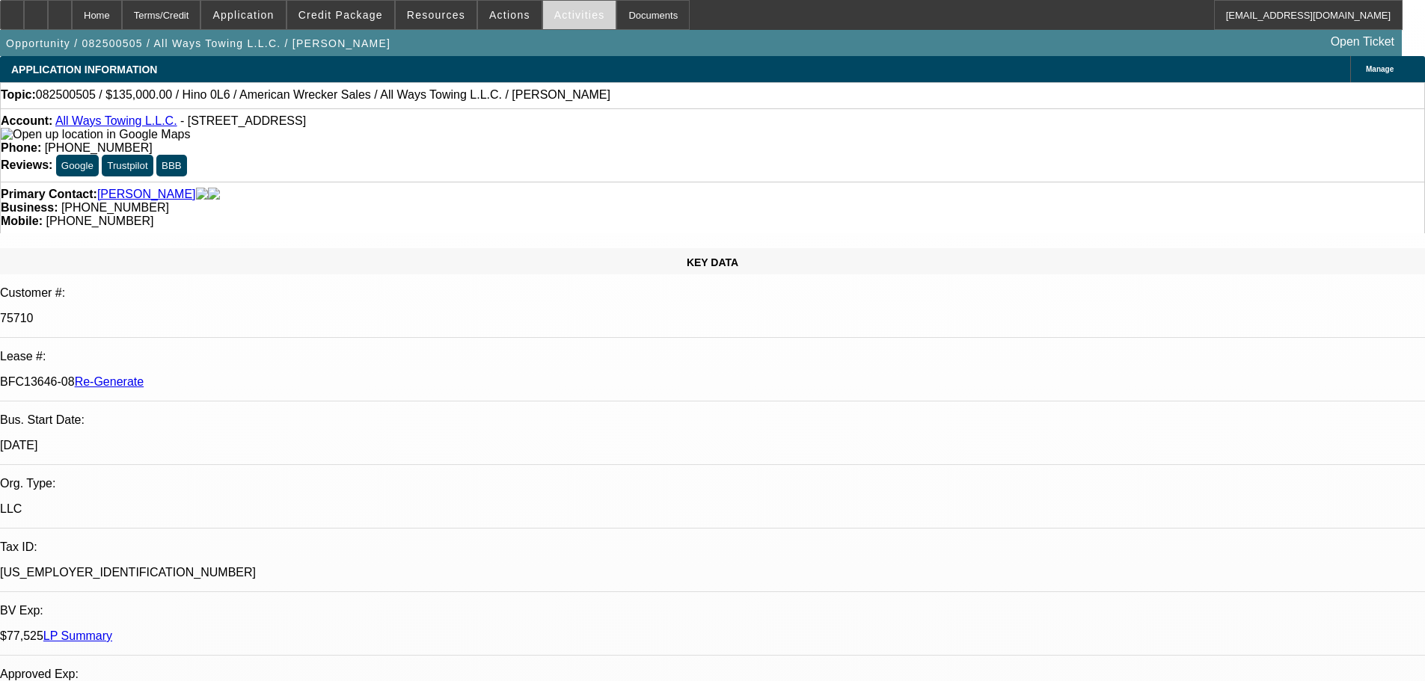
click at [571, 14] on span "Activities" at bounding box center [579, 15] width 51 height 12
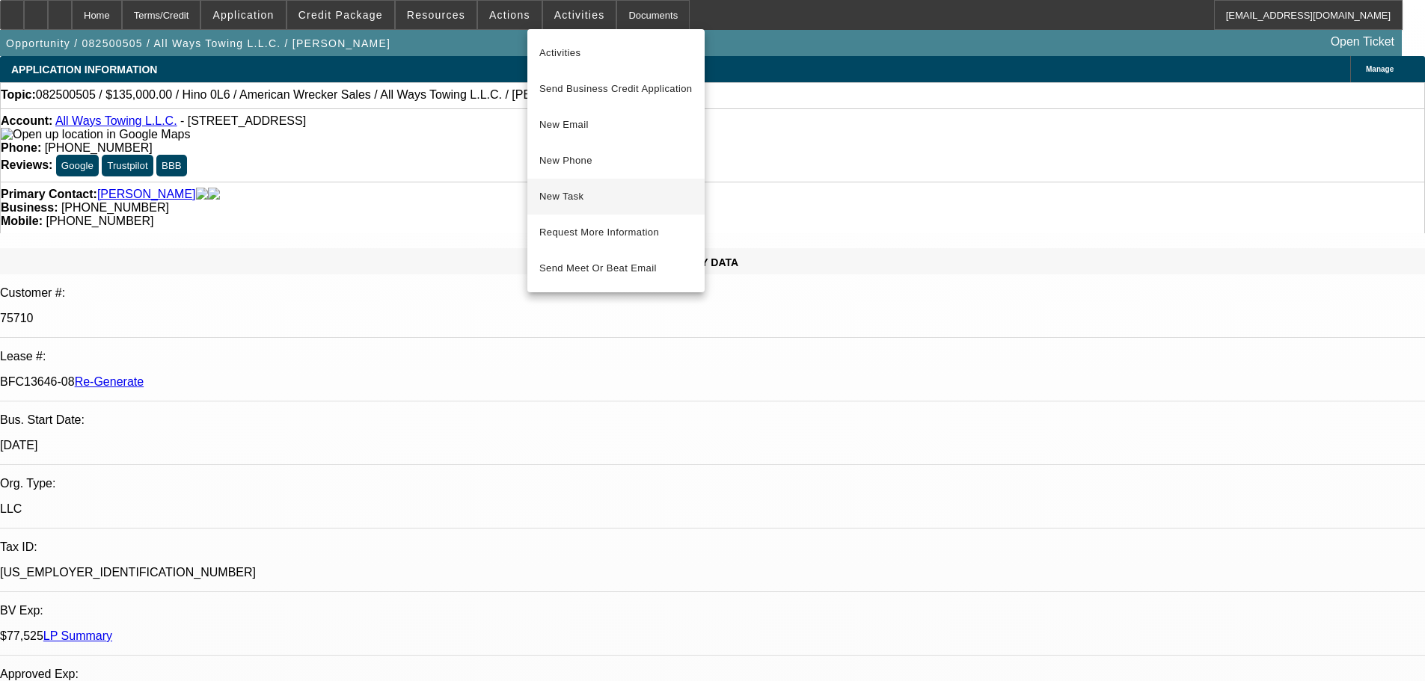
click at [604, 203] on span "New Task" at bounding box center [615, 197] width 153 height 18
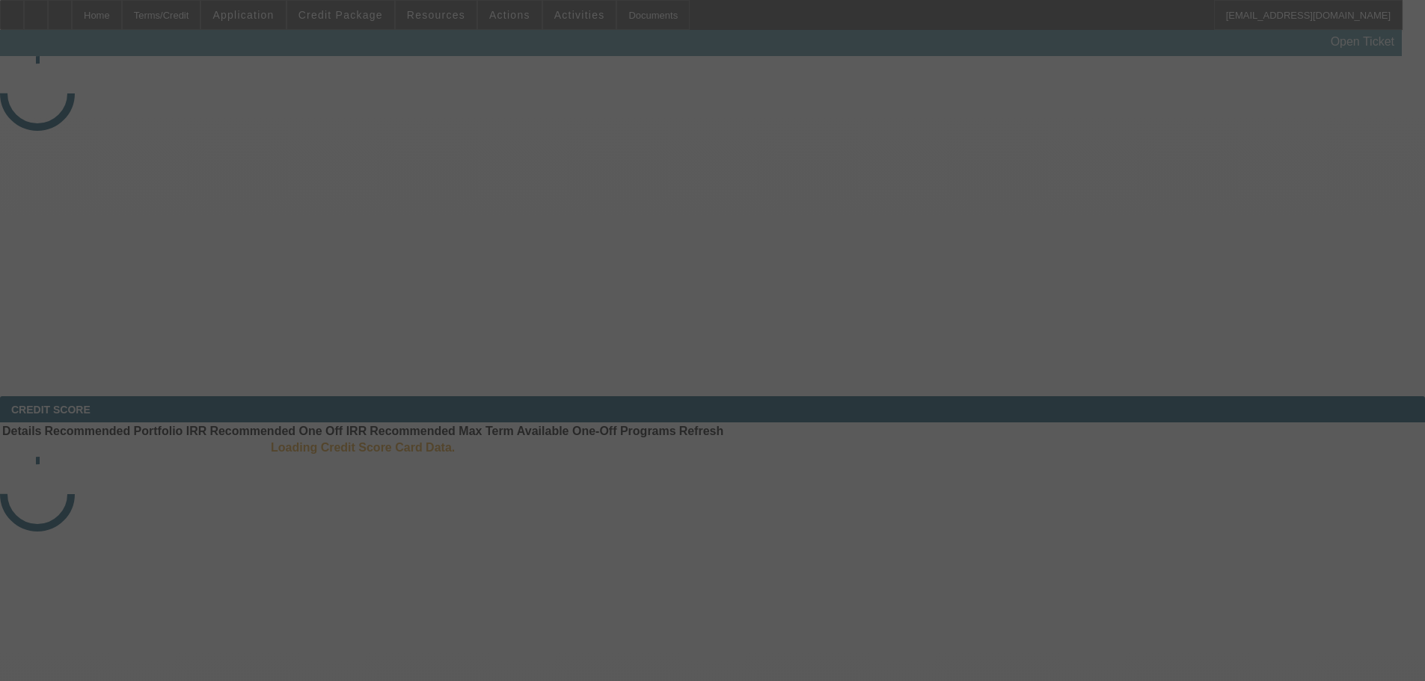
select select "3"
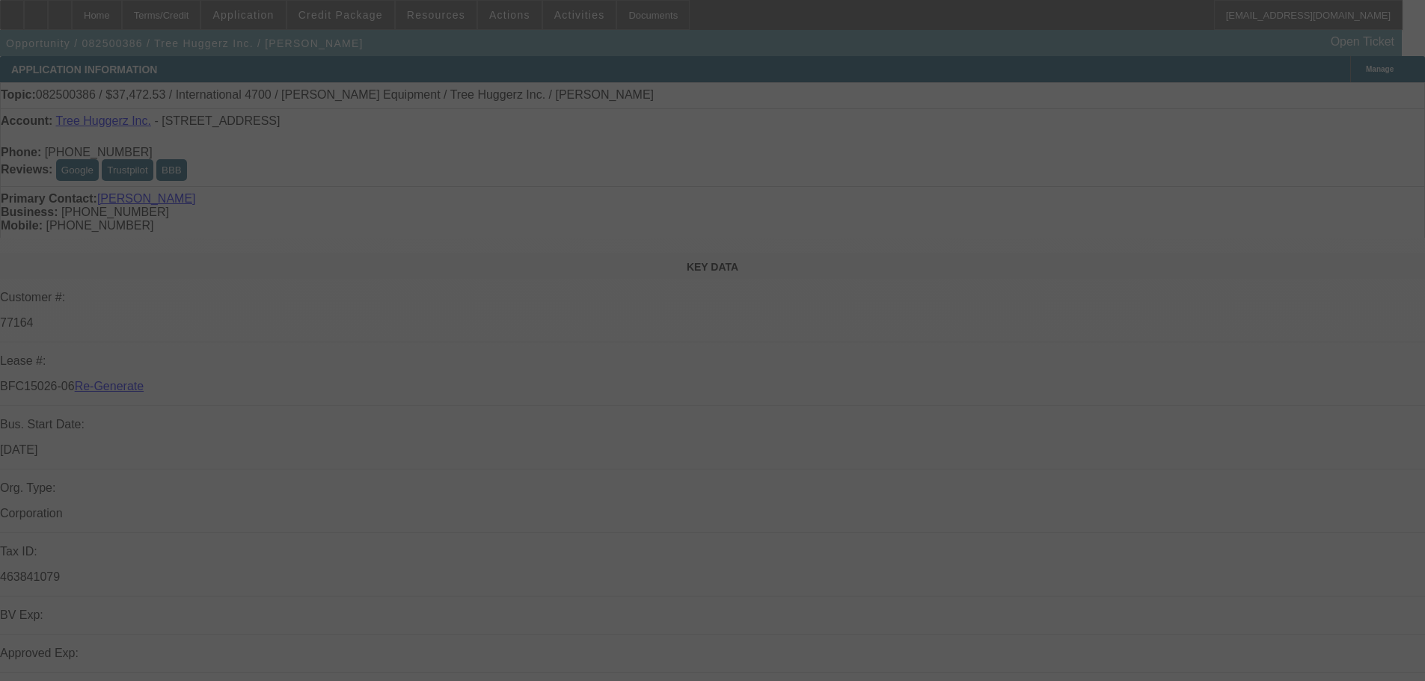
select select "0"
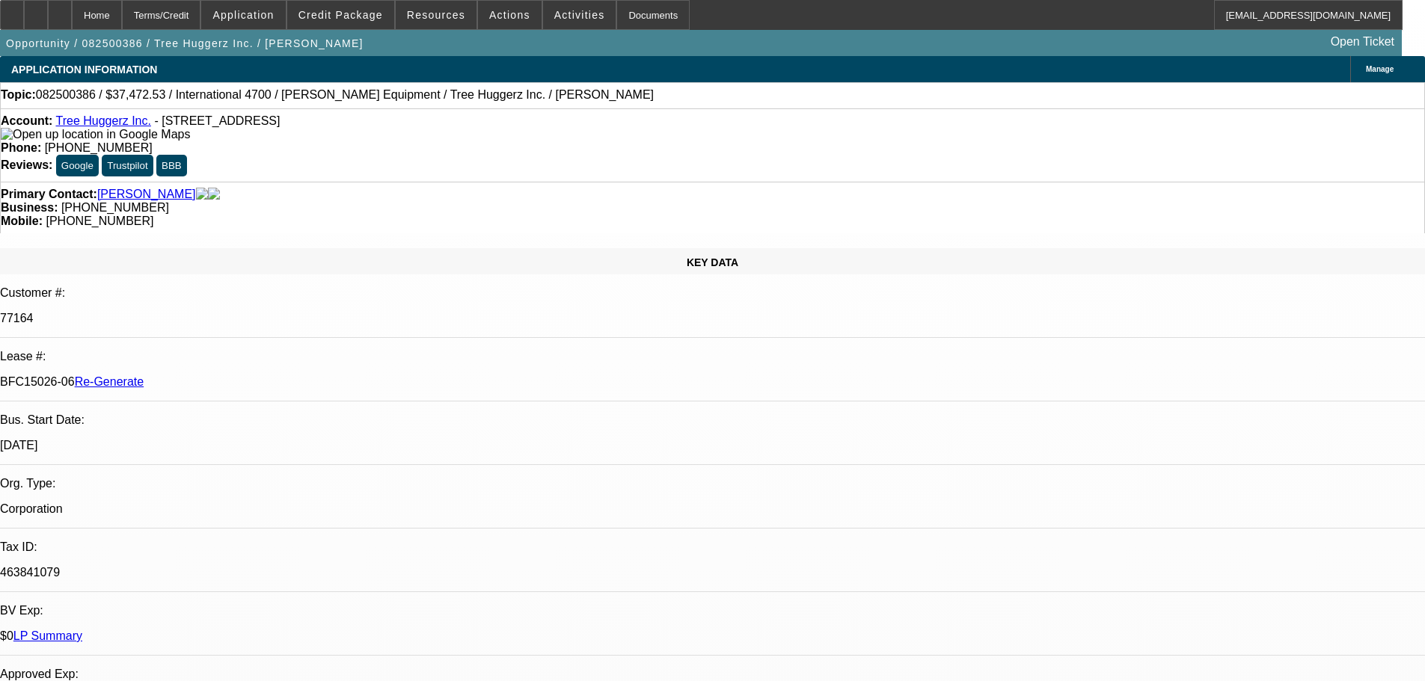
select select "1"
select select "6"
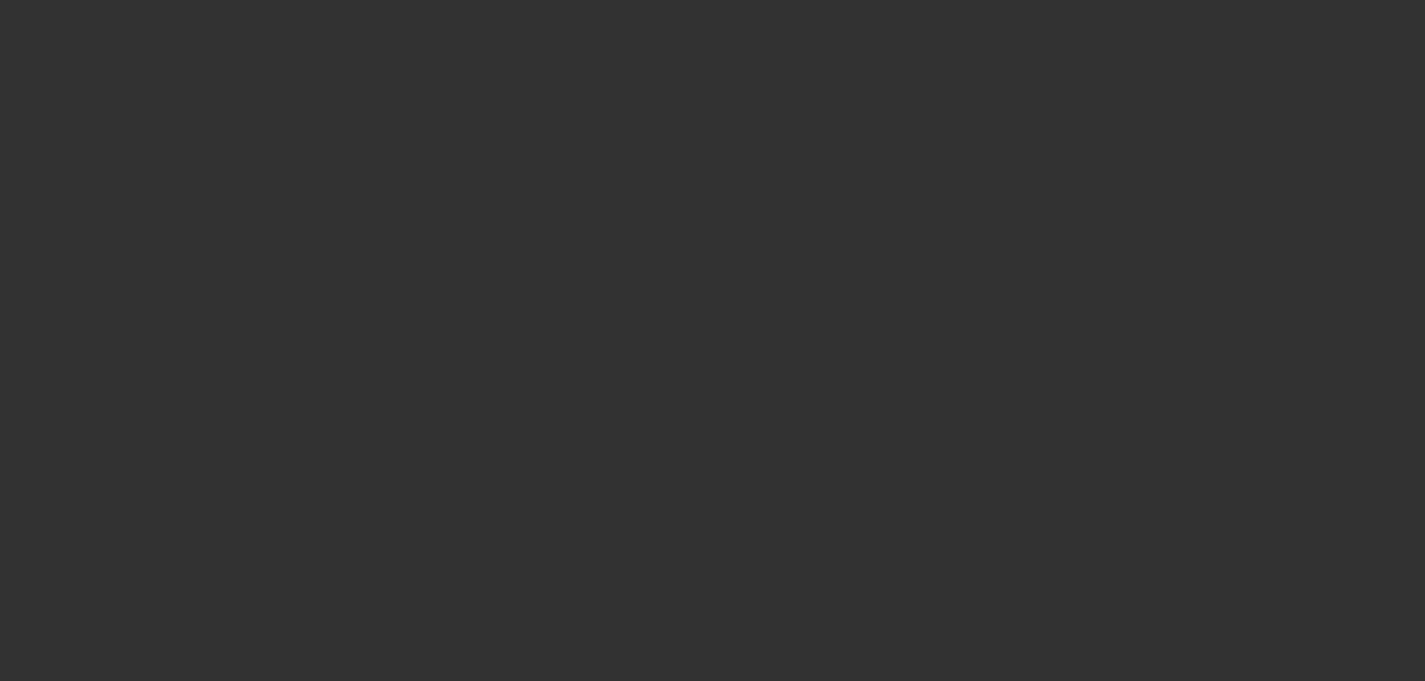
select select "3"
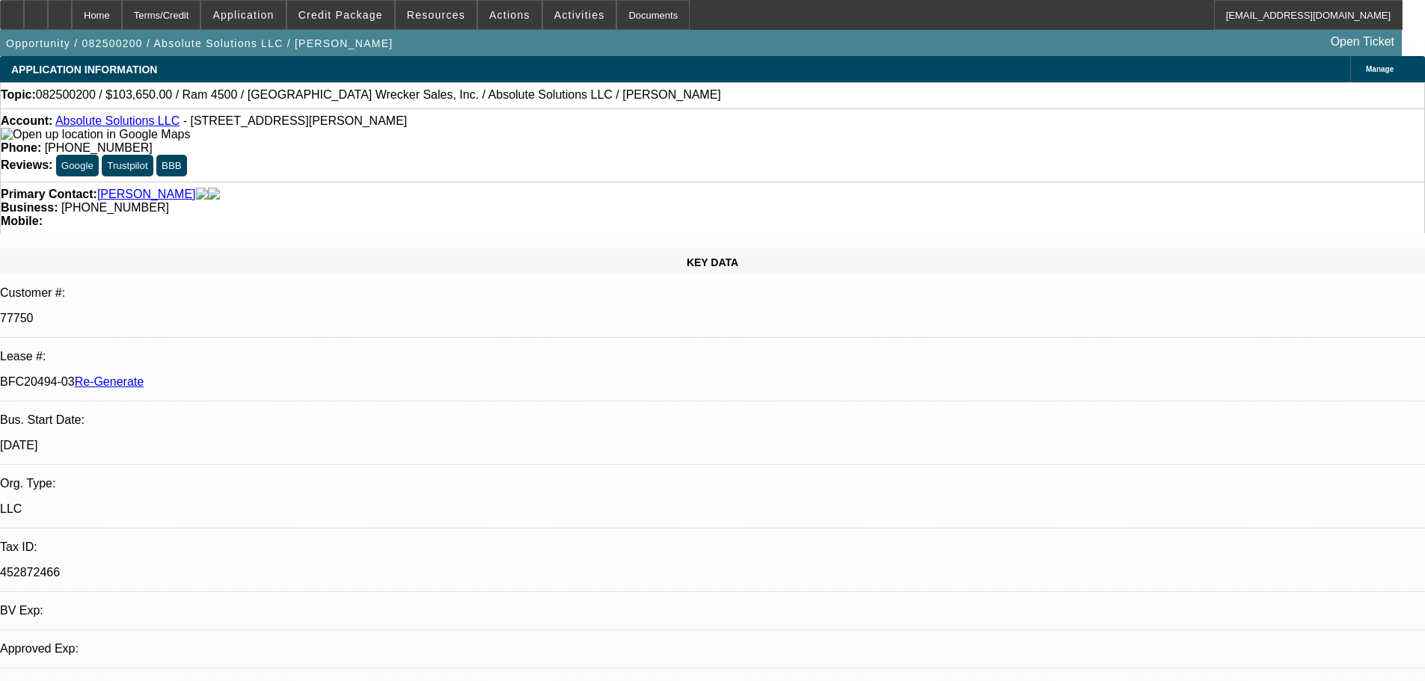
select select "0"
select select "5"
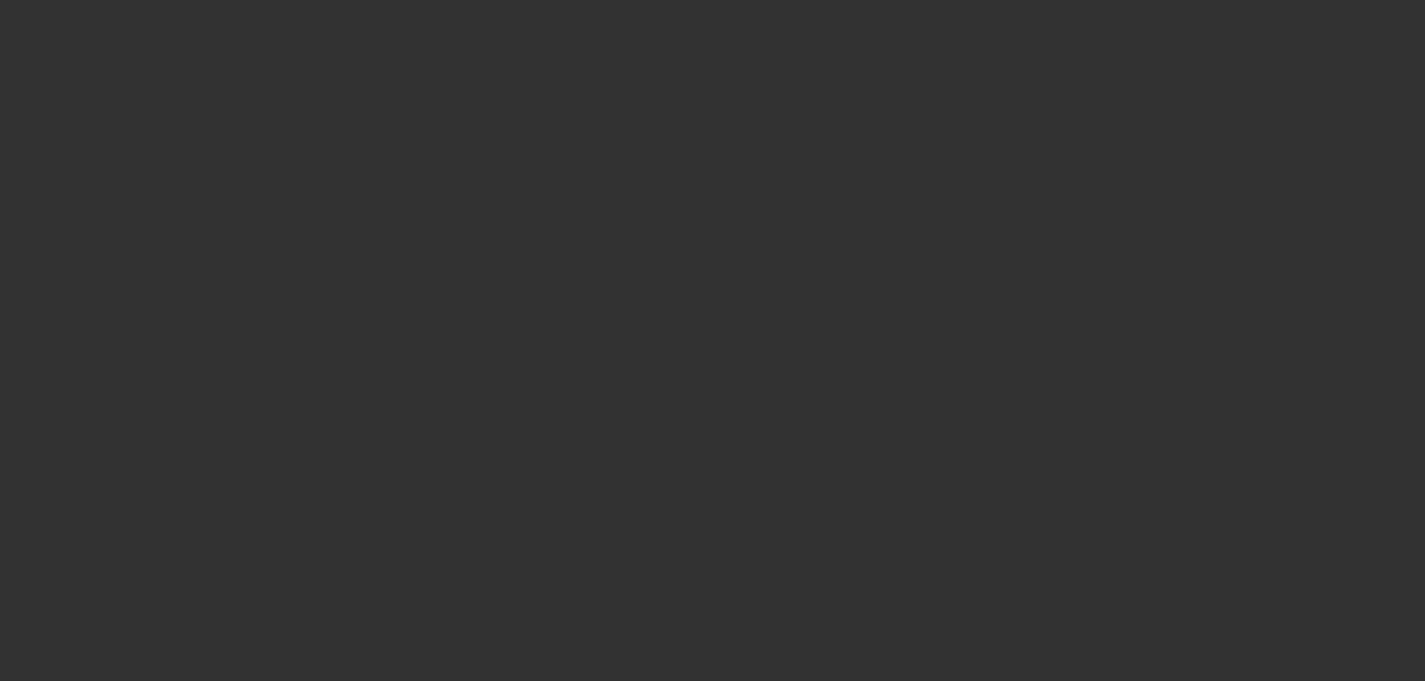
select select "3"
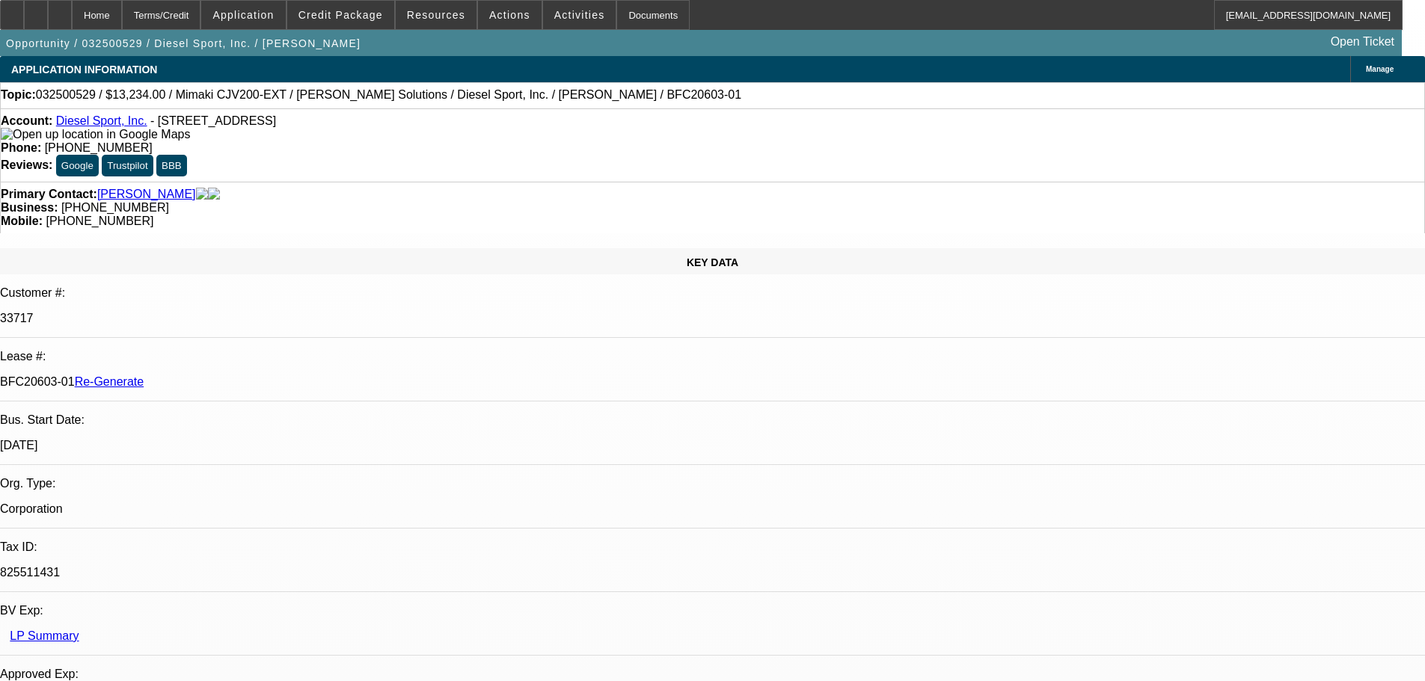
select select "0"
select select "0.1"
select select "4"
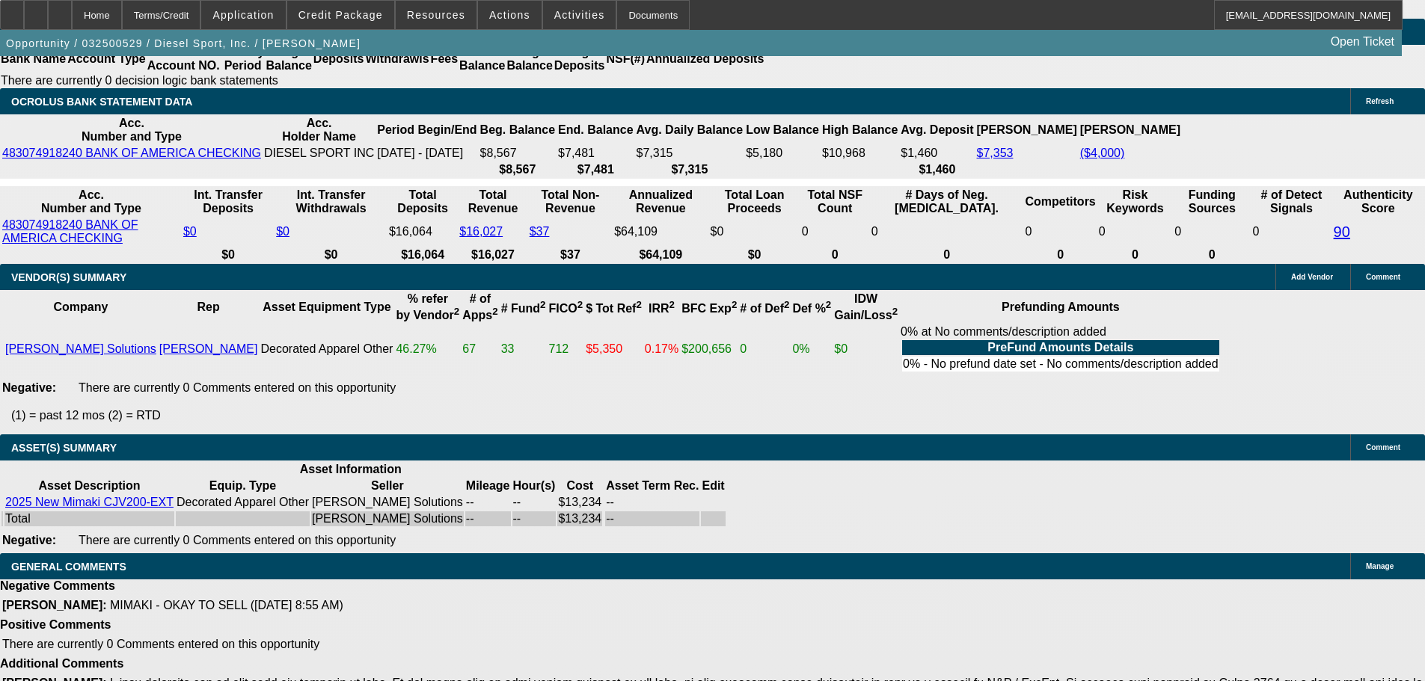
scroll to position [2991, 0]
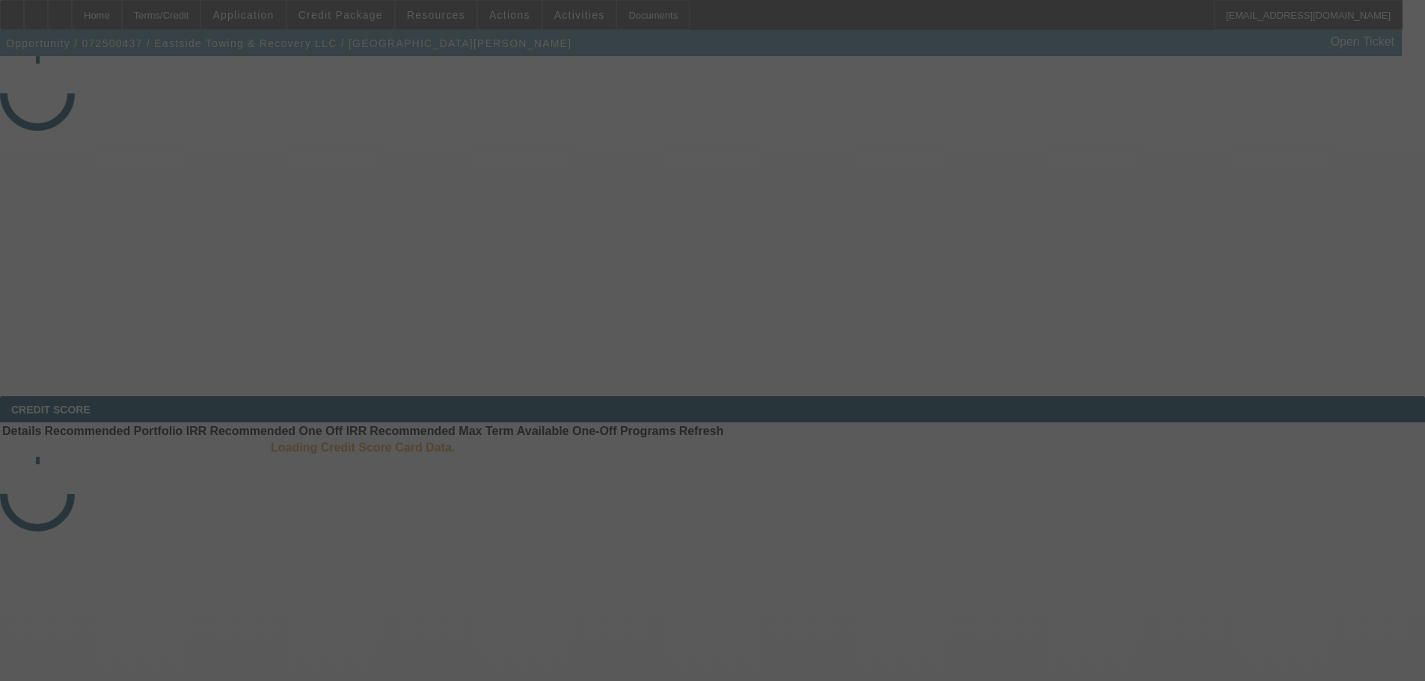
select select "4"
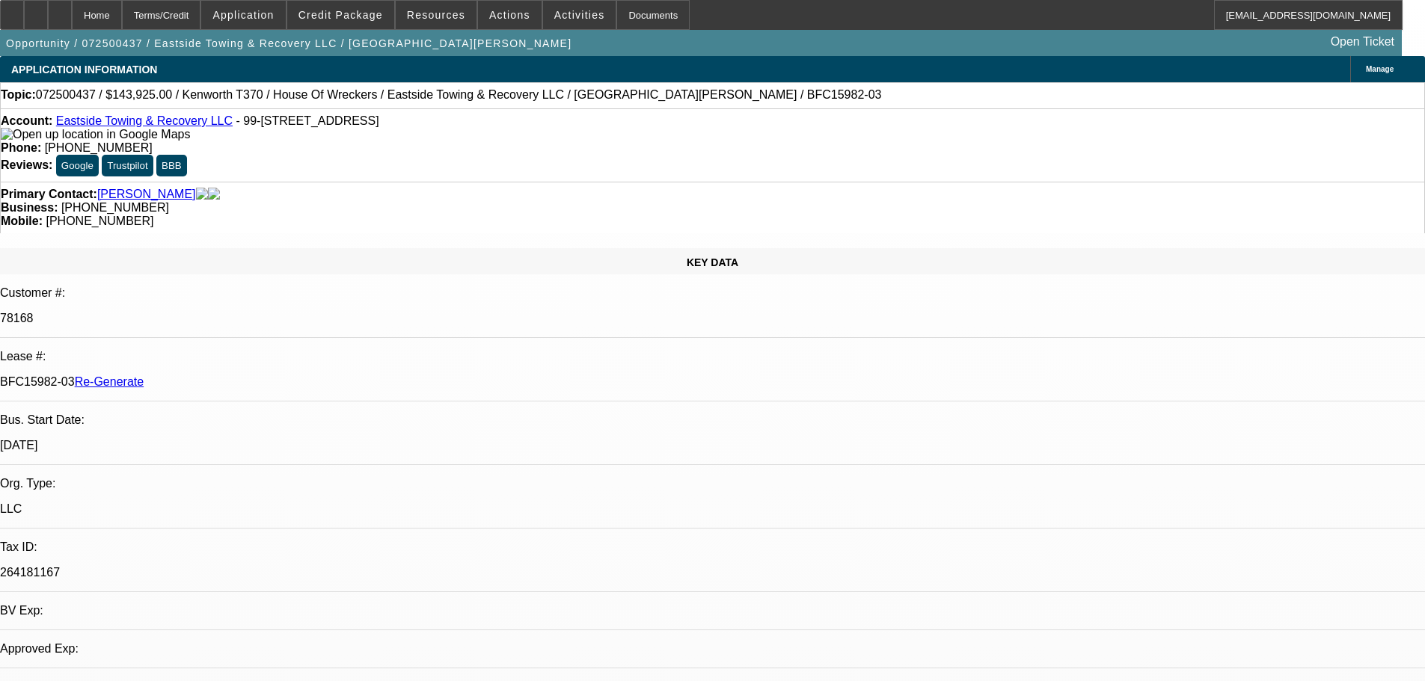
select select "0"
select select "6"
click at [556, 7] on span at bounding box center [579, 15] width 73 height 36
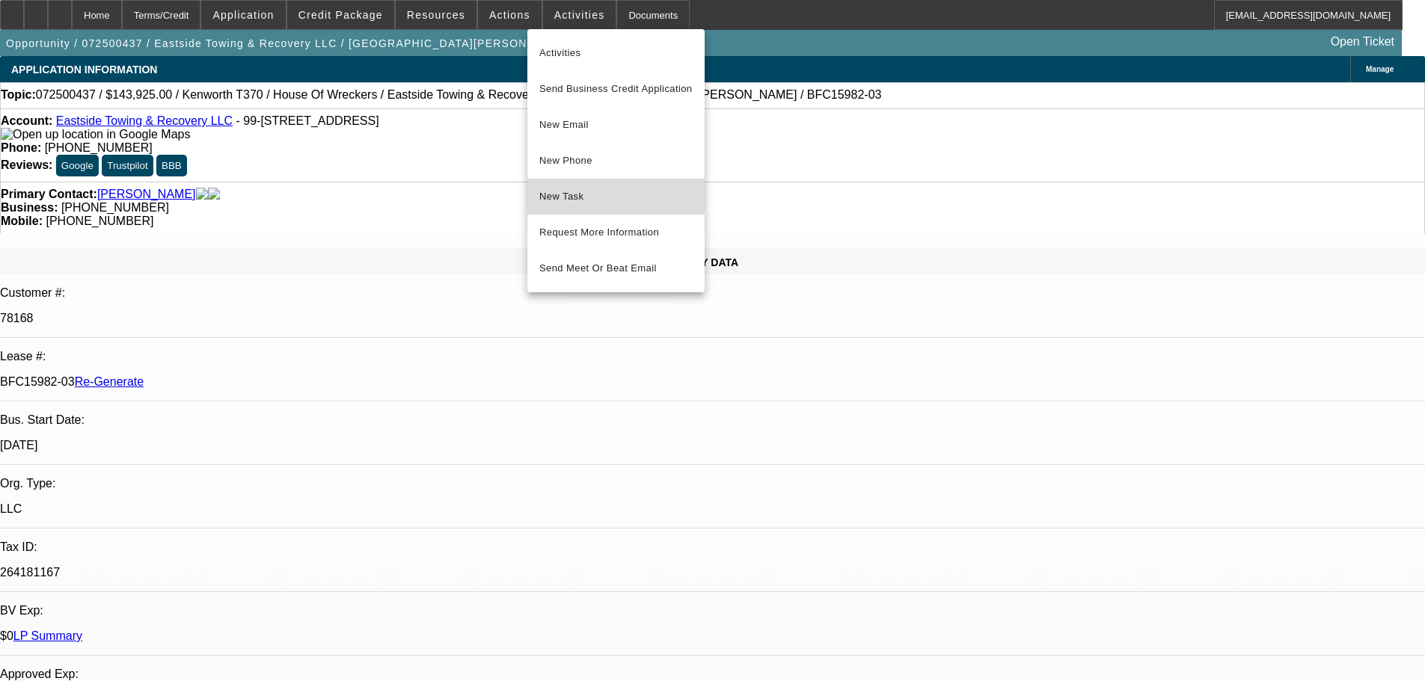
click at [598, 187] on button "New Task" at bounding box center [615, 197] width 177 height 36
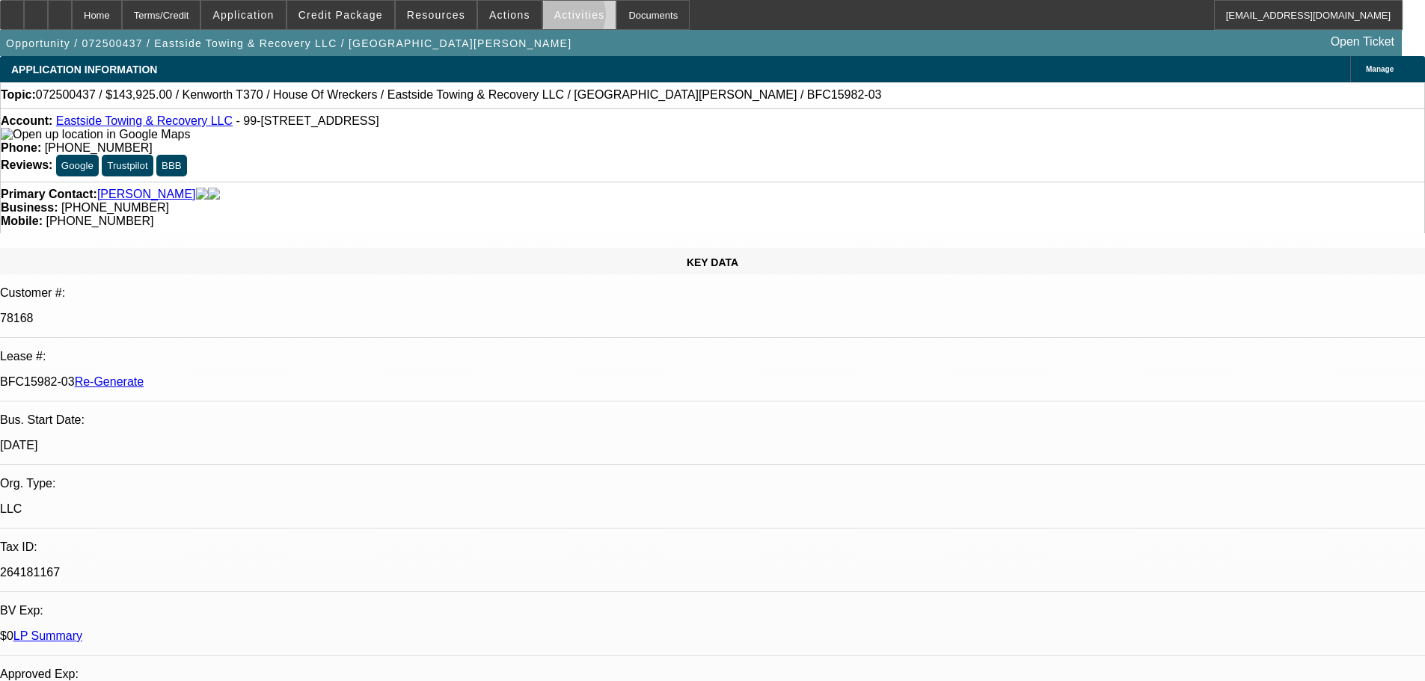
click at [554, 18] on span "Activities" at bounding box center [579, 15] width 51 height 12
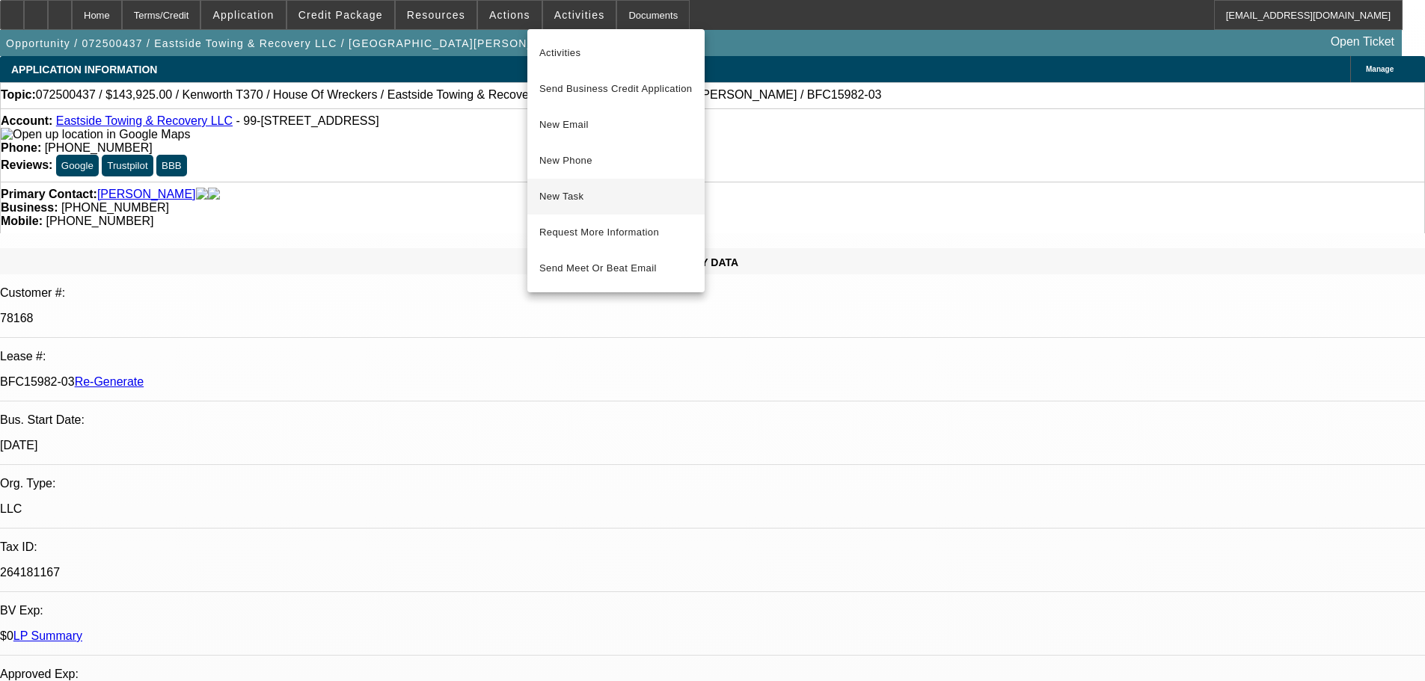
click at [601, 194] on span "New Task" at bounding box center [615, 197] width 153 height 18
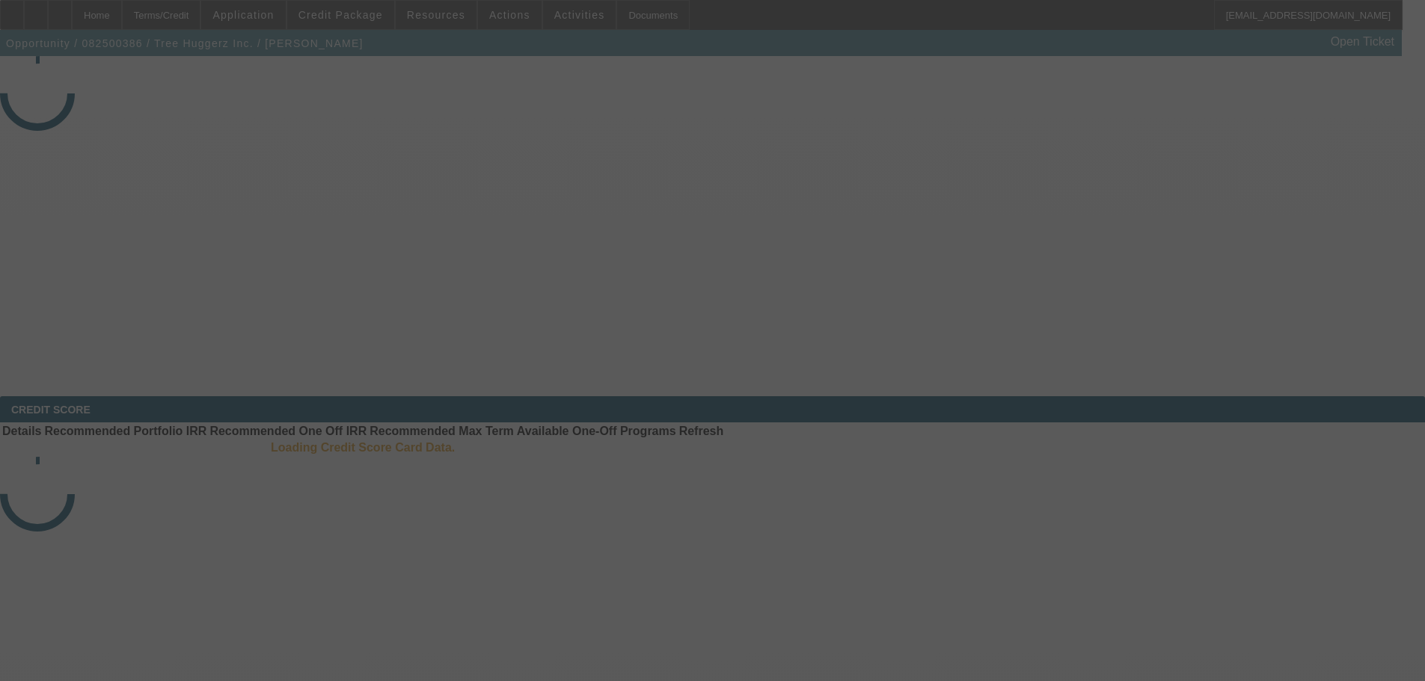
select select "3"
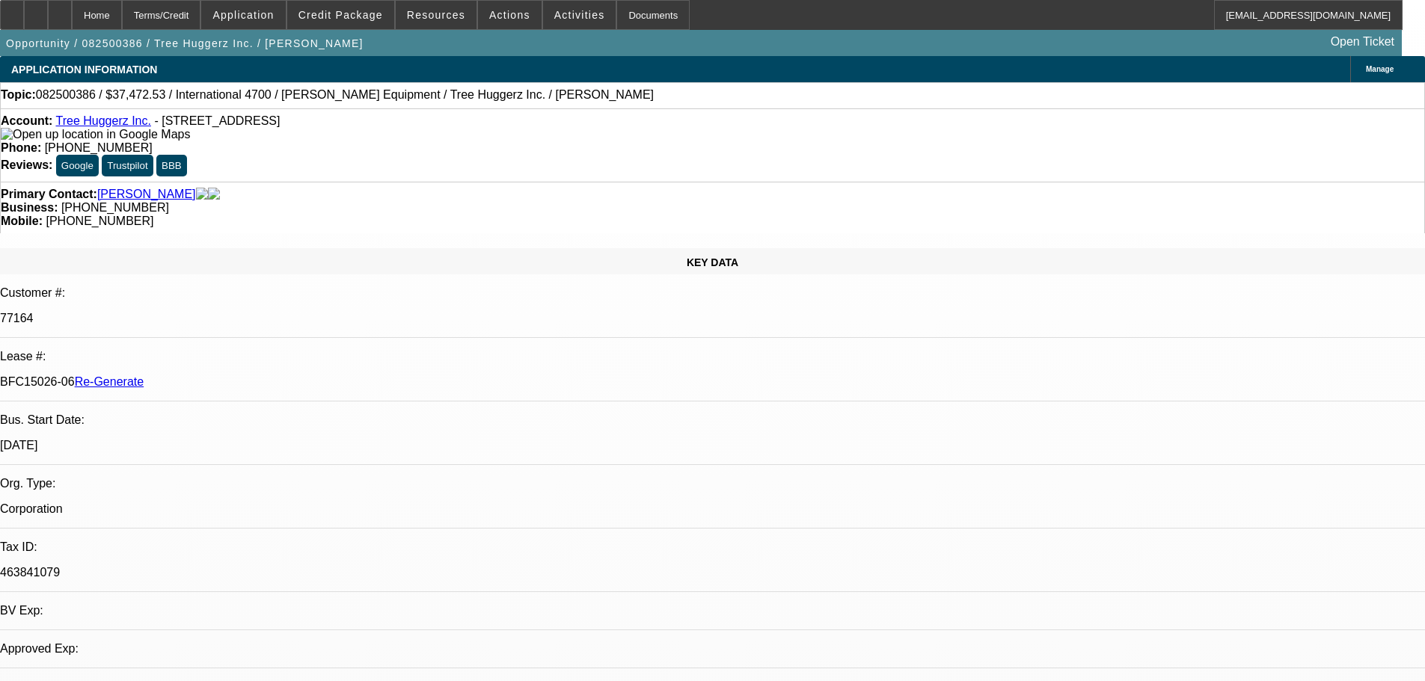
select select "0"
select select "1"
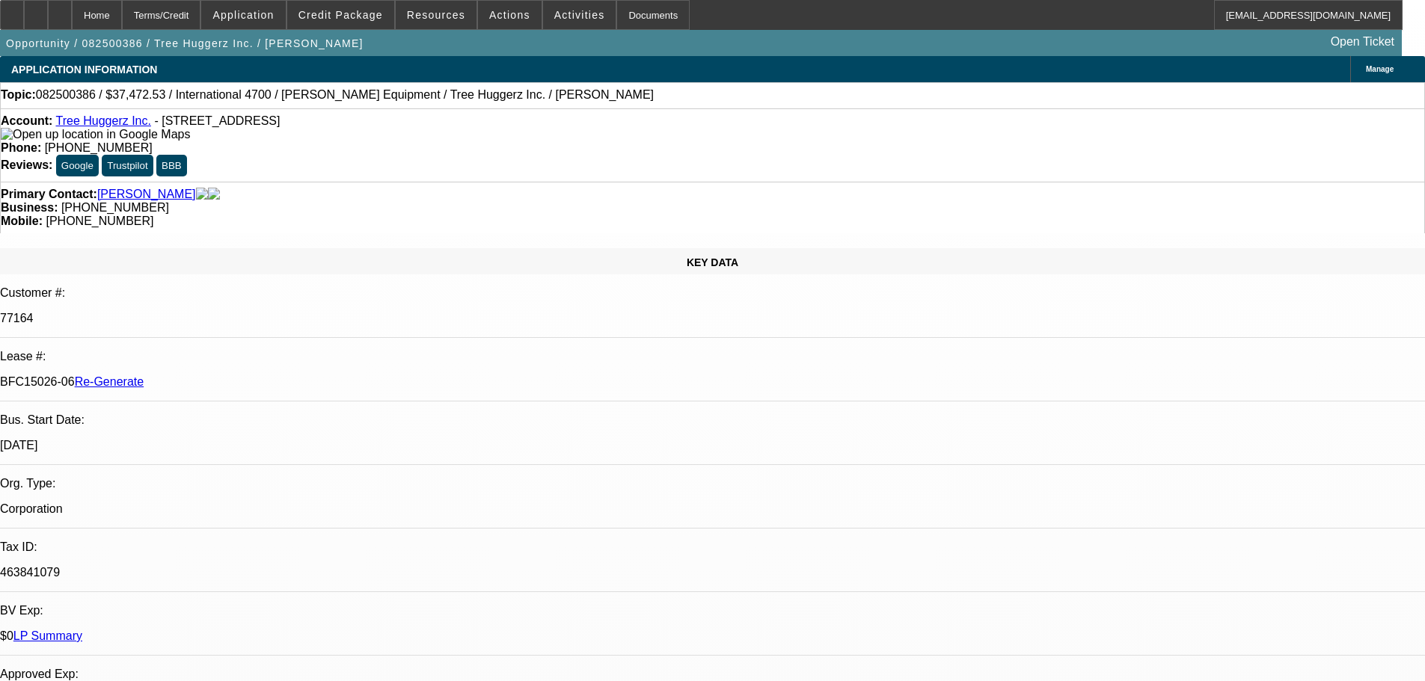
select select "6"
drag, startPoint x: 1014, startPoint y: 283, endPoint x: 1012, endPoint y: 276, distance: 7.8
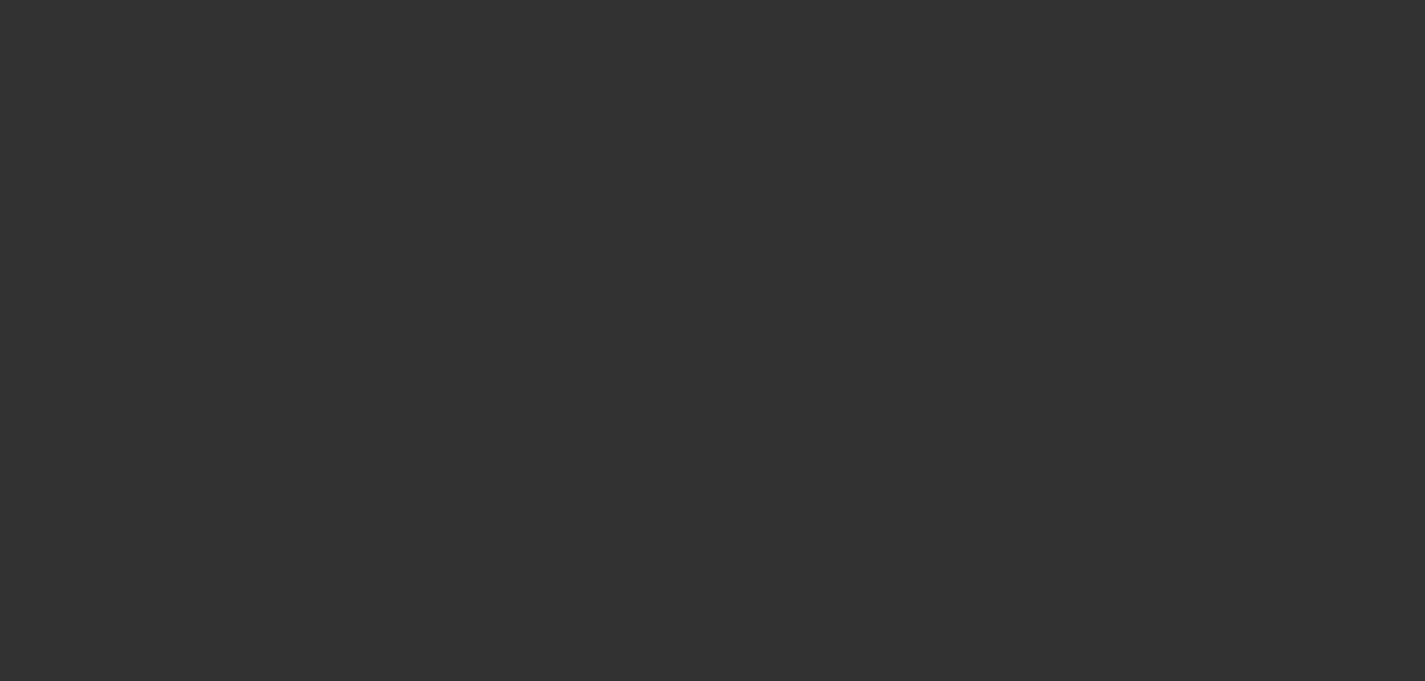
select select "3"
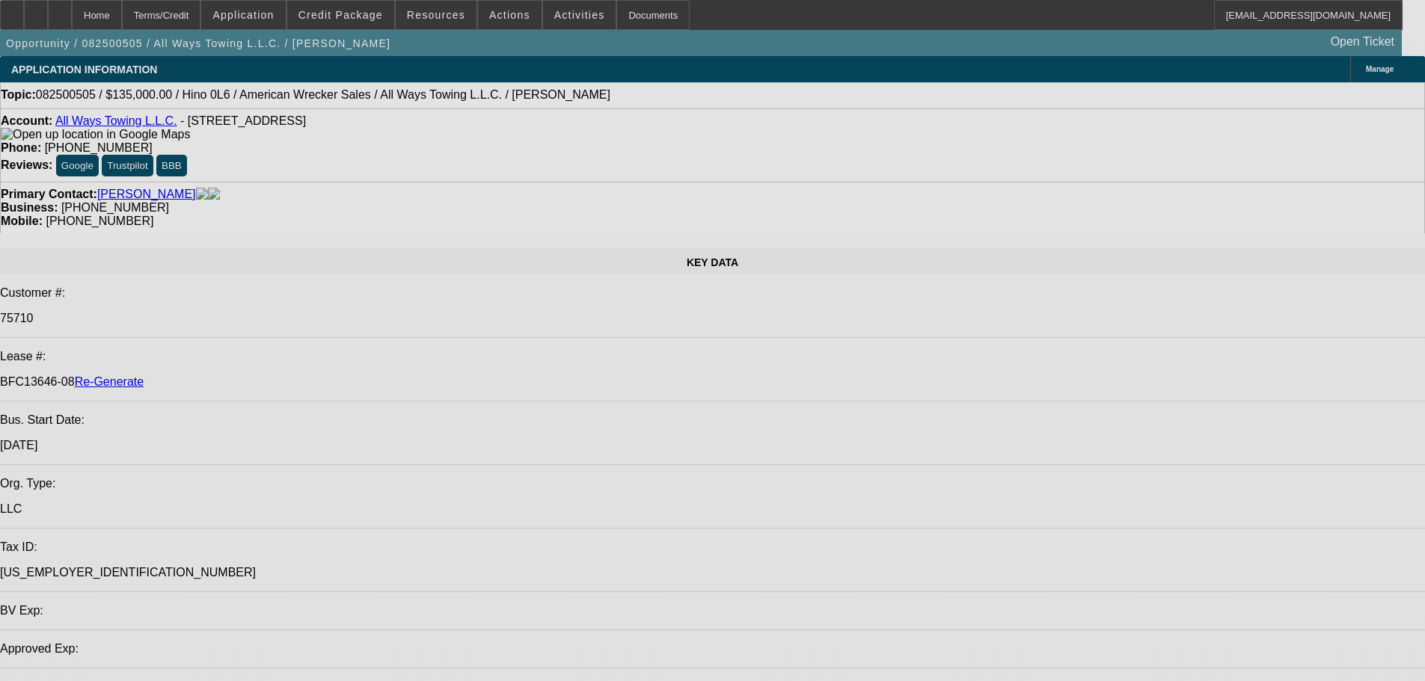
select select "0"
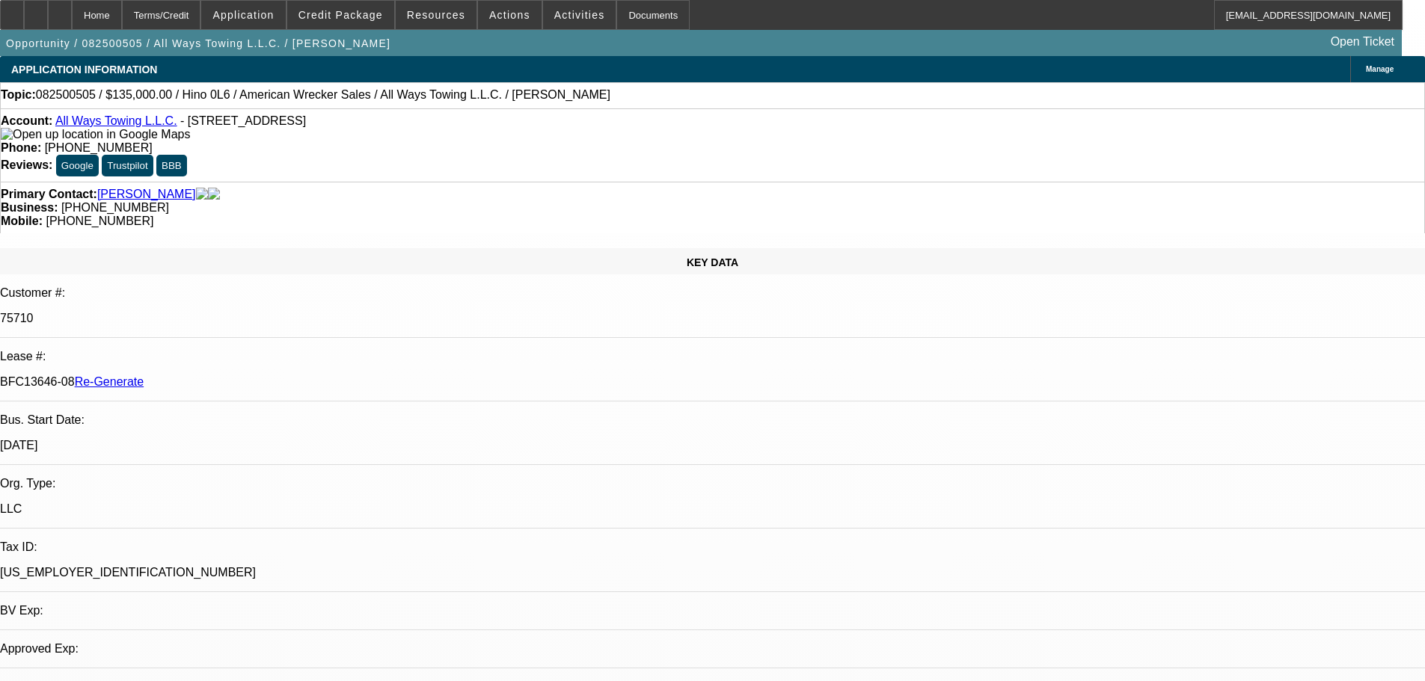
select select "2"
select select "0"
select select "1"
select select "2"
select select "6"
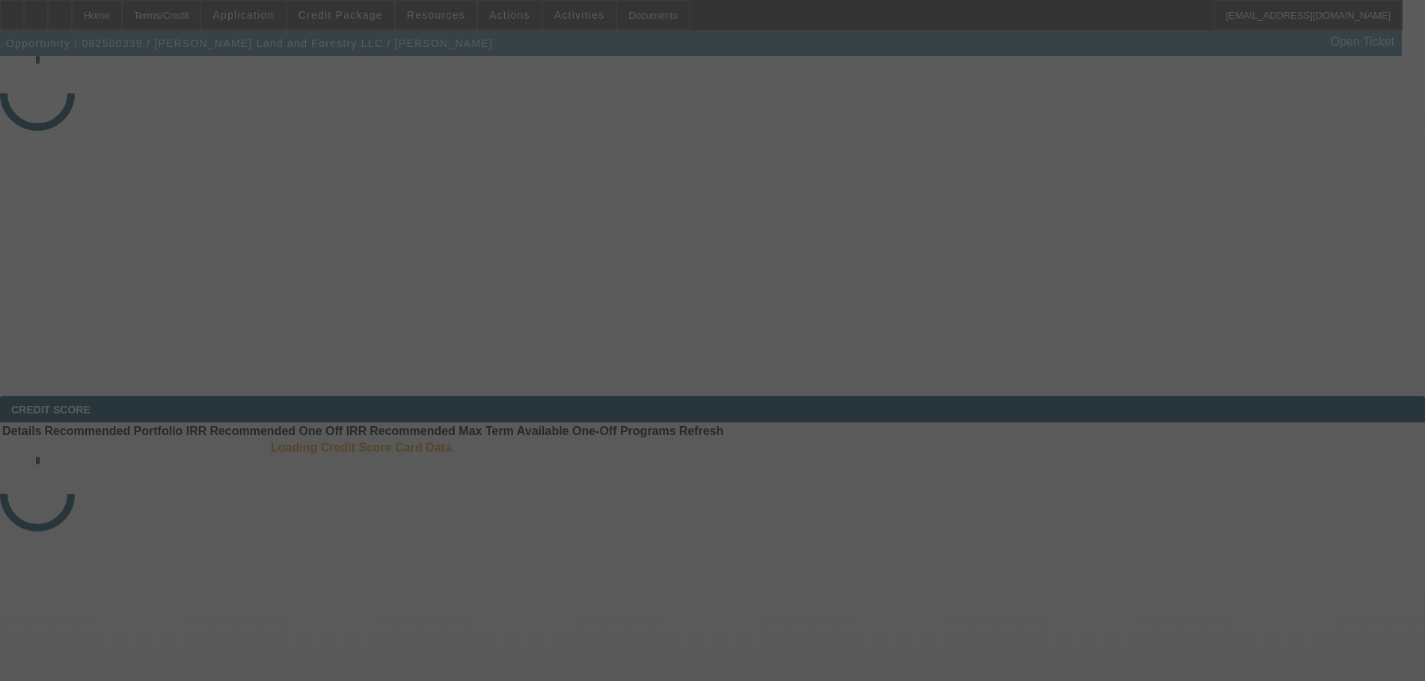
select select "3"
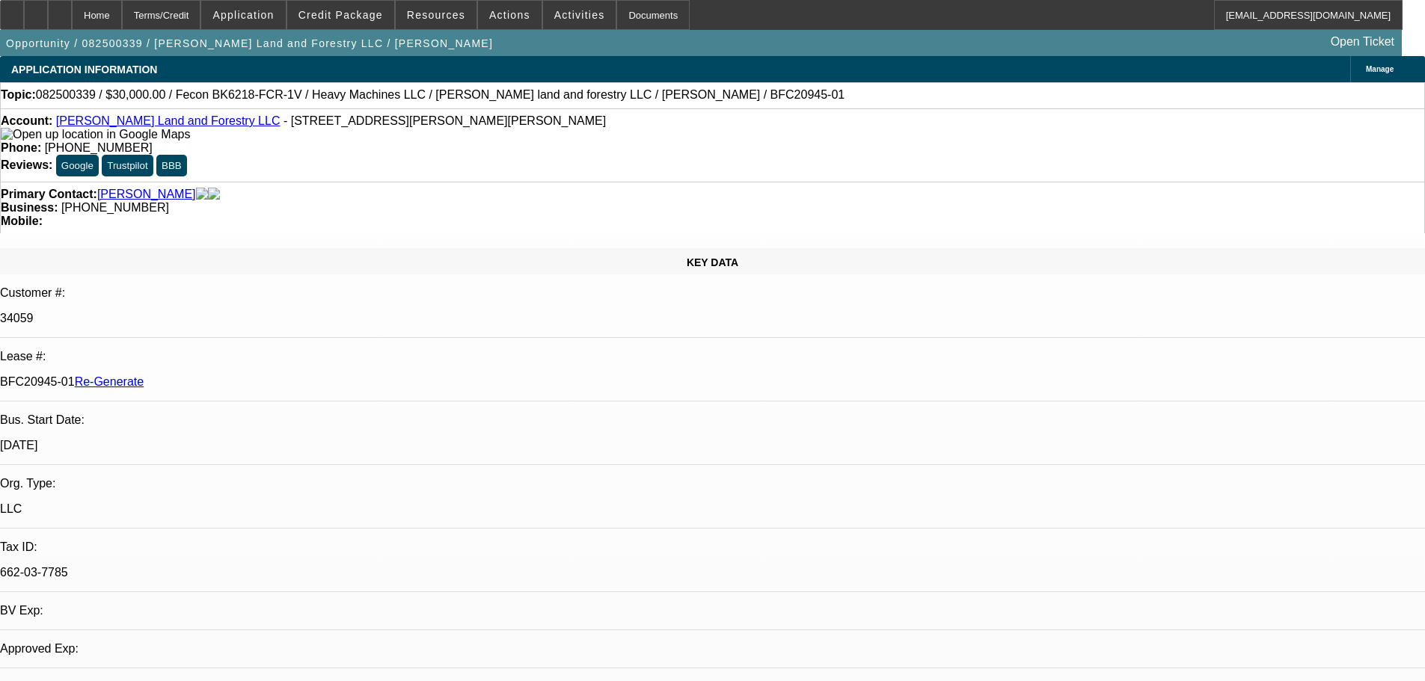
select select "0"
select select "2"
select select "0"
select select "6"
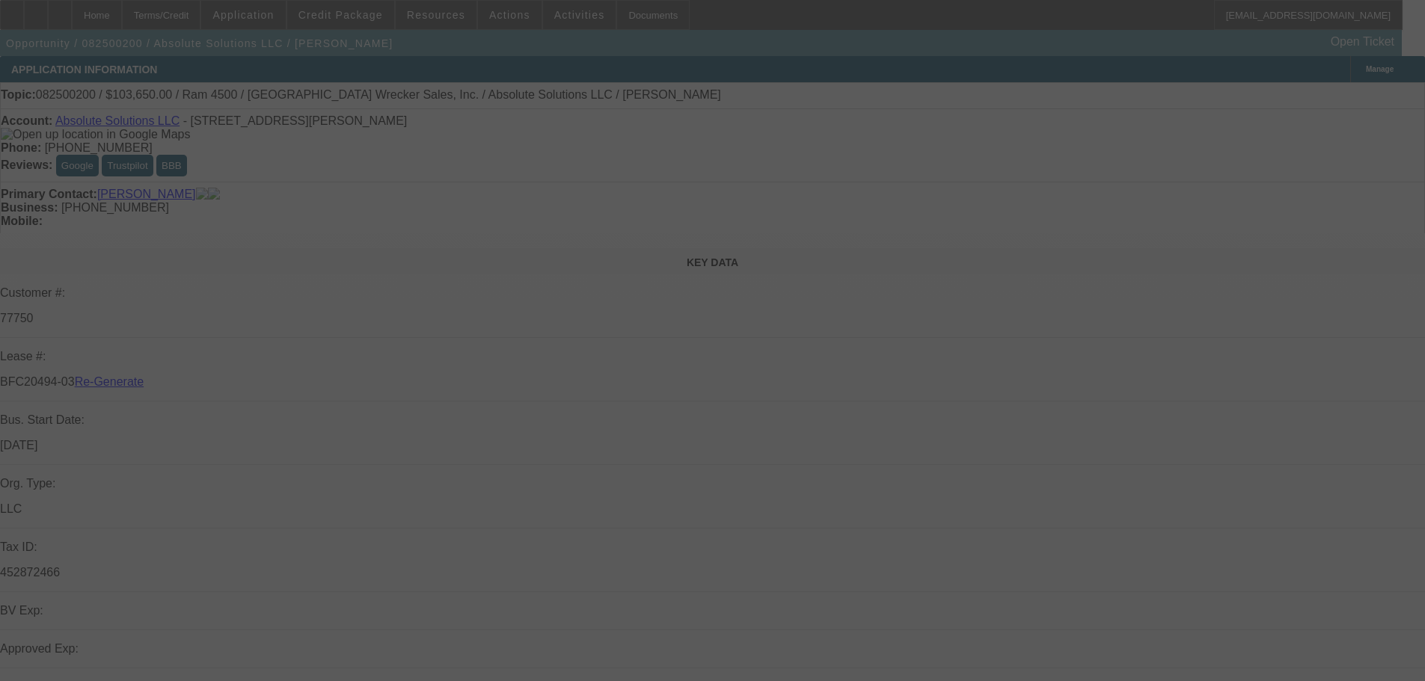
select select "3"
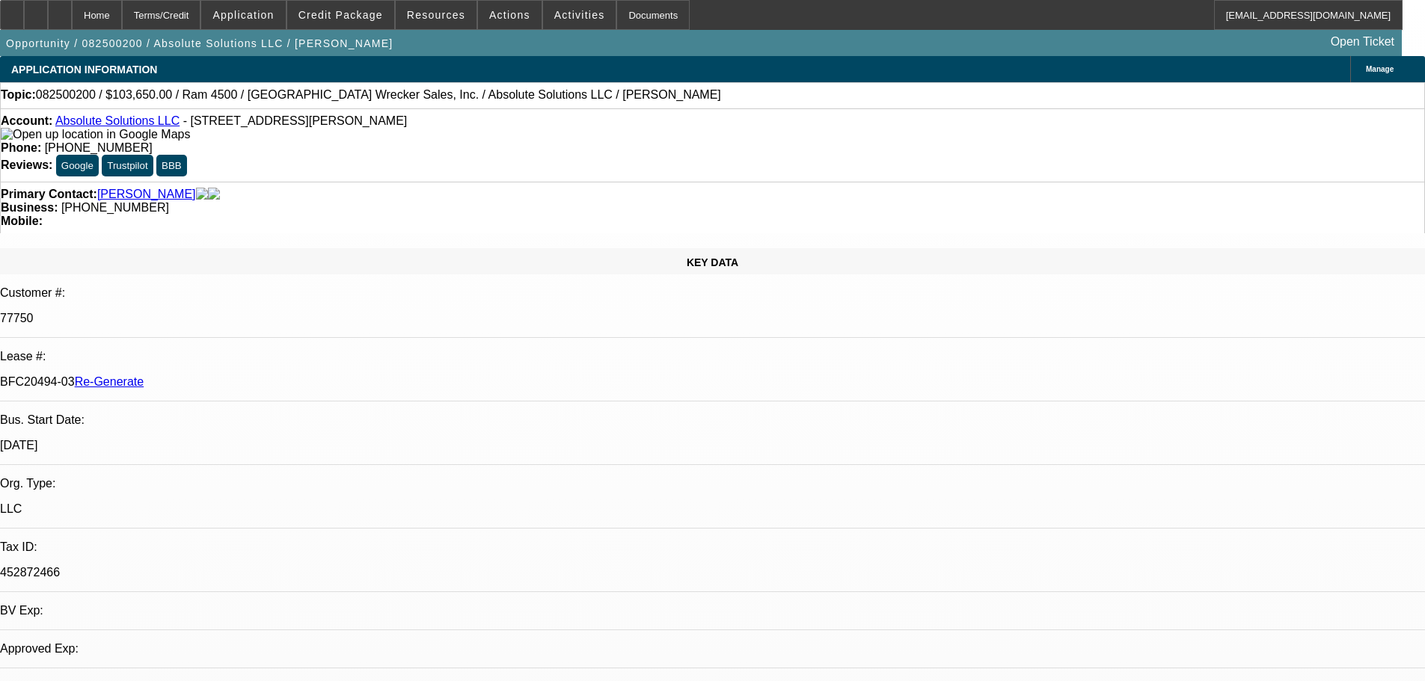
select select "0"
select select "5"
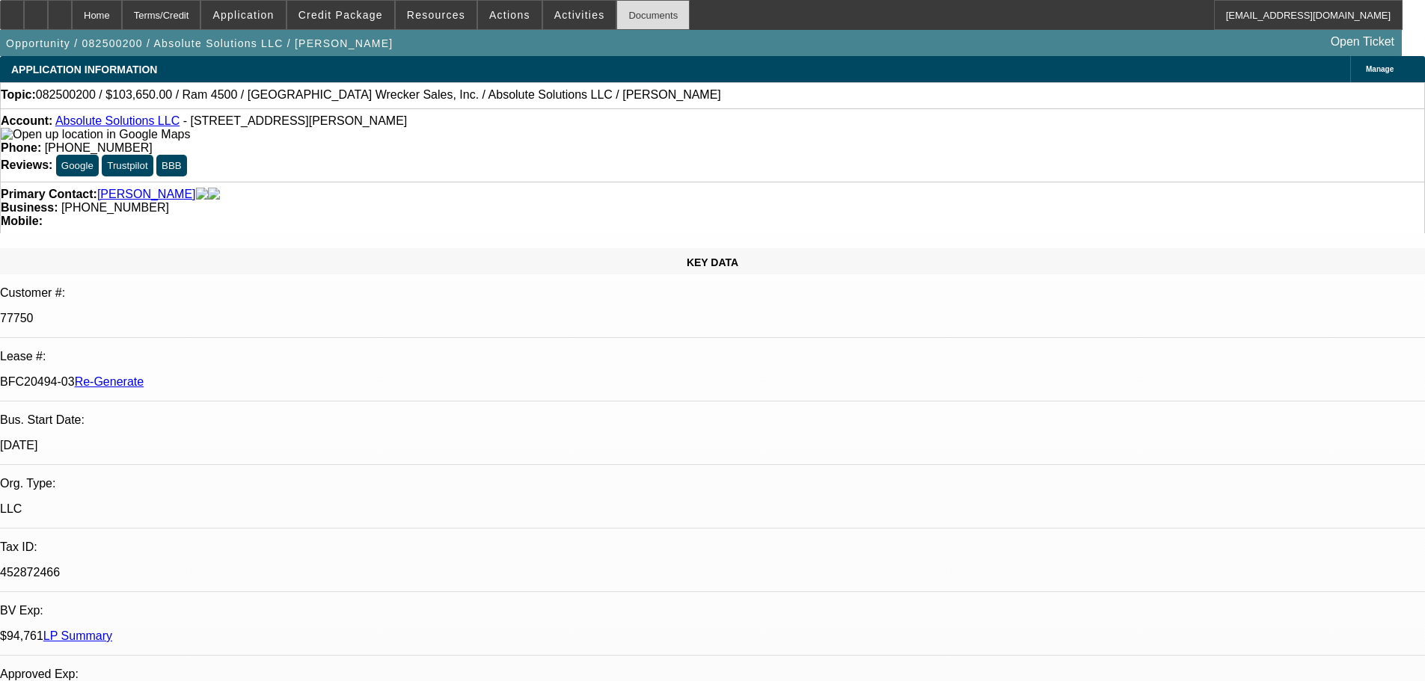
click at [636, 13] on div "Documents" at bounding box center [652, 15] width 73 height 30
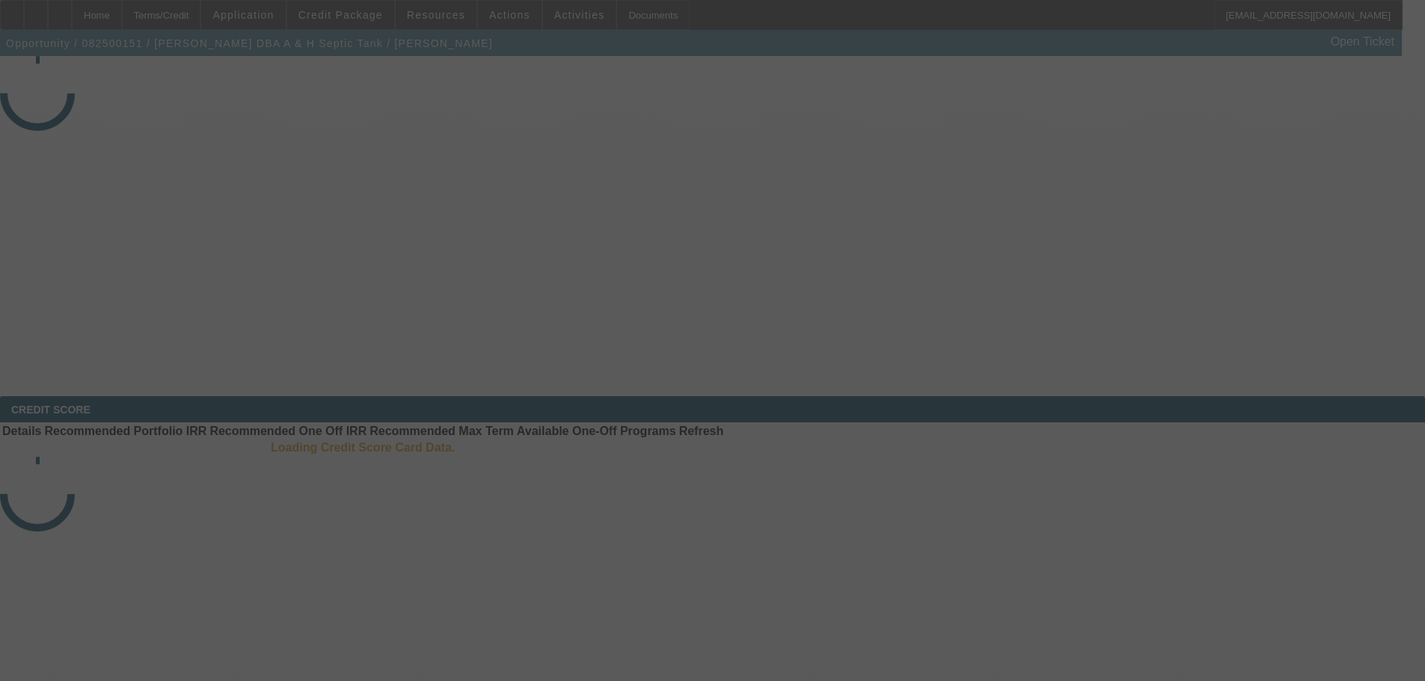
select select "3"
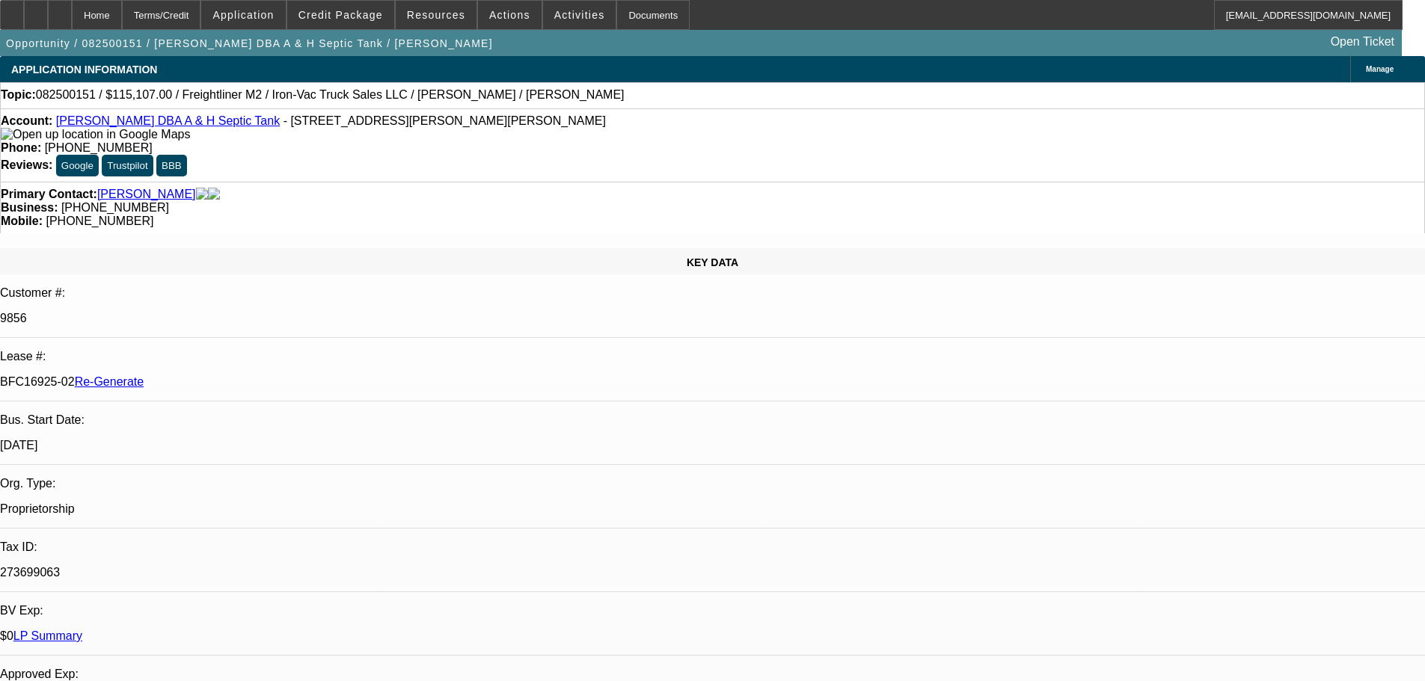
select select "0"
select select "2"
select select "0"
select select "6"
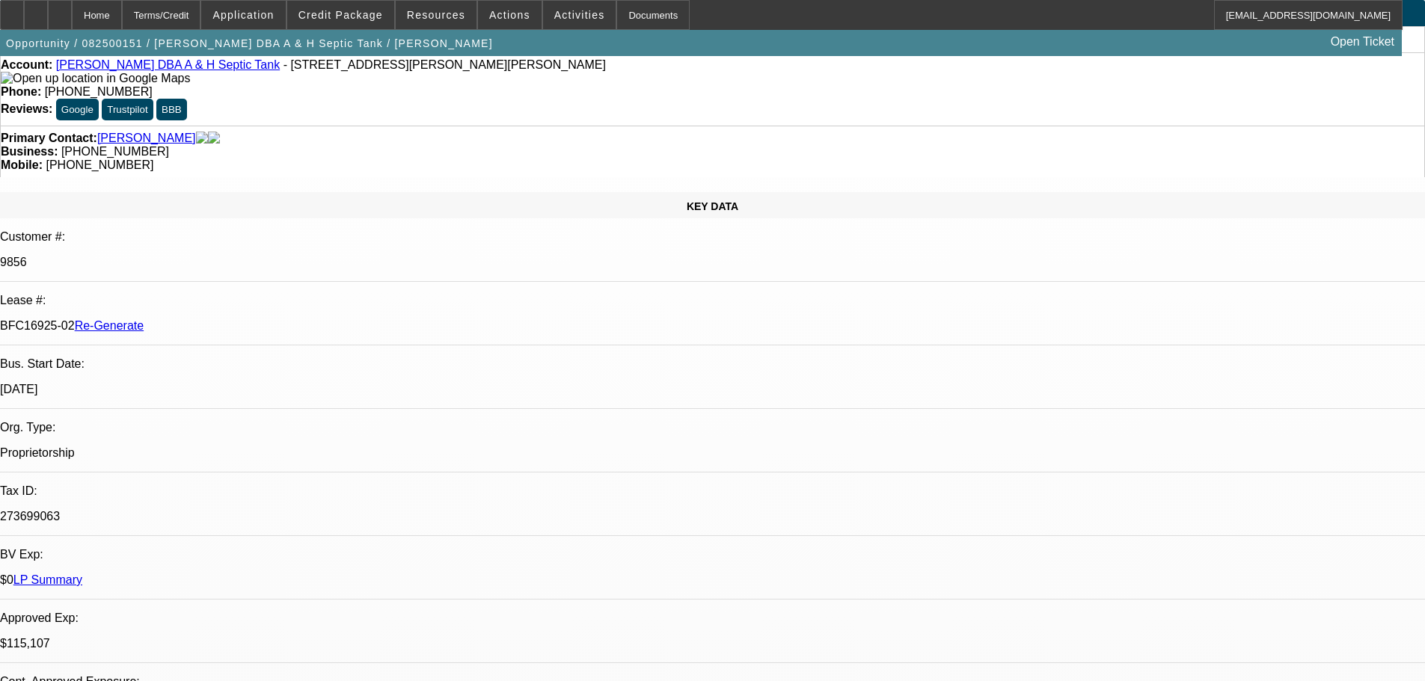
scroll to position [150, 0]
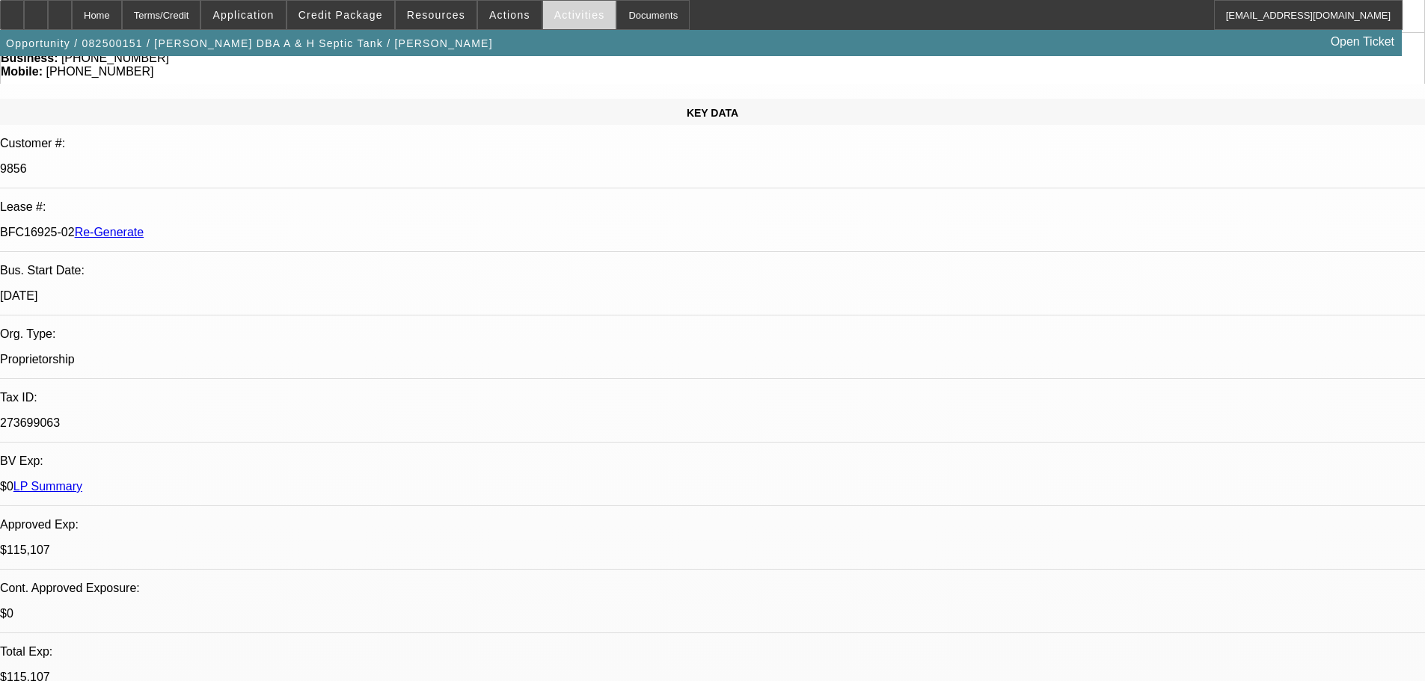
click at [551, 21] on span at bounding box center [579, 15] width 73 height 36
click at [551, 15] on div at bounding box center [712, 340] width 1425 height 681
click at [556, 24] on span at bounding box center [579, 15] width 73 height 36
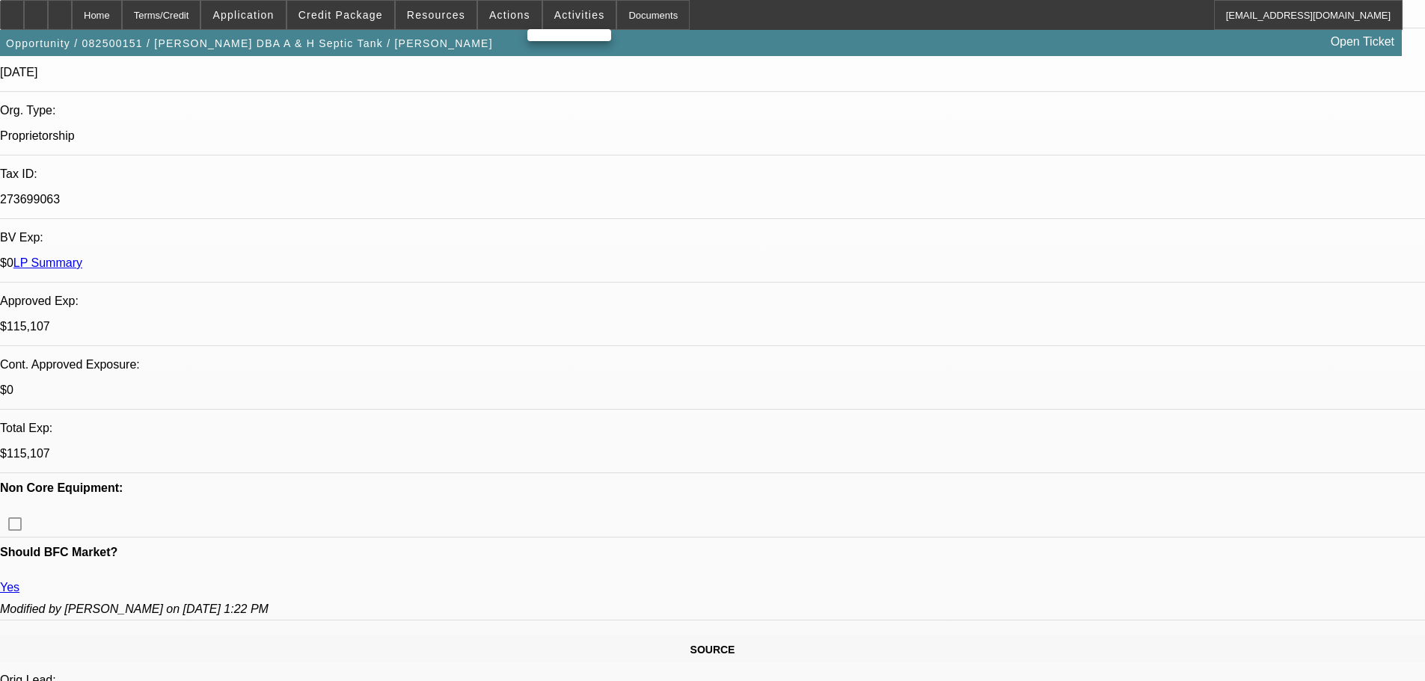
scroll to position [374, 0]
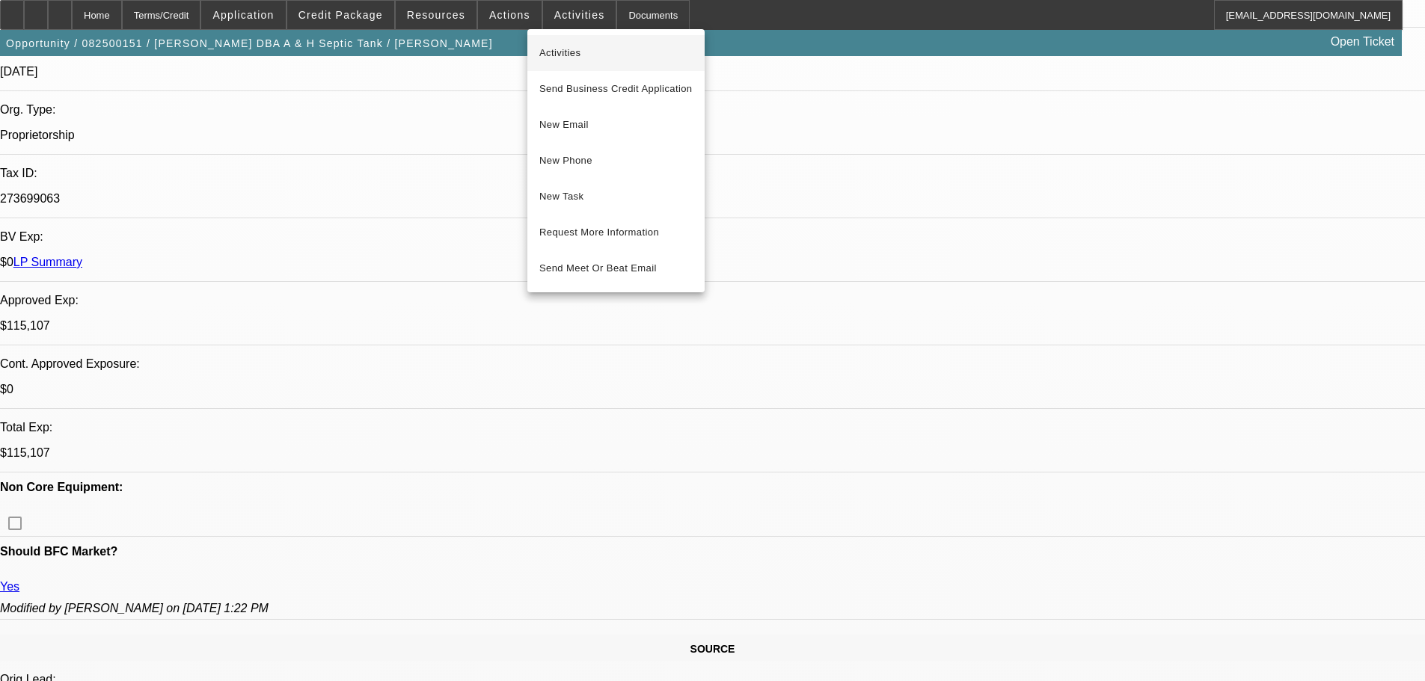
click at [593, 53] on span "Activities" at bounding box center [615, 53] width 153 height 18
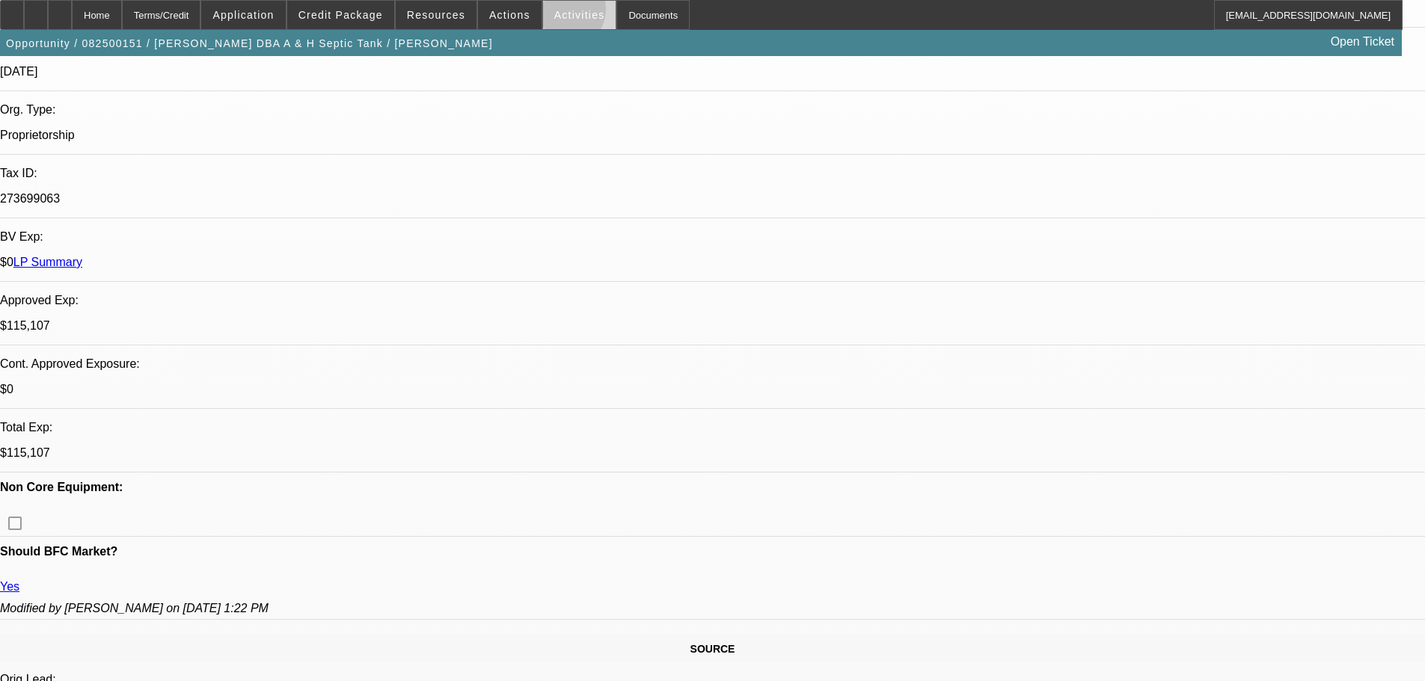
click at [554, 13] on span "Activities" at bounding box center [579, 15] width 51 height 12
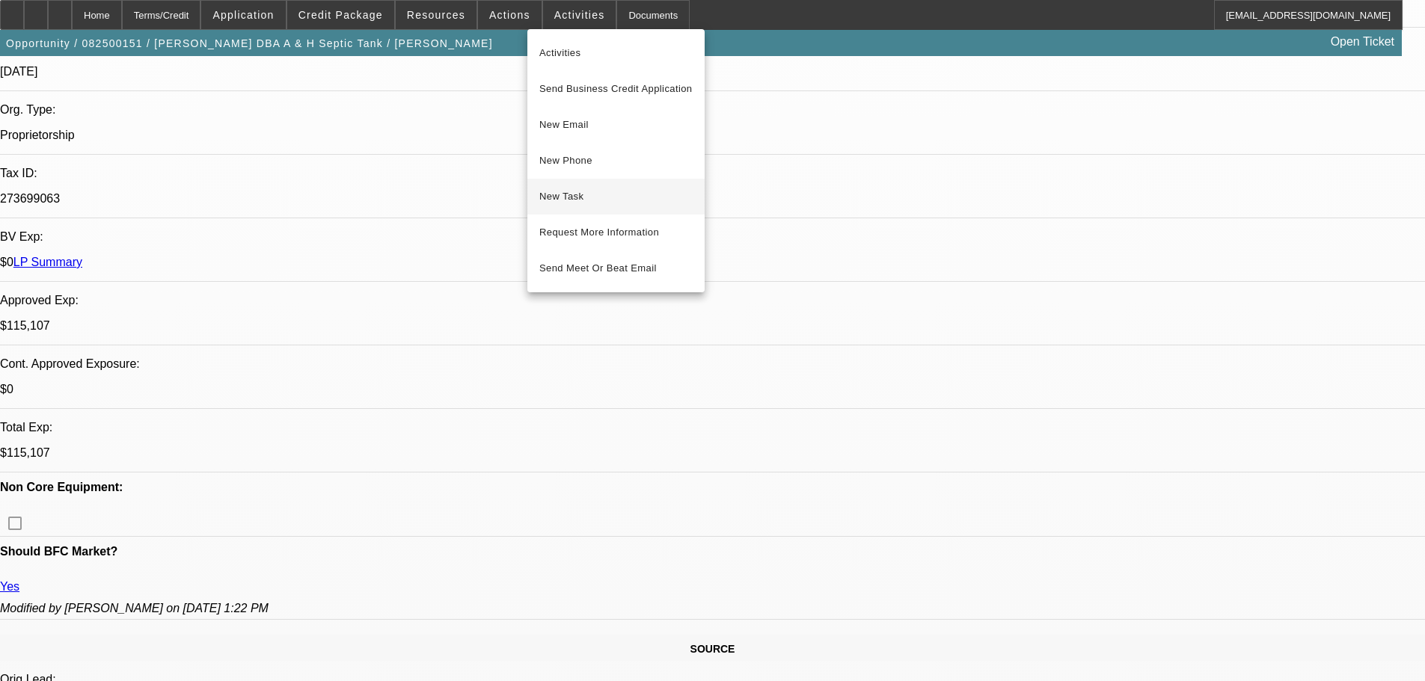
click at [602, 210] on button "New Task" at bounding box center [615, 197] width 177 height 36
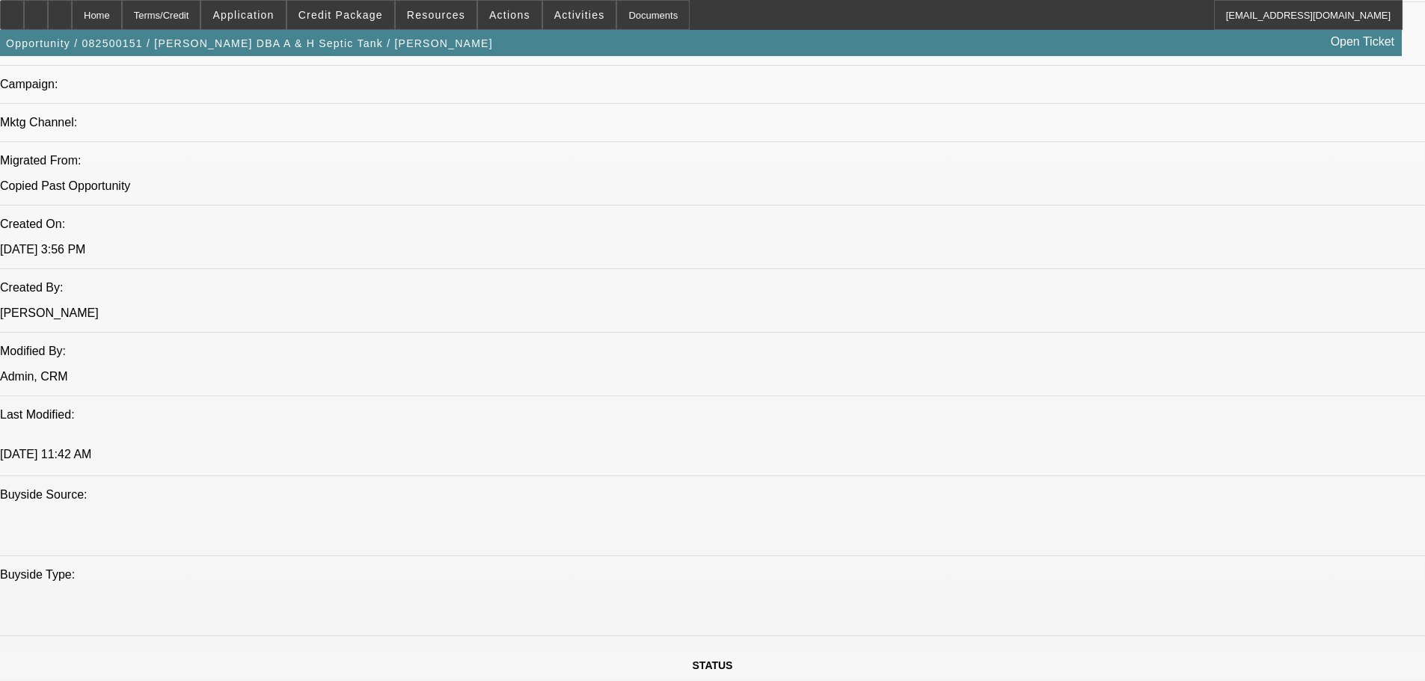
scroll to position [1197, 0]
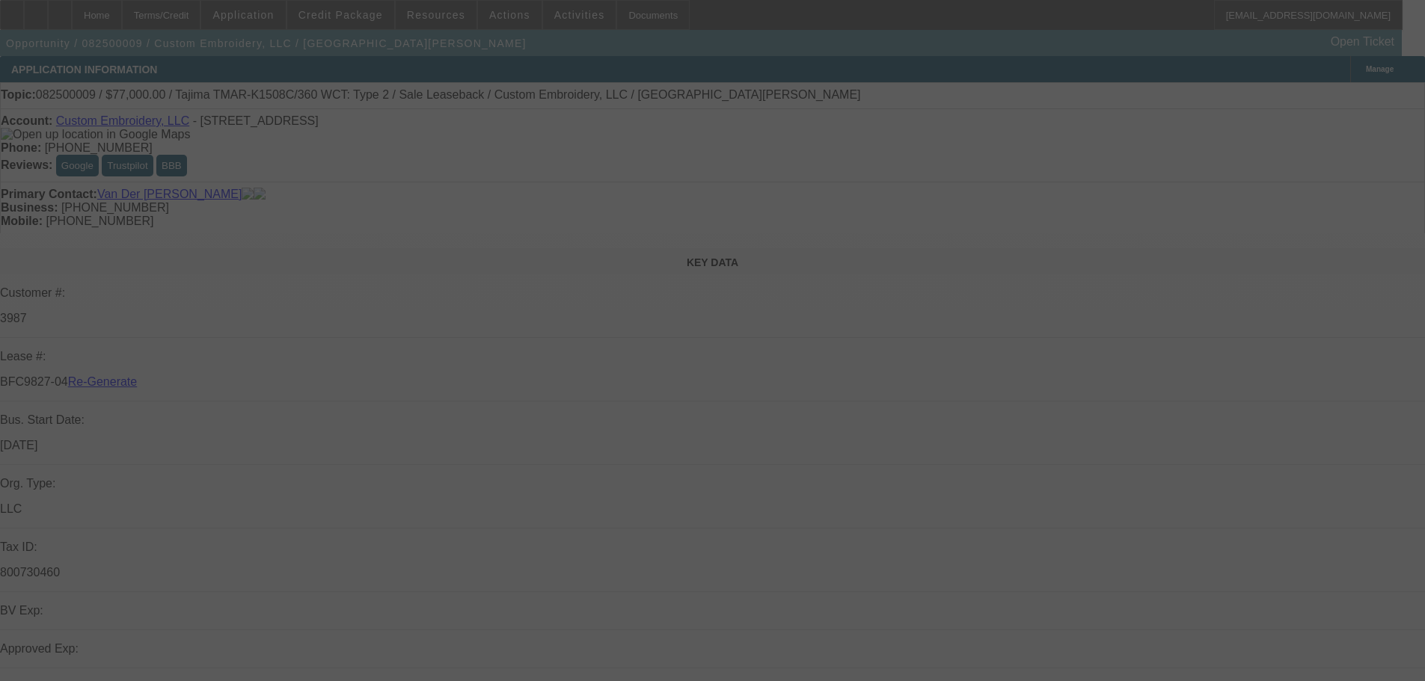
select select "3"
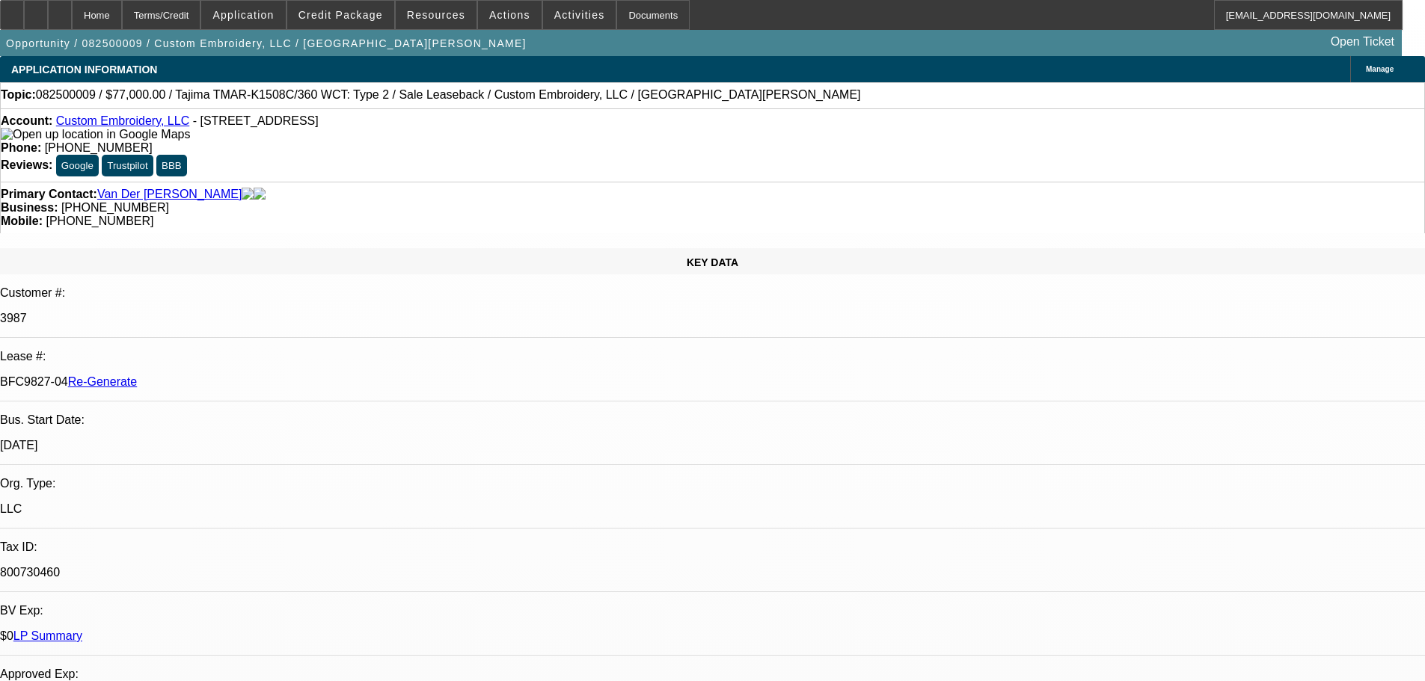
select select "0"
select select "2"
select select "0"
select select "2"
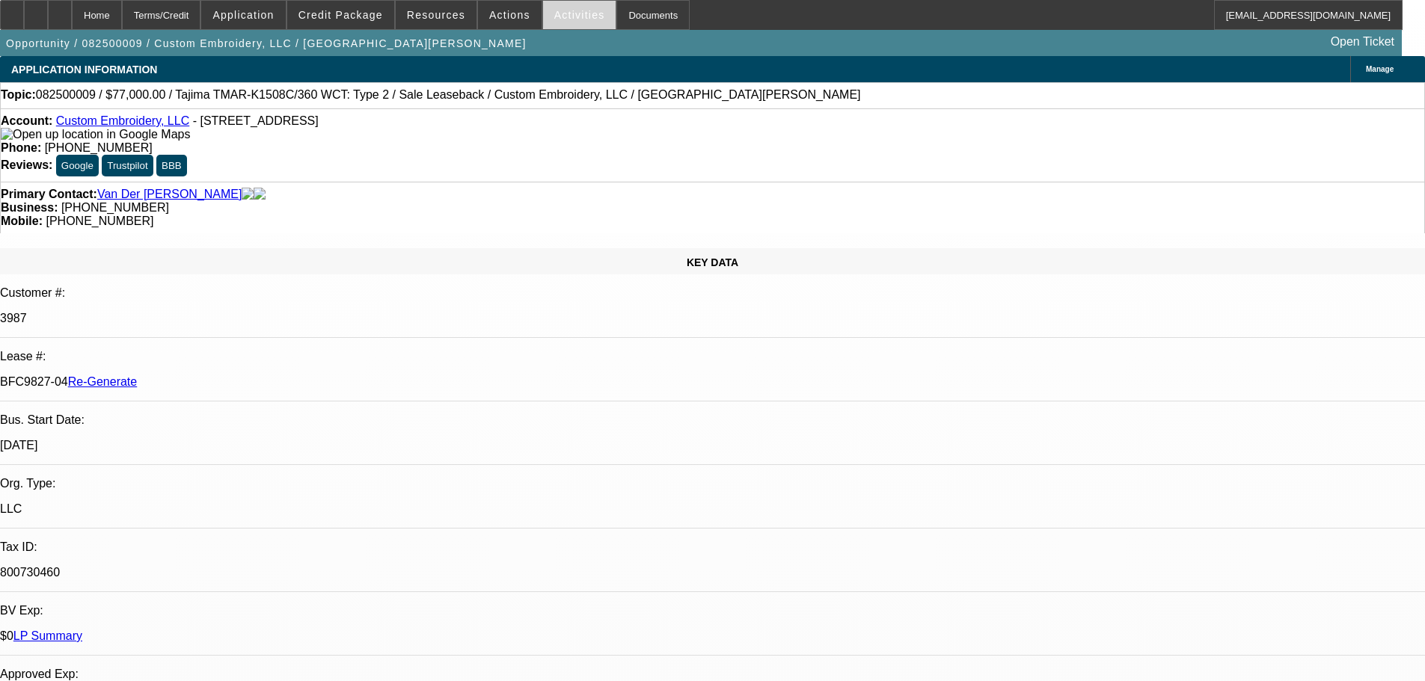
click at [552, 24] on span at bounding box center [579, 15] width 73 height 36
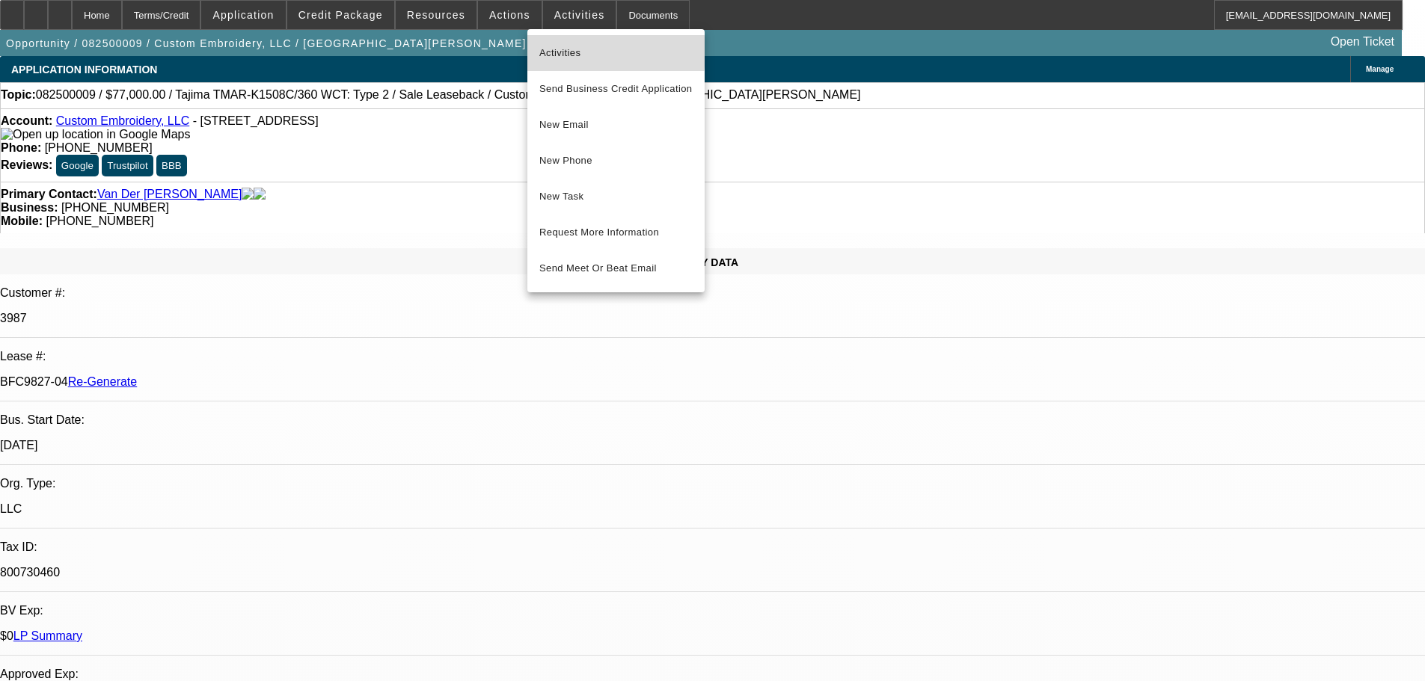
click at [556, 52] on span "Activities" at bounding box center [615, 53] width 153 height 18
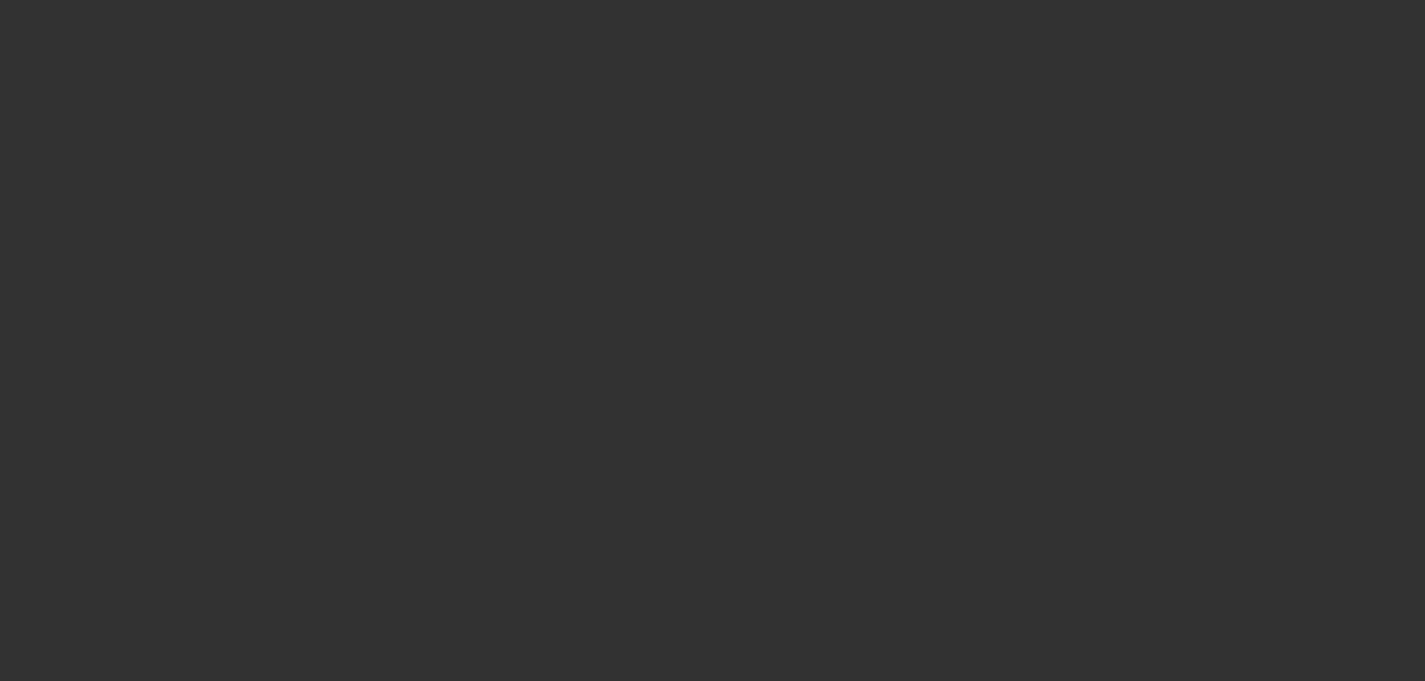
select select "3"
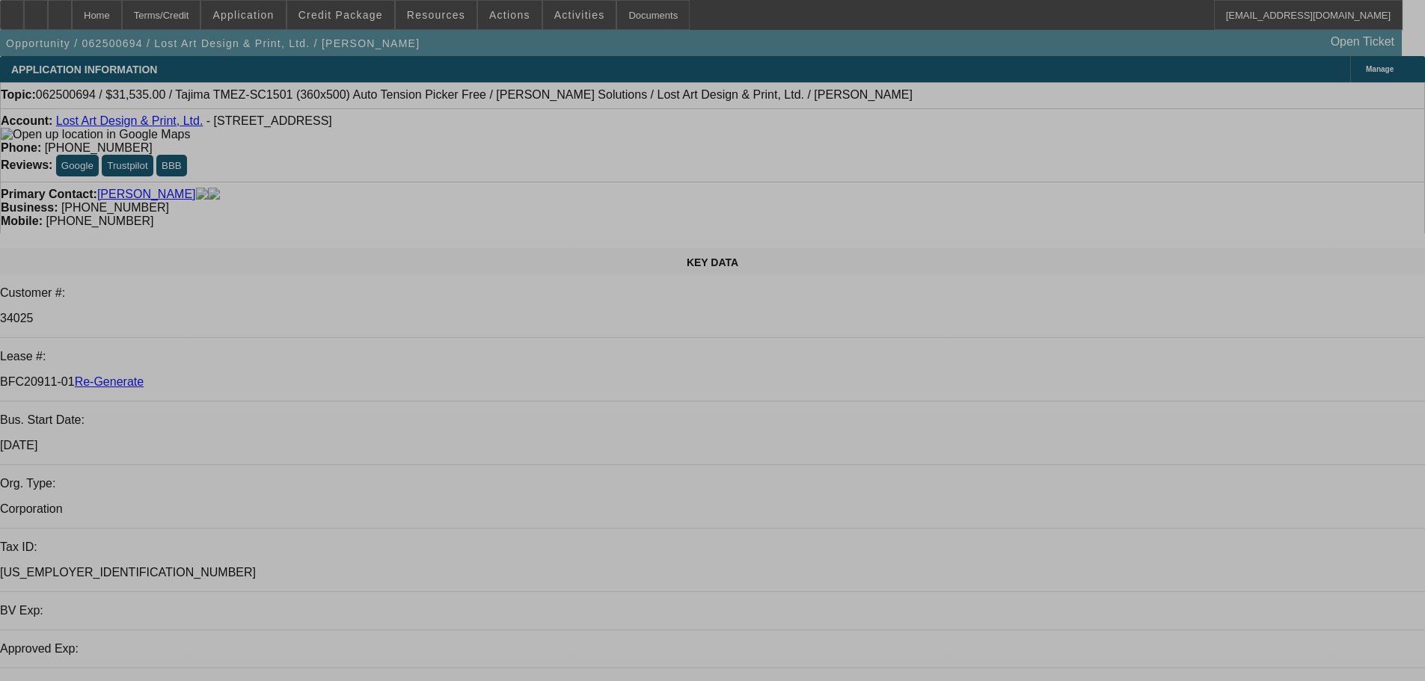
select select "0"
select select "2"
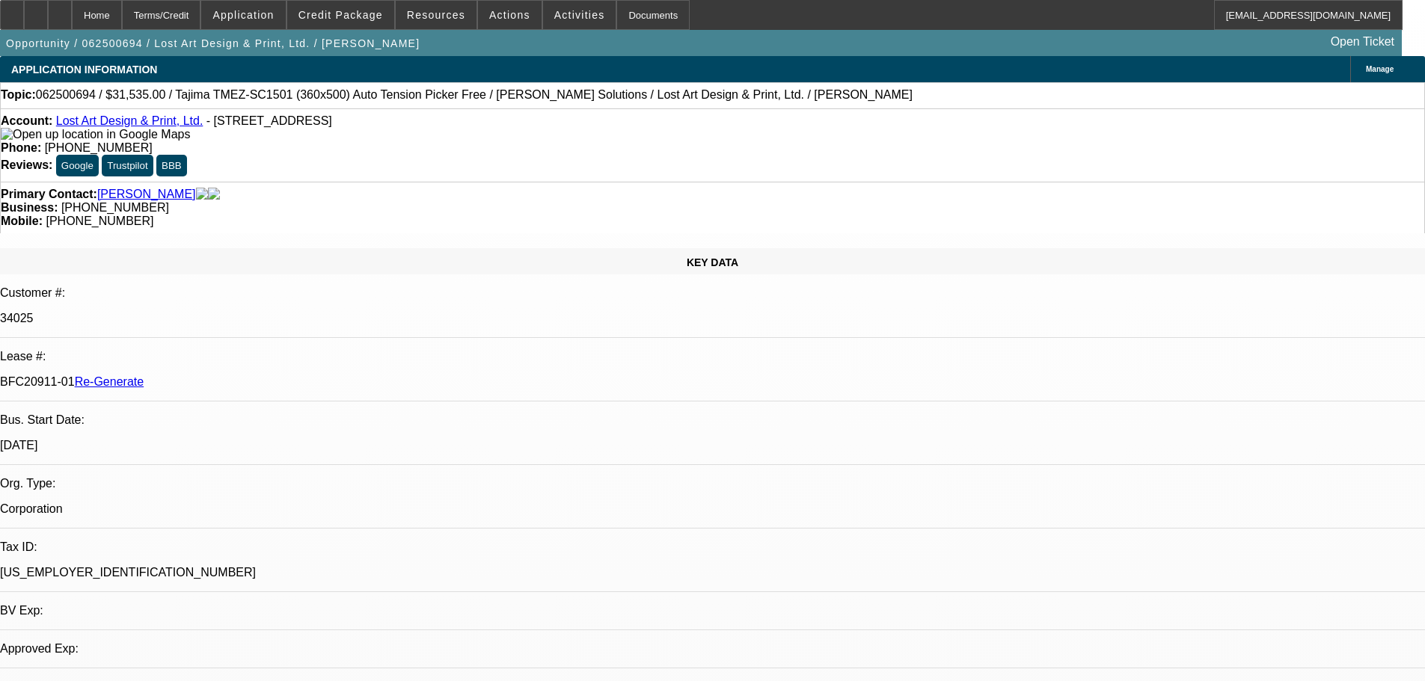
select select "2"
select select "0"
select select "6"
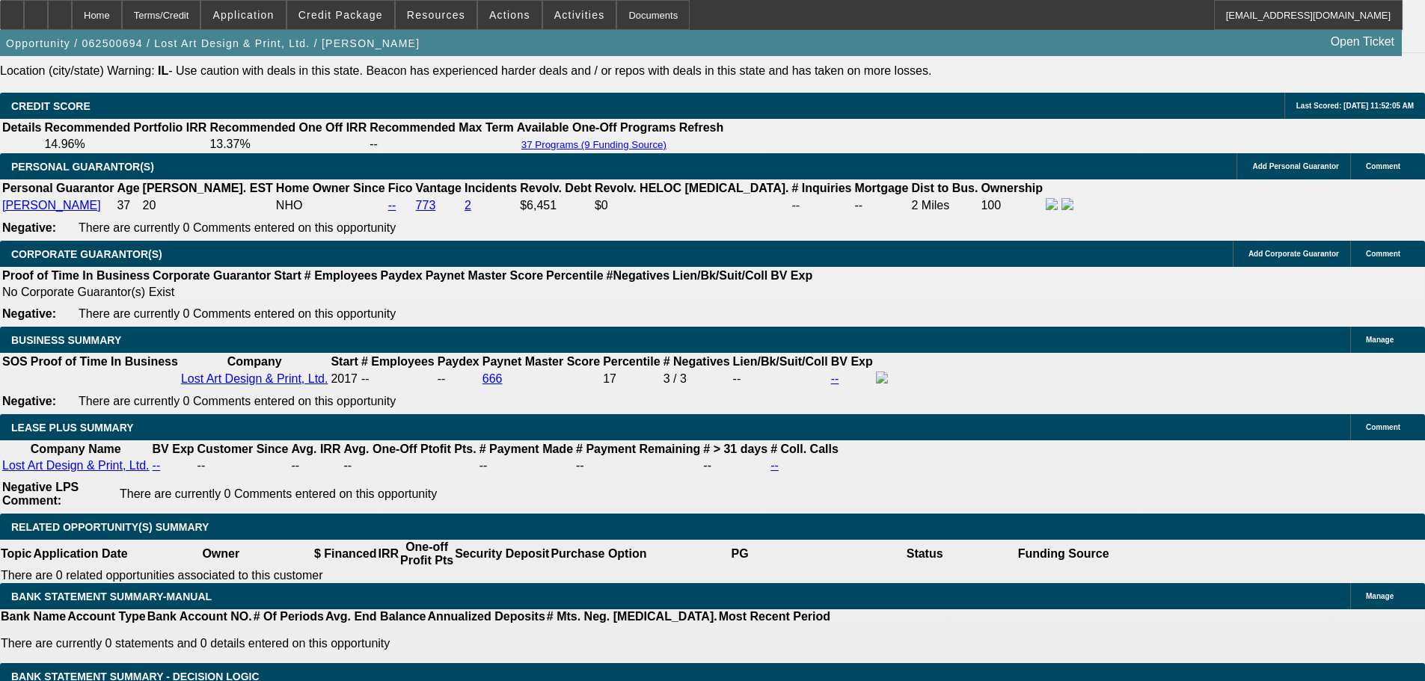
scroll to position [2318, 0]
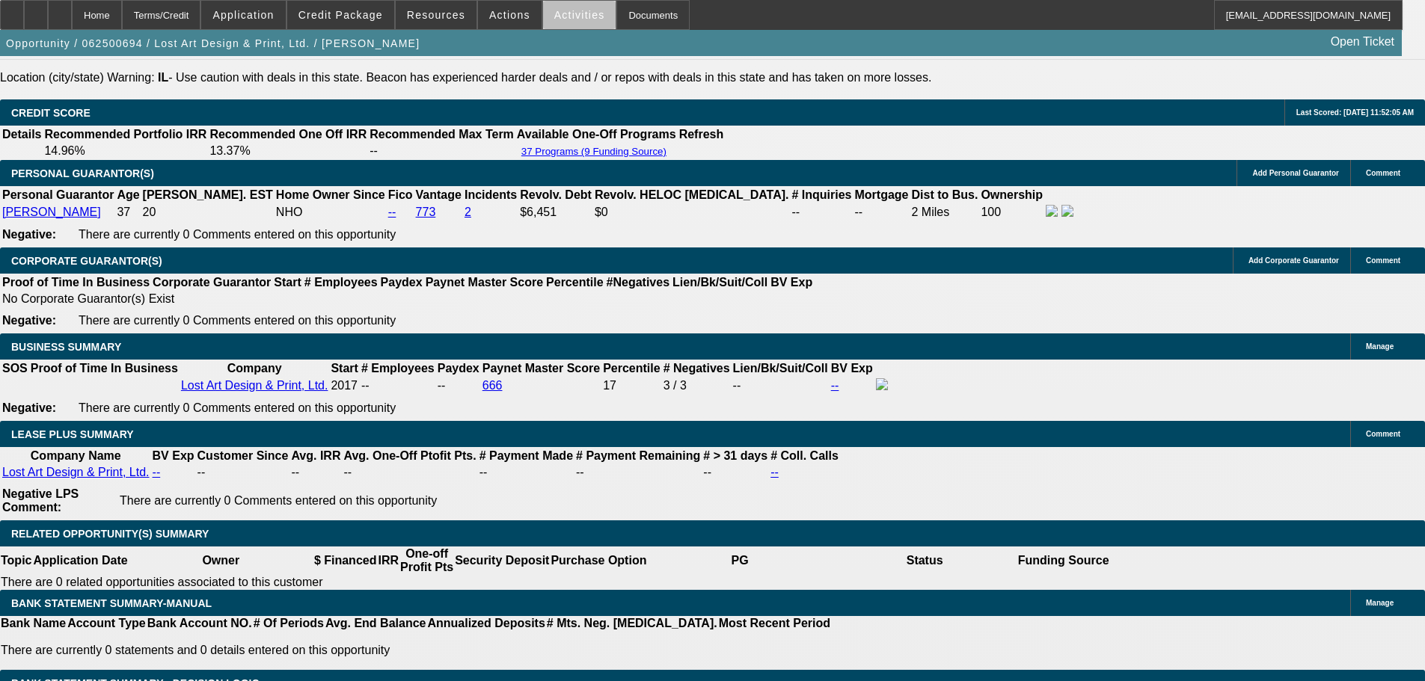
click at [573, 24] on span at bounding box center [579, 15] width 73 height 36
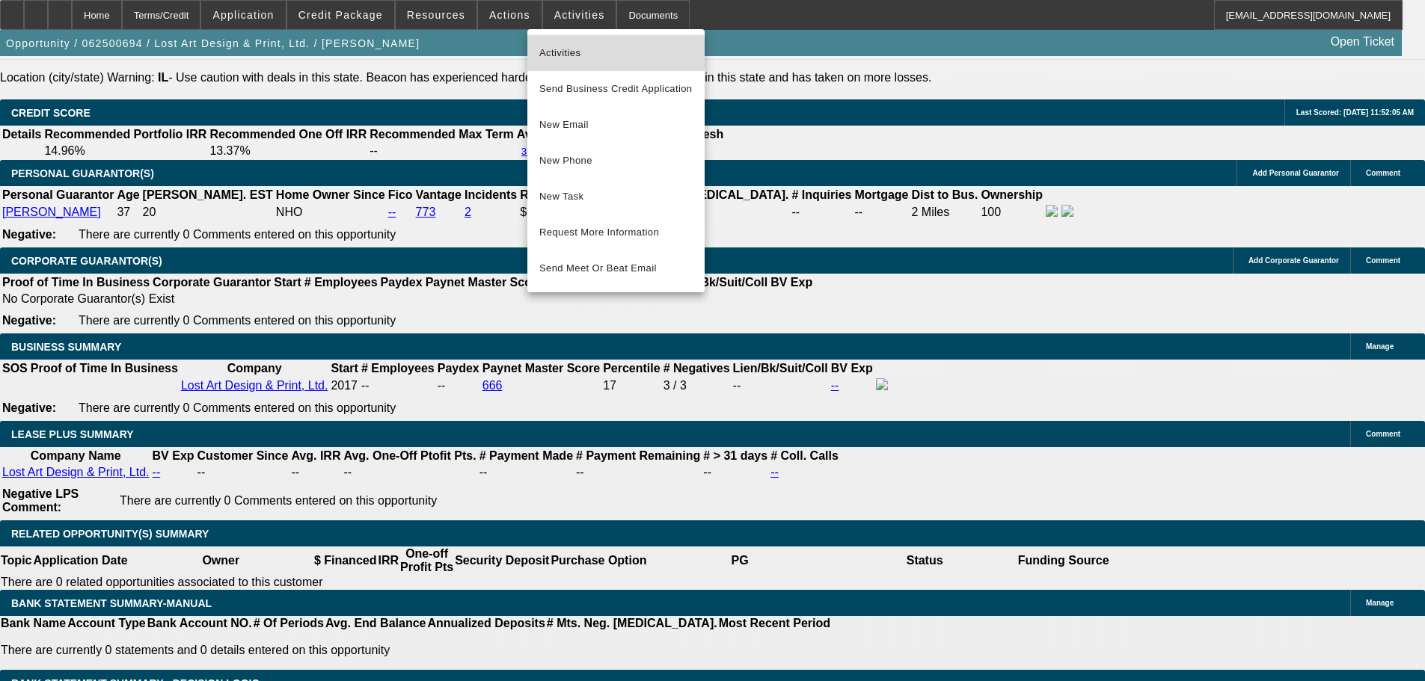
click at [577, 54] on span "Activities" at bounding box center [615, 53] width 153 height 18
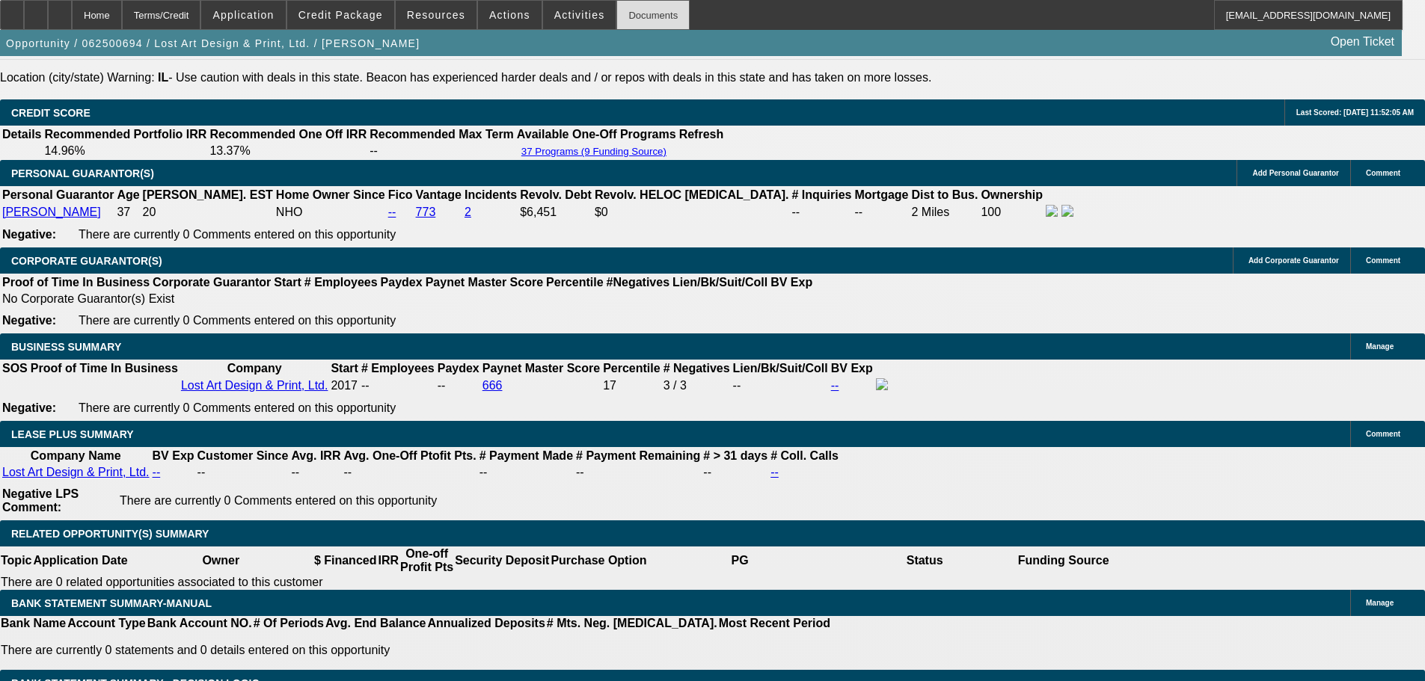
click at [616, 25] on div "Documents" at bounding box center [652, 15] width 73 height 30
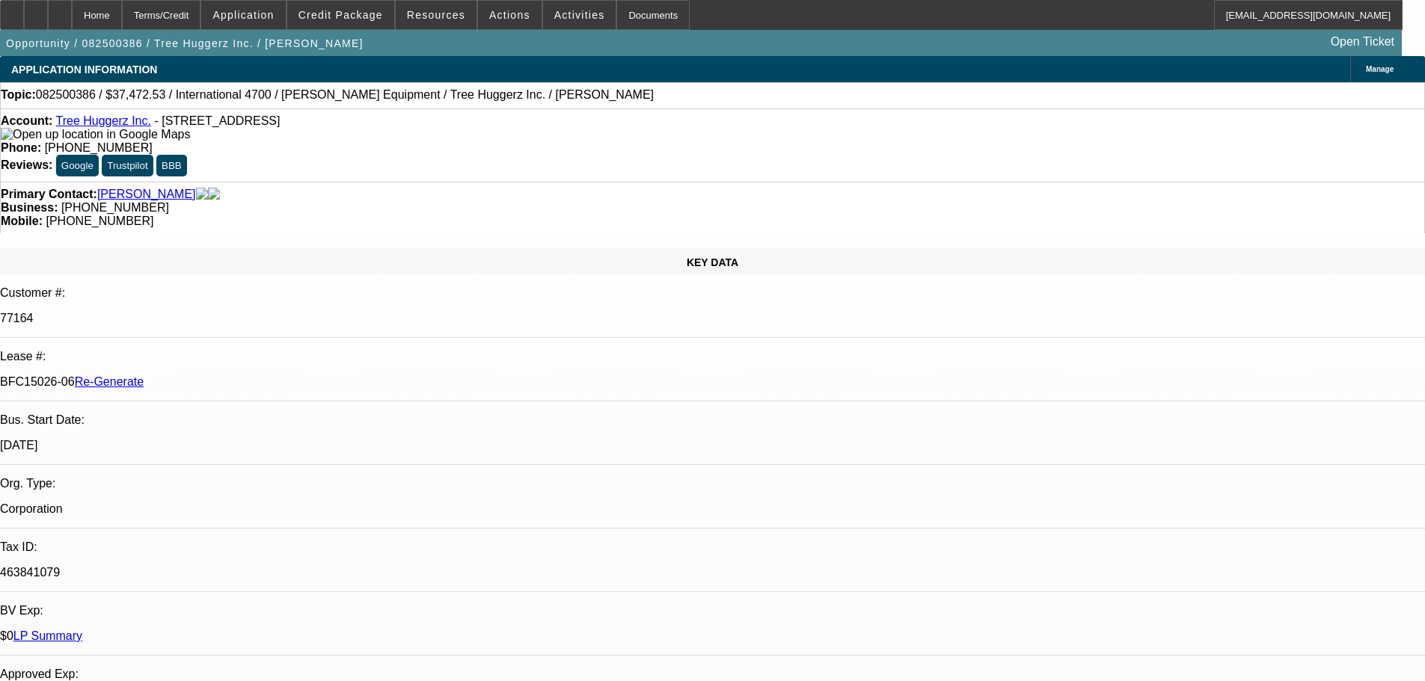
select select "3"
select select "0"
select select "6"
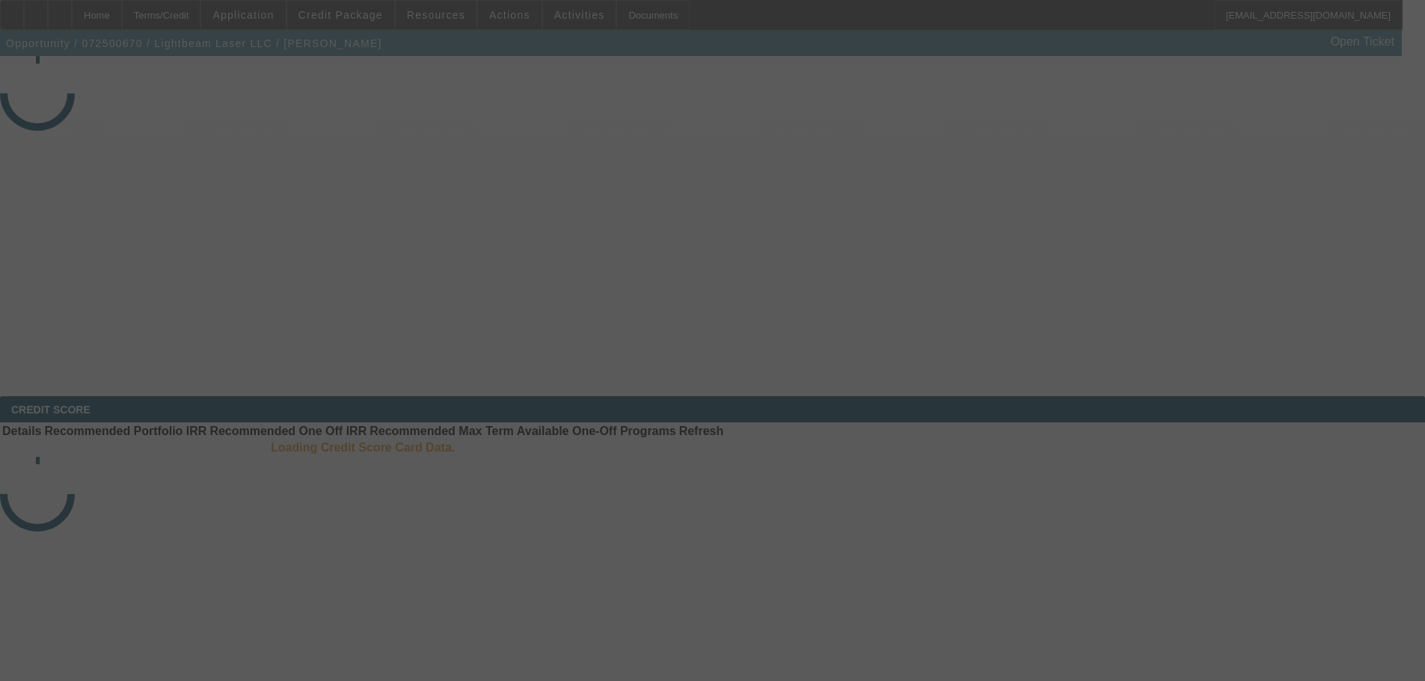
select select "4"
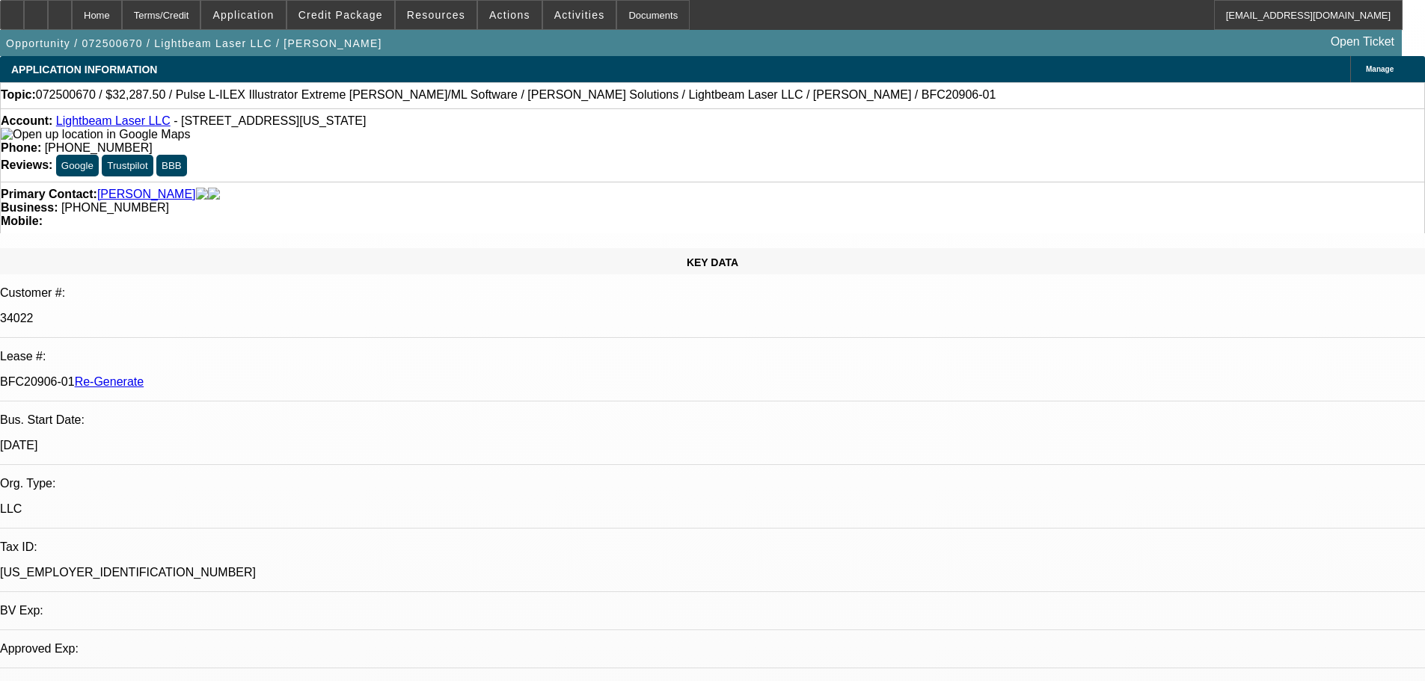
select select "0.1"
select select "2"
select select "0"
select select "1"
select select "2"
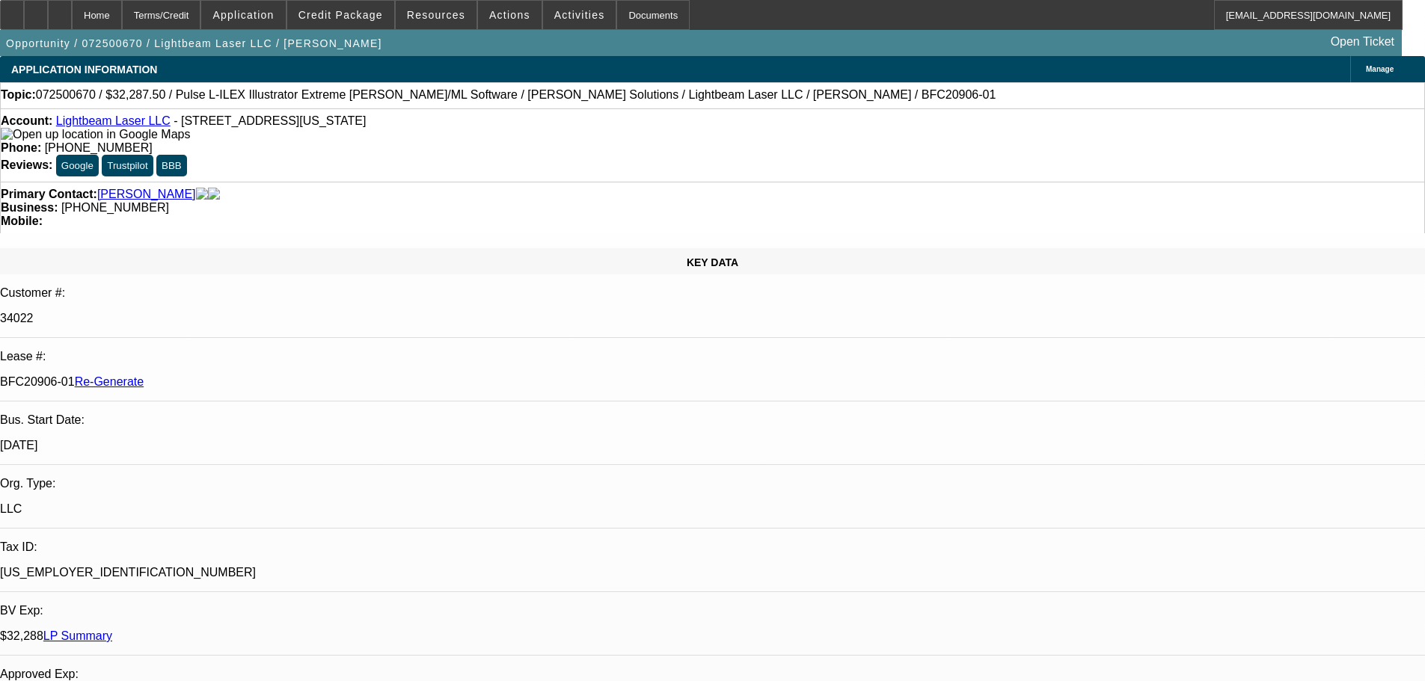
select select "6"
